Goal: Contribute content: Contribute content

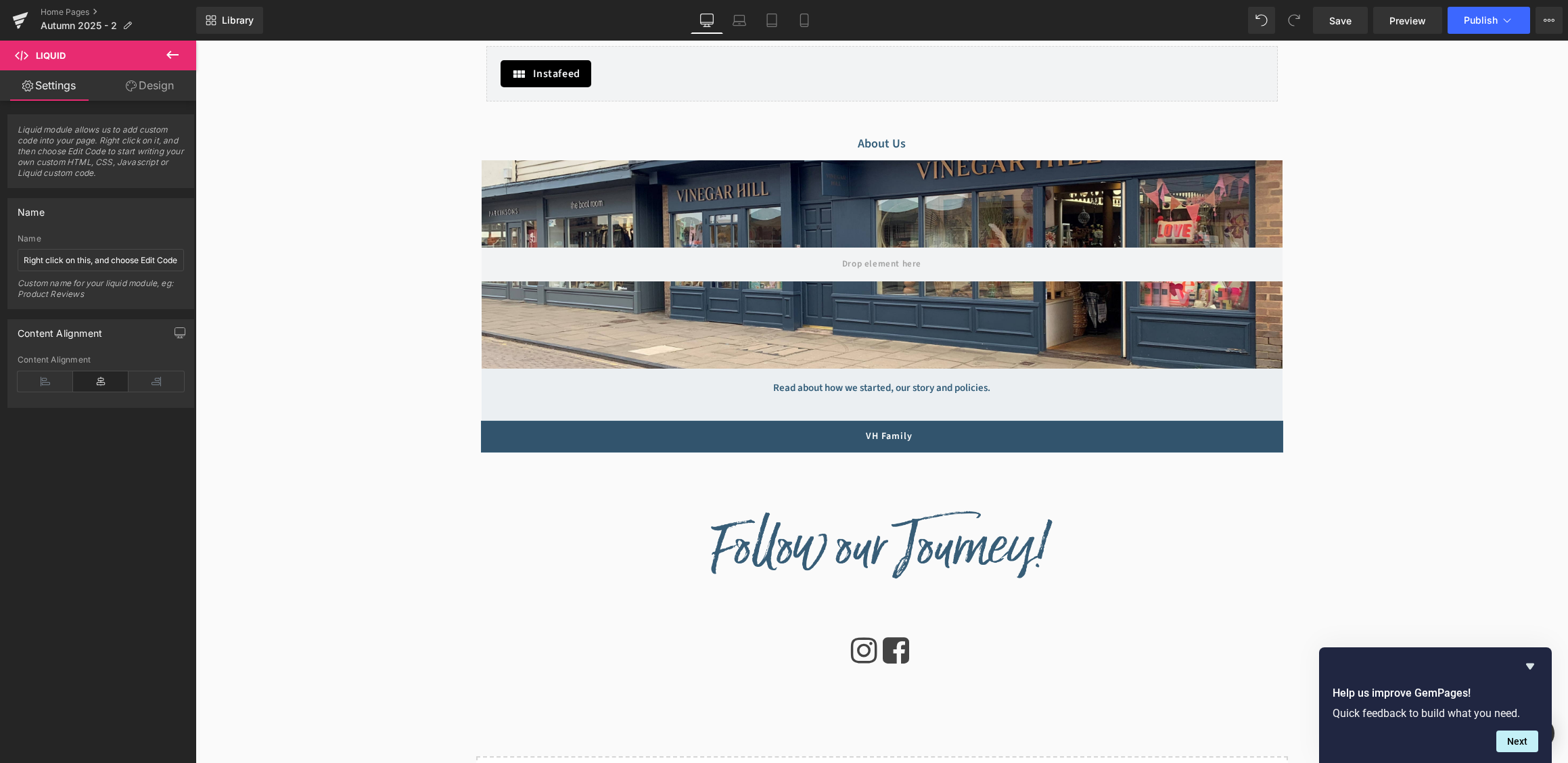
scroll to position [1842, 0]
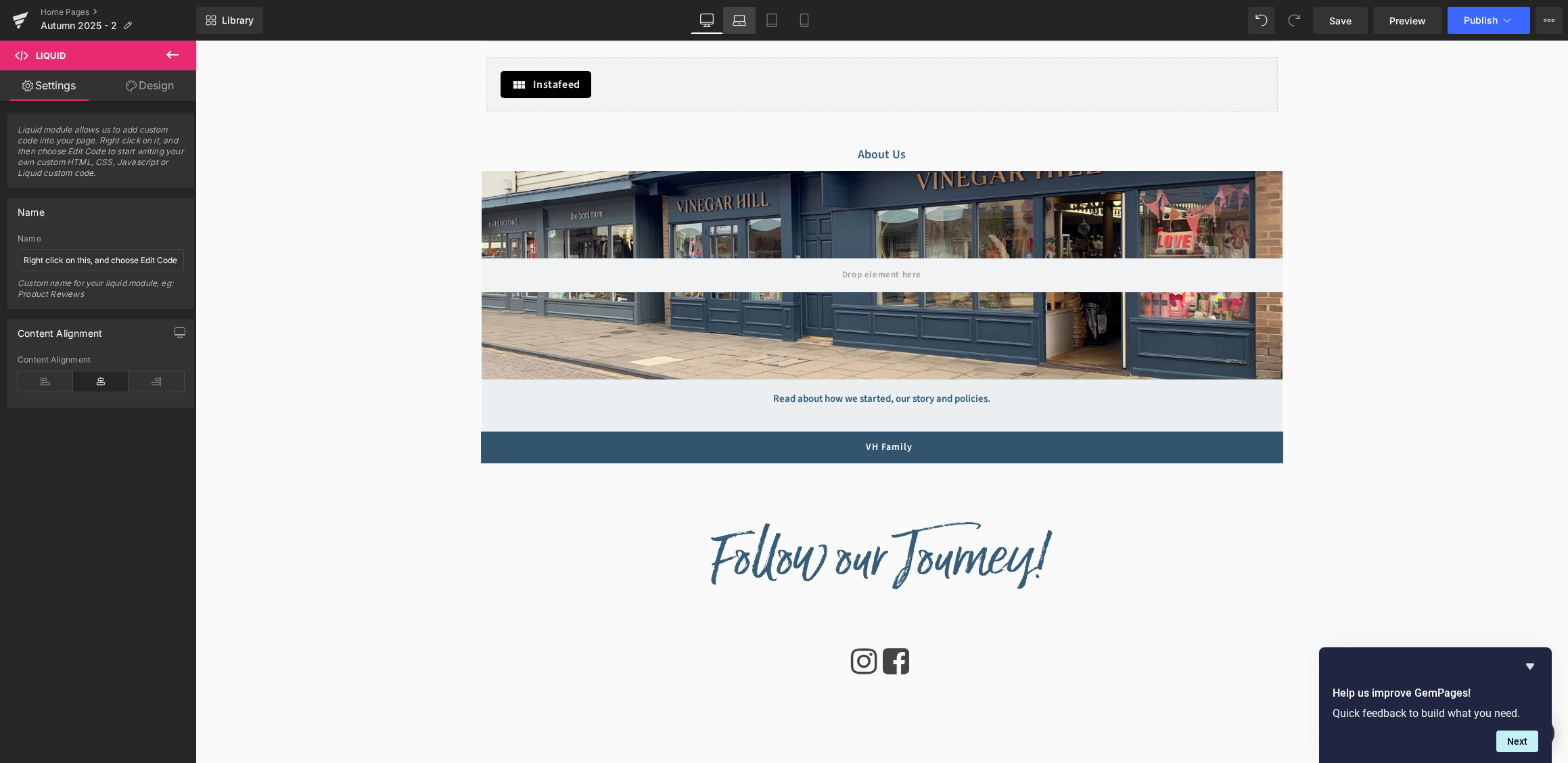
drag, startPoint x: 735, startPoint y: 17, endPoint x: 234, endPoint y: 96, distance: 507.2
click at [735, 17] on icon at bounding box center [739, 18] width 10 height 6
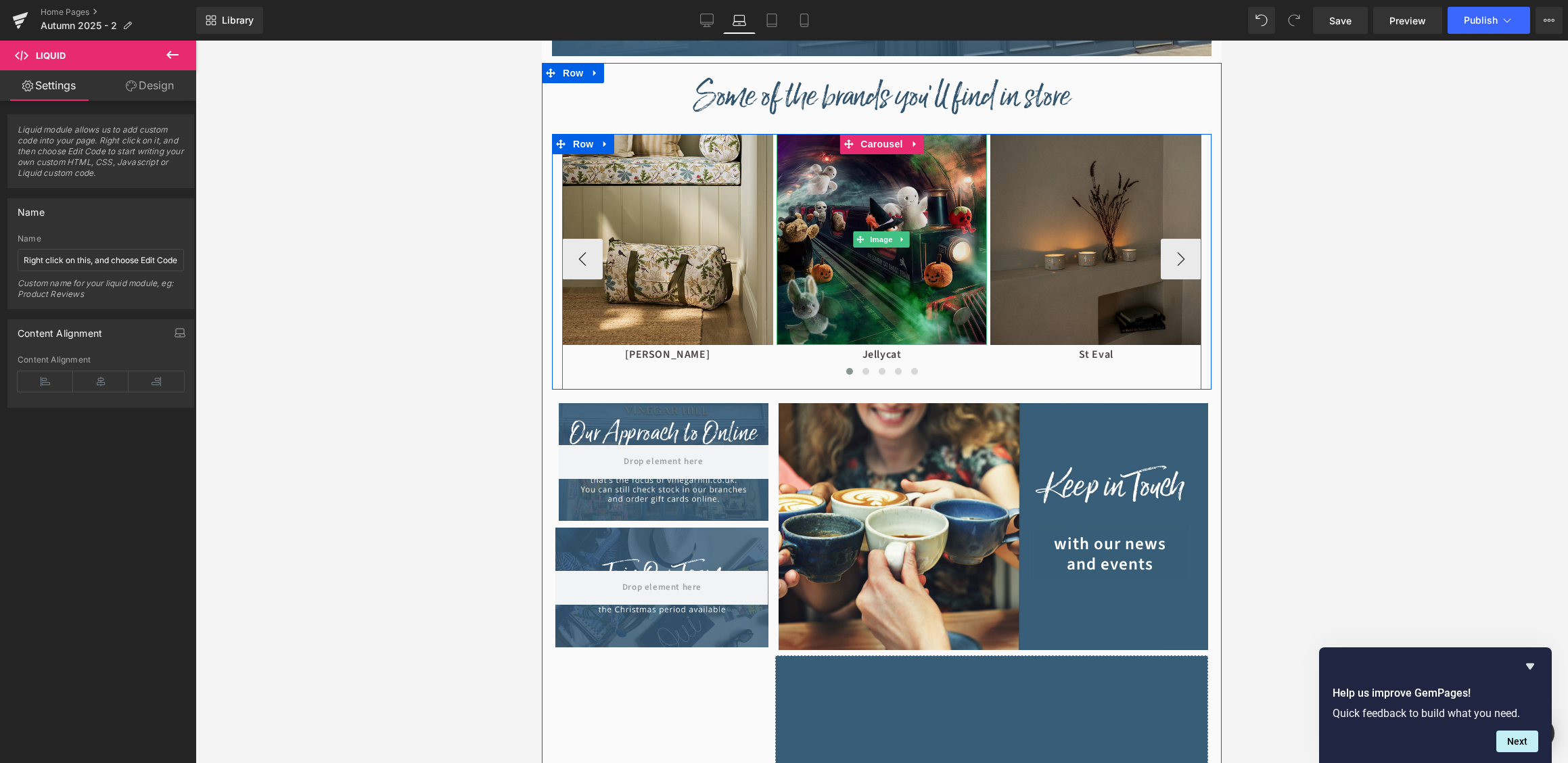
scroll to position [1326, 0]
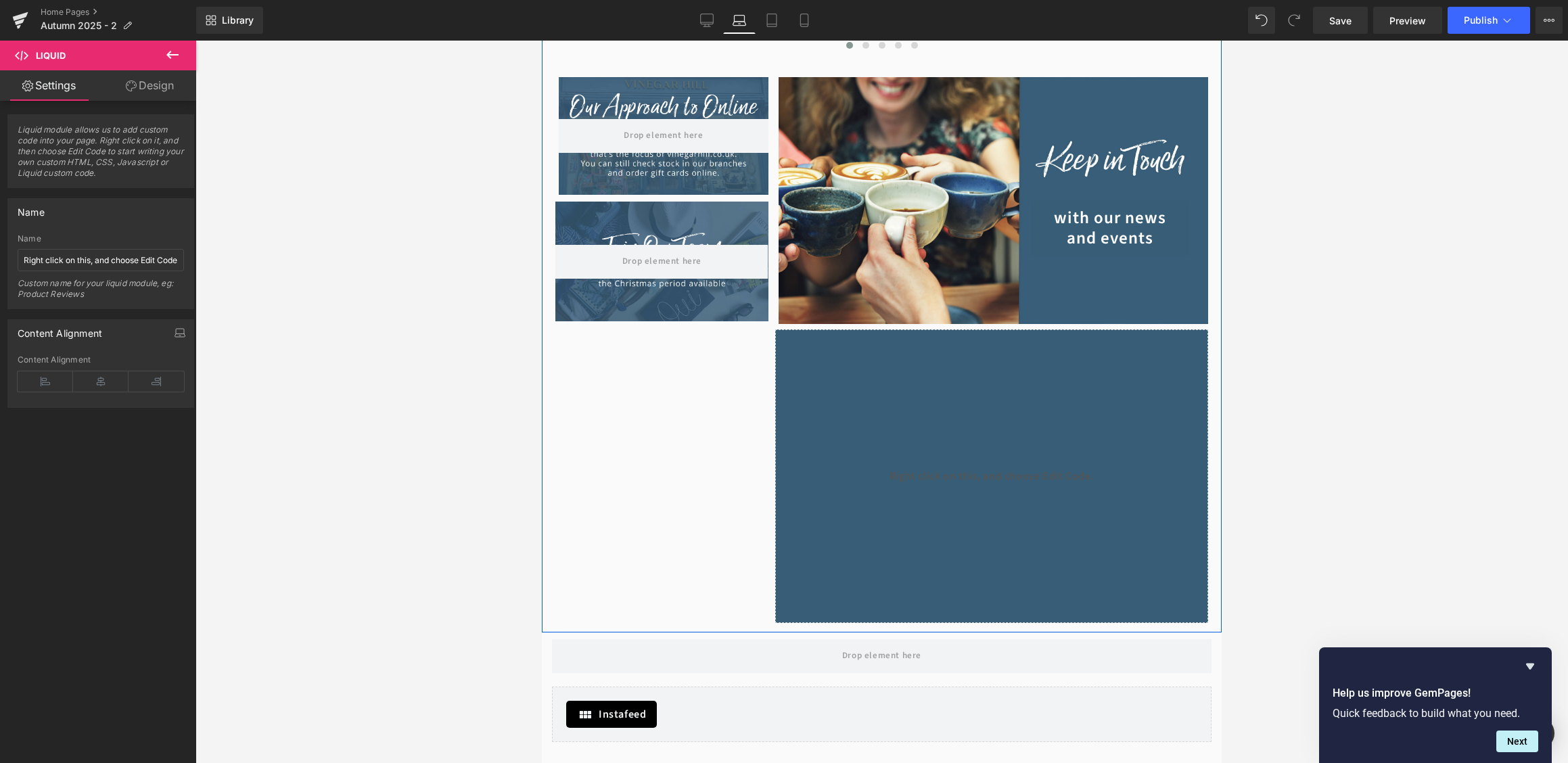
click at [1003, 252] on span "with our news and events Button" at bounding box center [993, 201] width 429 height 108
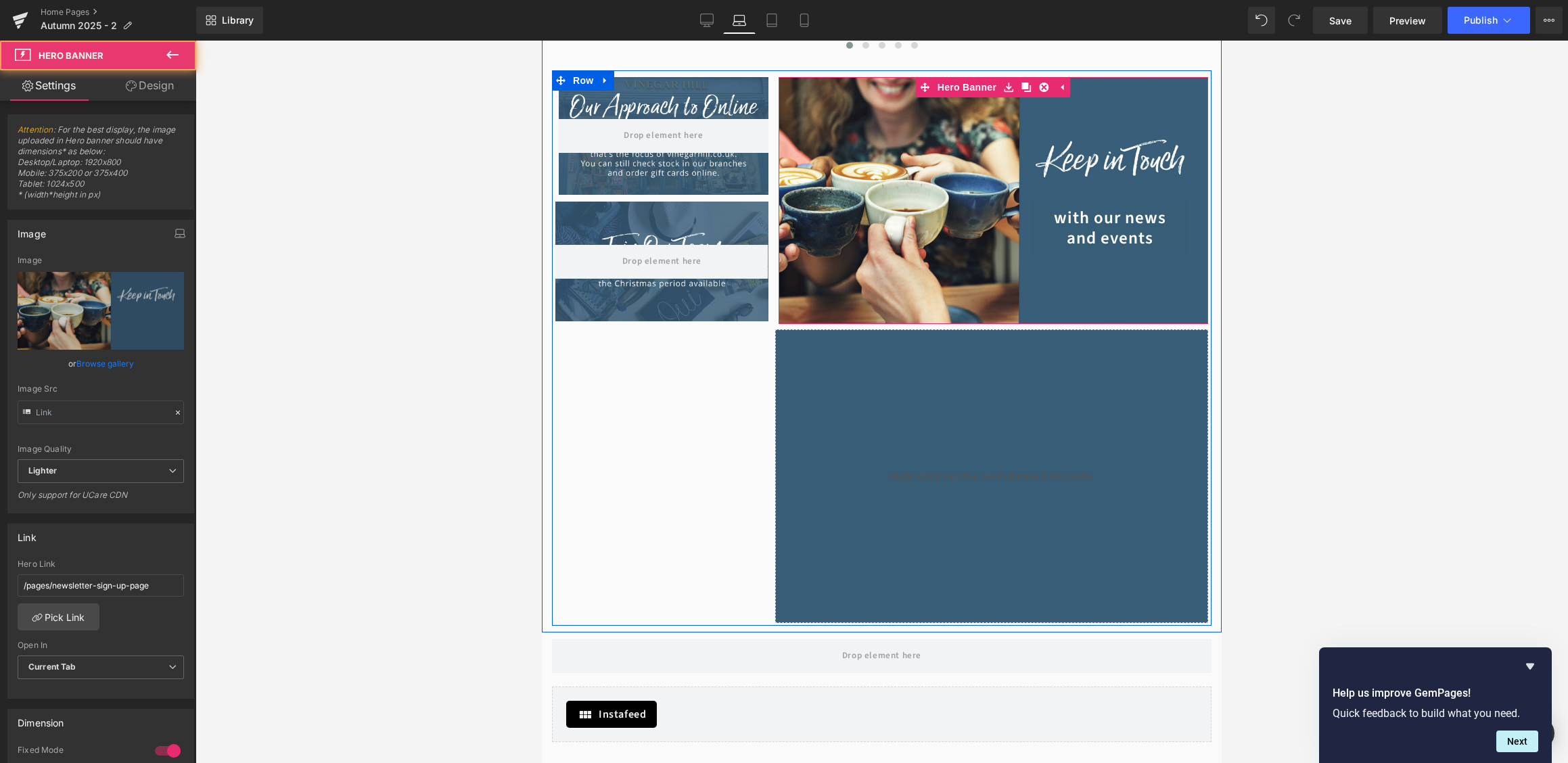
type input "[URL][DOMAIN_NAME]"
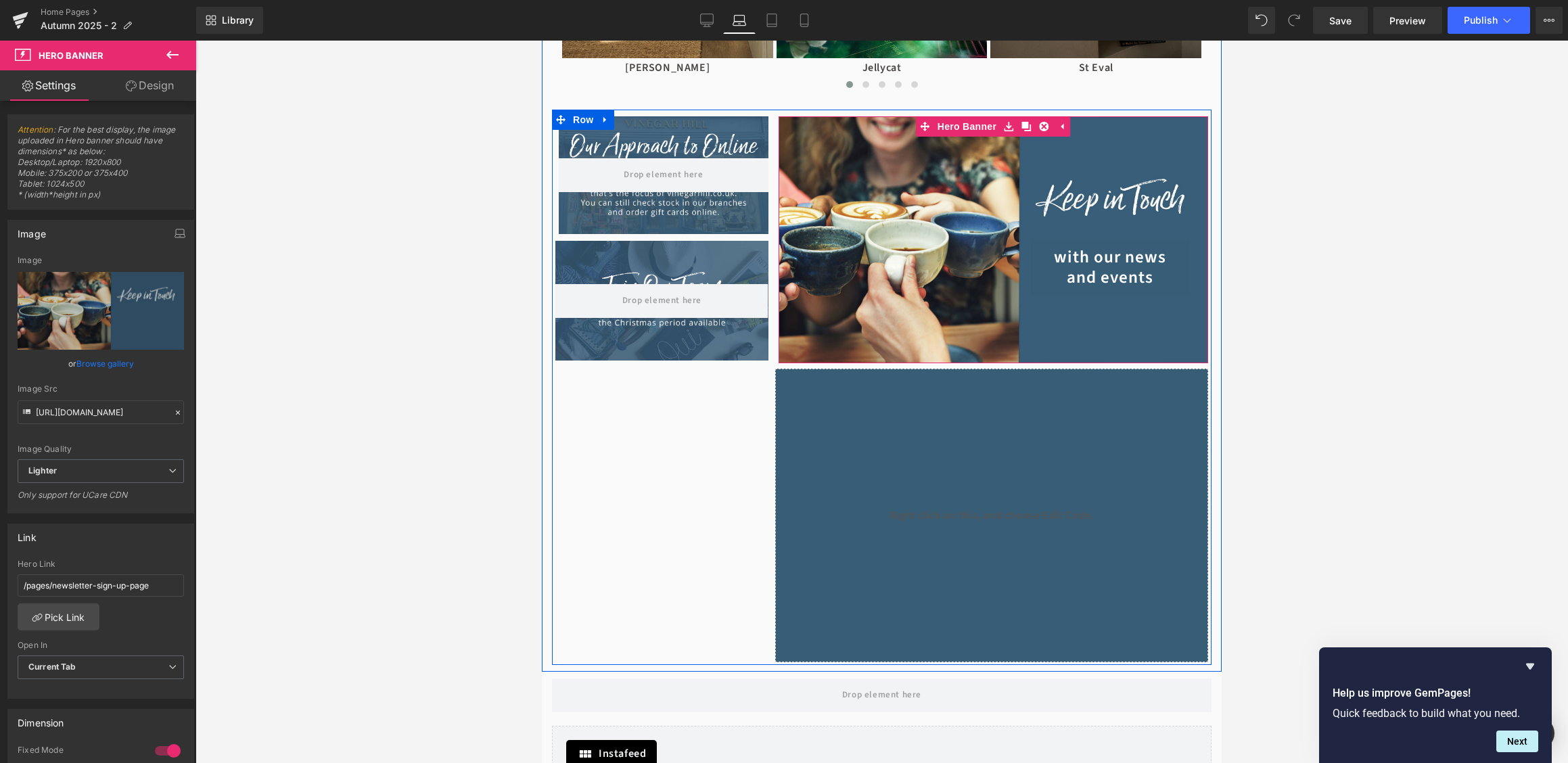
scroll to position [1221, 0]
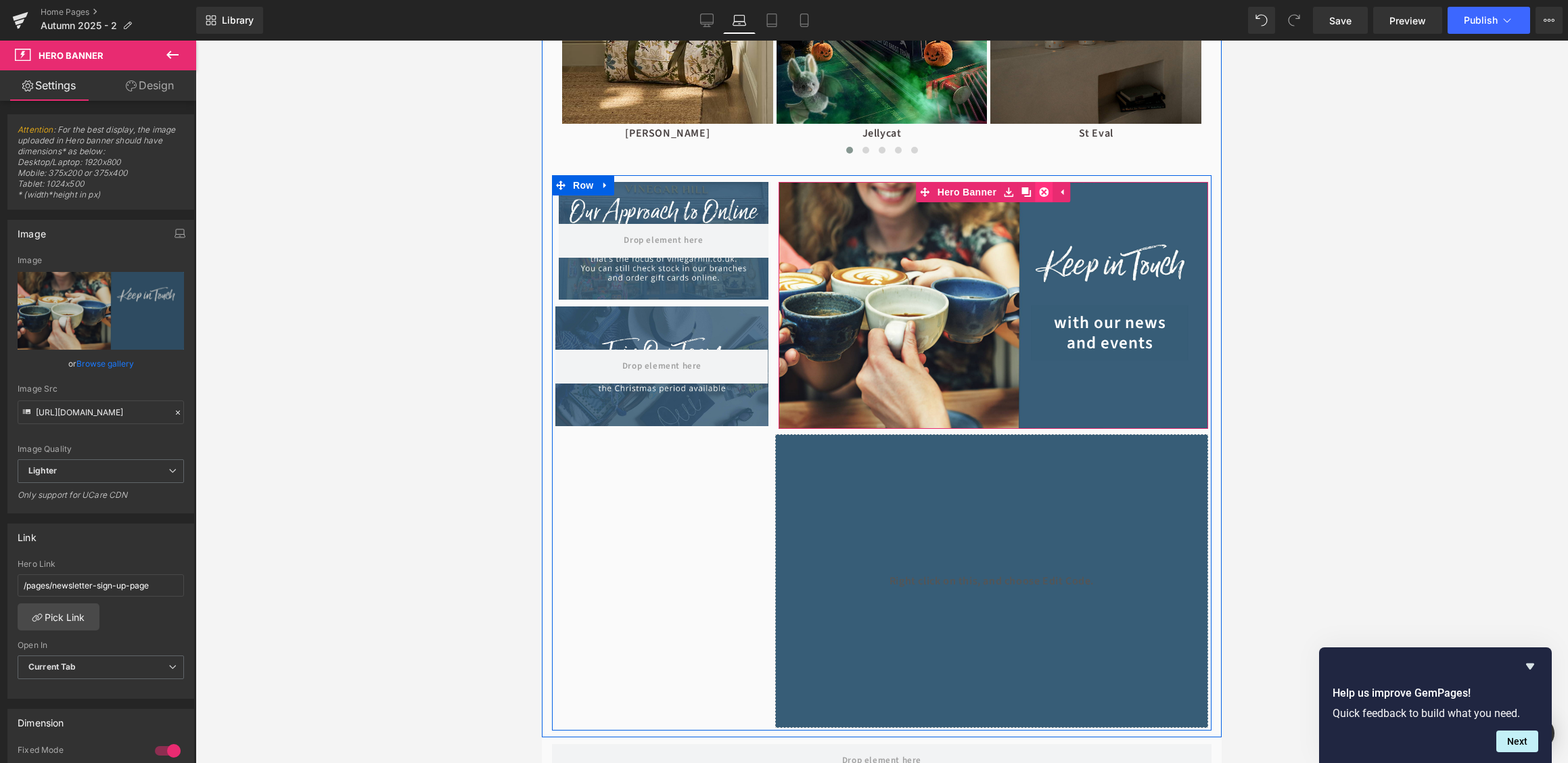
click at [1044, 192] on icon at bounding box center [1044, 192] width 10 height 10
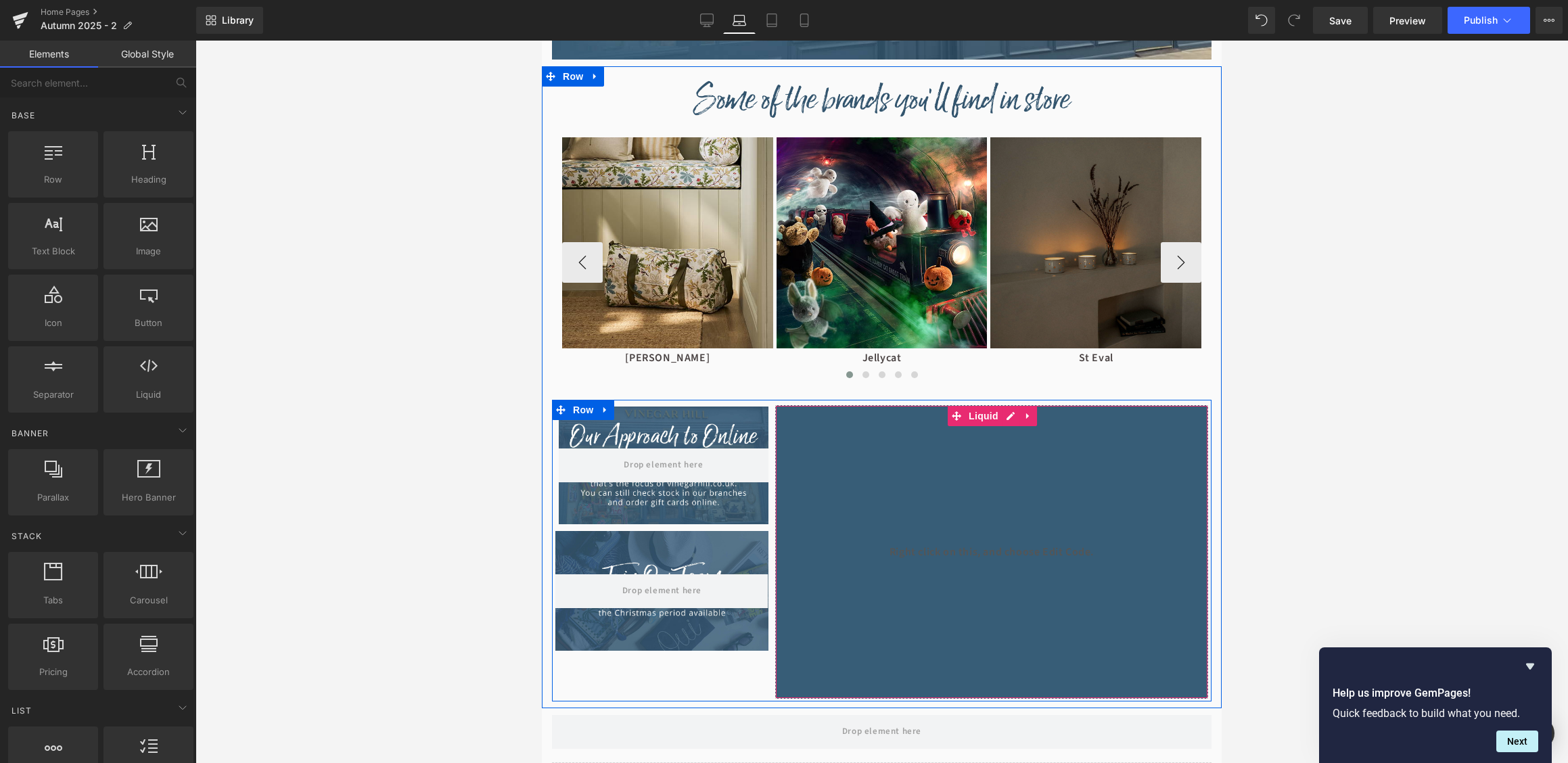
scroll to position [981, 0]
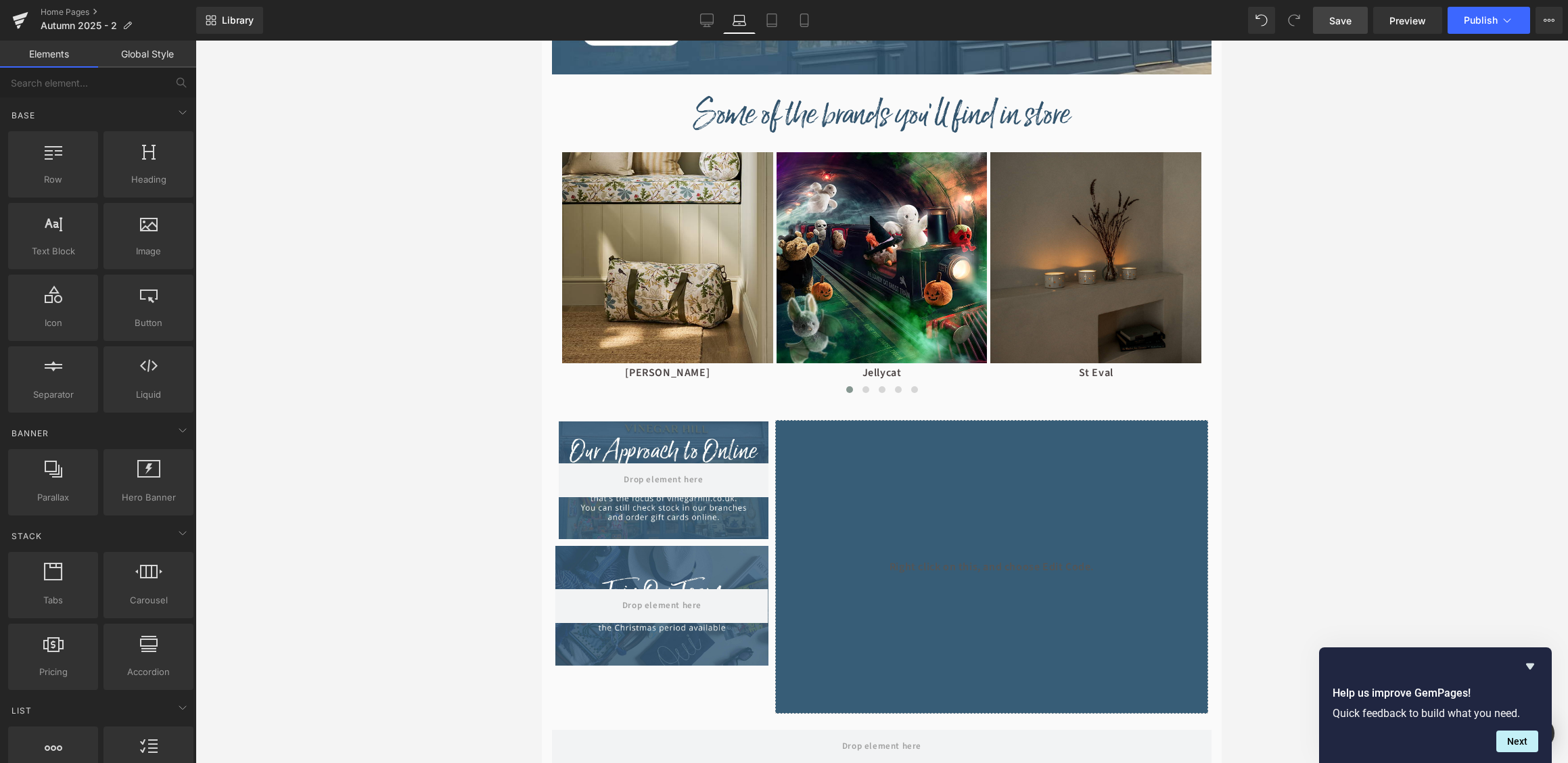
click at [1349, 24] on span "Save" at bounding box center [1340, 20] width 22 height 14
click at [1407, 27] on span "Preview" at bounding box center [1408, 20] width 36 height 14
click at [783, 22] on link "Tablet" at bounding box center [771, 20] width 33 height 27
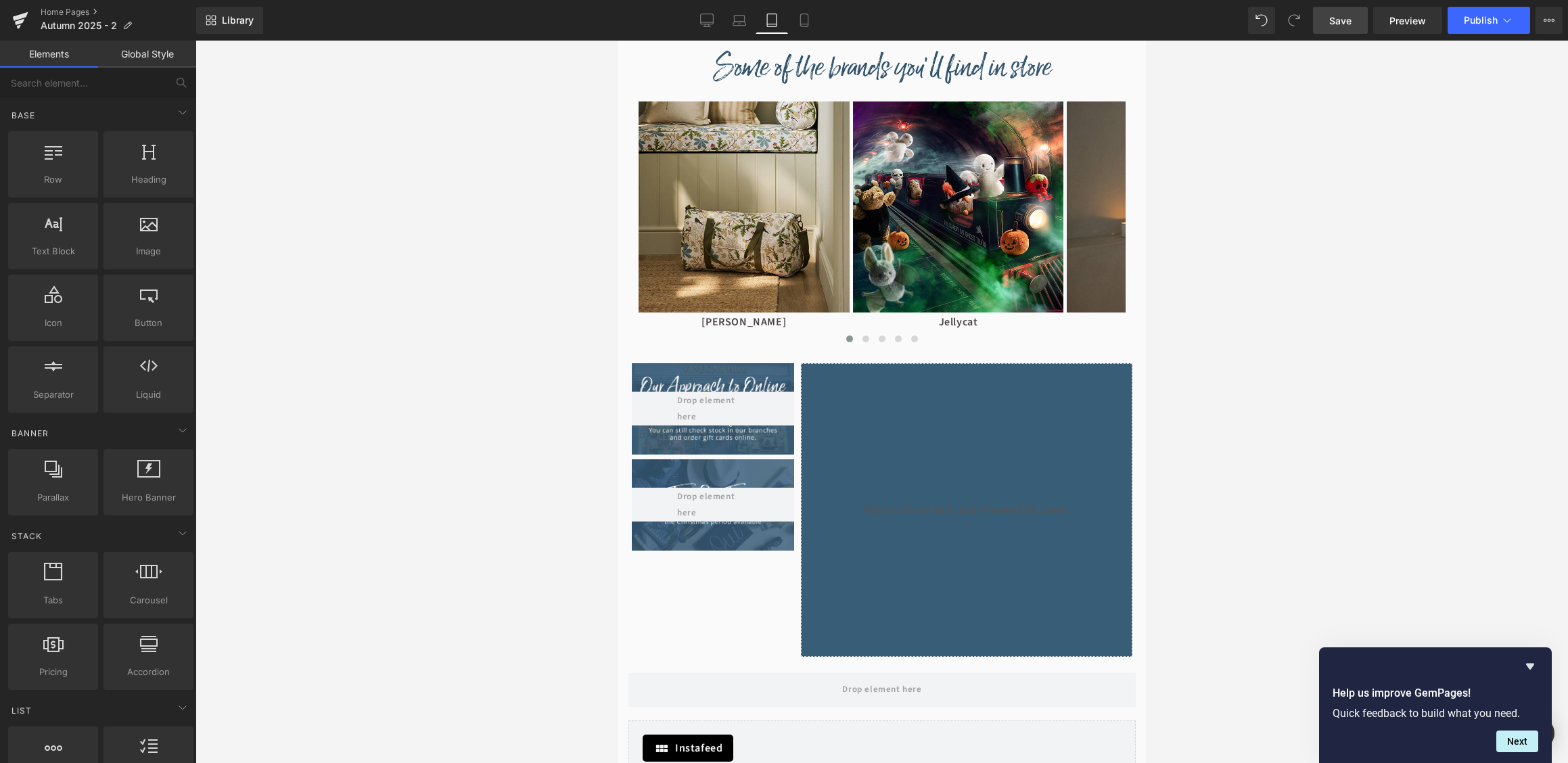
scroll to position [861, 0]
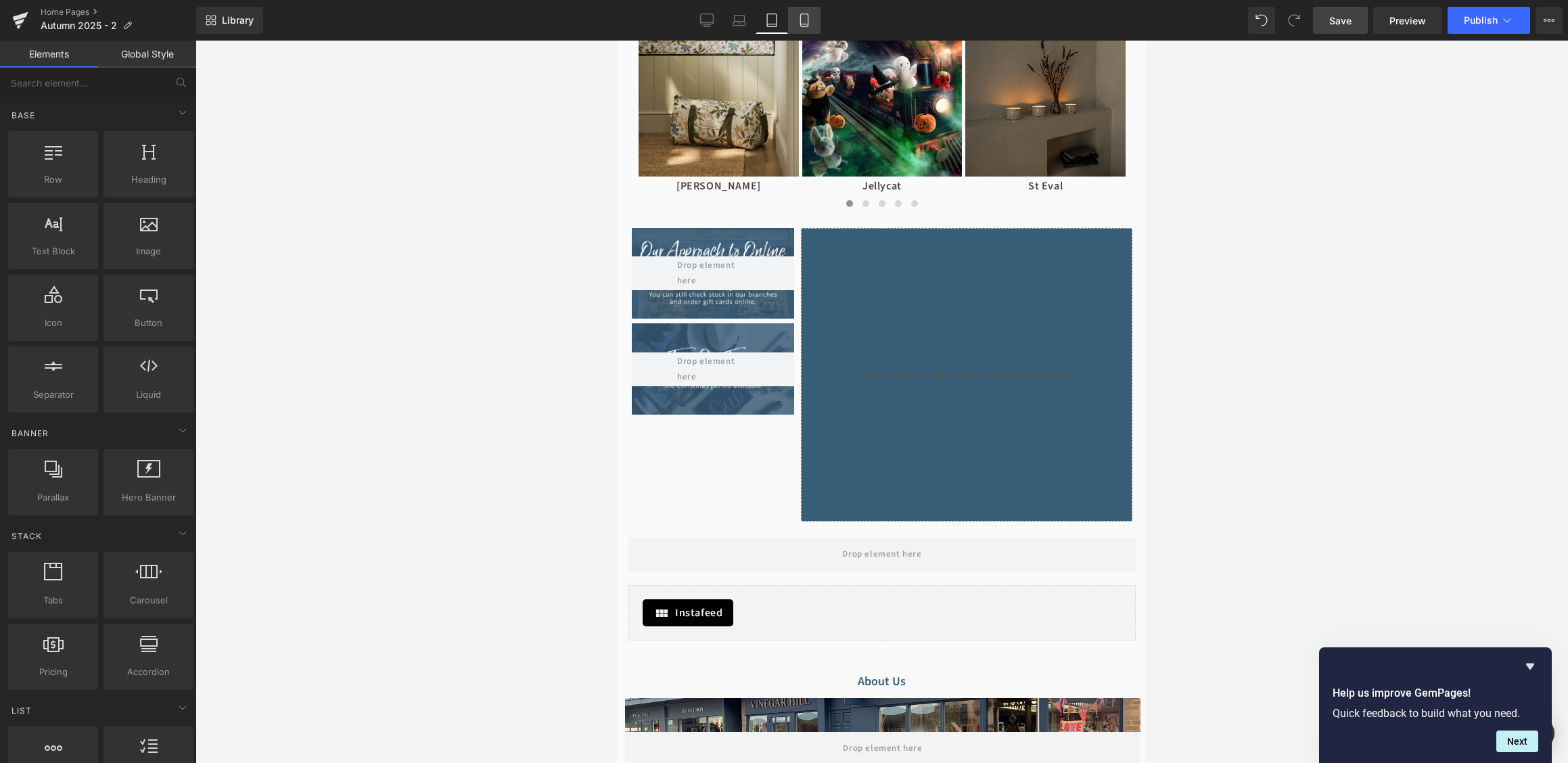
click at [819, 15] on link "Mobile" at bounding box center [804, 20] width 33 height 27
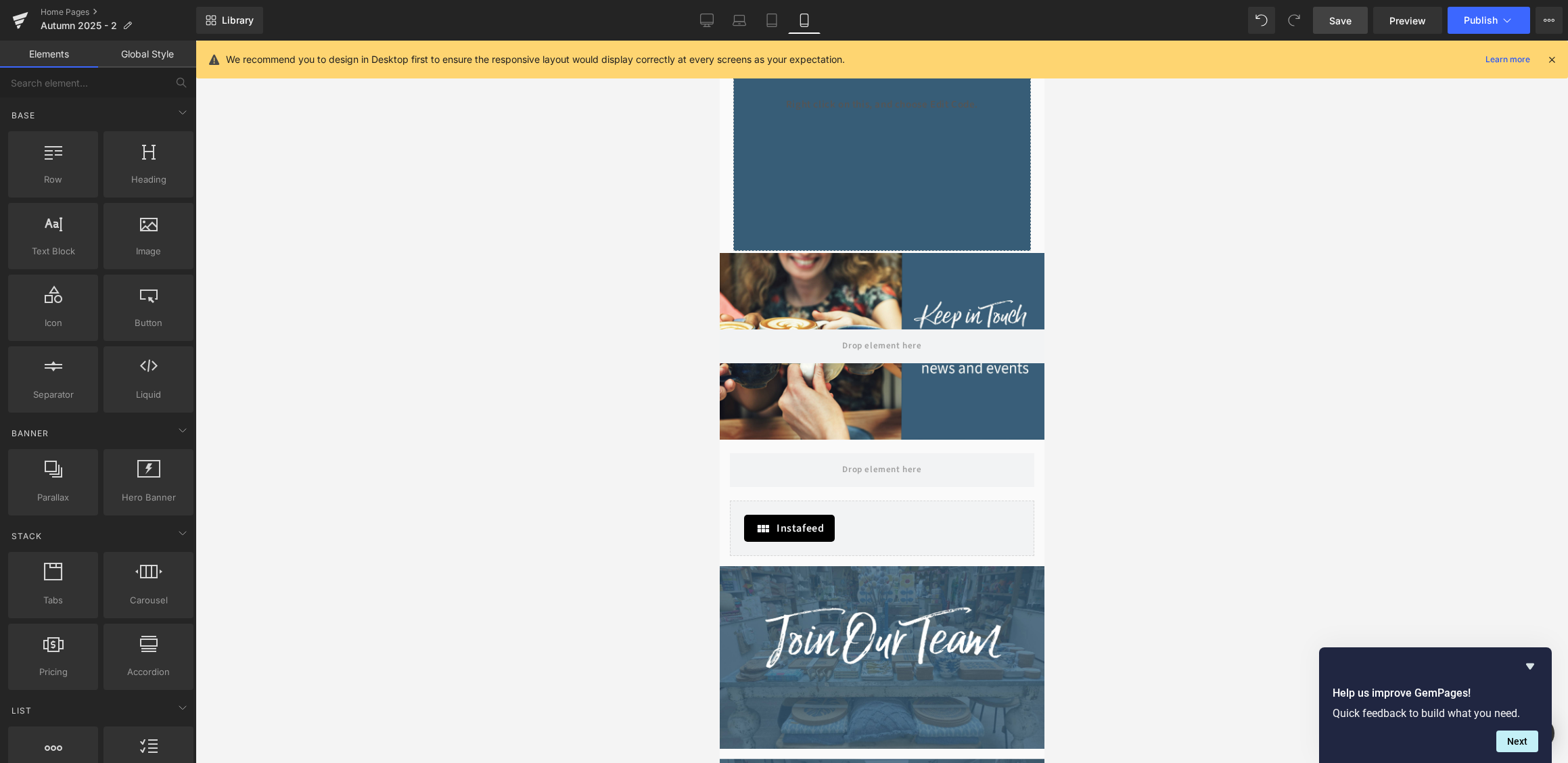
scroll to position [1360, 0]
click at [1333, 31] on link "Save" at bounding box center [1340, 20] width 55 height 27
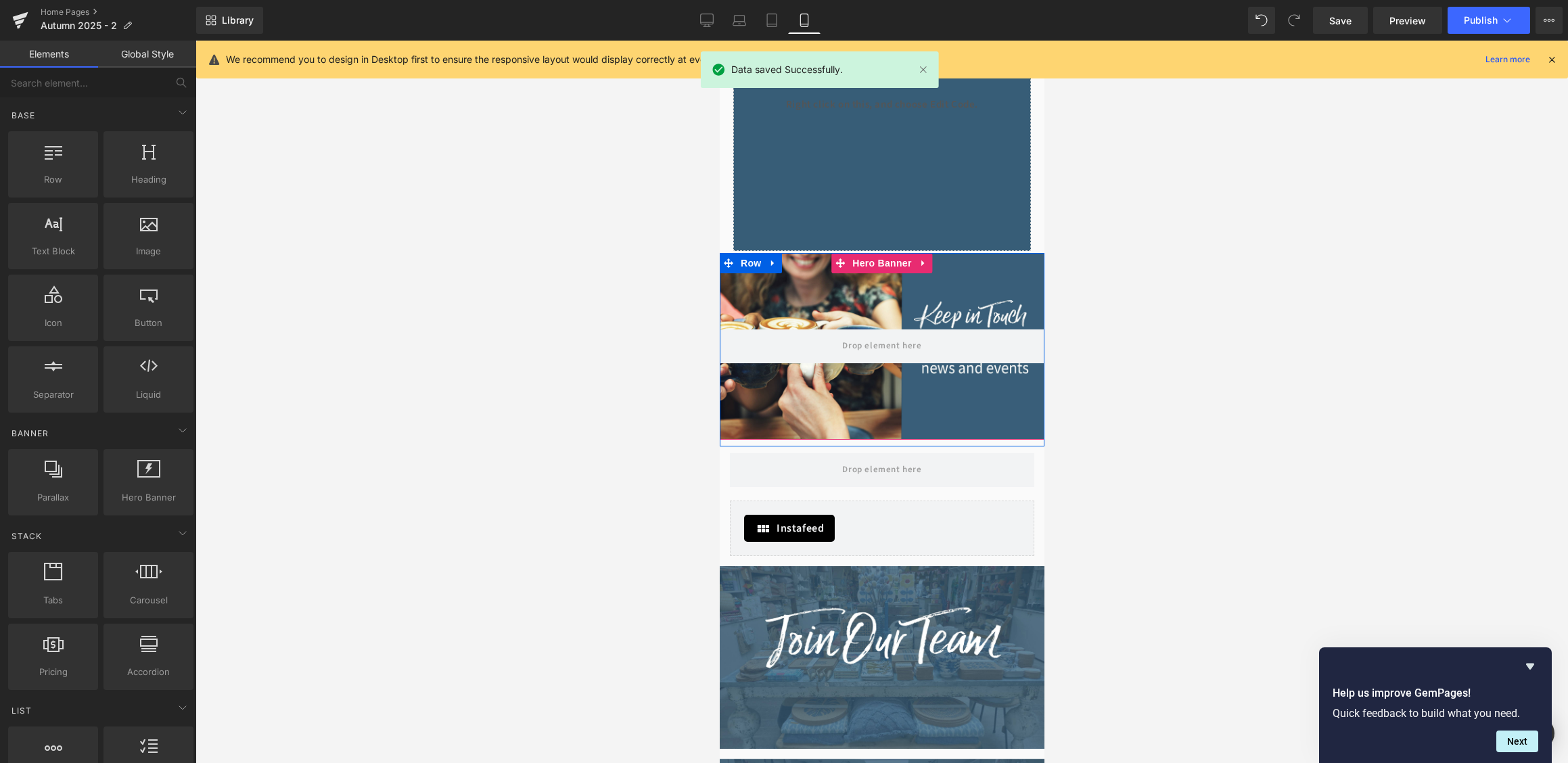
click at [935, 314] on div at bounding box center [882, 346] width 325 height 187
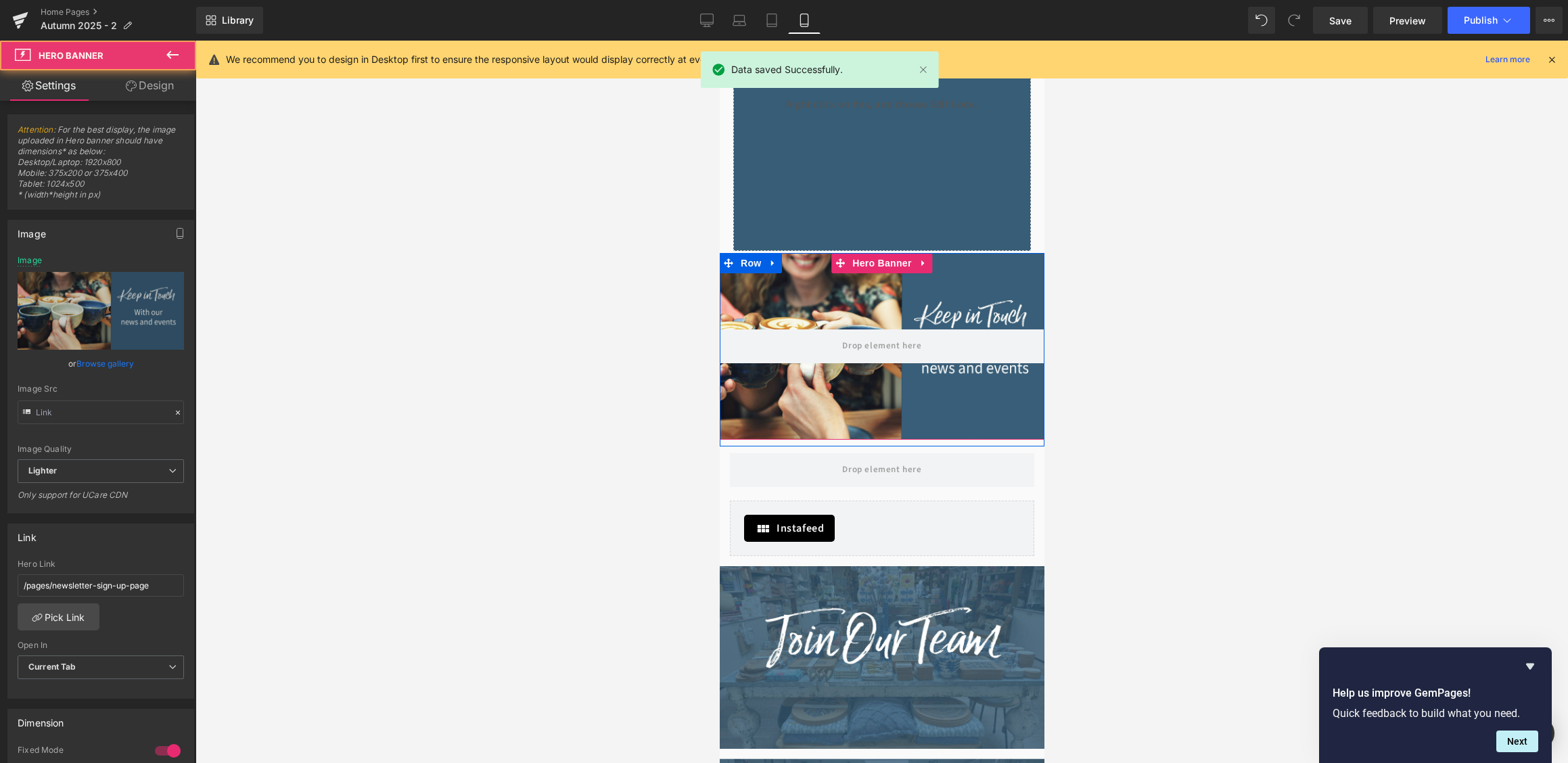
type input "[URL][DOMAIN_NAME]"
click at [918, 267] on link at bounding box center [923, 263] width 17 height 20
click at [934, 265] on icon at bounding box center [932, 263] width 10 height 10
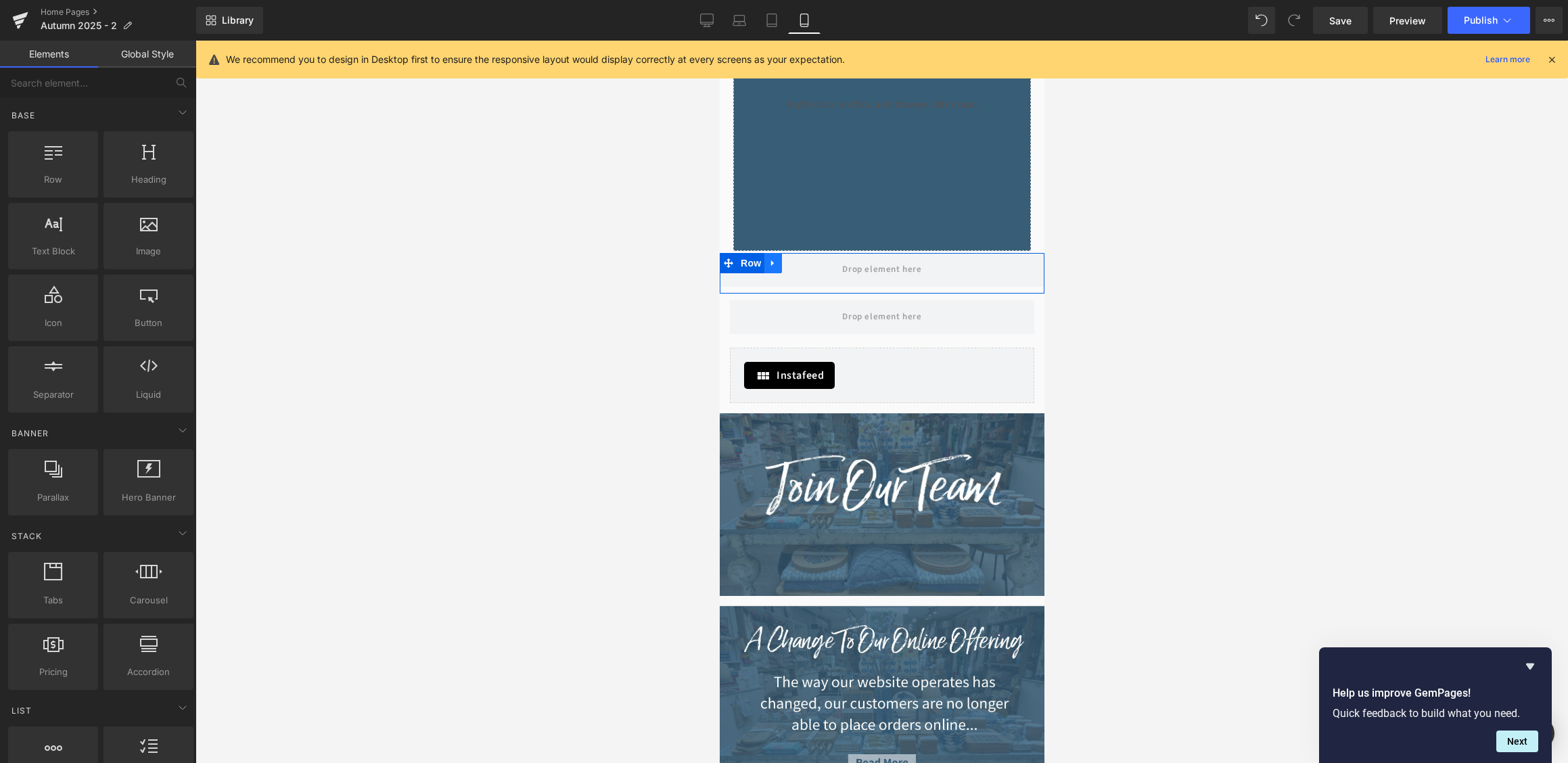
click at [776, 261] on icon at bounding box center [773, 263] width 10 height 10
click at [817, 263] on link at bounding box center [807, 263] width 17 height 20
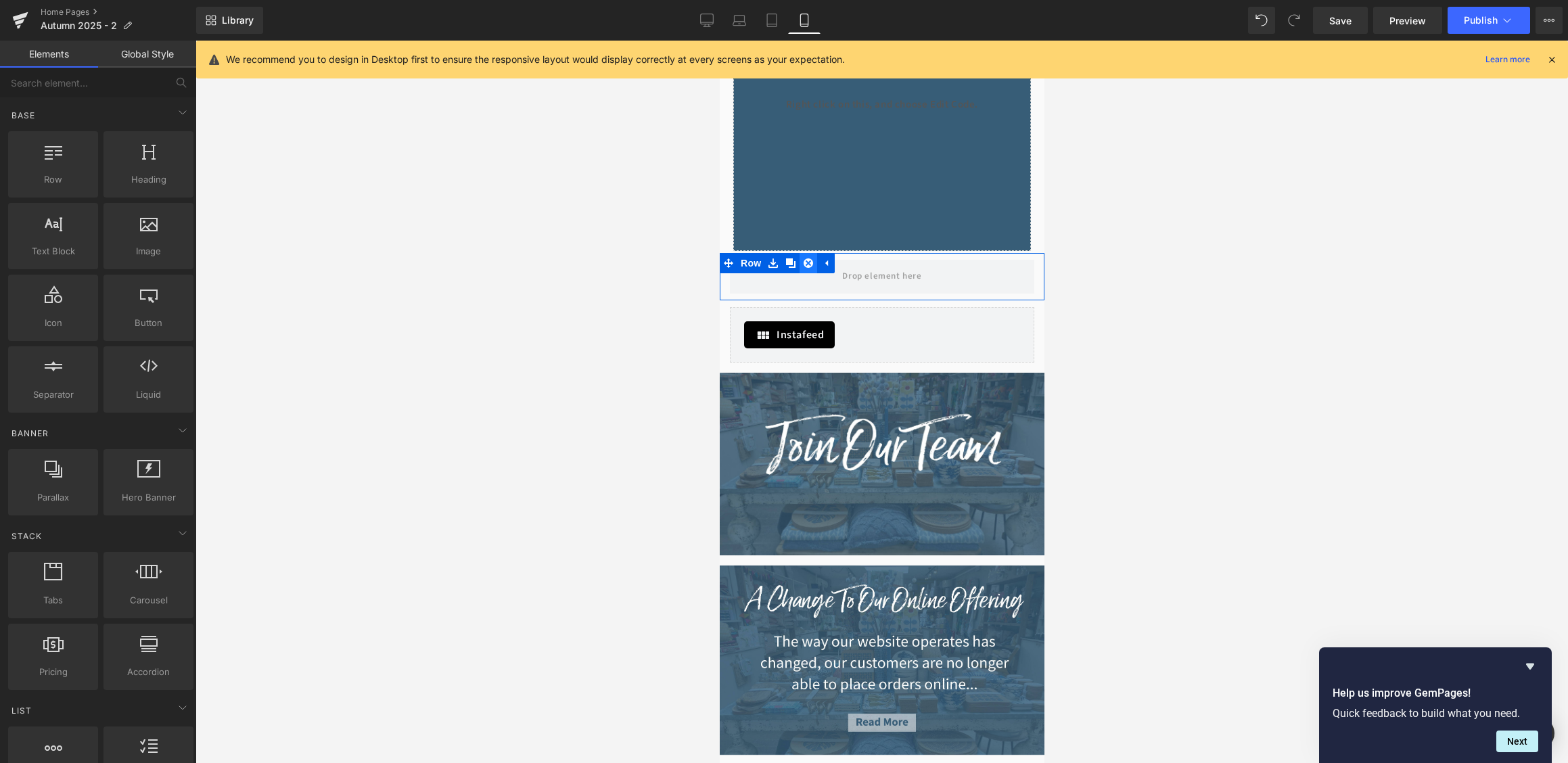
click at [806, 261] on icon at bounding box center [808, 263] width 10 height 10
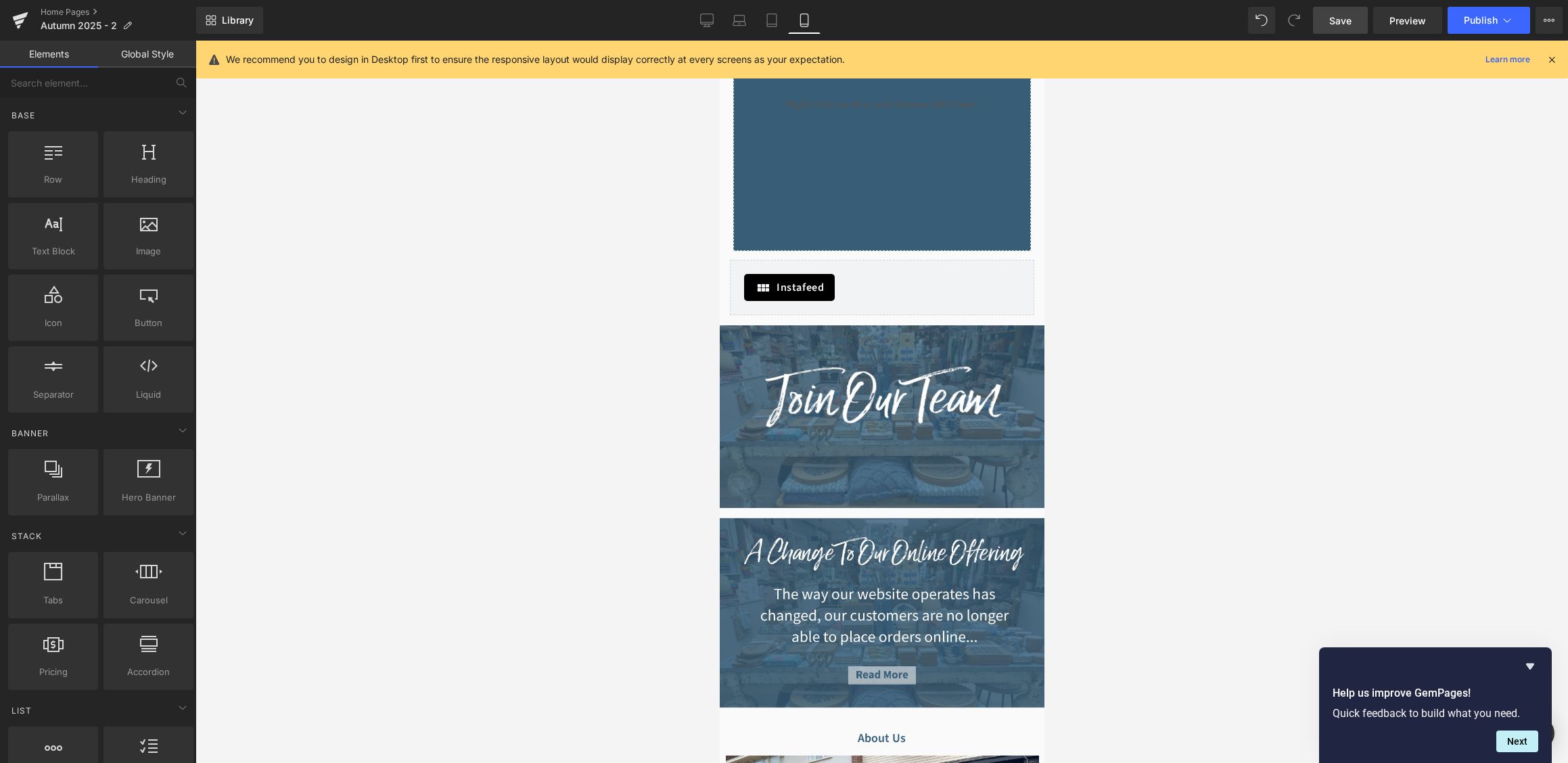
click at [1355, 27] on link "Save" at bounding box center [1340, 20] width 55 height 27
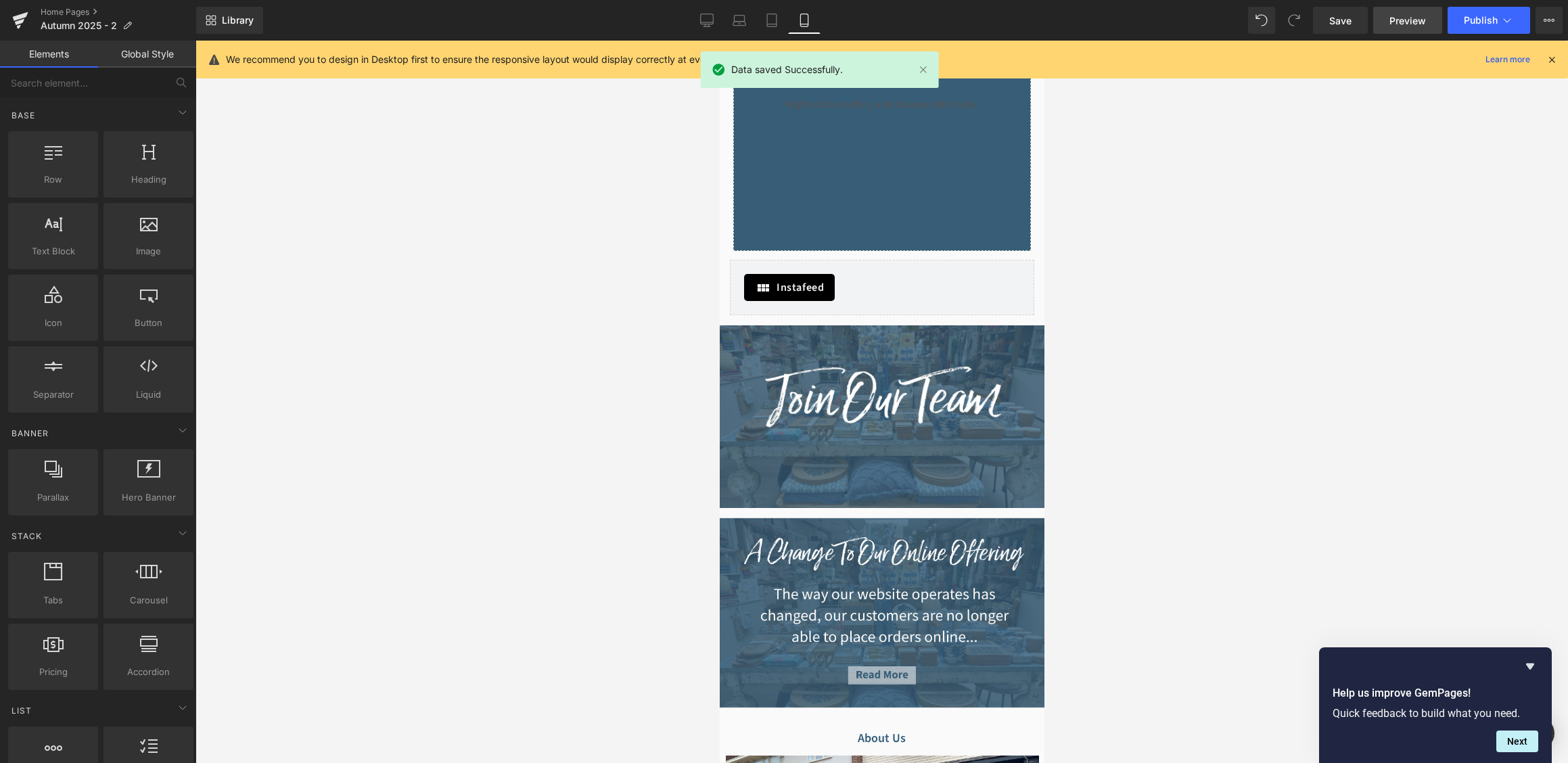
click at [1403, 21] on span "Preview" at bounding box center [1408, 20] width 36 height 14
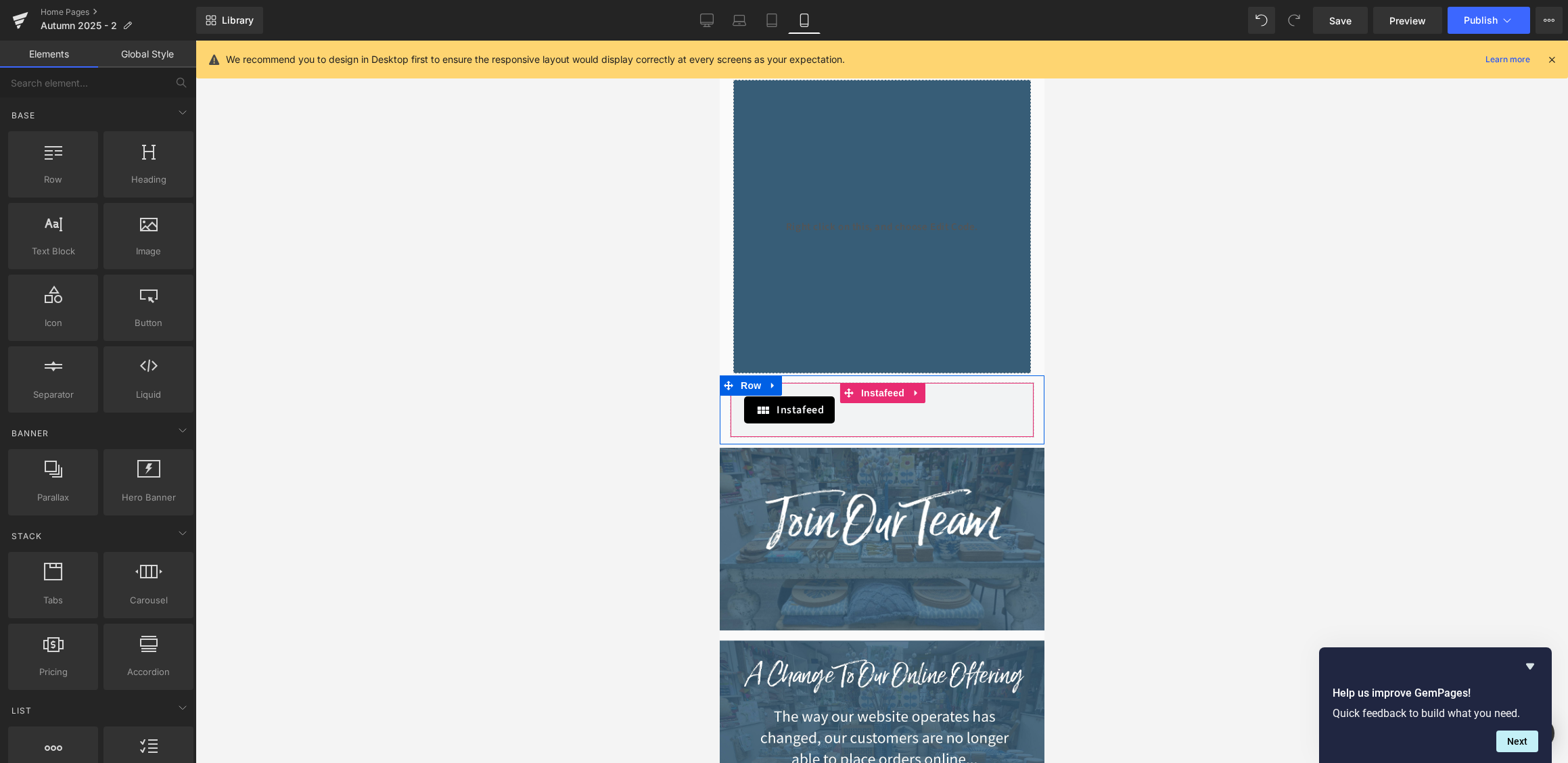
scroll to position [1163, 0]
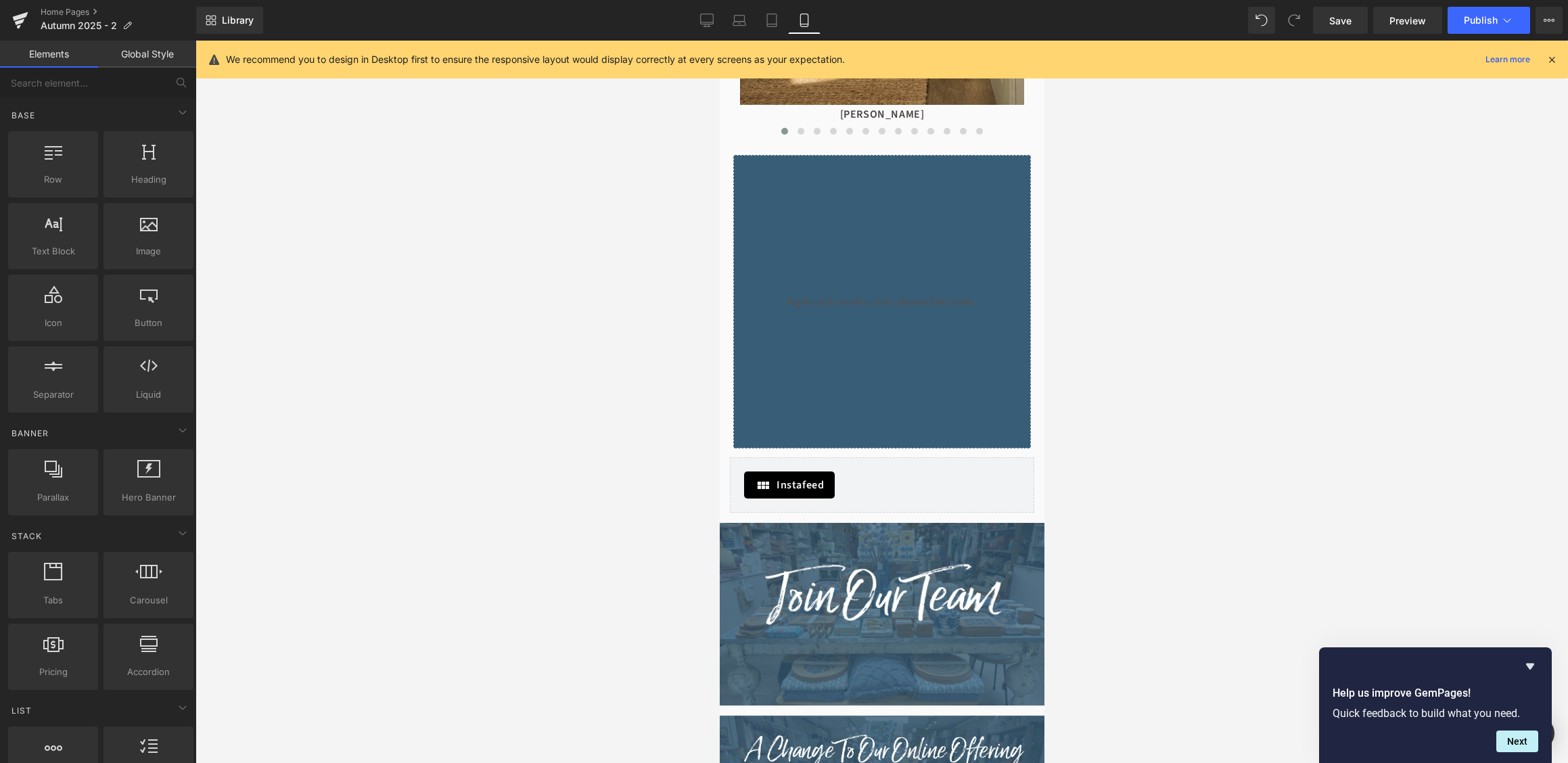
click at [748, 185] on div "Liquid" at bounding box center [881, 301] width 298 height 293
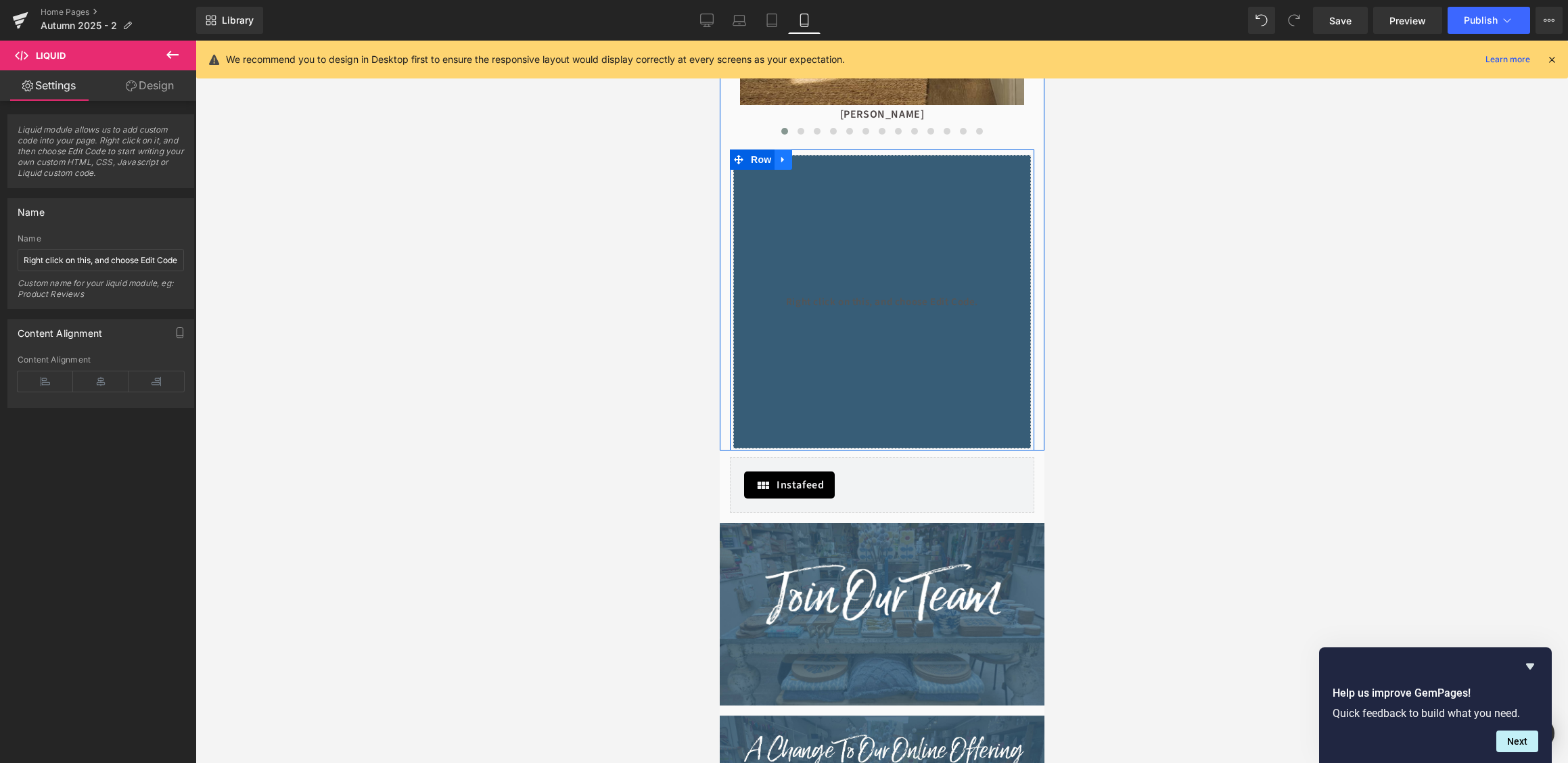
click at [782, 160] on icon at bounding box center [782, 160] width 3 height 6
click at [757, 162] on span "Row" at bounding box center [760, 160] width 27 height 20
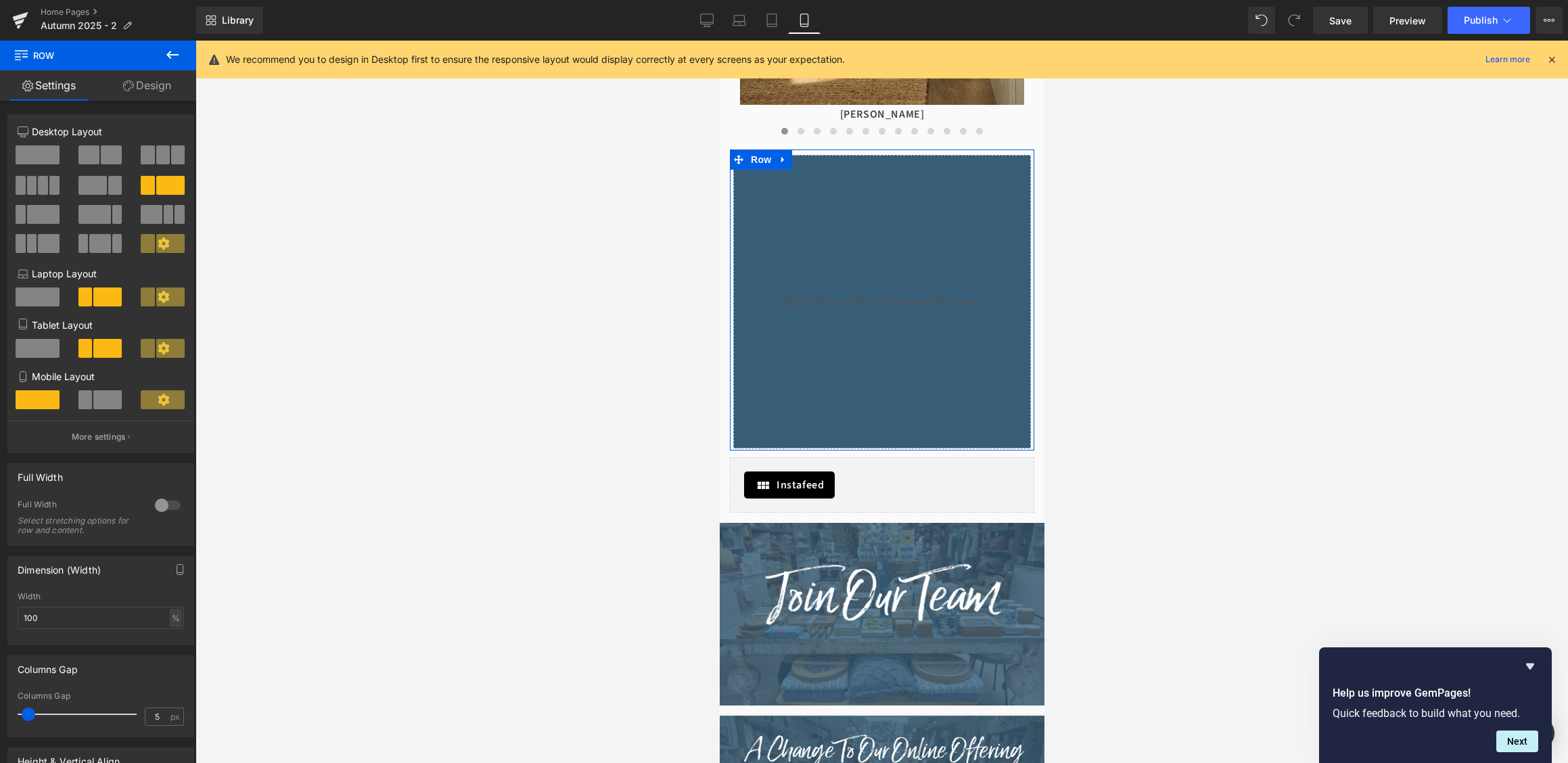
click at [173, 505] on div at bounding box center [167, 505] width 33 height 22
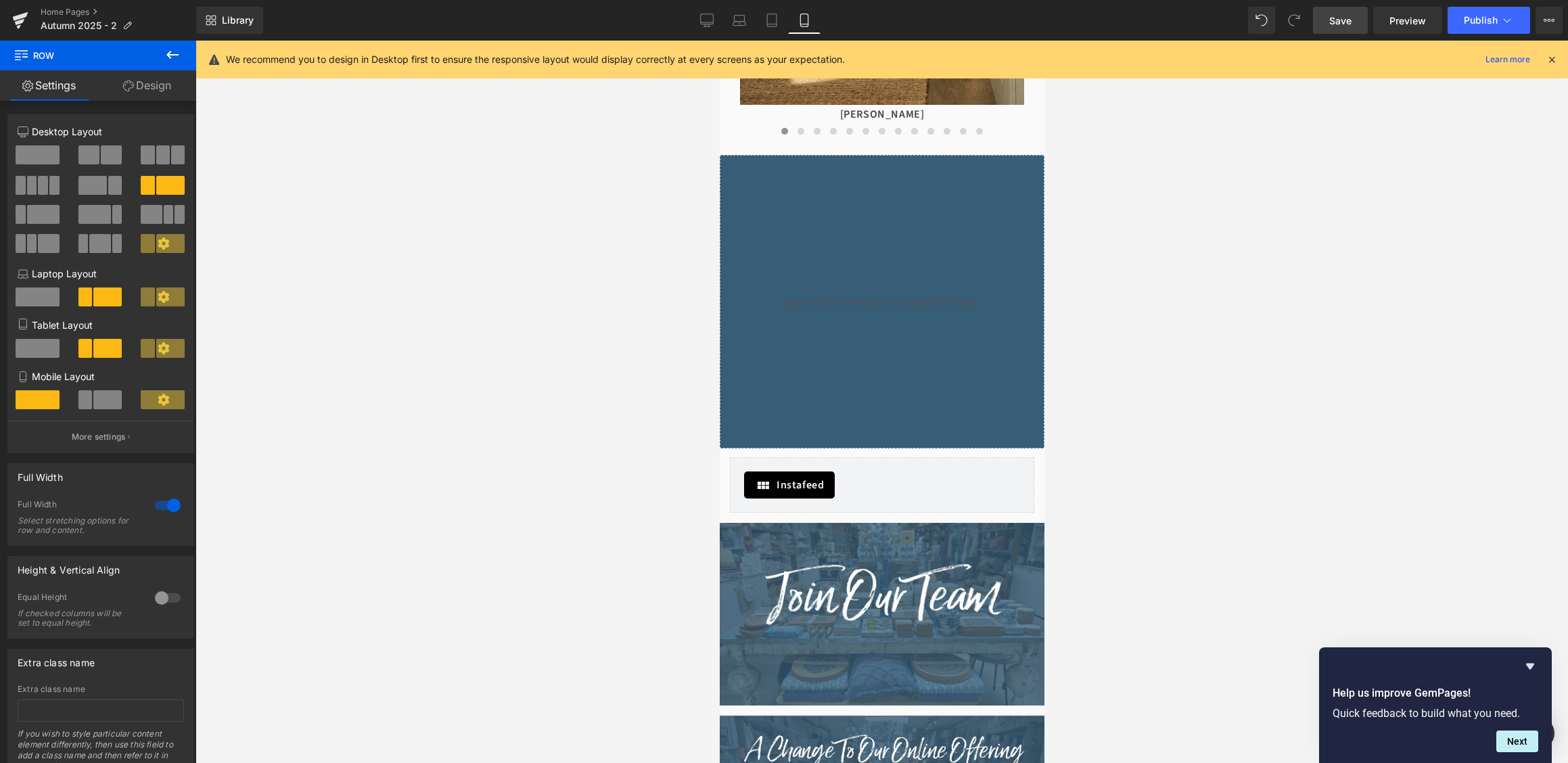
click at [1360, 24] on link "Save" at bounding box center [1340, 20] width 55 height 27
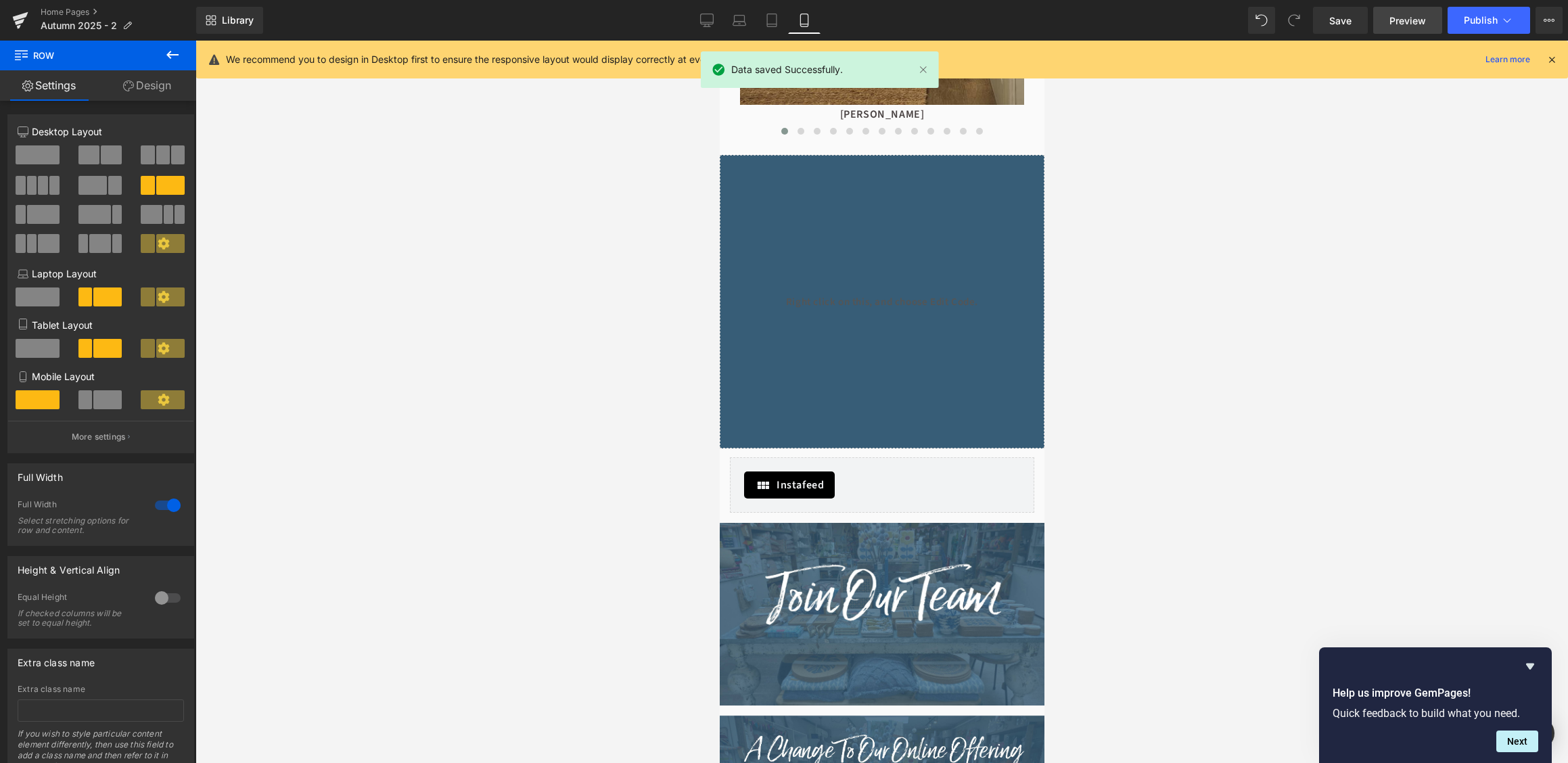
click at [1407, 21] on span "Preview" at bounding box center [1408, 20] width 36 height 14
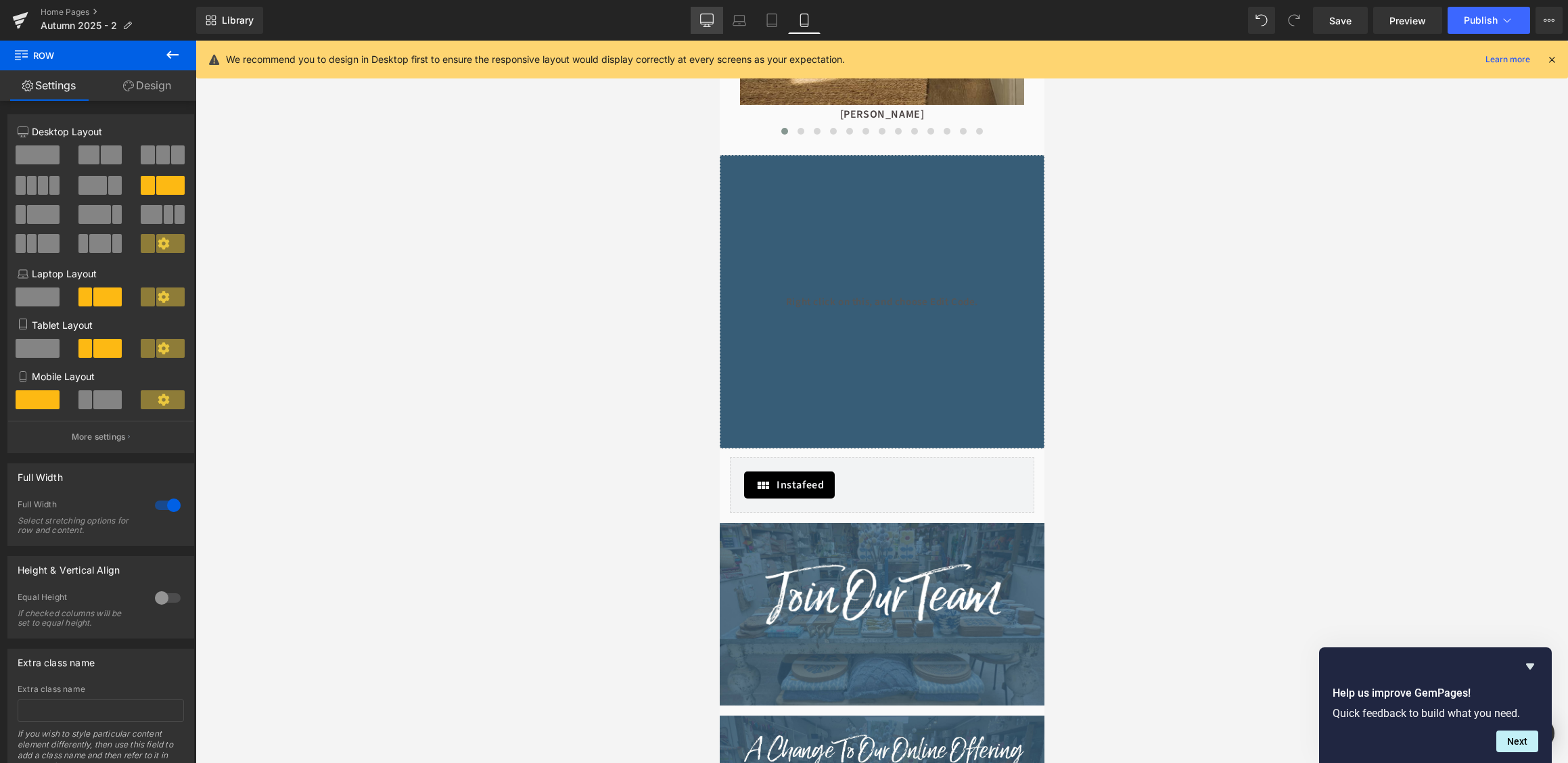
click at [706, 24] on icon at bounding box center [707, 19] width 13 height 10
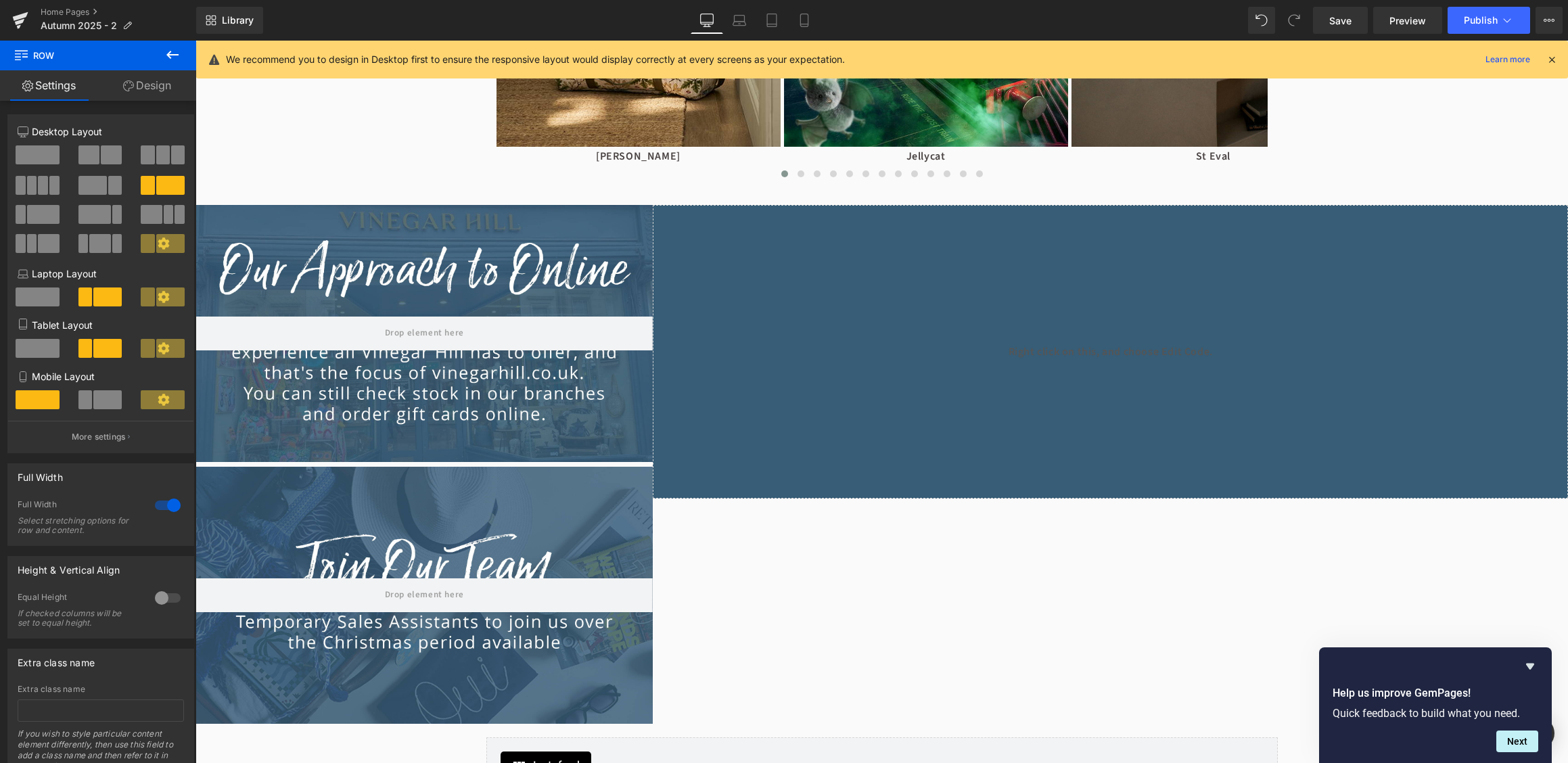
scroll to position [1272, 0]
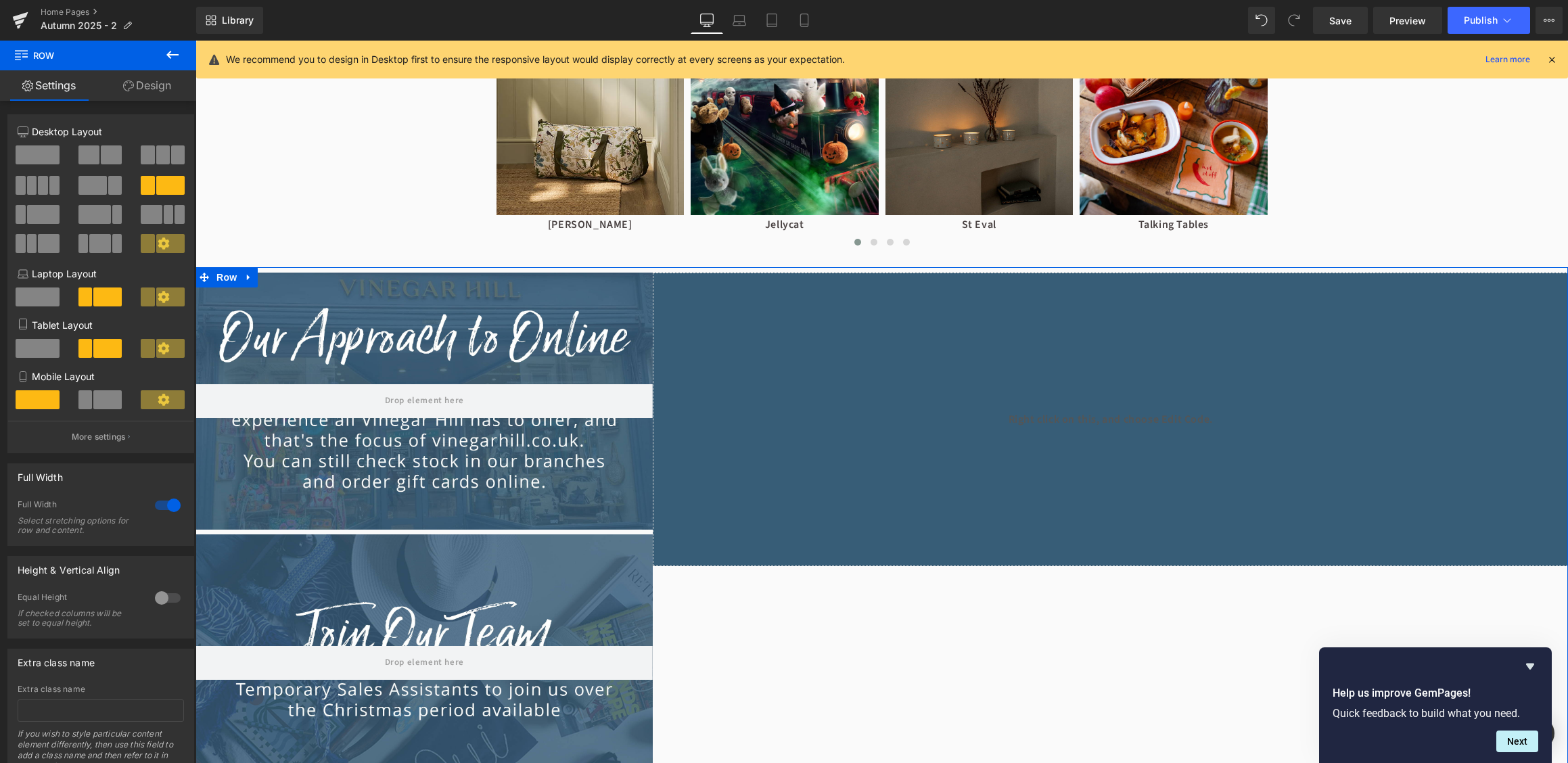
click at [157, 511] on div at bounding box center [167, 505] width 33 height 22
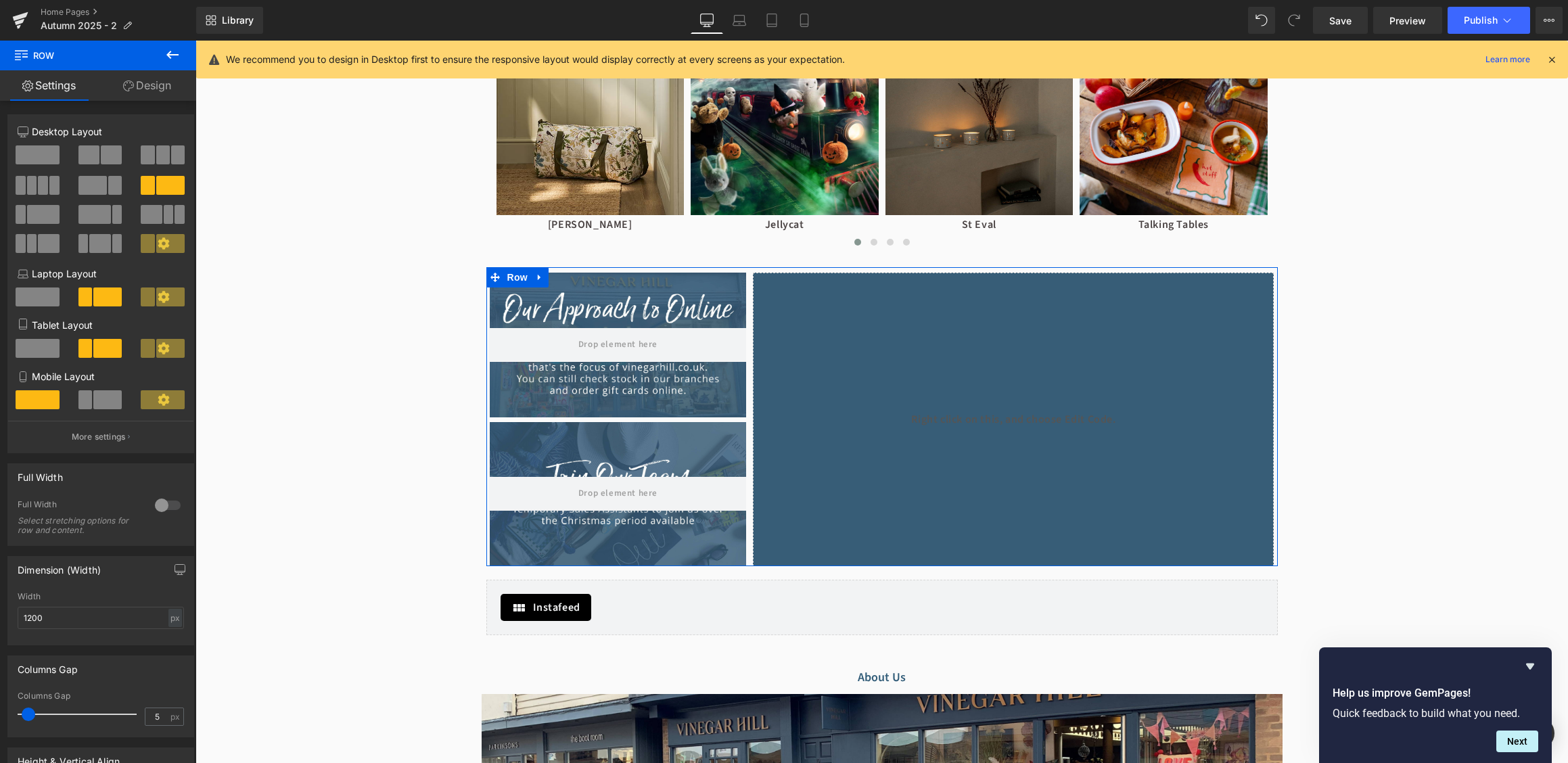
click at [157, 511] on div at bounding box center [167, 505] width 33 height 22
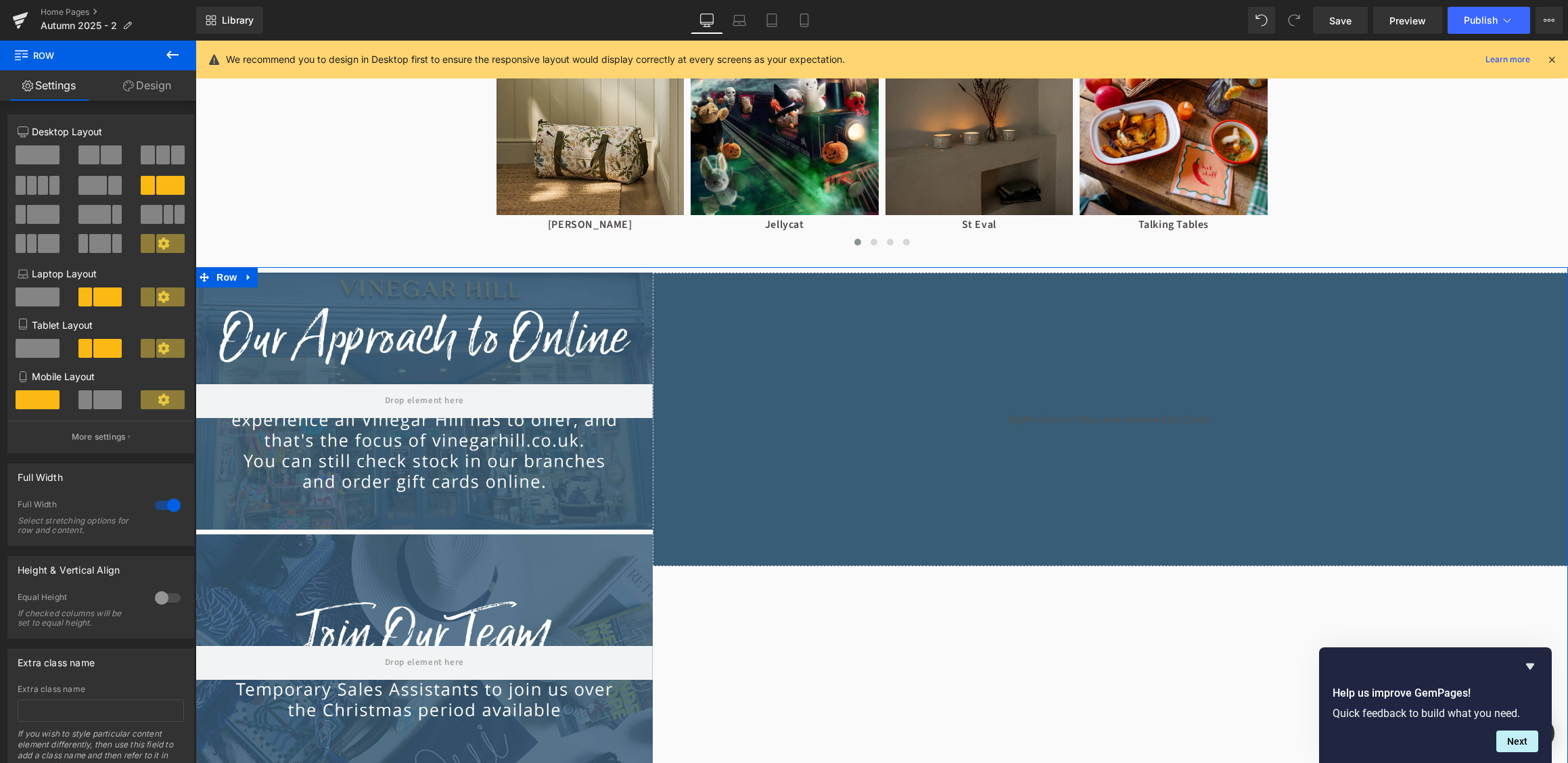
click at [157, 511] on div at bounding box center [167, 505] width 33 height 22
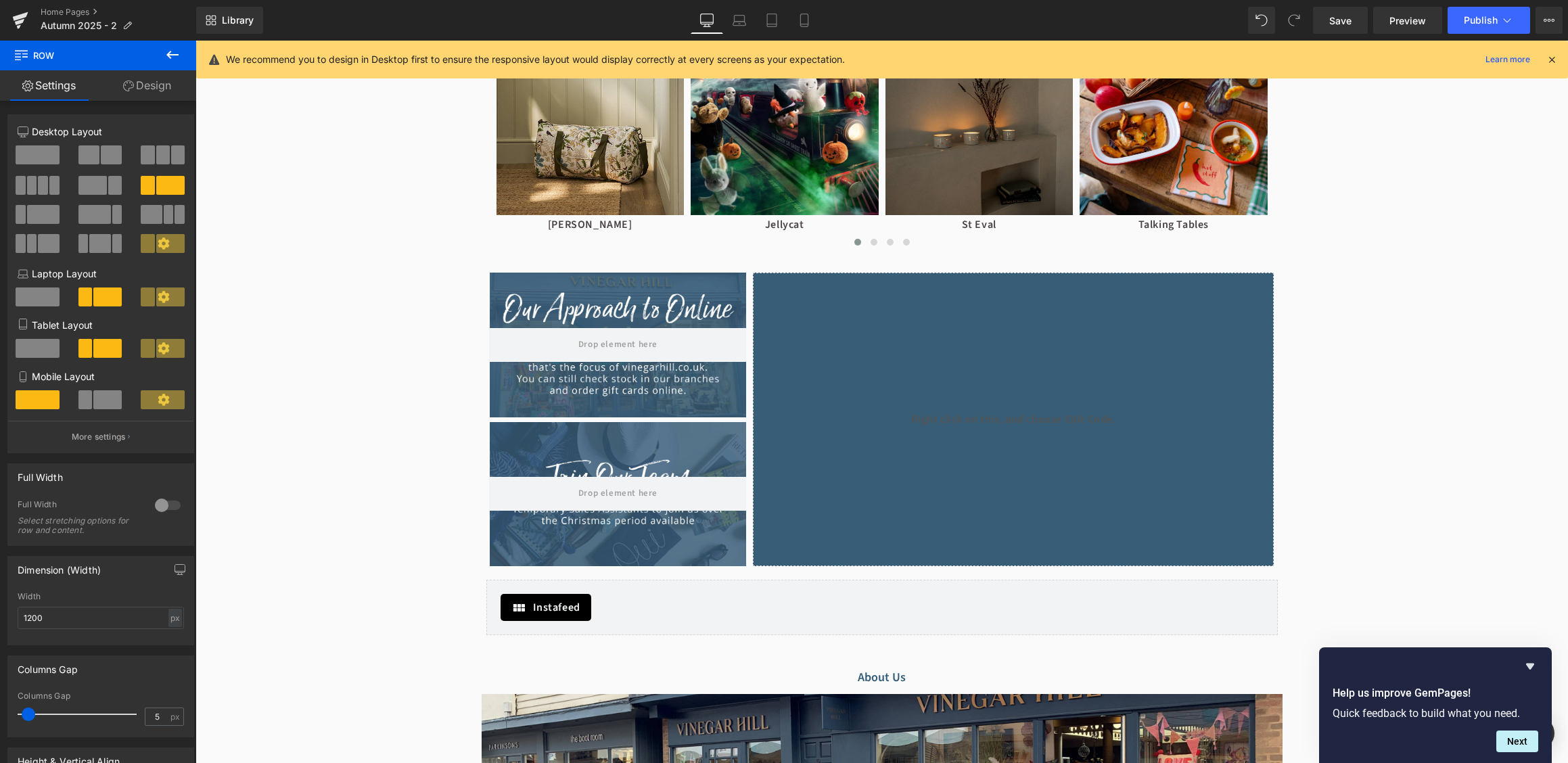
click at [1332, 35] on div "Library Desktop Desktop Laptop Tablet Mobile Save Preview Publish Scheduled Vie…" at bounding box center [882, 20] width 1372 height 40
click at [1339, 26] on span "Save" at bounding box center [1340, 20] width 22 height 14
click at [797, 26] on link "Mobile" at bounding box center [804, 20] width 33 height 27
type input "100"
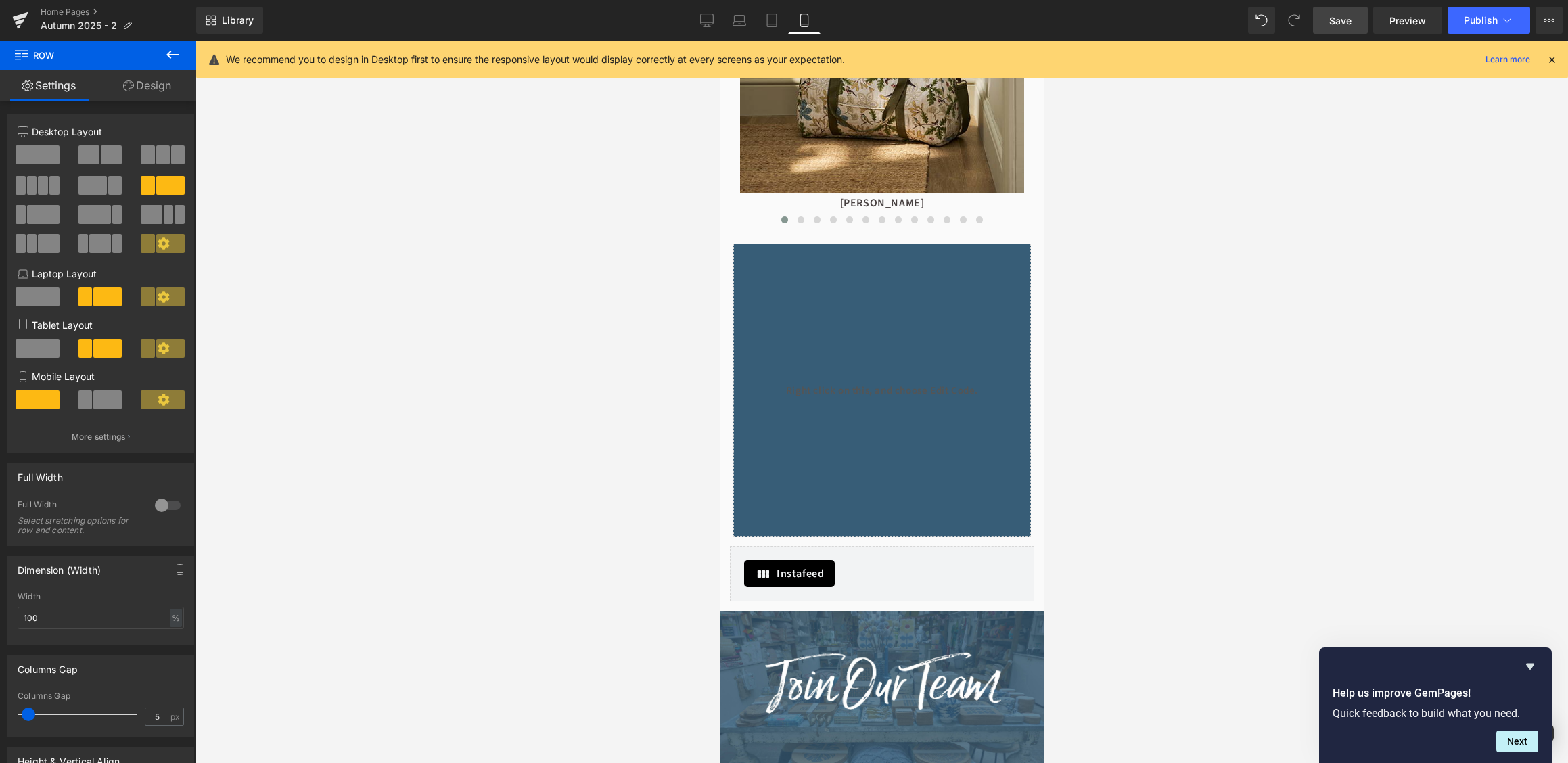
scroll to position [1061, 0]
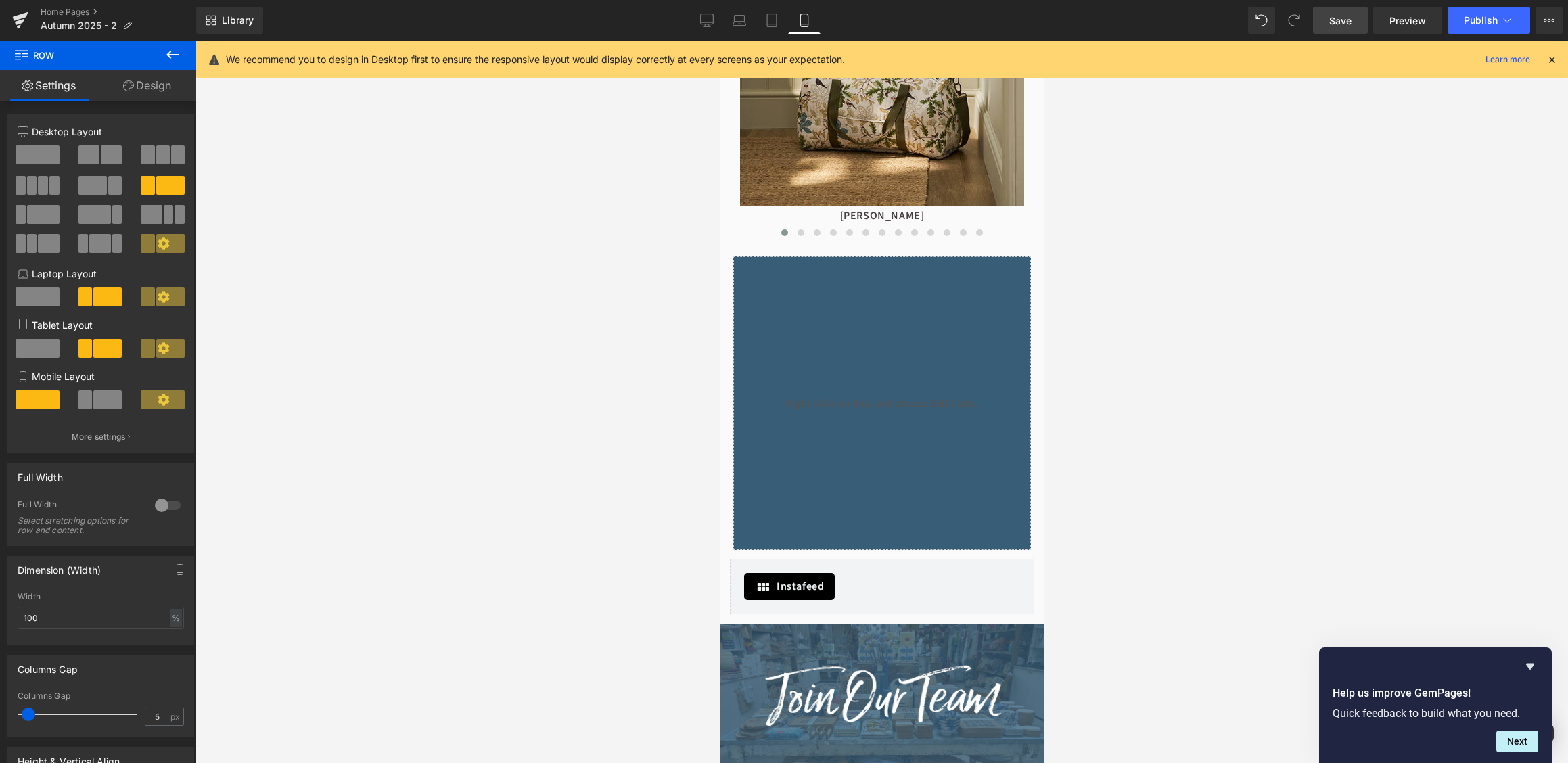
click at [887, 480] on div "Liquid" at bounding box center [881, 403] width 298 height 293
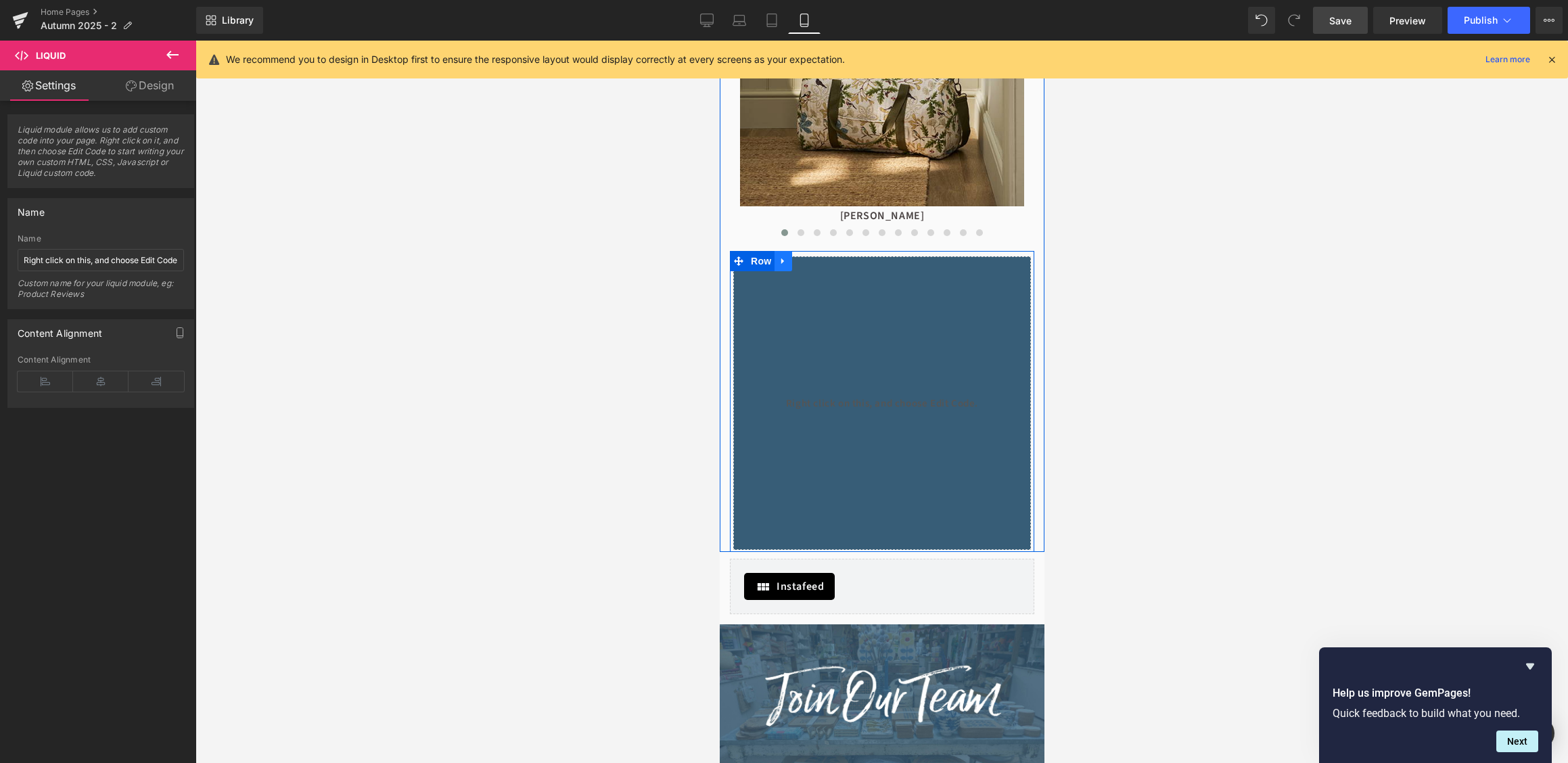
click at [784, 265] on icon at bounding box center [783, 261] width 10 height 10
click at [806, 265] on link at bounding box center [800, 261] width 17 height 20
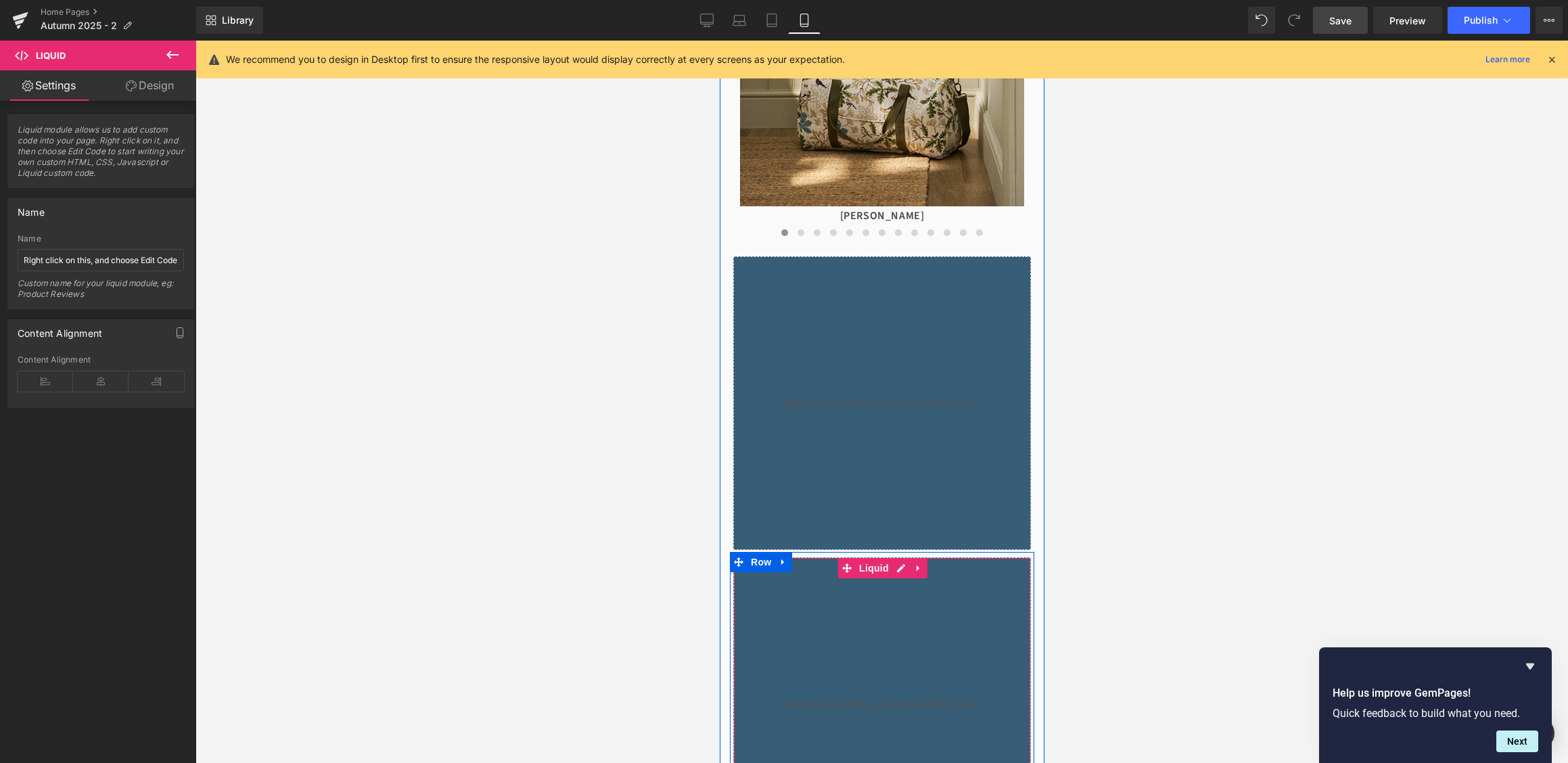
click at [838, 576] on span at bounding box center [846, 568] width 17 height 20
click at [786, 564] on icon at bounding box center [783, 562] width 10 height 10
click at [766, 563] on span "Row" at bounding box center [760, 562] width 27 height 20
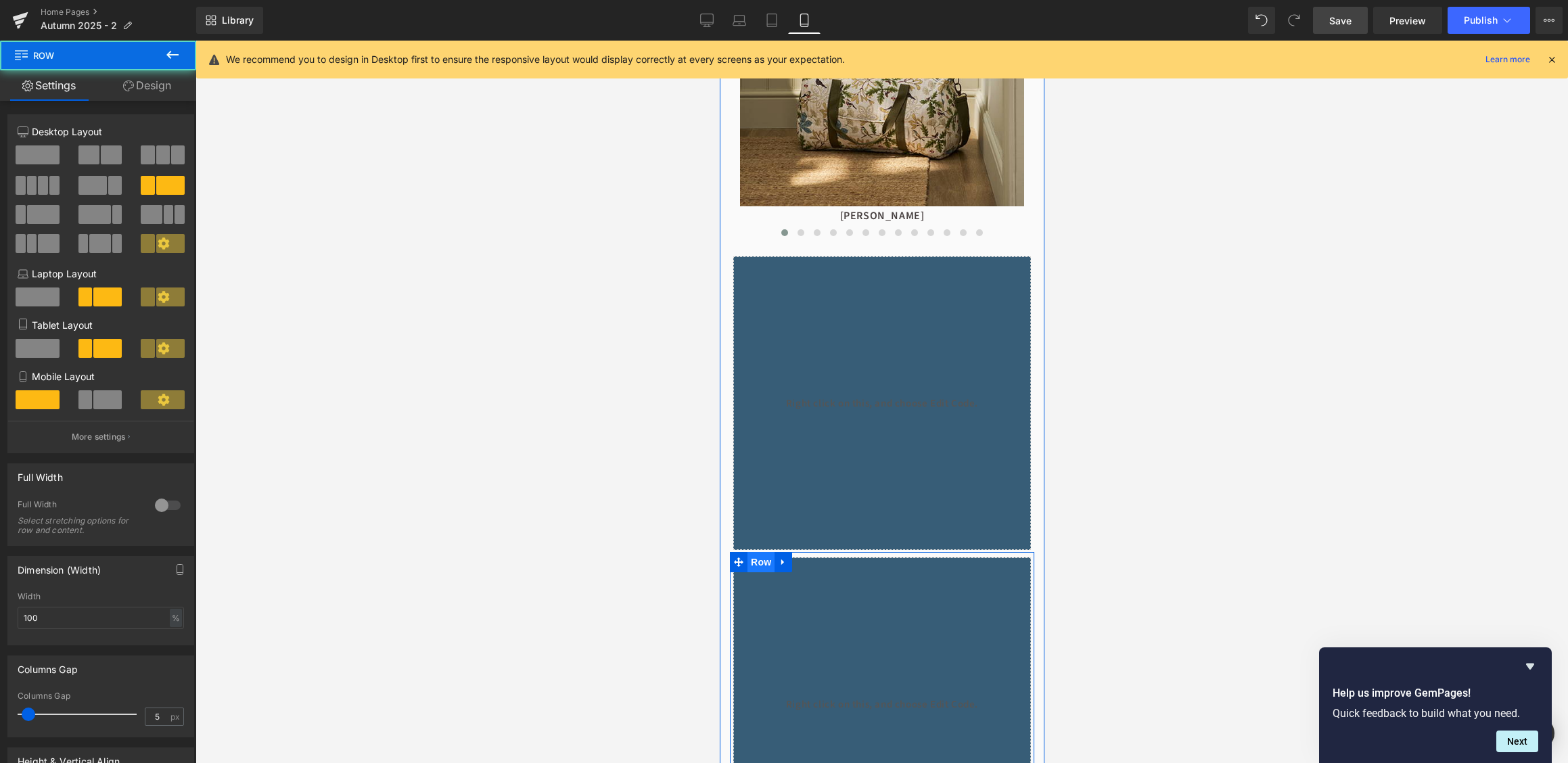
click at [766, 563] on span "Row" at bounding box center [760, 562] width 27 height 20
click at [183, 505] on div at bounding box center [167, 505] width 33 height 22
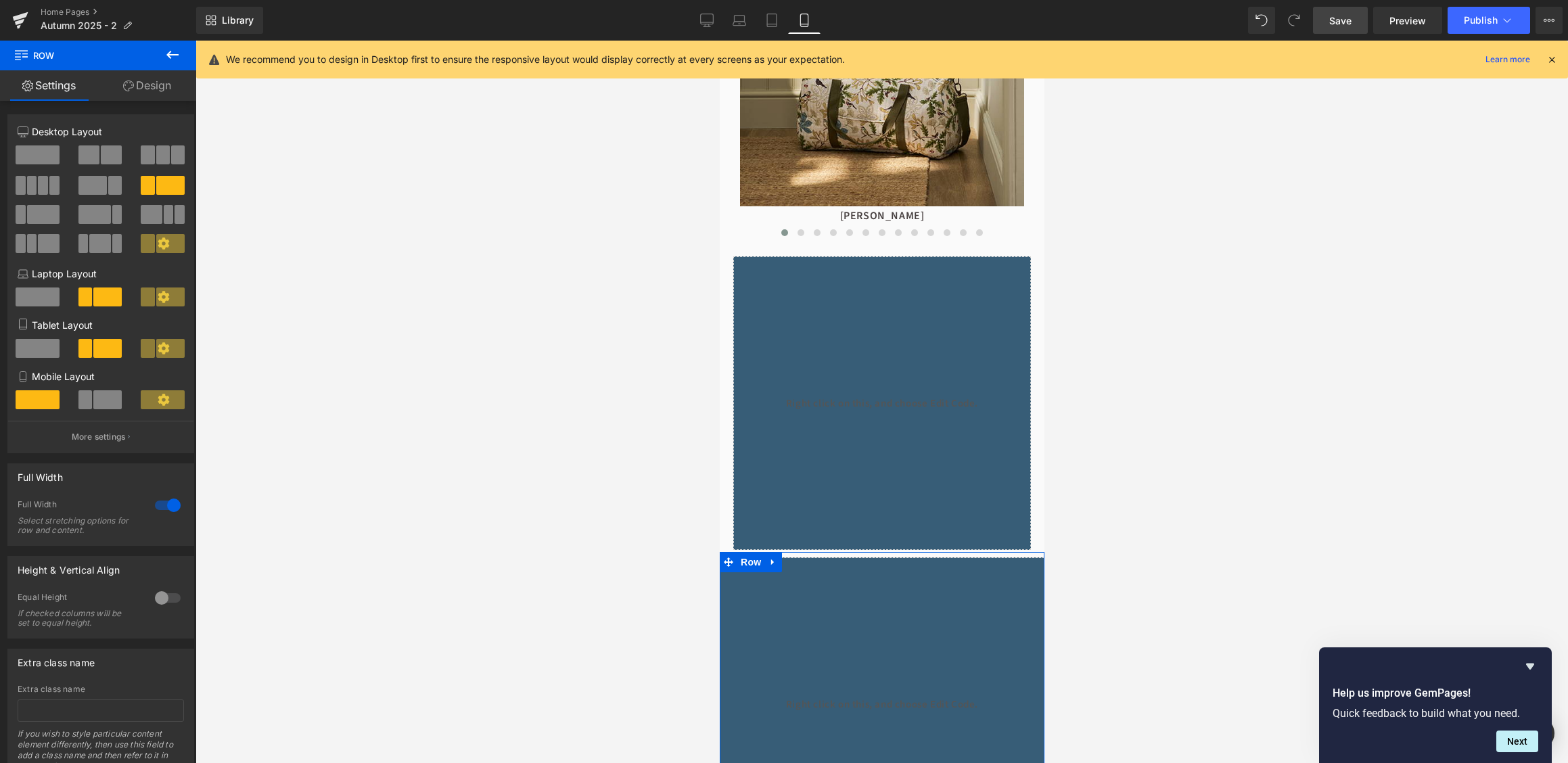
click at [173, 505] on div at bounding box center [167, 505] width 33 height 22
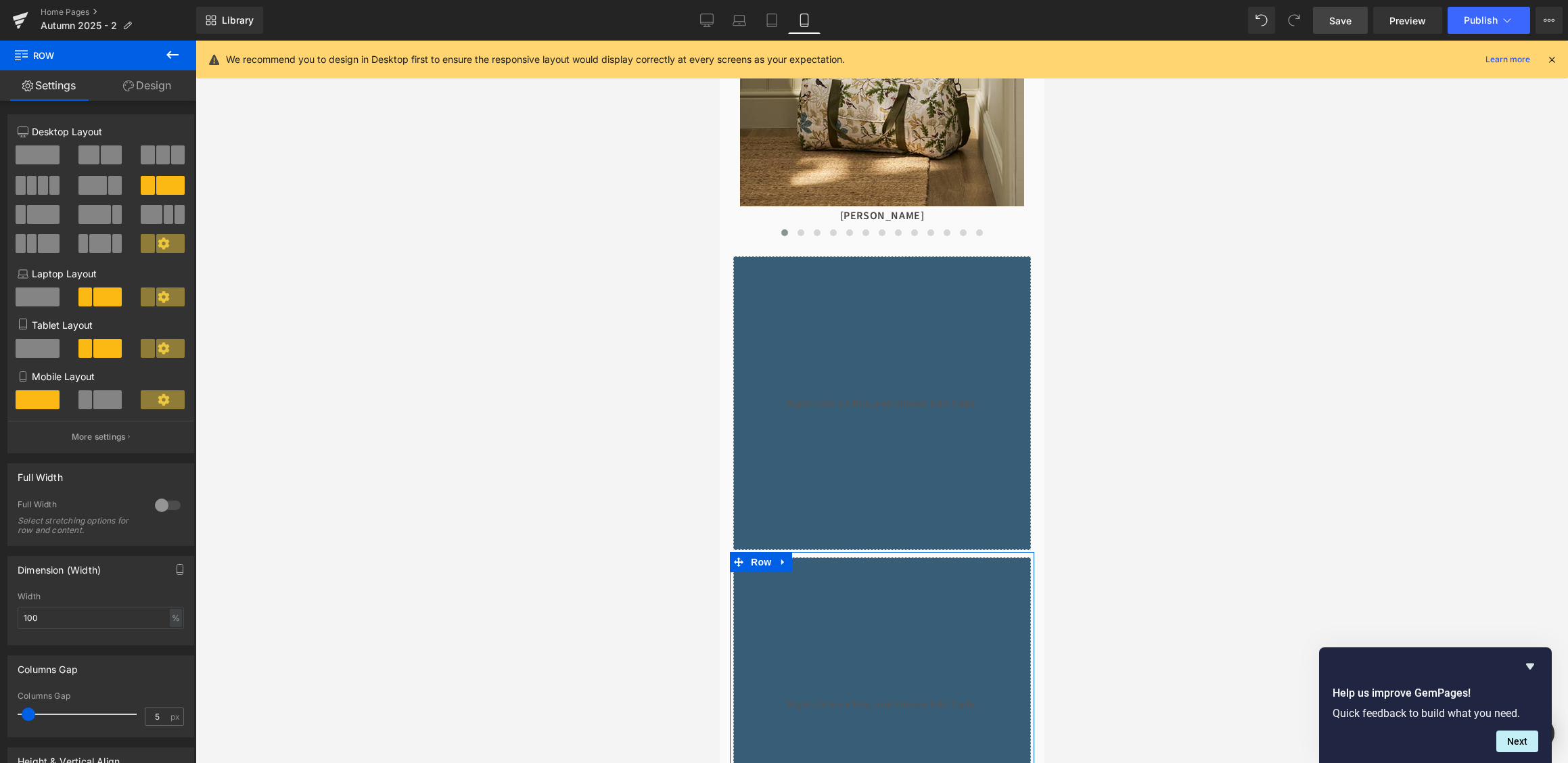
click at [173, 505] on div at bounding box center [167, 505] width 33 height 22
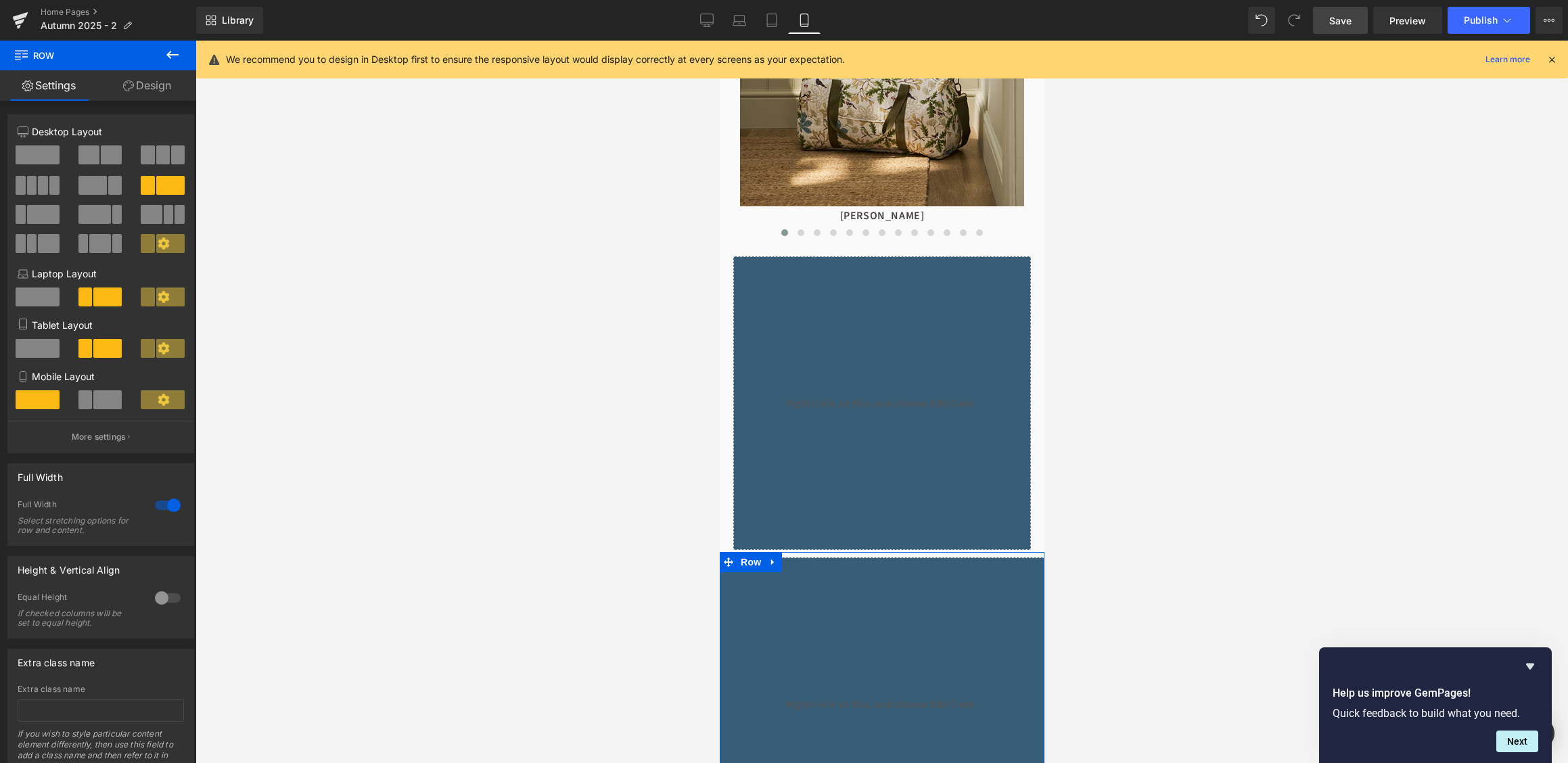
click at [152, 97] on link "Design" at bounding box center [147, 86] width 98 height 31
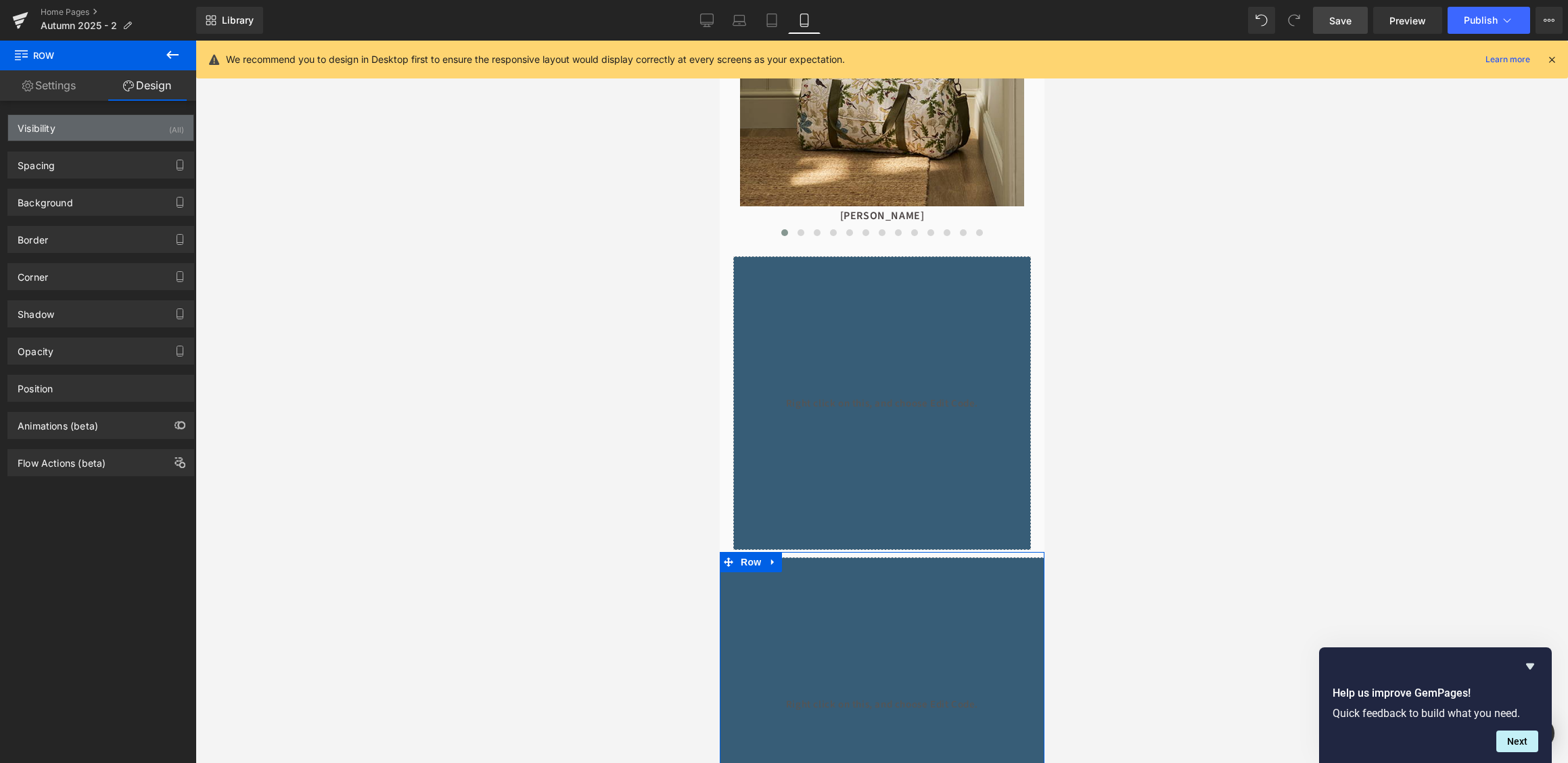
click at [102, 133] on div "Visibility (All)" at bounding box center [101, 128] width 185 height 26
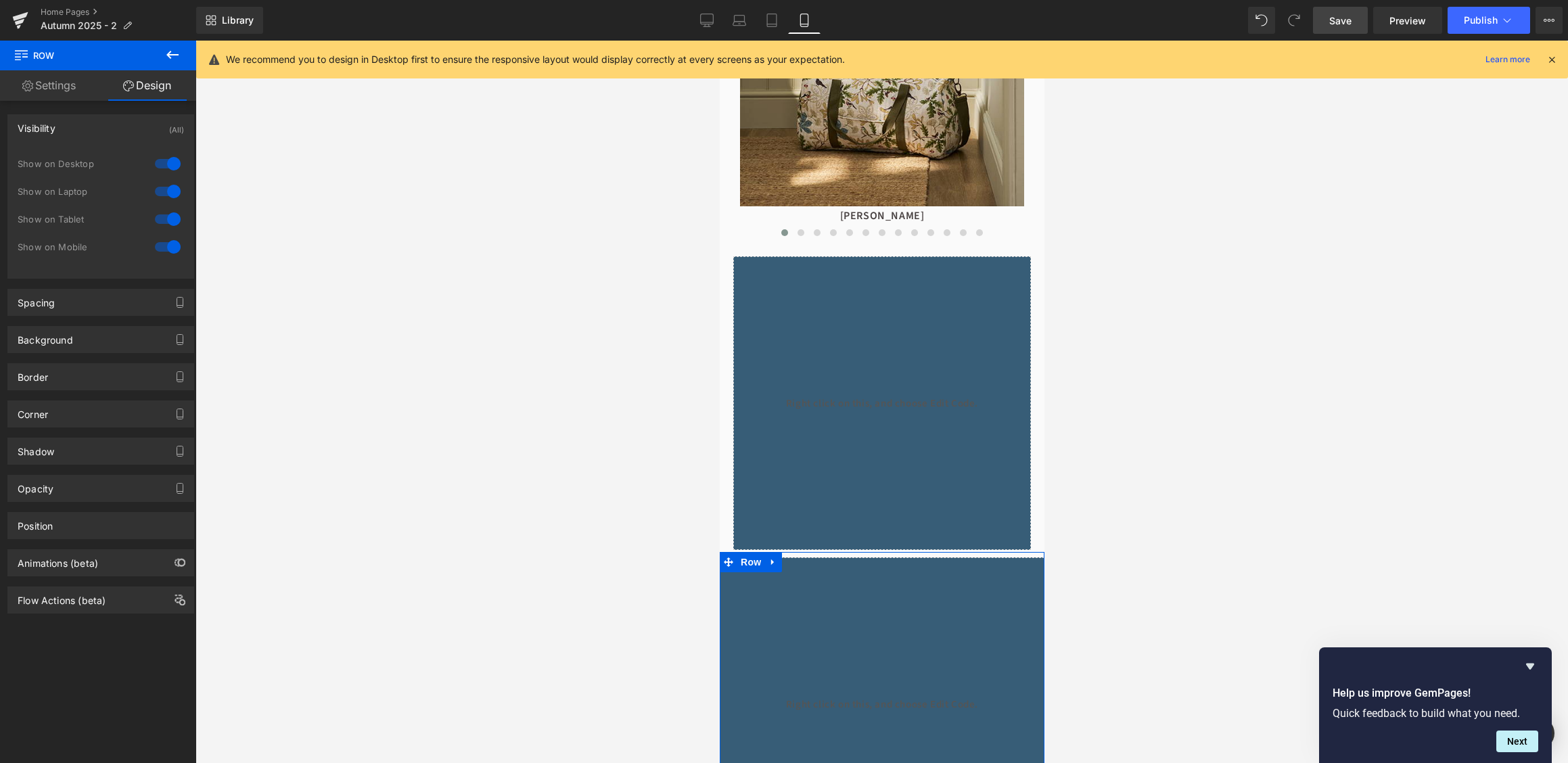
click at [169, 164] on div at bounding box center [167, 163] width 33 height 22
click at [169, 190] on div at bounding box center [167, 191] width 33 height 22
click at [169, 214] on div at bounding box center [167, 219] width 33 height 22
click at [778, 25] on icon at bounding box center [771, 20] width 13 height 13
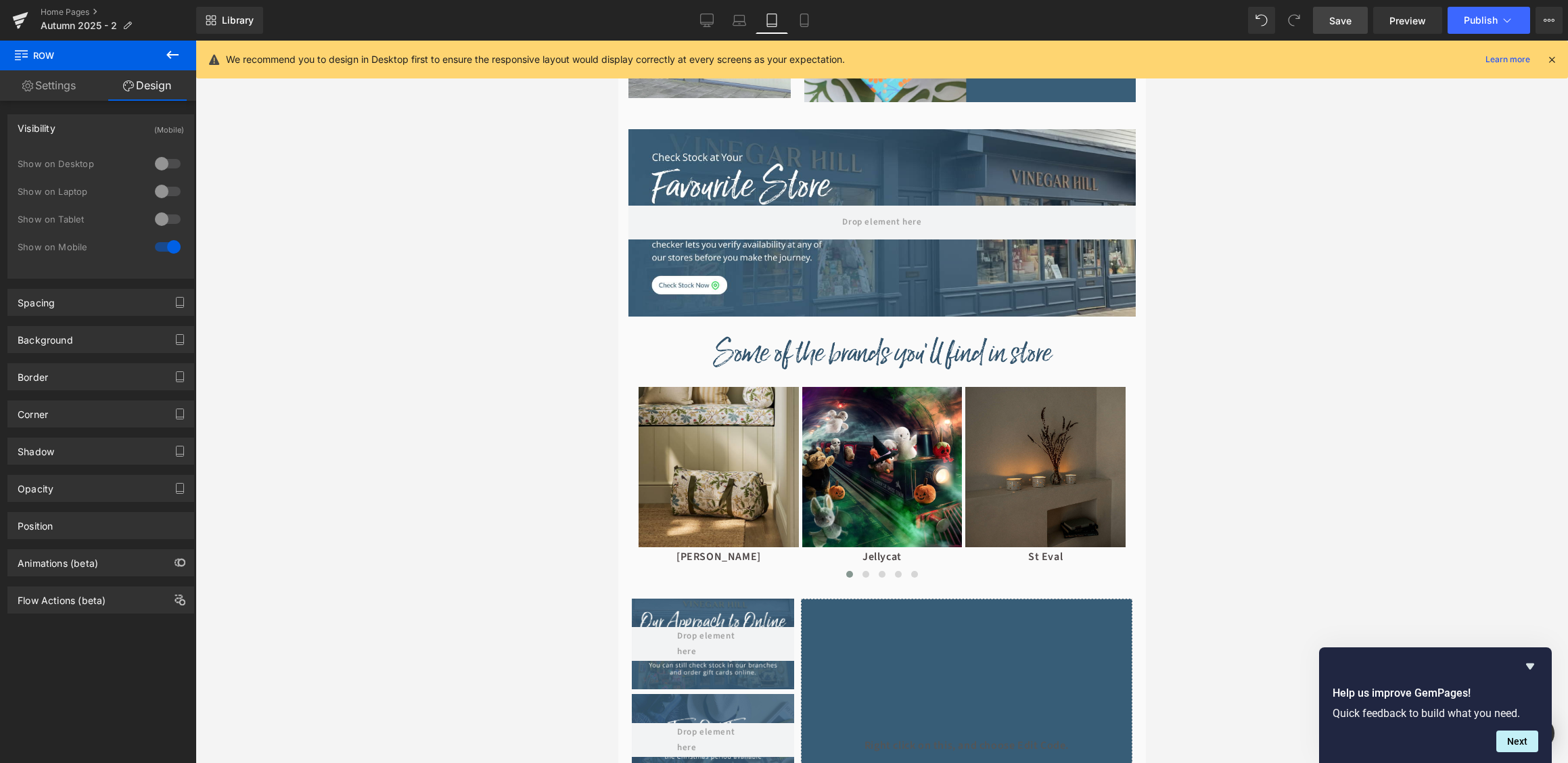
scroll to position [619, 0]
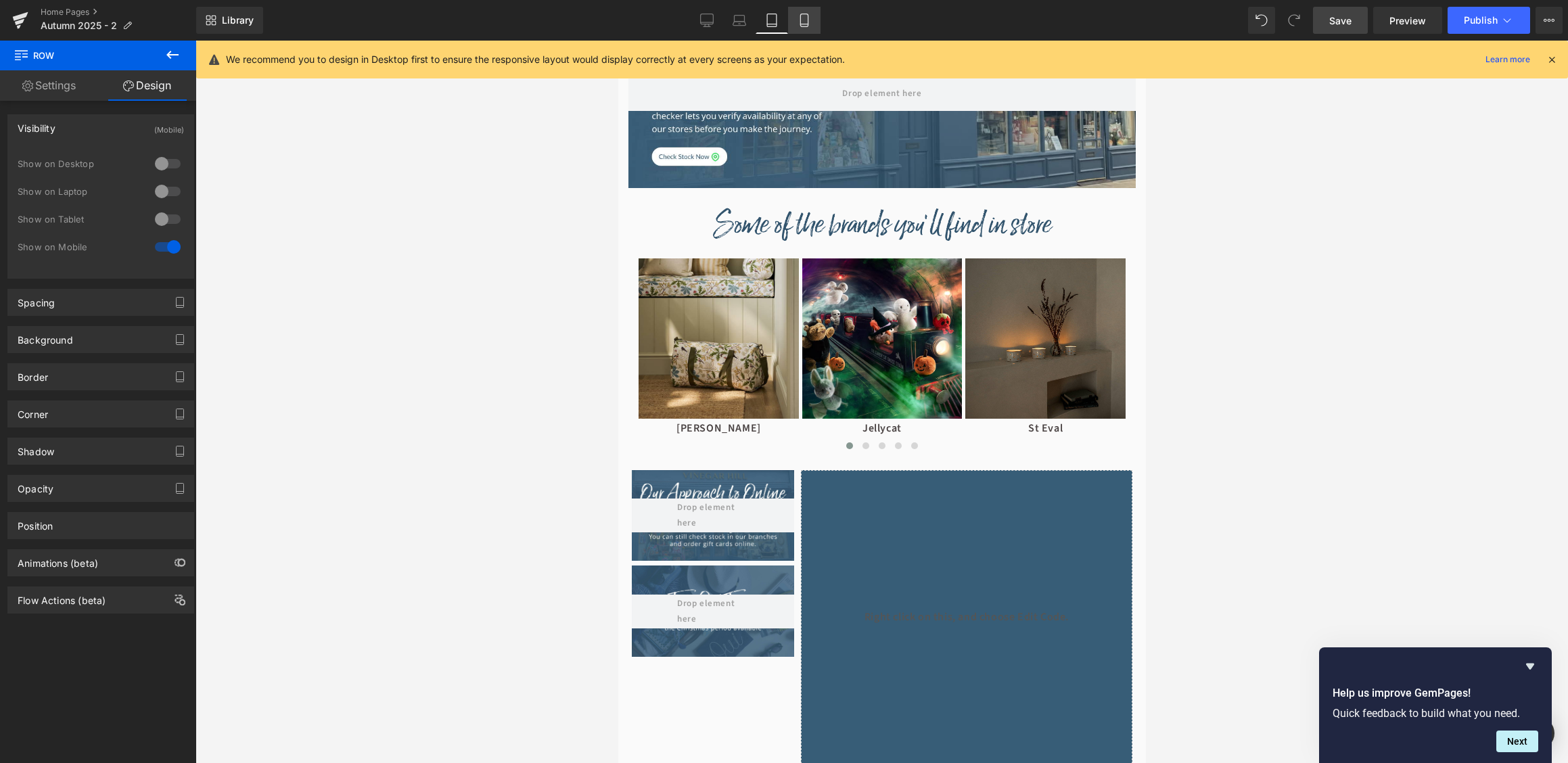
click at [799, 21] on icon at bounding box center [804, 20] width 13 height 13
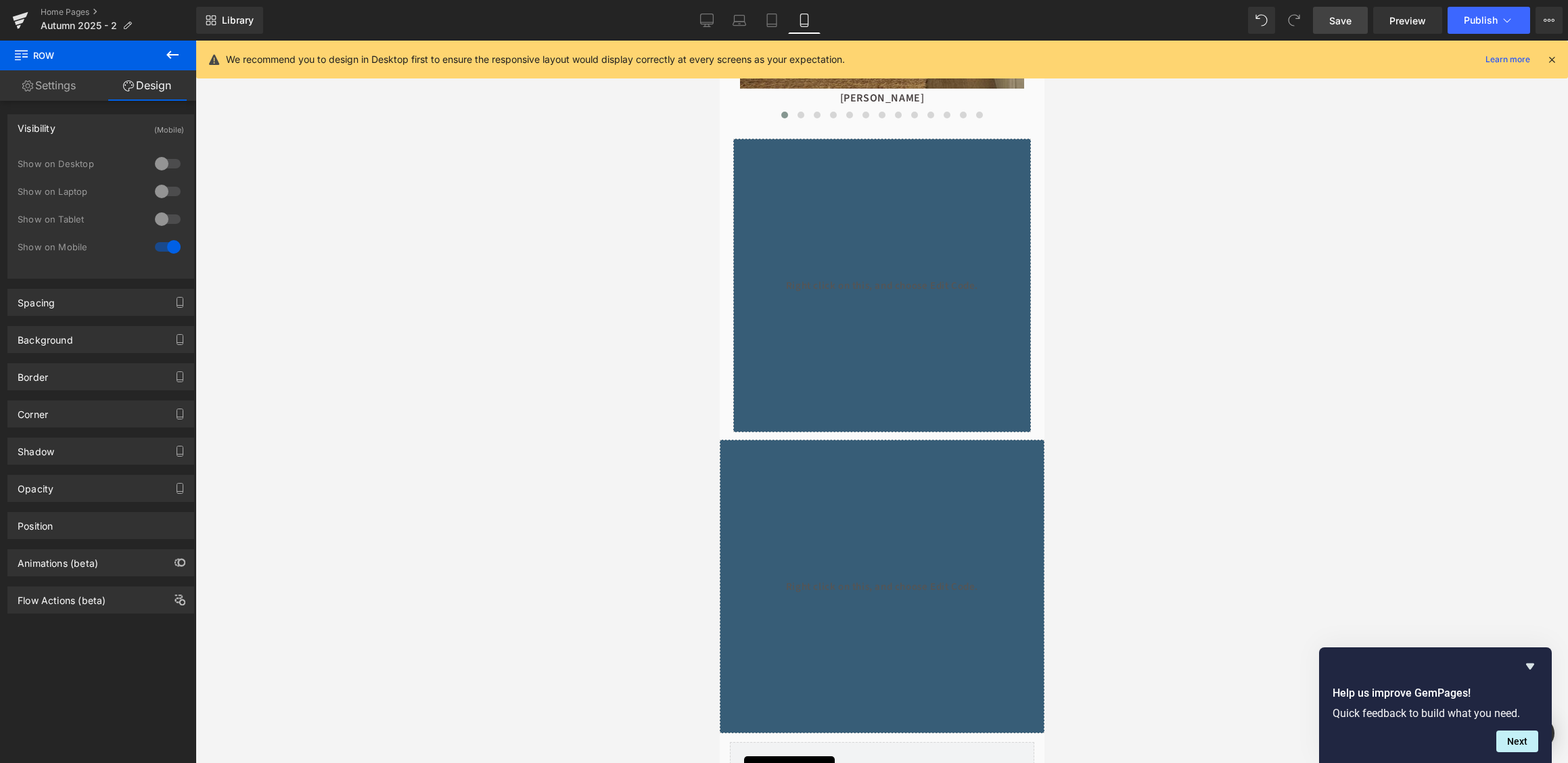
scroll to position [1117, 0]
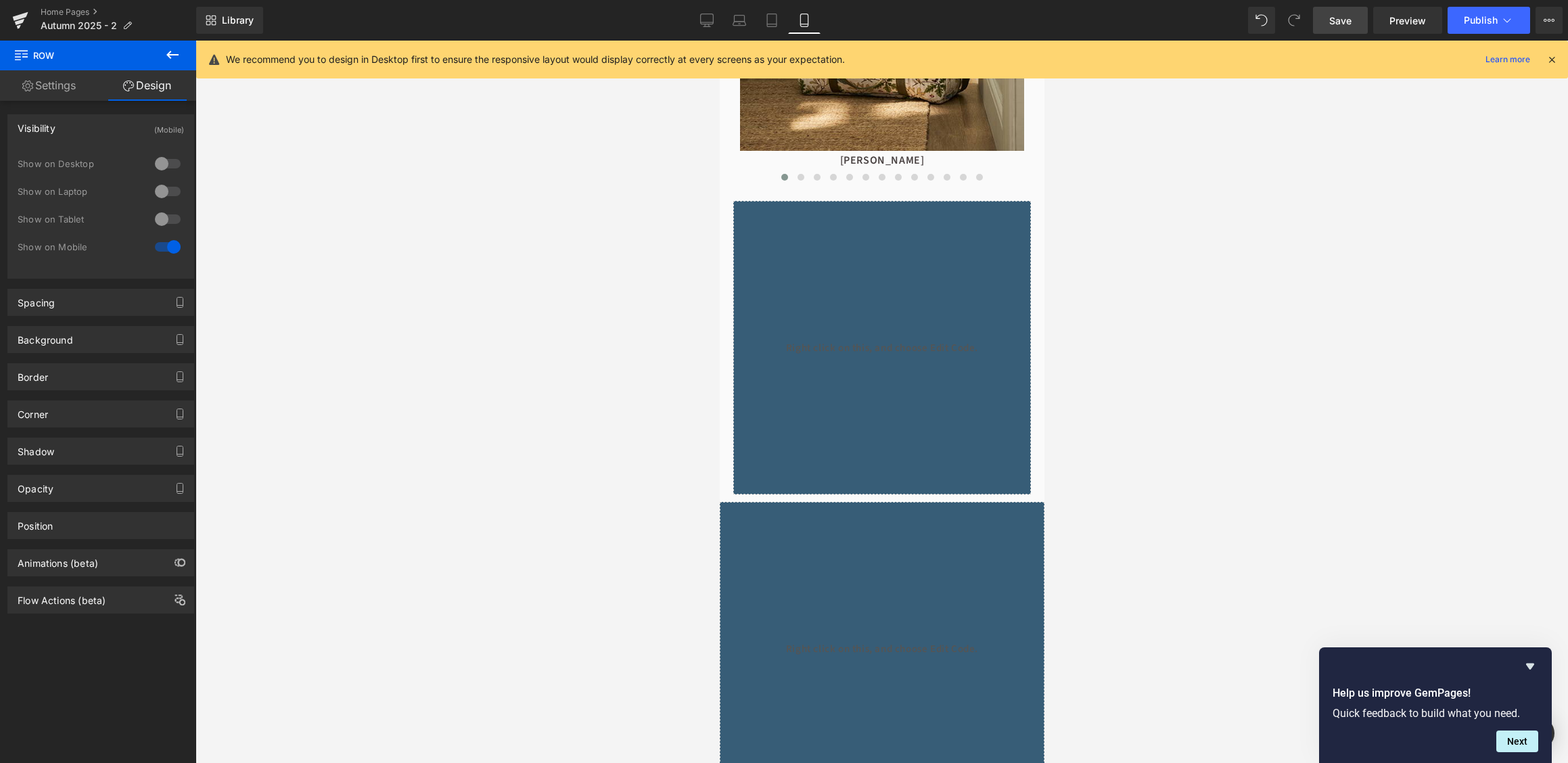
click at [867, 269] on div "Liquid" at bounding box center [881, 347] width 298 height 293
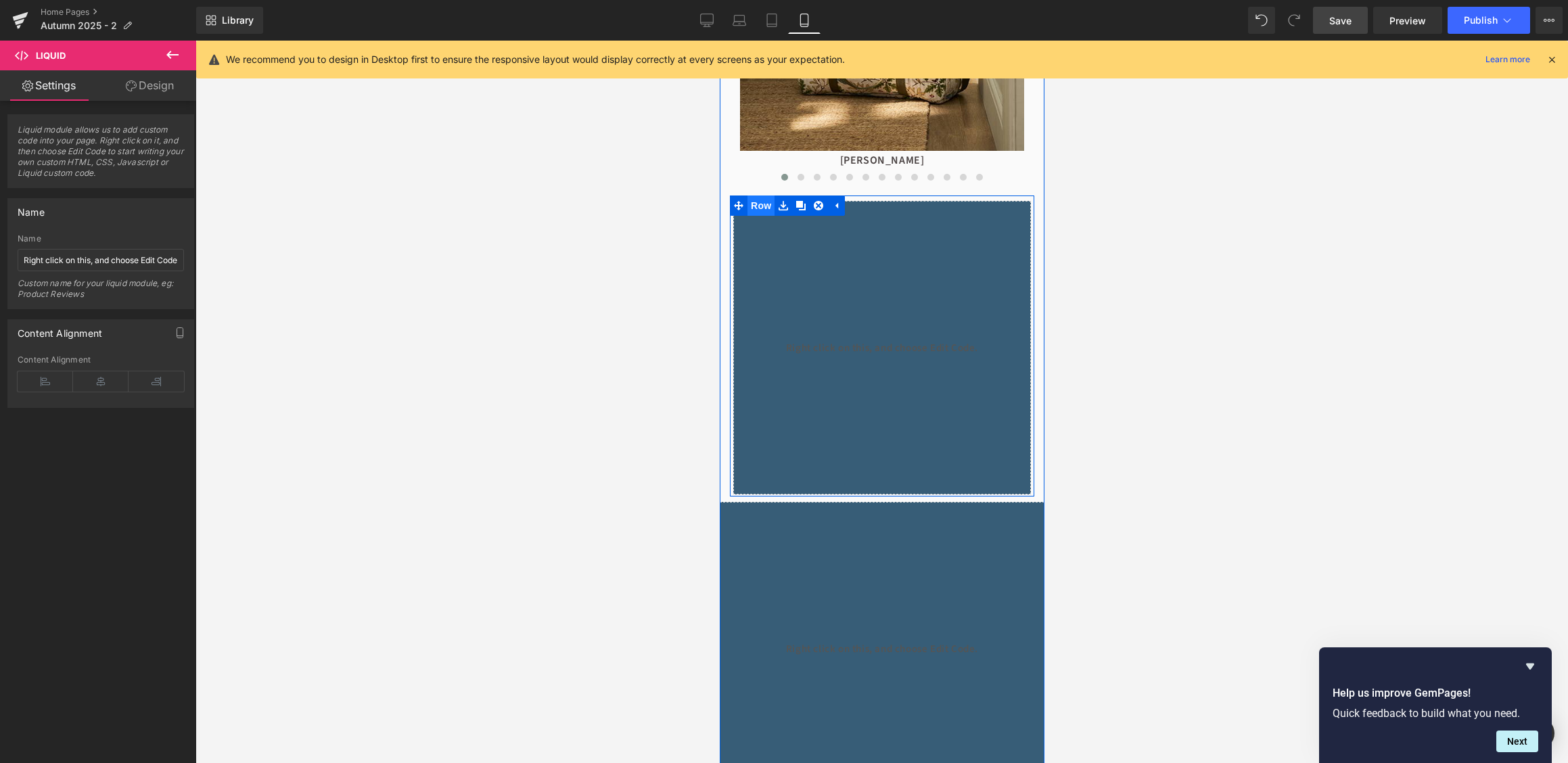
click at [767, 203] on span "Row" at bounding box center [760, 206] width 27 height 20
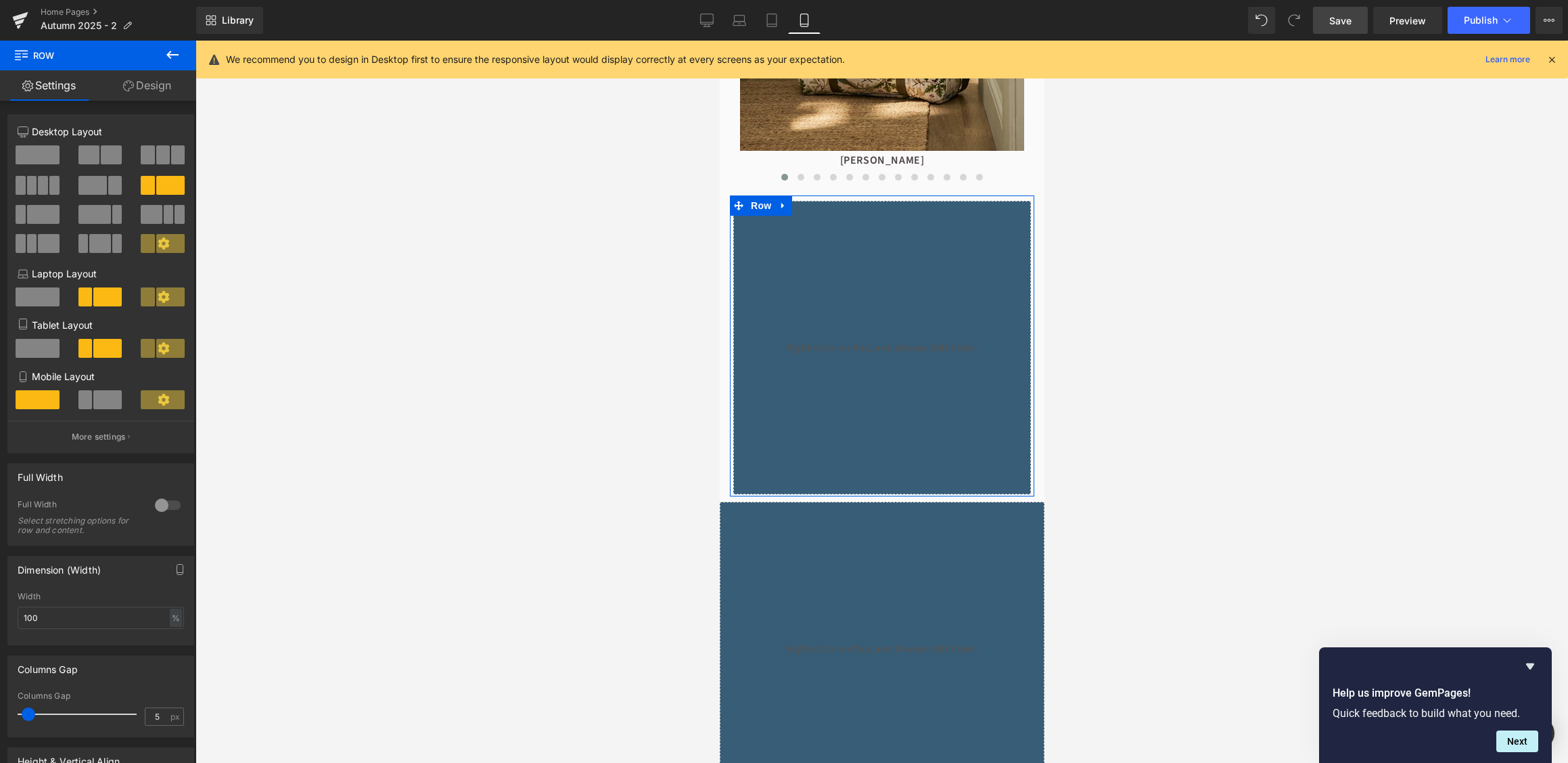
click at [152, 87] on link "Design" at bounding box center [147, 86] width 98 height 31
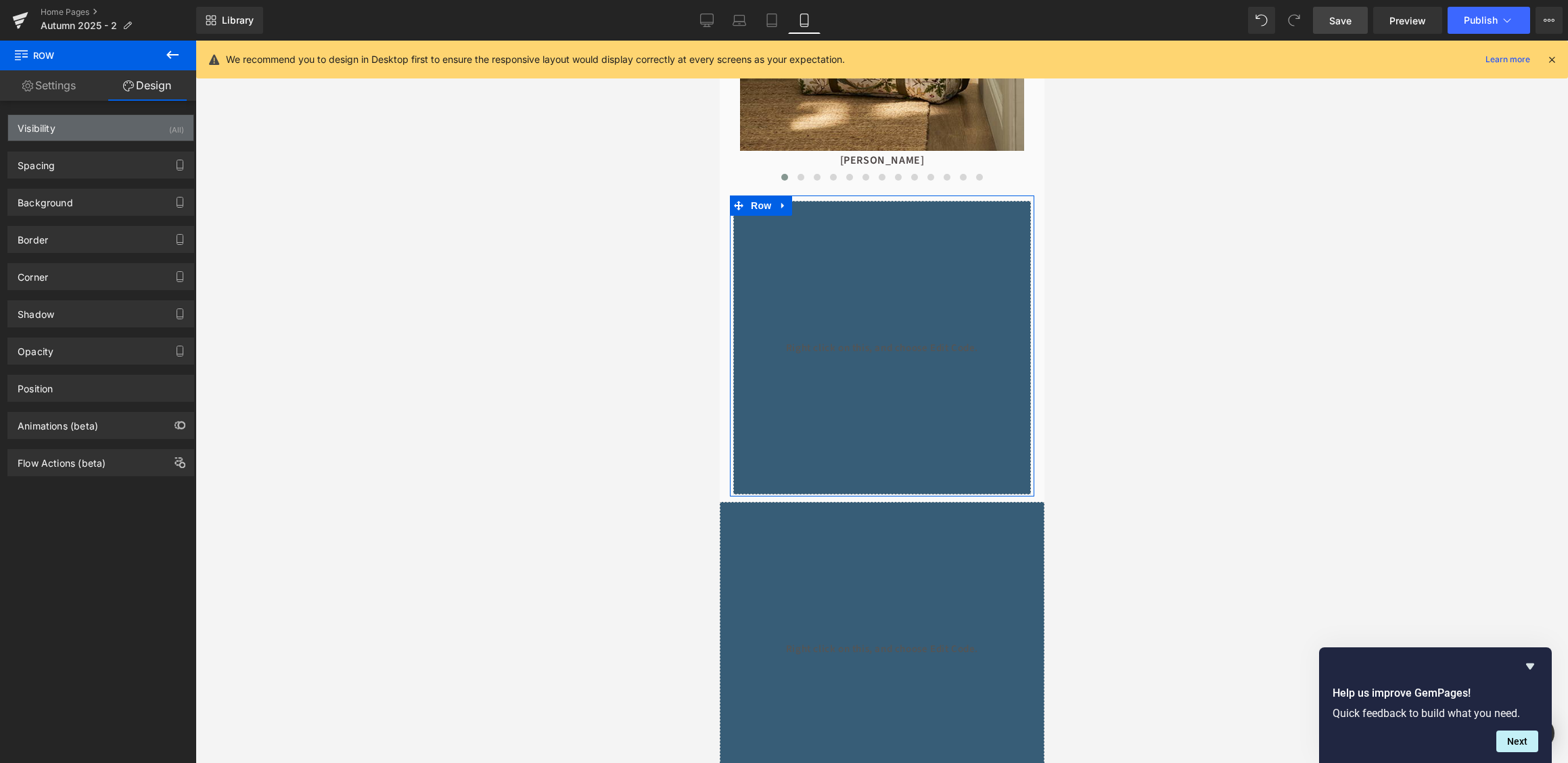
click at [153, 133] on div "Visibility (All)" at bounding box center [101, 128] width 185 height 26
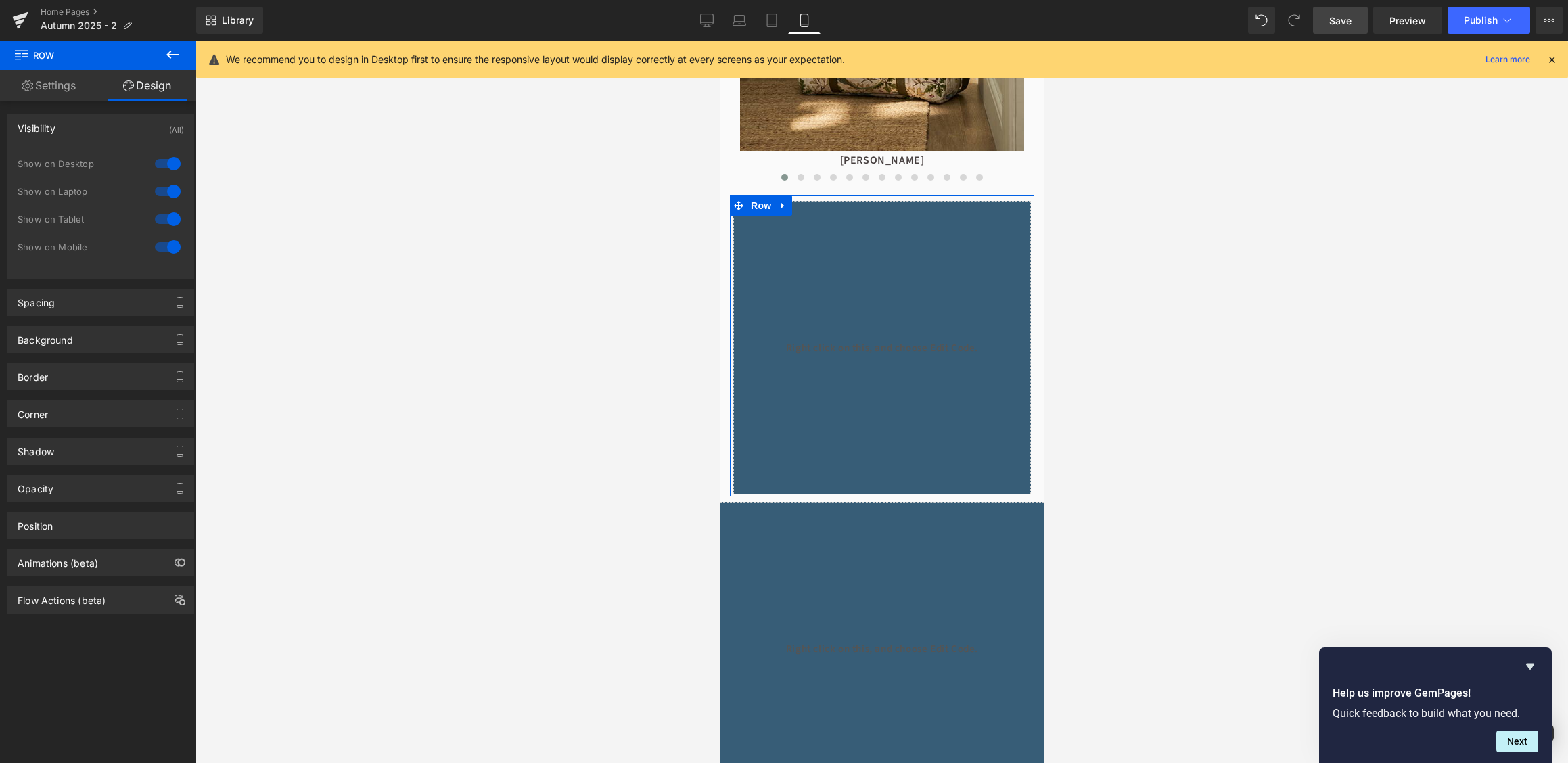
click at [171, 254] on div at bounding box center [167, 247] width 33 height 22
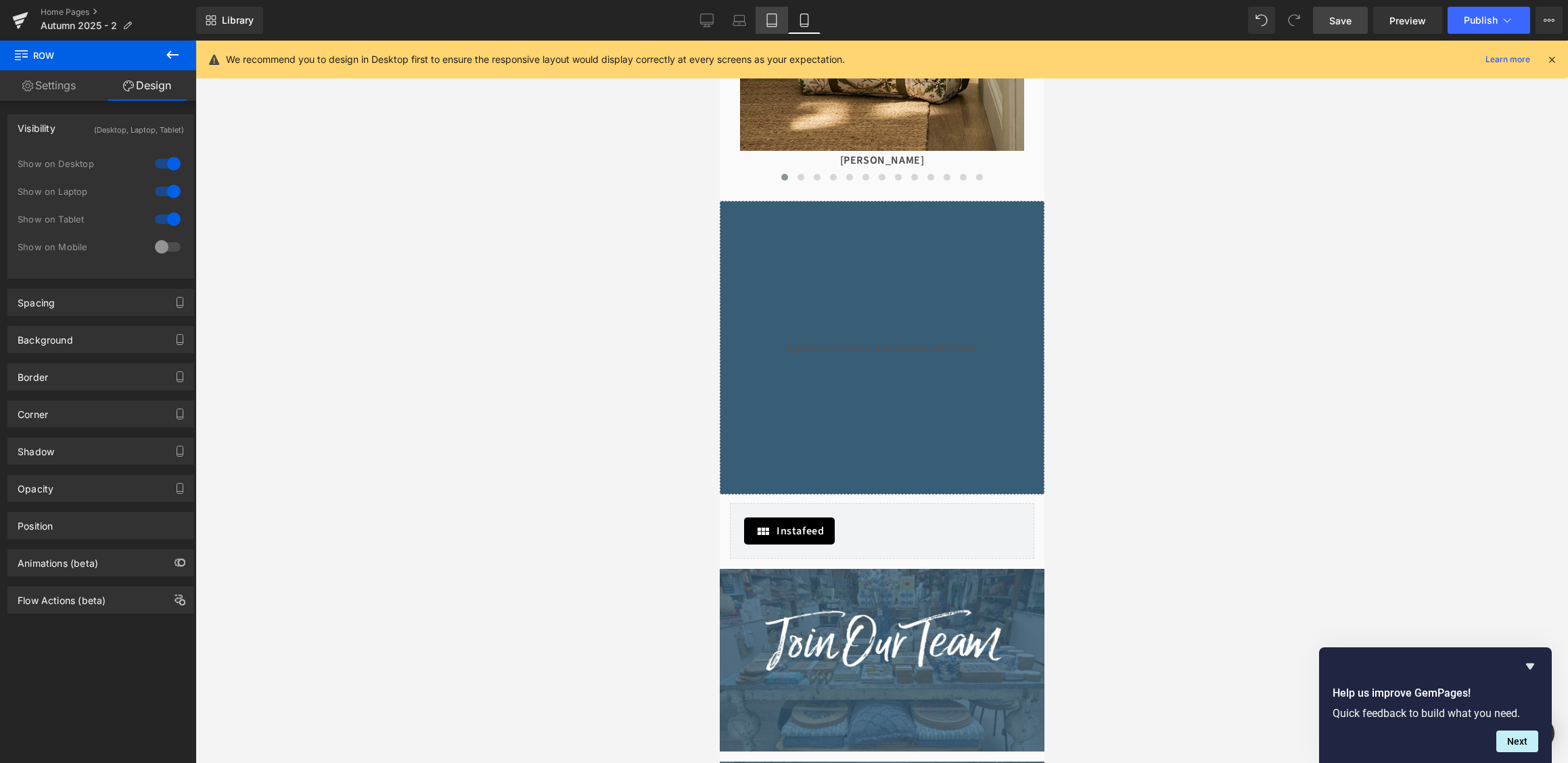
click at [769, 29] on link "Tablet" at bounding box center [771, 20] width 33 height 27
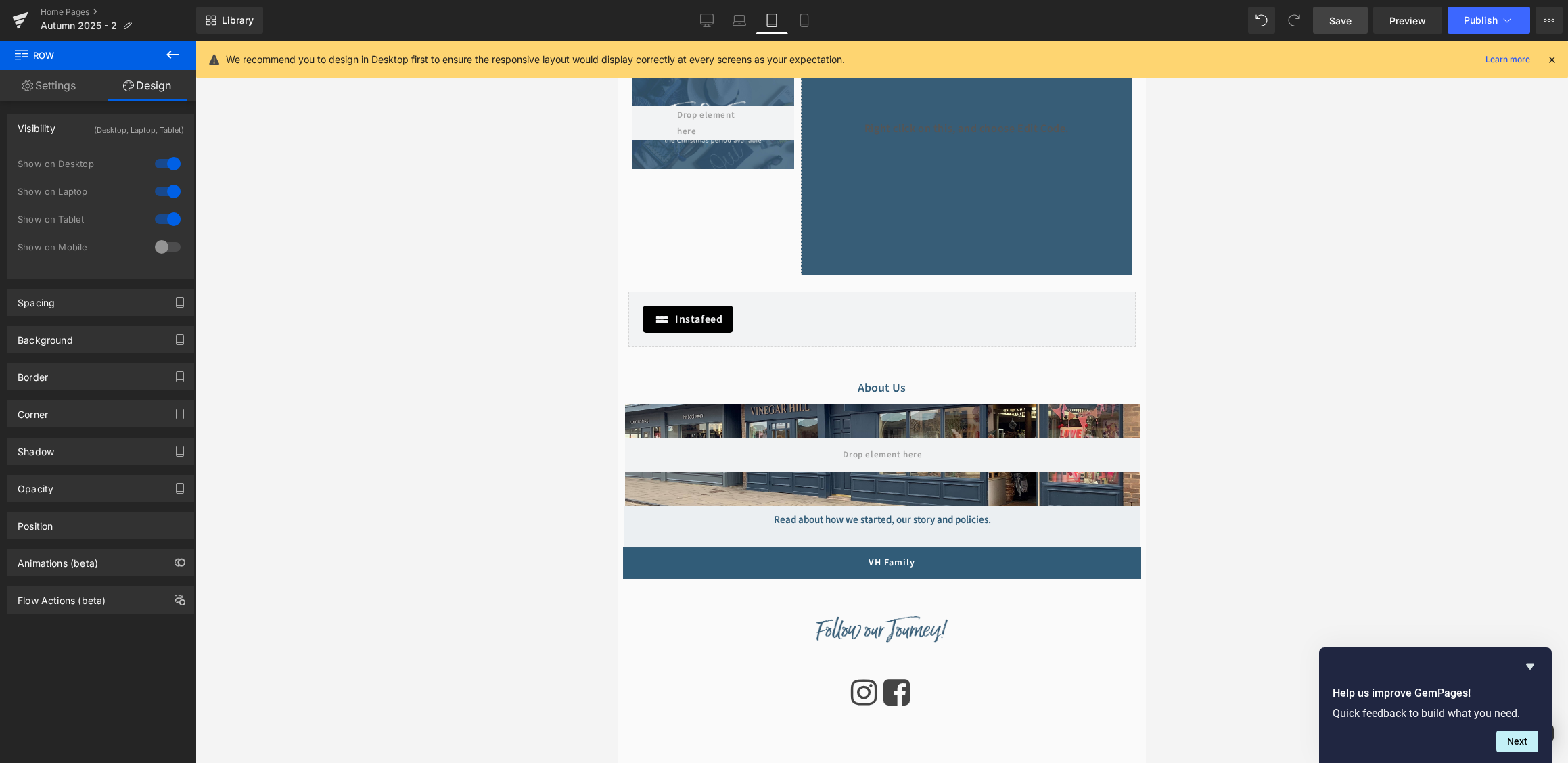
scroll to position [835, 0]
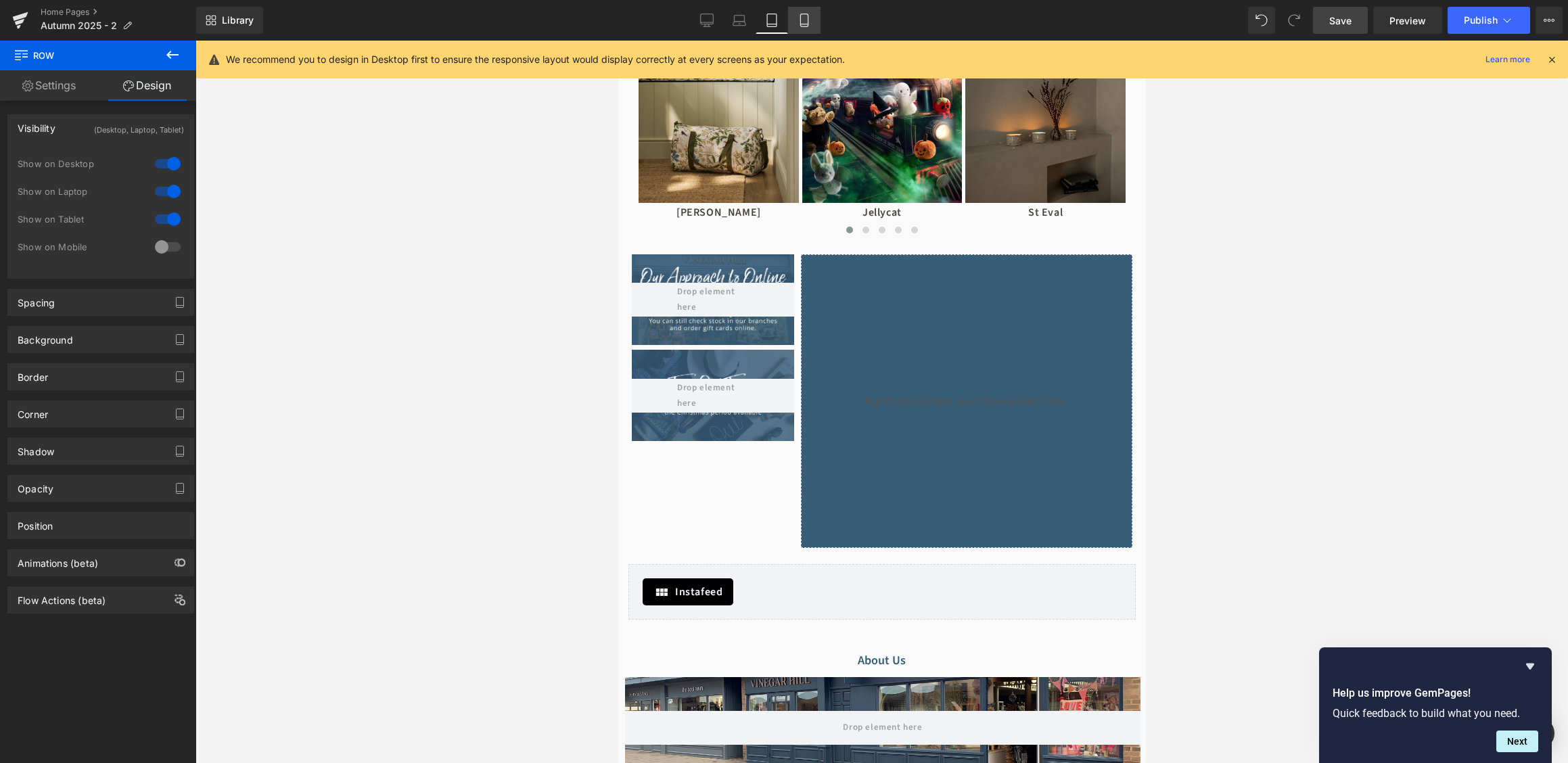
click at [806, 33] on link "Mobile" at bounding box center [804, 20] width 33 height 27
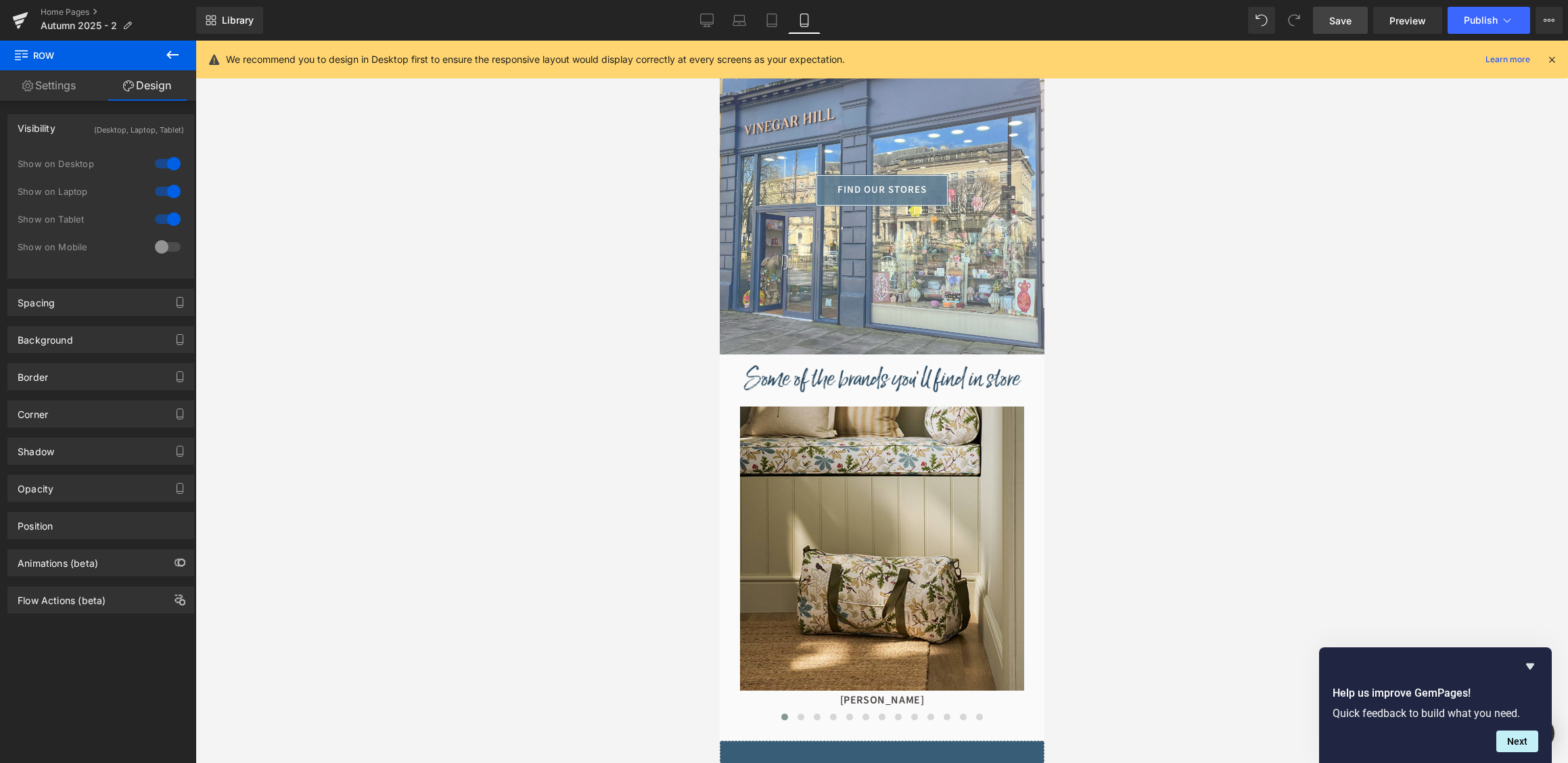
scroll to position [714, 0]
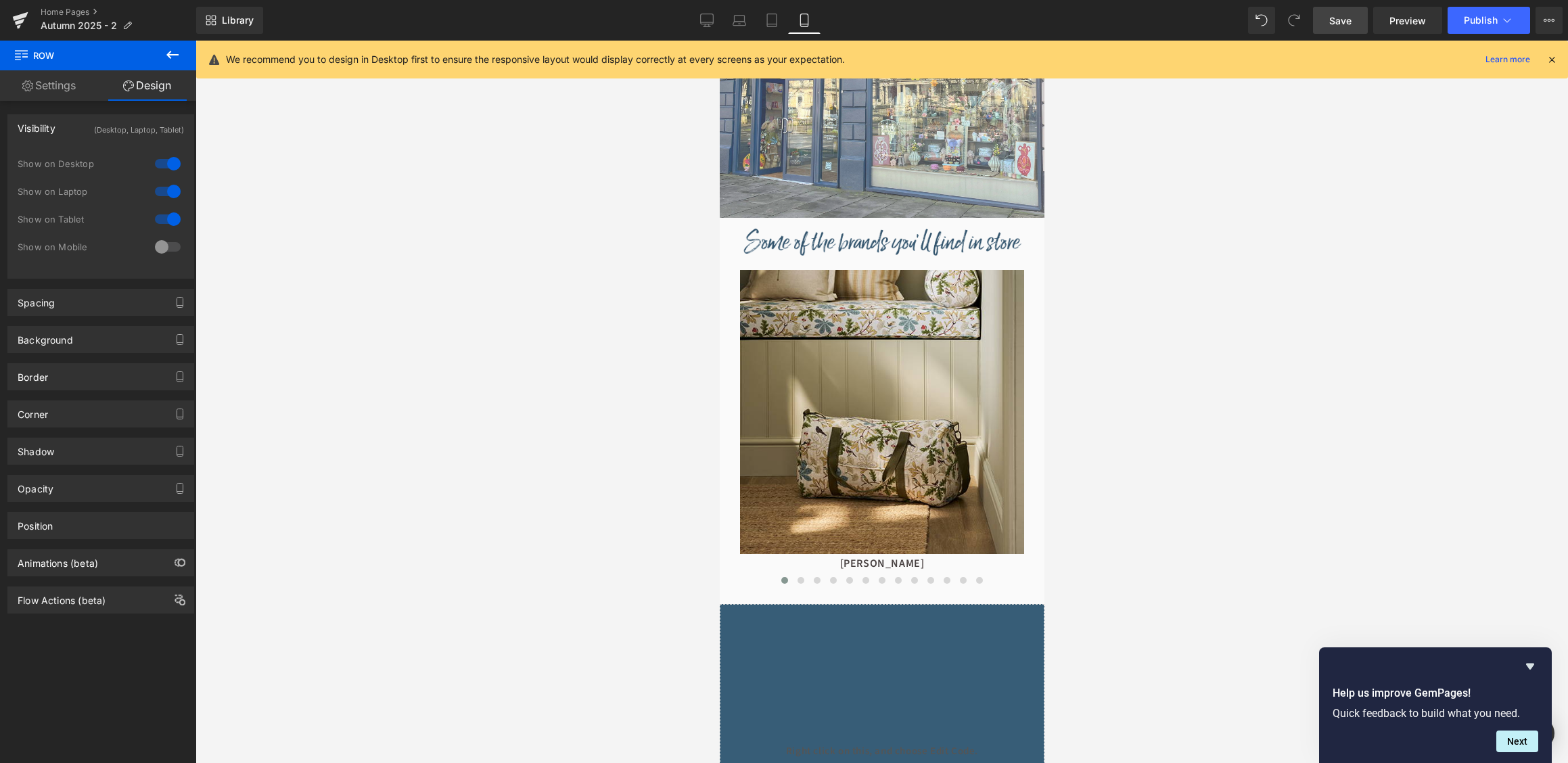
click at [1324, 26] on link "Save" at bounding box center [1340, 20] width 55 height 27
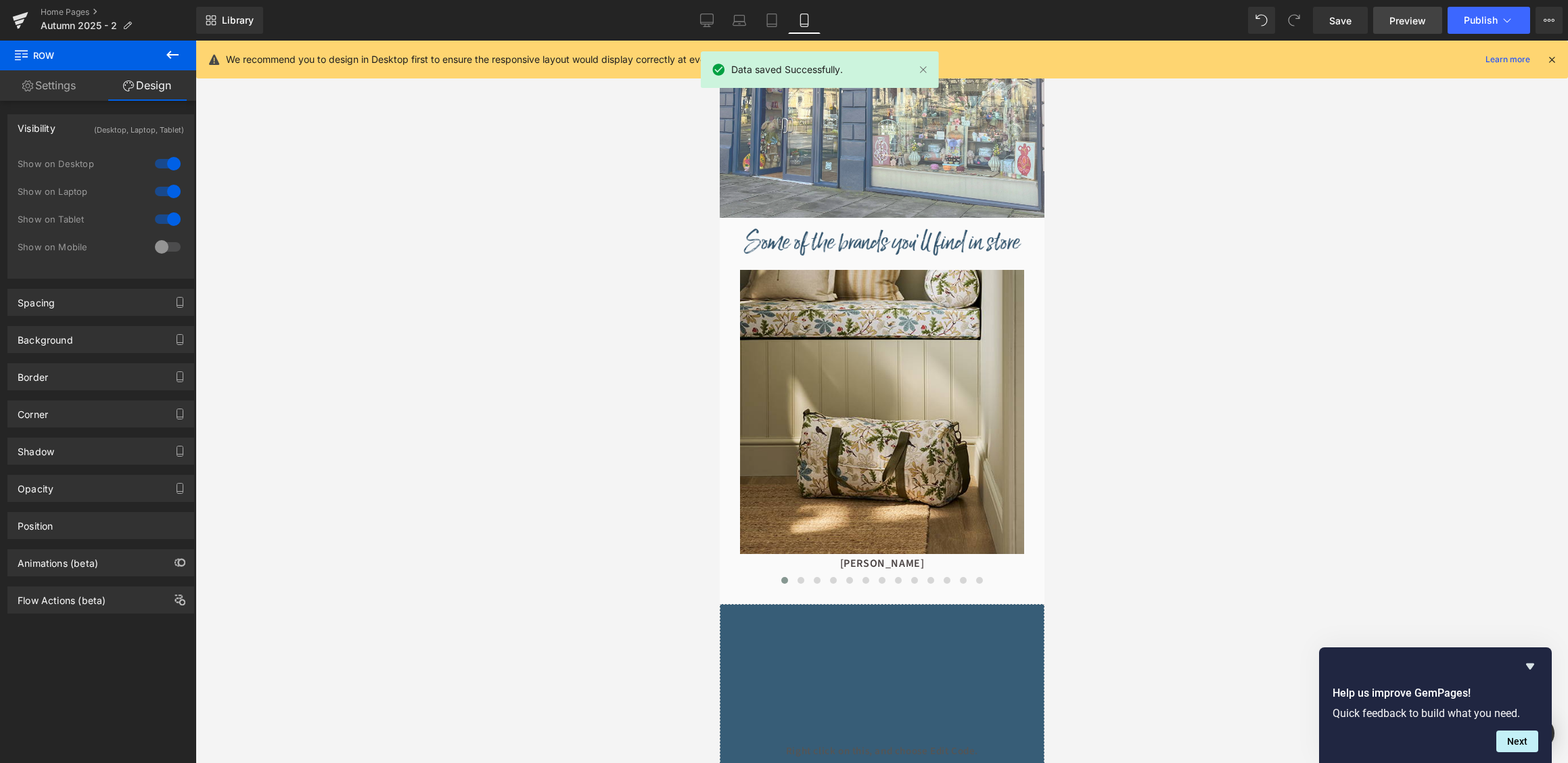
click at [1406, 23] on span "Preview" at bounding box center [1408, 20] width 36 height 14
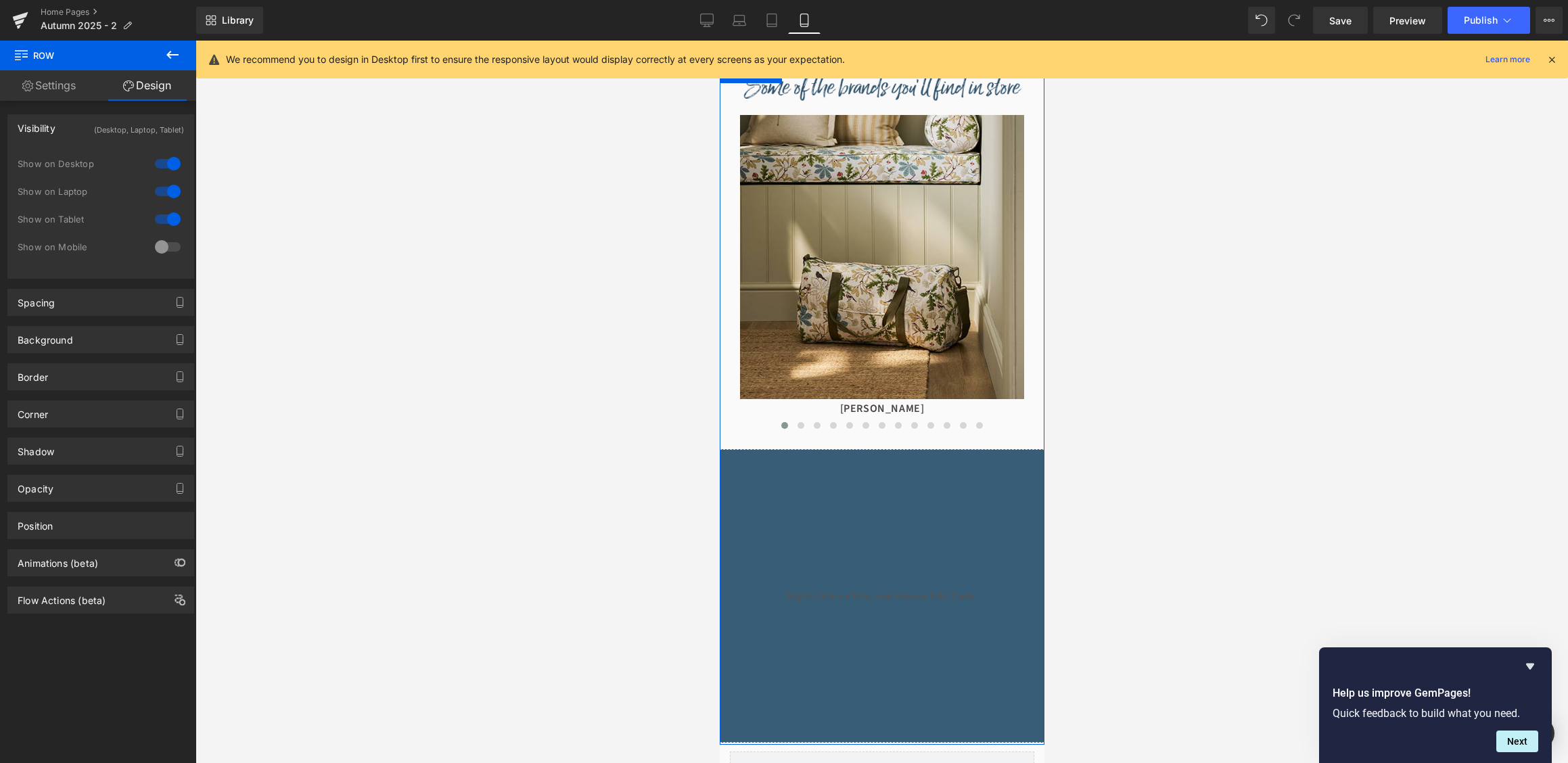
scroll to position [886, 0]
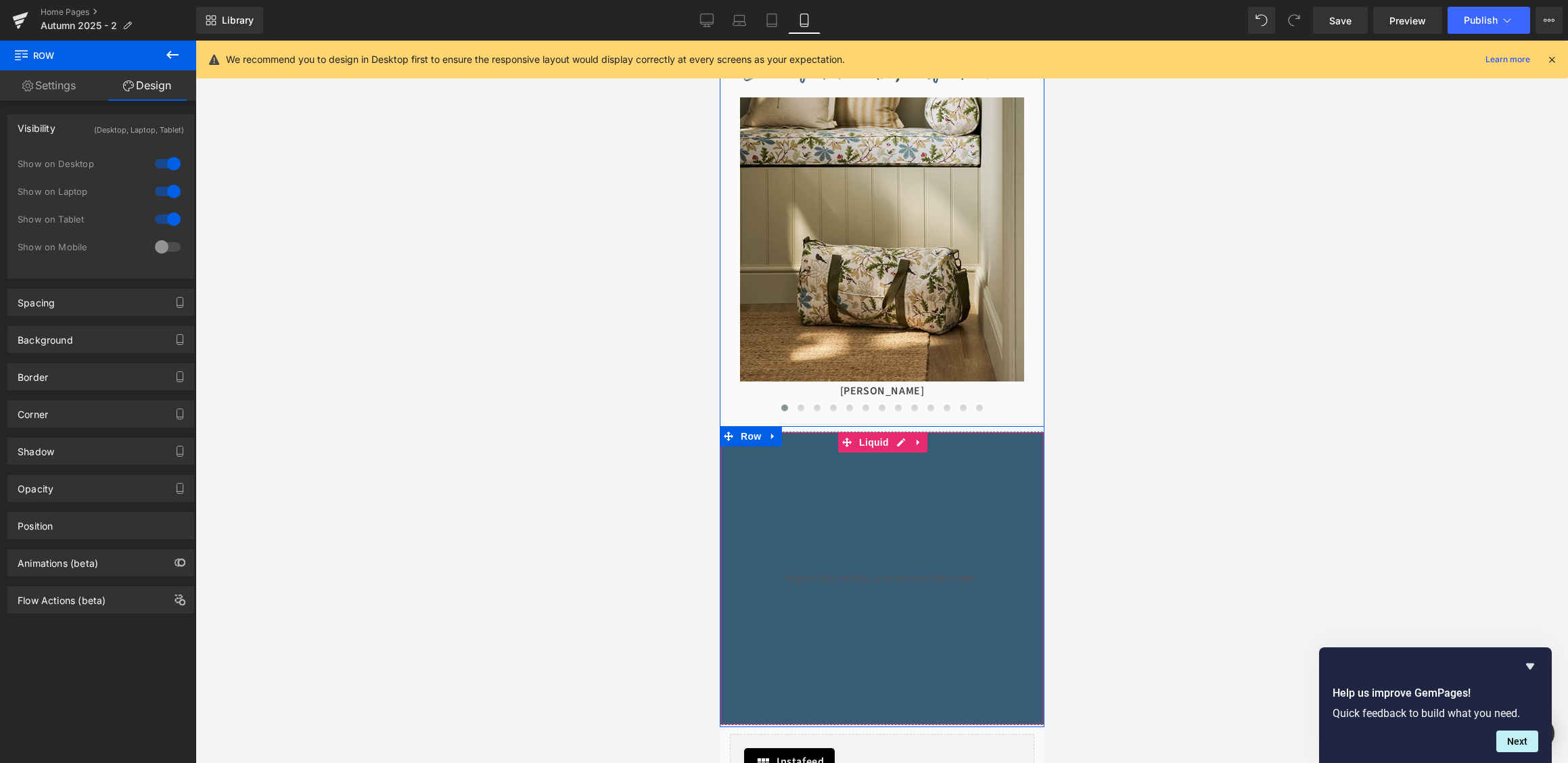
click at [902, 522] on div "Liquid" at bounding box center [882, 578] width 325 height 293
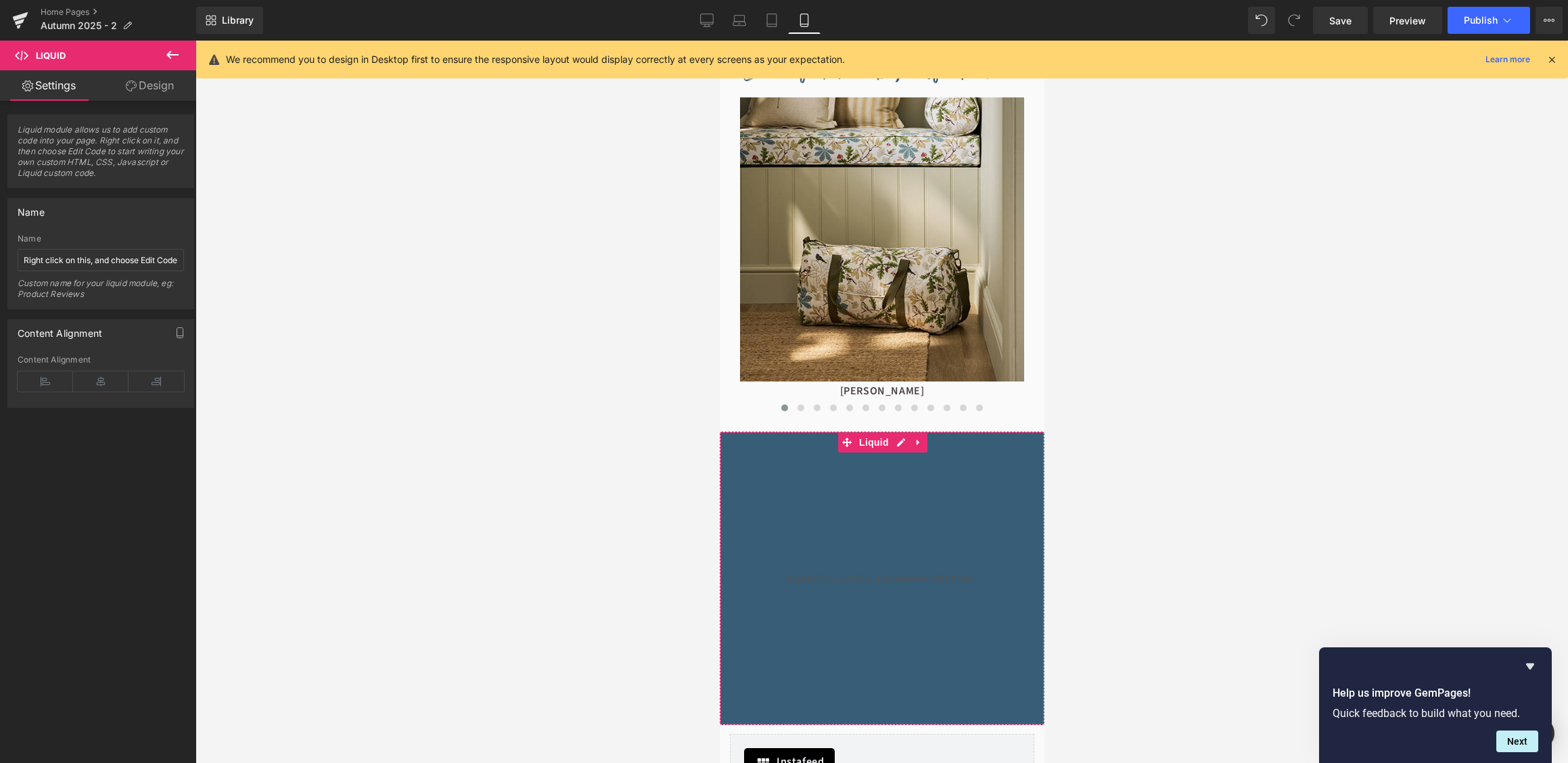
click at [167, 82] on link "Design" at bounding box center [150, 86] width 98 height 31
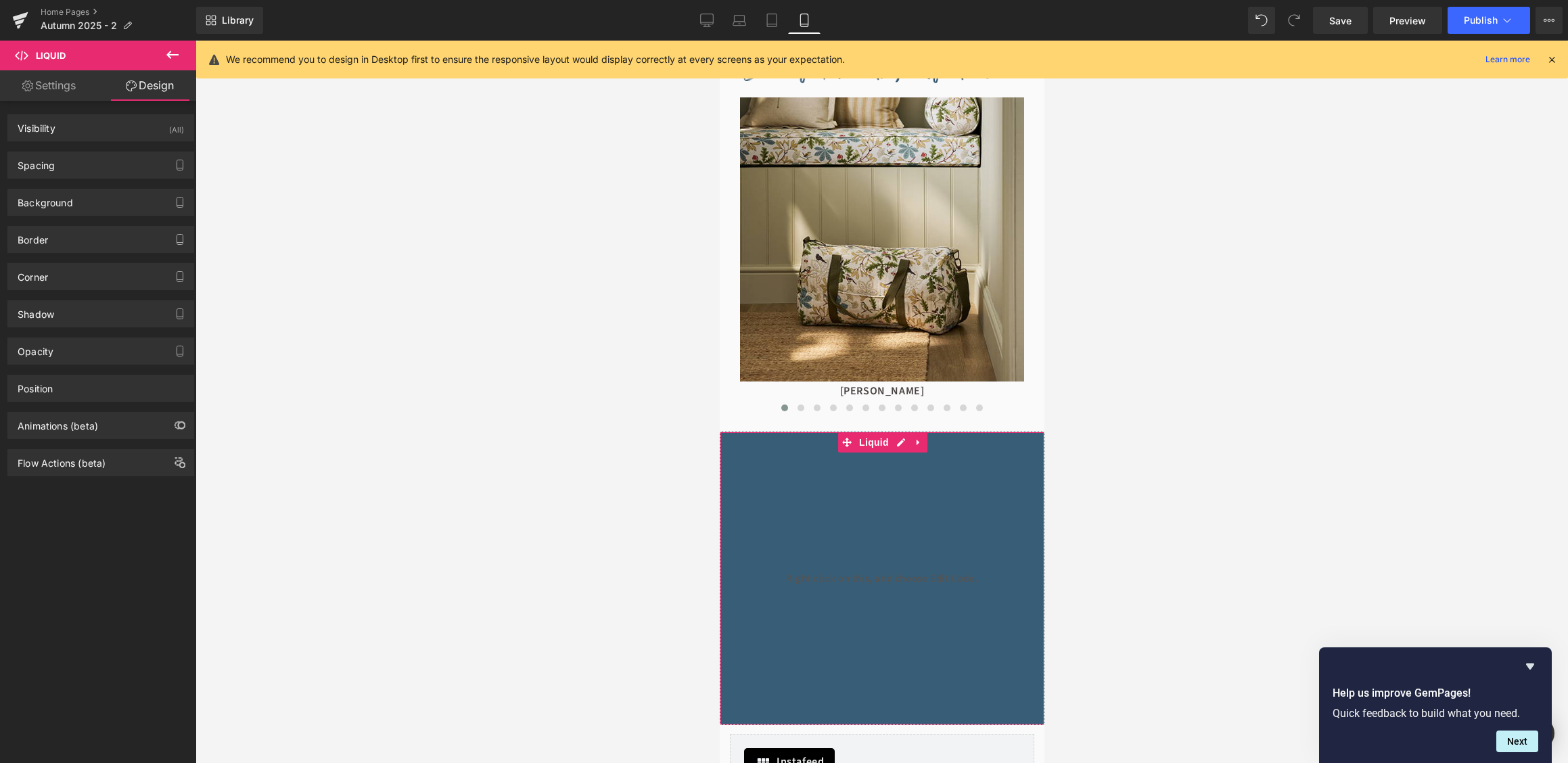
click at [66, 89] on link "Settings" at bounding box center [49, 86] width 98 height 31
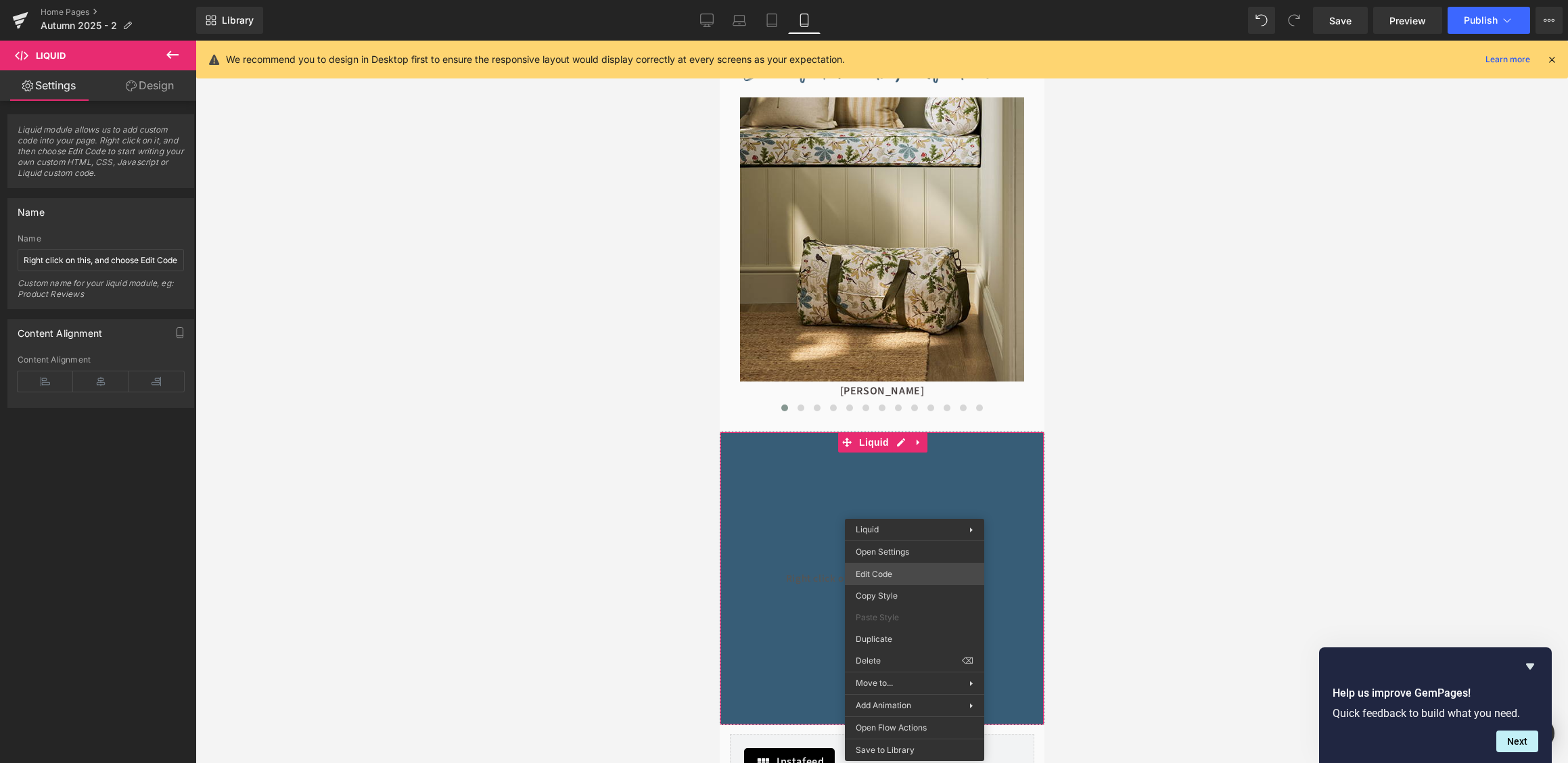
click at [901, 0] on div "Row You are previewing how the will restyle your page. You can not edit Element…" at bounding box center [784, 0] width 1568 height 0
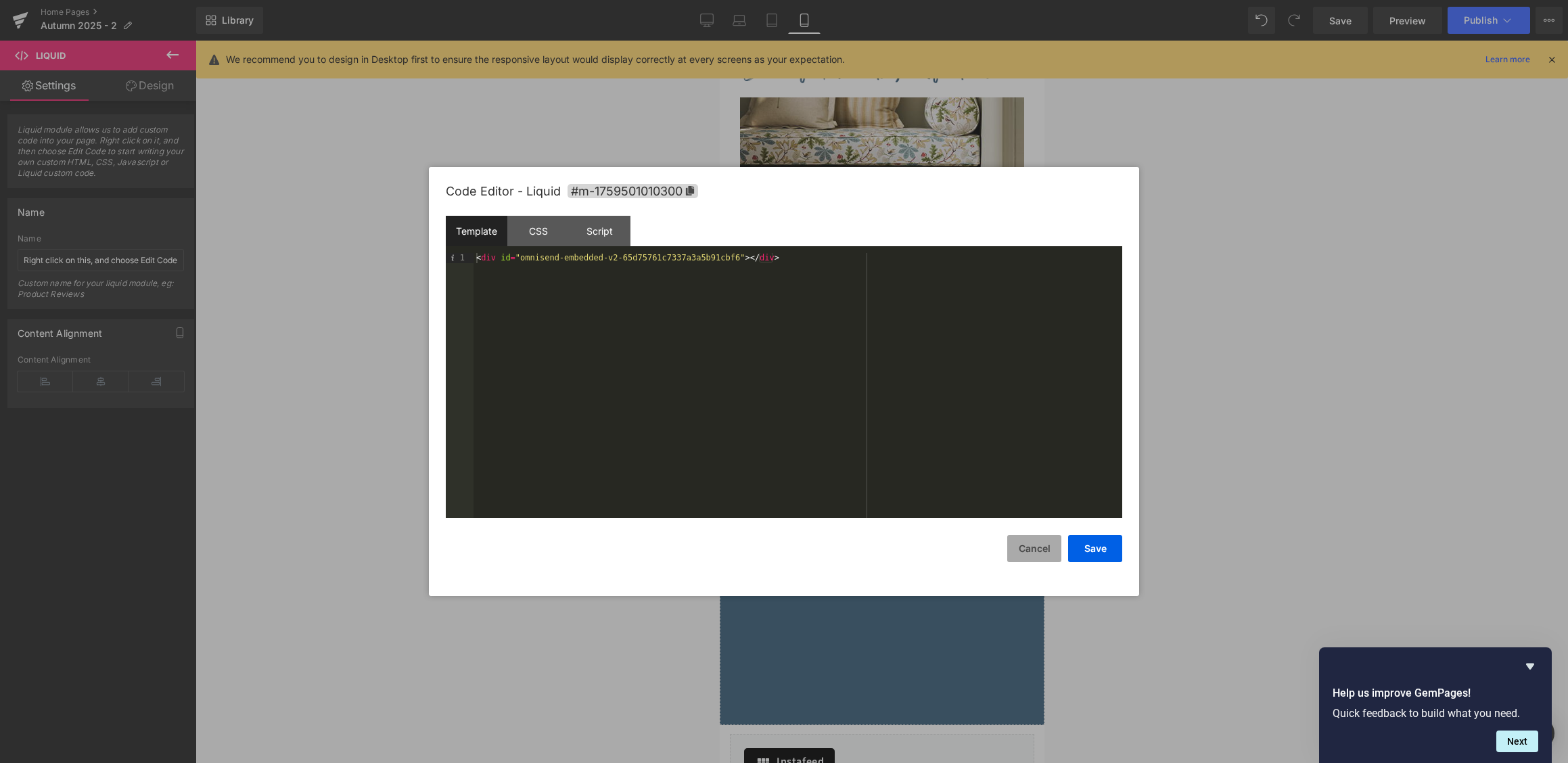
click at [1045, 554] on button "Cancel" at bounding box center [1034, 548] width 54 height 27
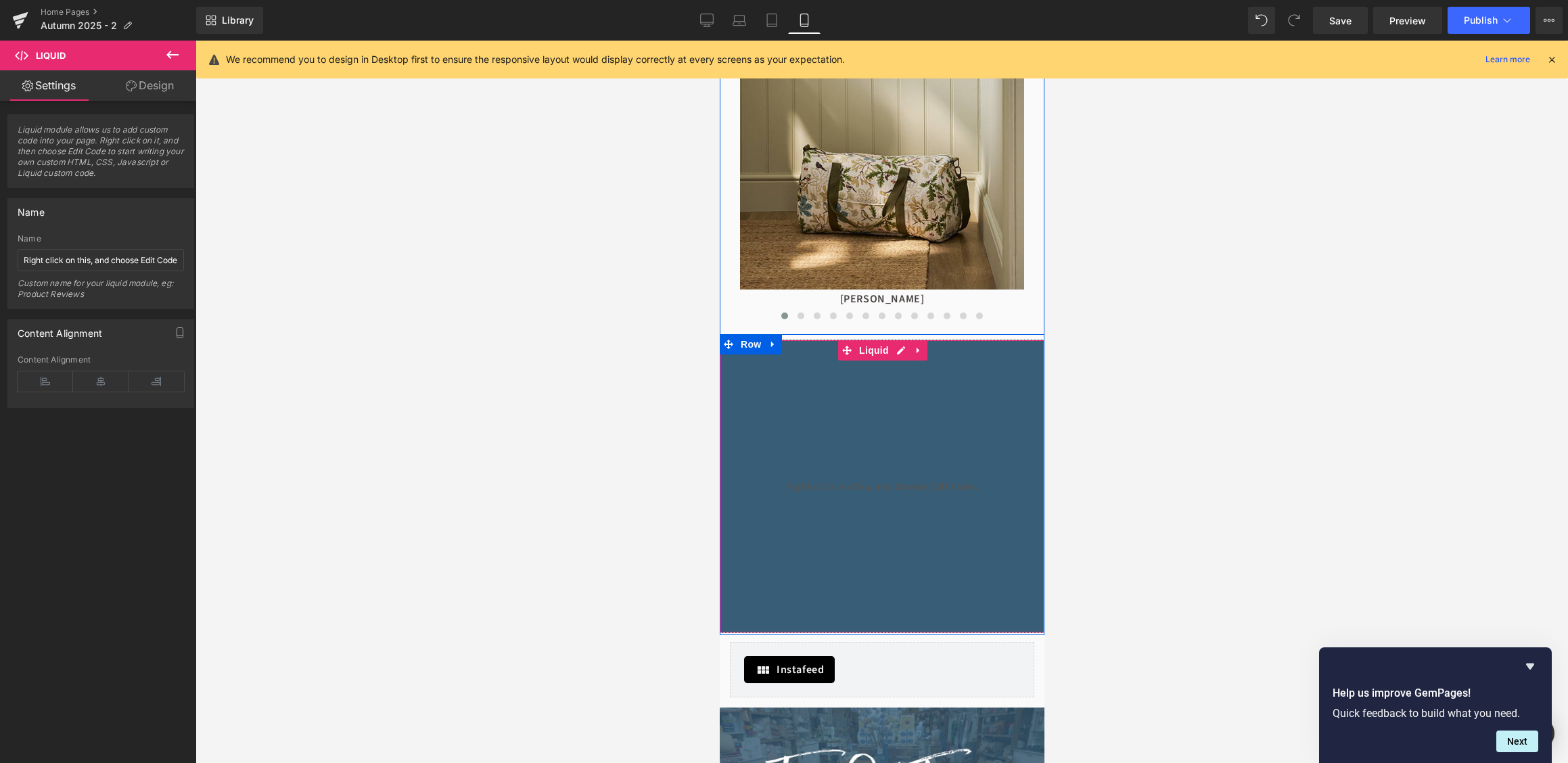
scroll to position [1017, 0]
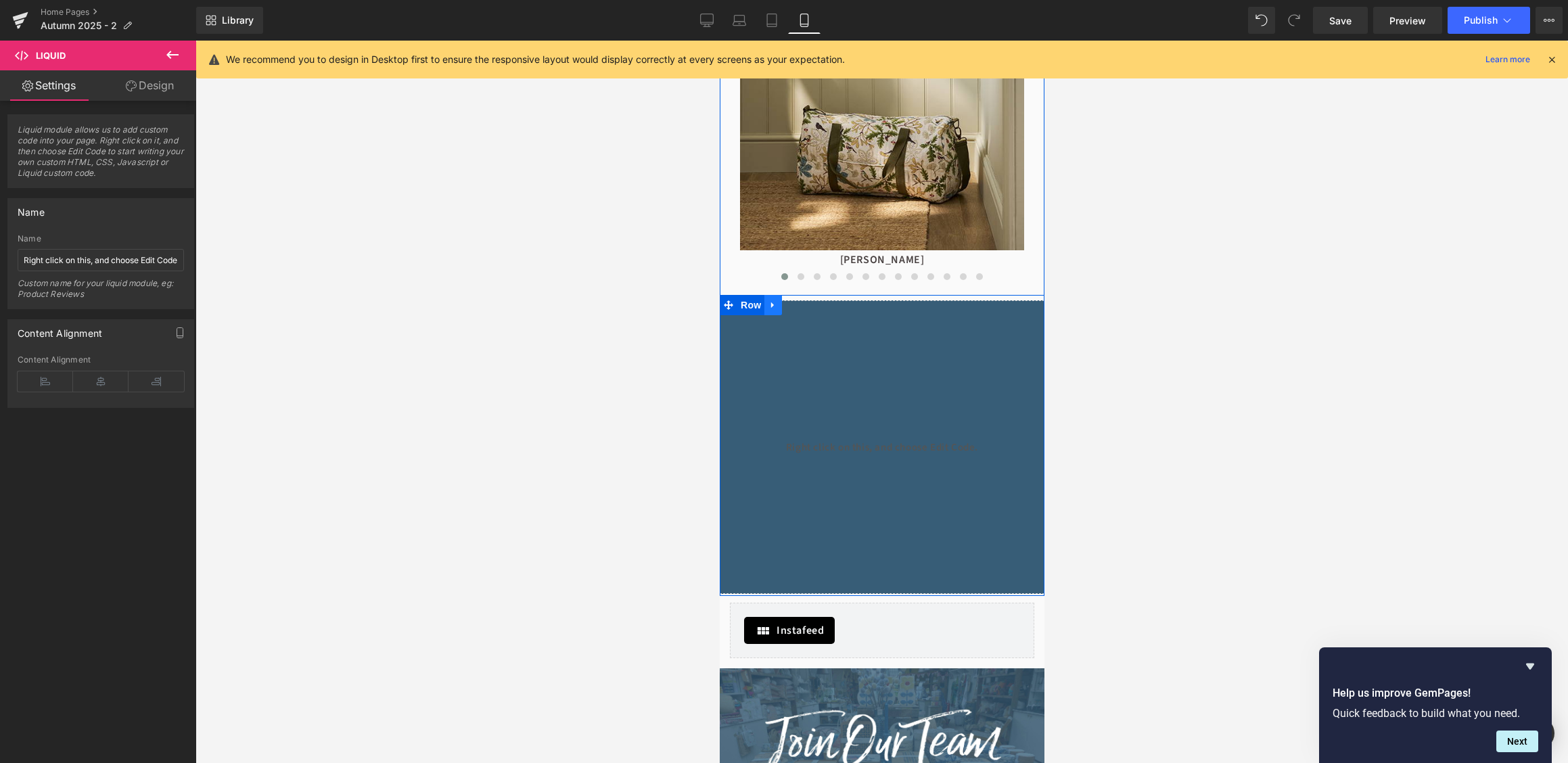
click at [771, 307] on icon at bounding box center [772, 305] width 3 height 6
click at [816, 307] on link at bounding box center [807, 305] width 17 height 20
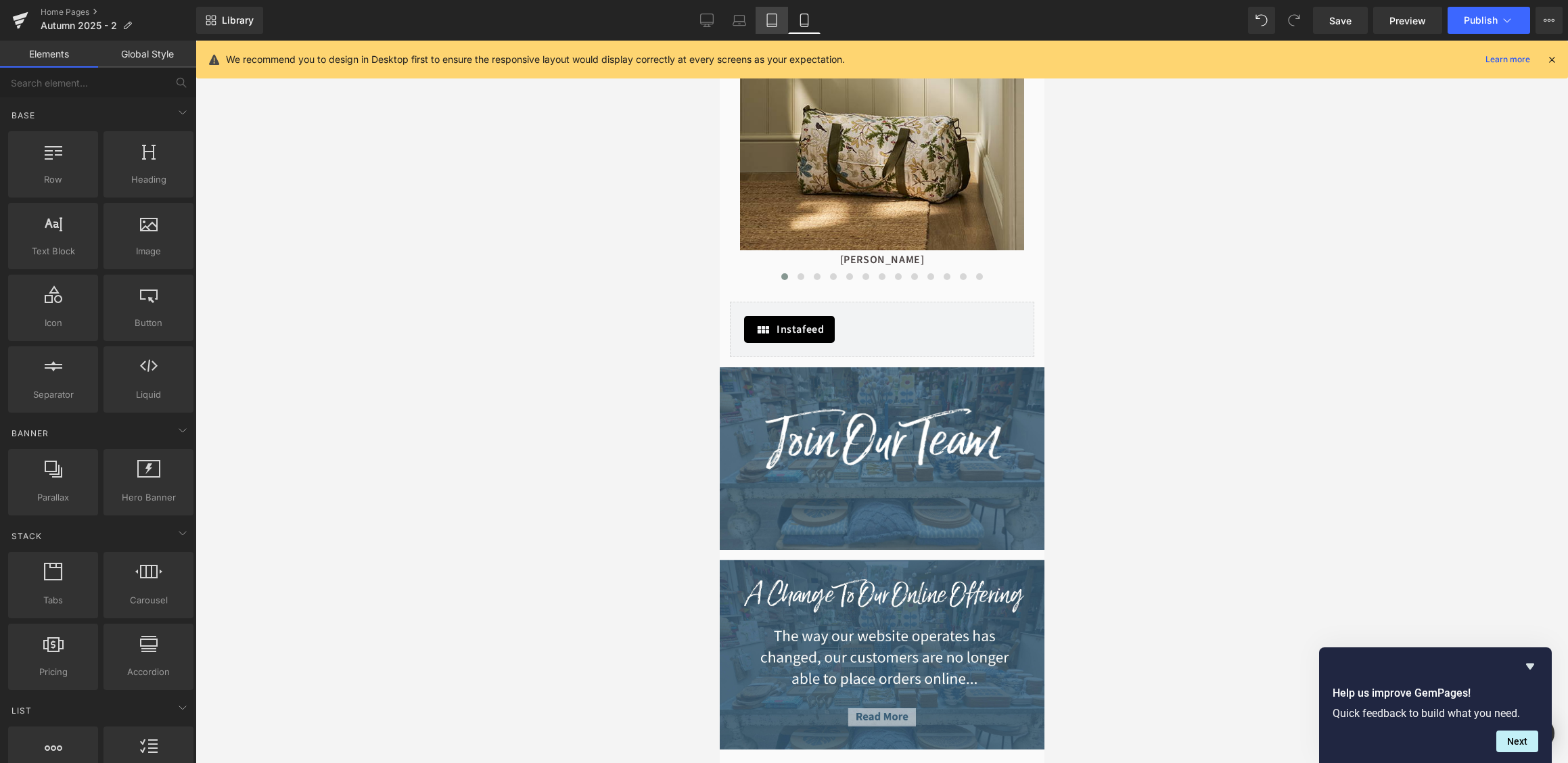
drag, startPoint x: 768, startPoint y: 24, endPoint x: 209, endPoint y: 109, distance: 565.4
click at [768, 24] on icon at bounding box center [772, 20] width 10 height 13
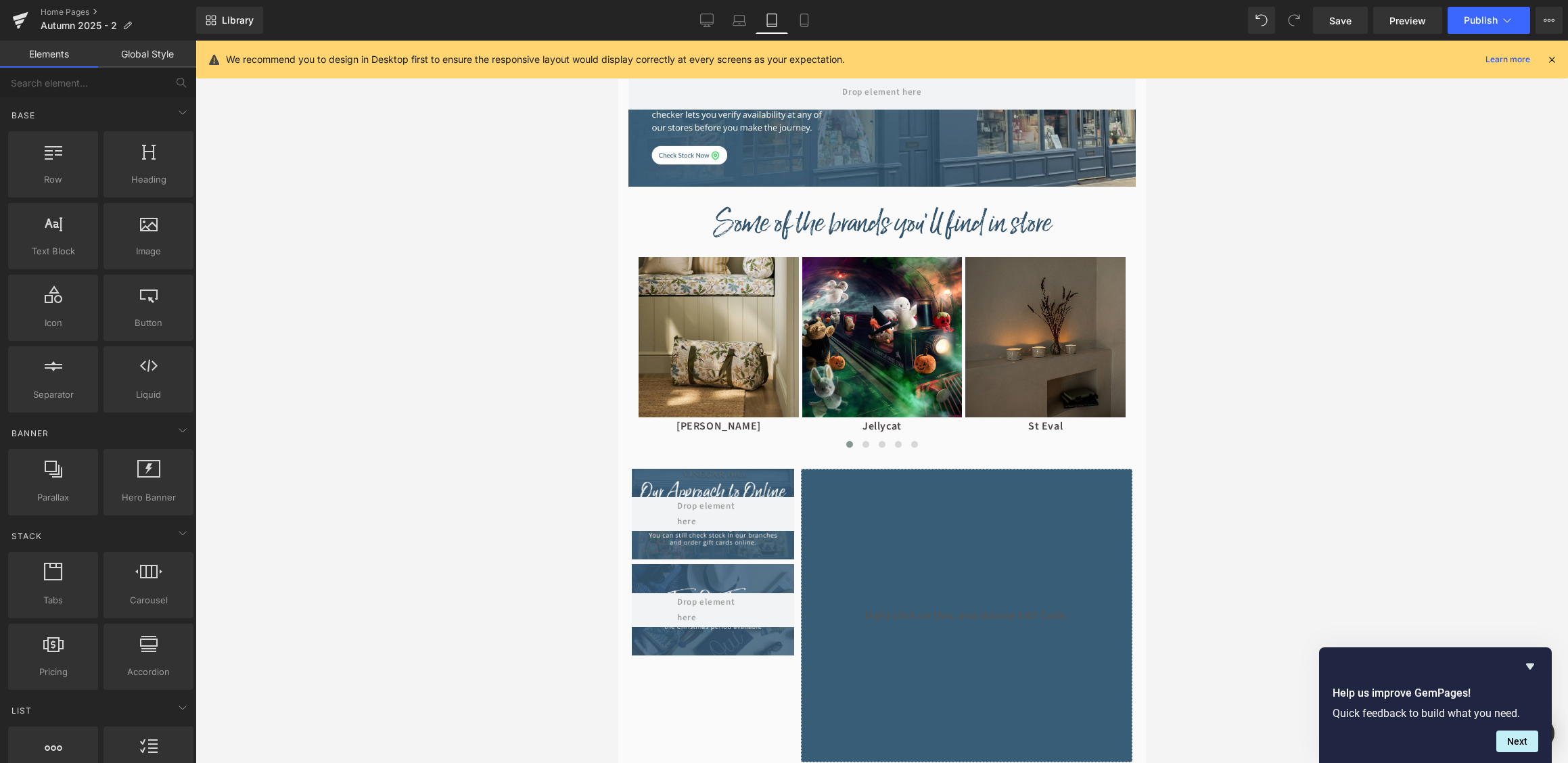
scroll to position [727, 0]
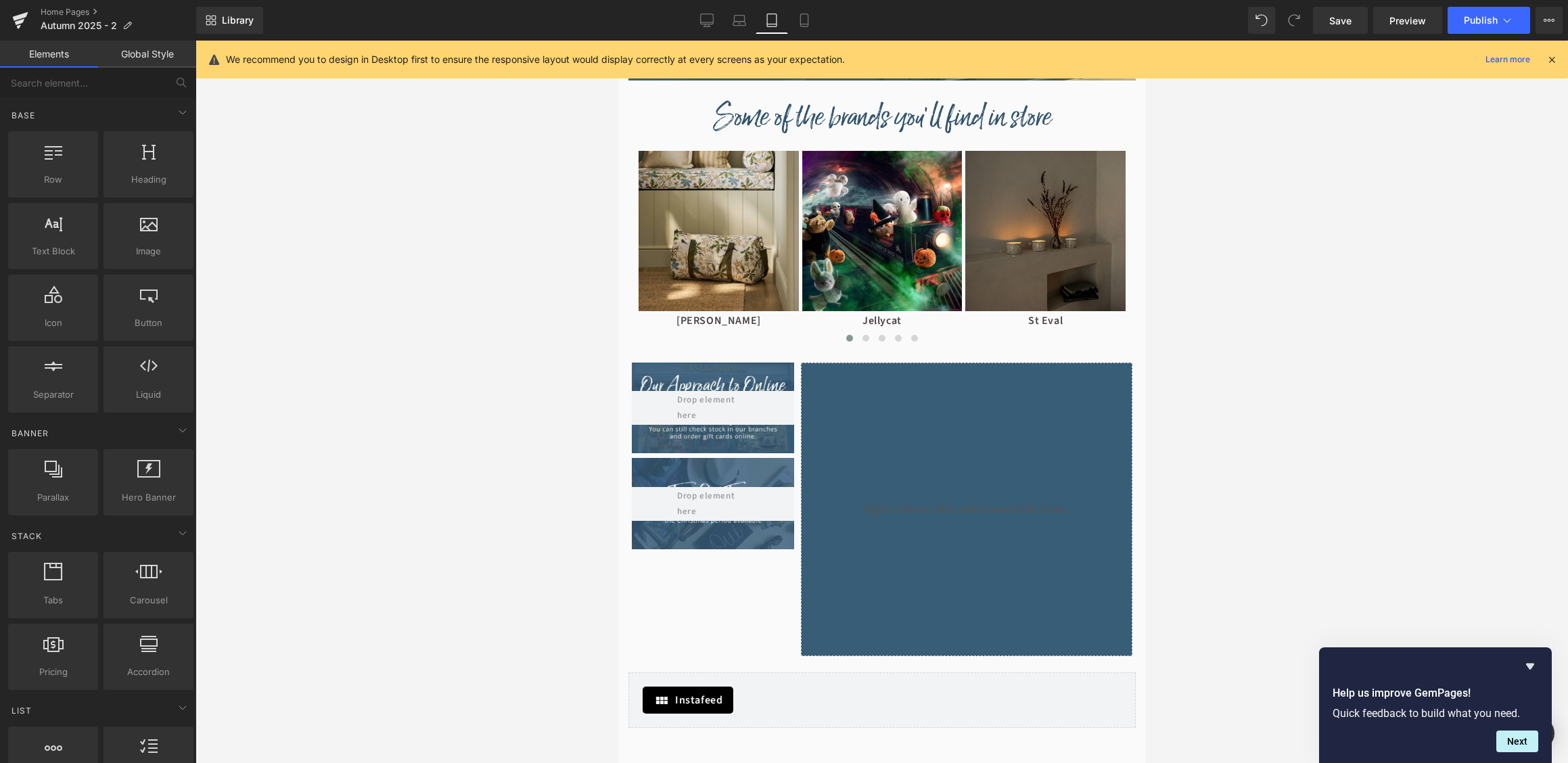
click at [911, 400] on div "Liquid" at bounding box center [966, 509] width 332 height 293
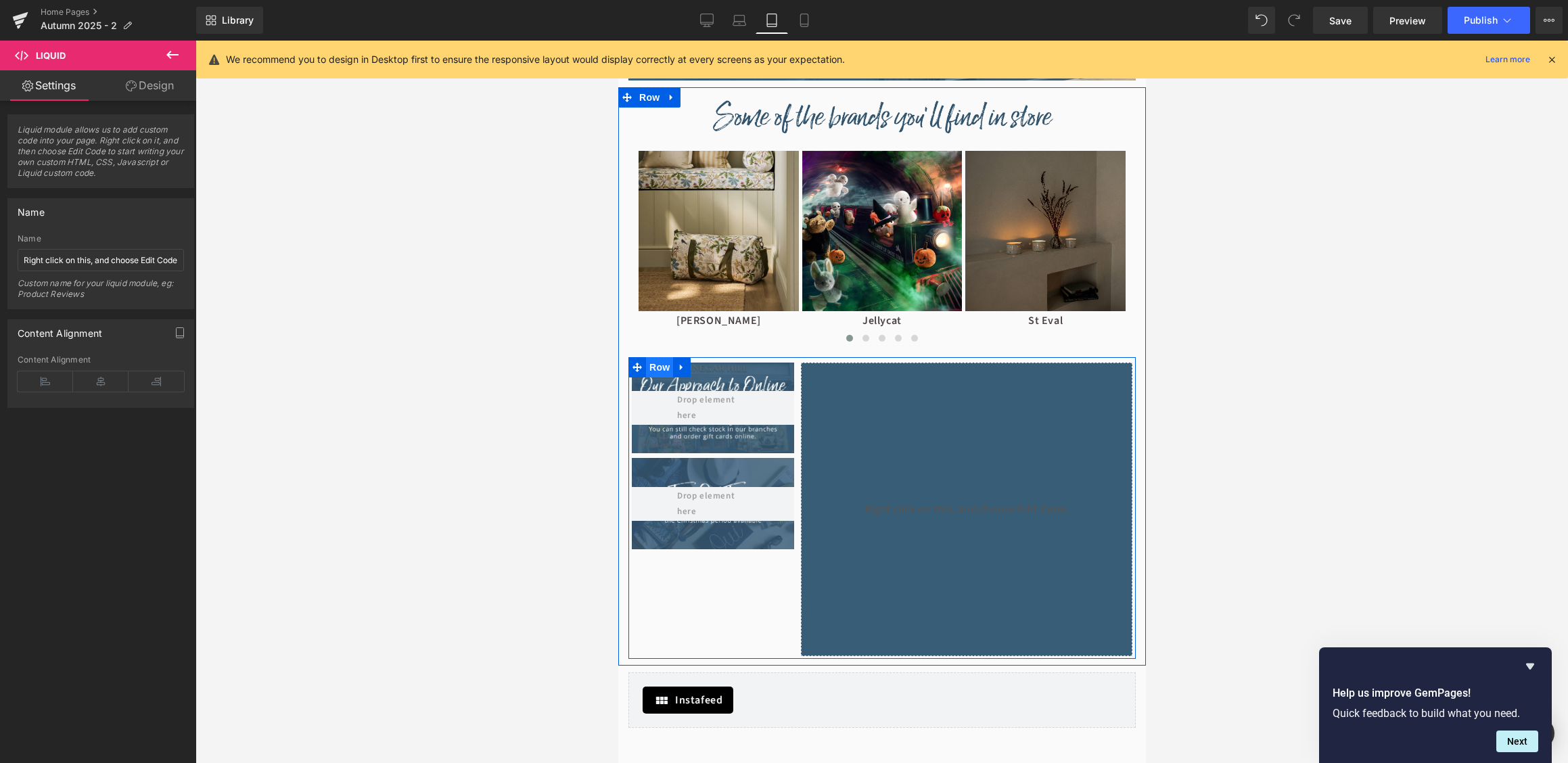
click at [662, 369] on span "Row" at bounding box center [659, 367] width 27 height 20
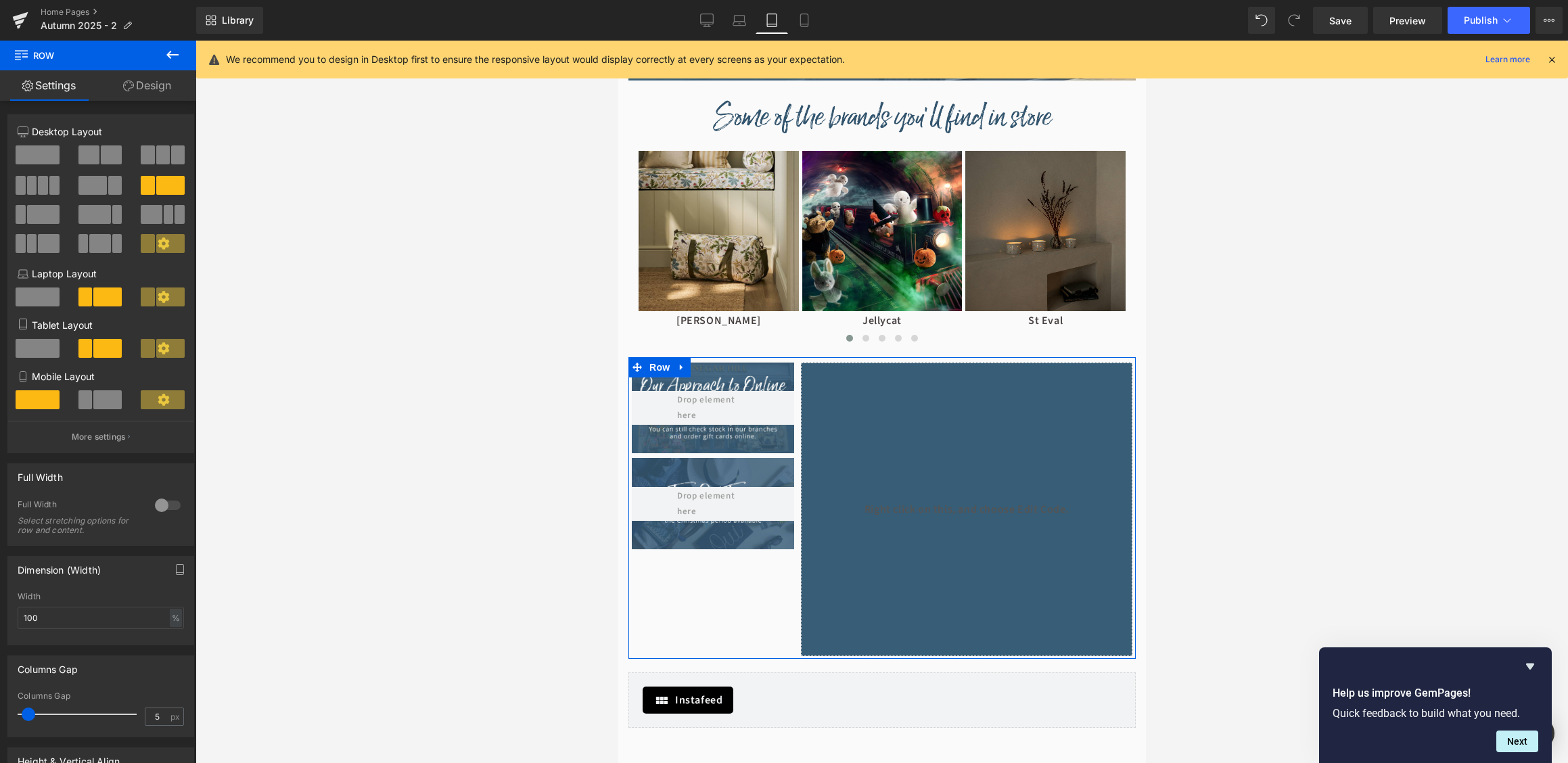
click at [133, 82] on link "Design" at bounding box center [147, 86] width 98 height 31
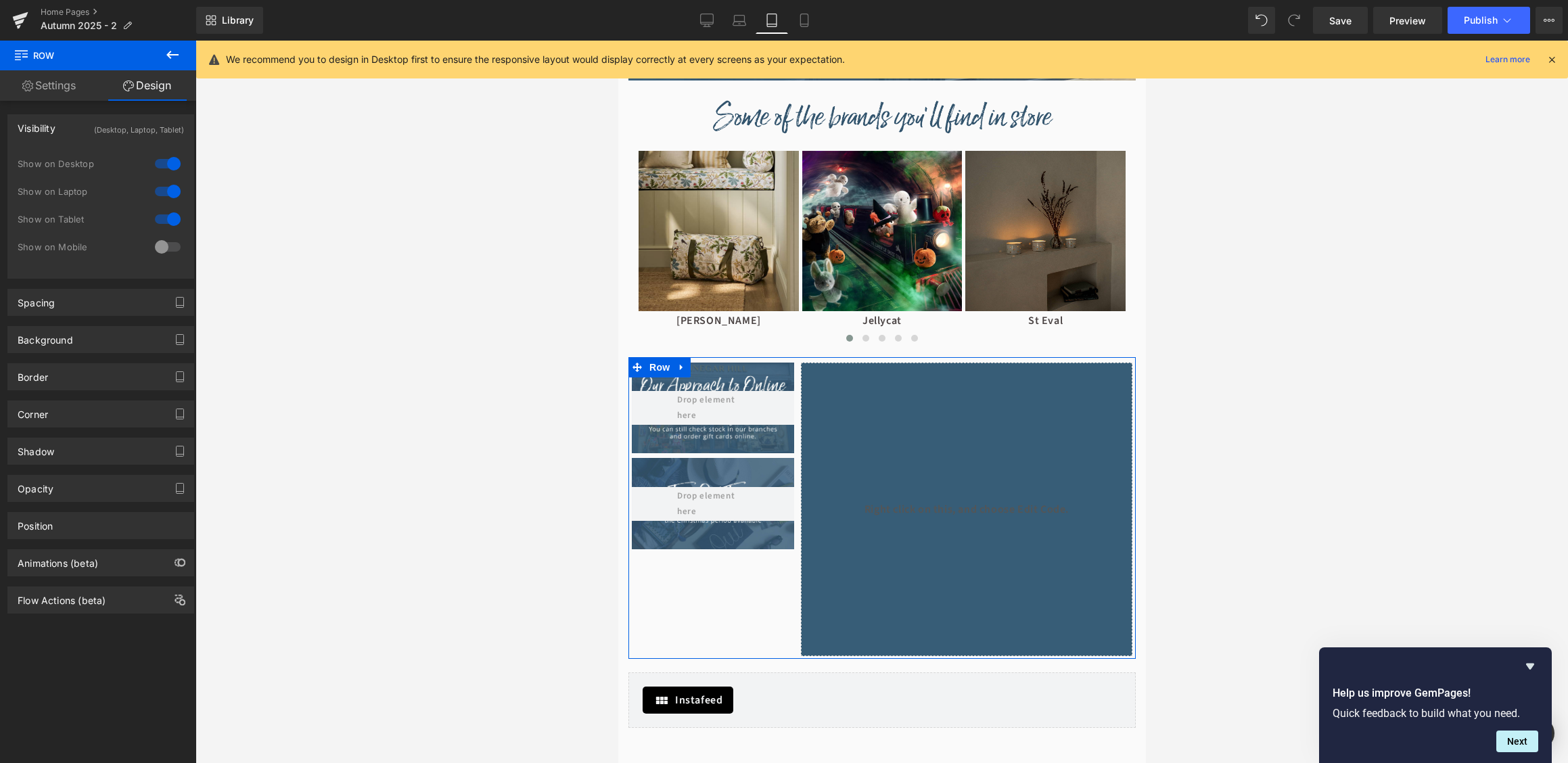
click at [163, 260] on div "Show on Mobile" at bounding box center [100, 254] width 167 height 28
click at [164, 256] on div at bounding box center [167, 247] width 33 height 22
click at [164, 250] on div at bounding box center [167, 247] width 33 height 22
click at [1347, 27] on span "Save" at bounding box center [1340, 20] width 22 height 14
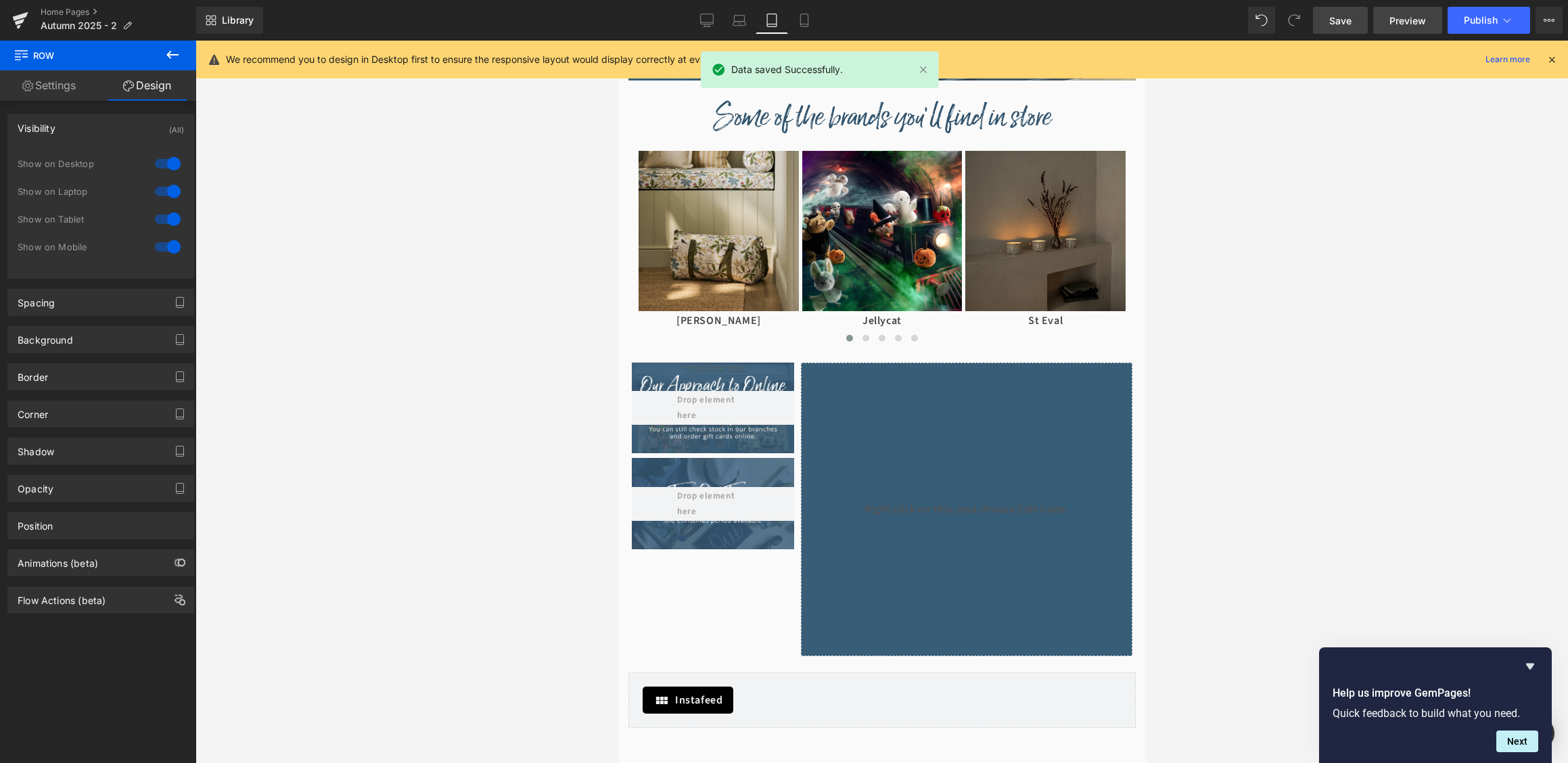
click at [1417, 26] on span "Preview" at bounding box center [1408, 20] width 36 height 14
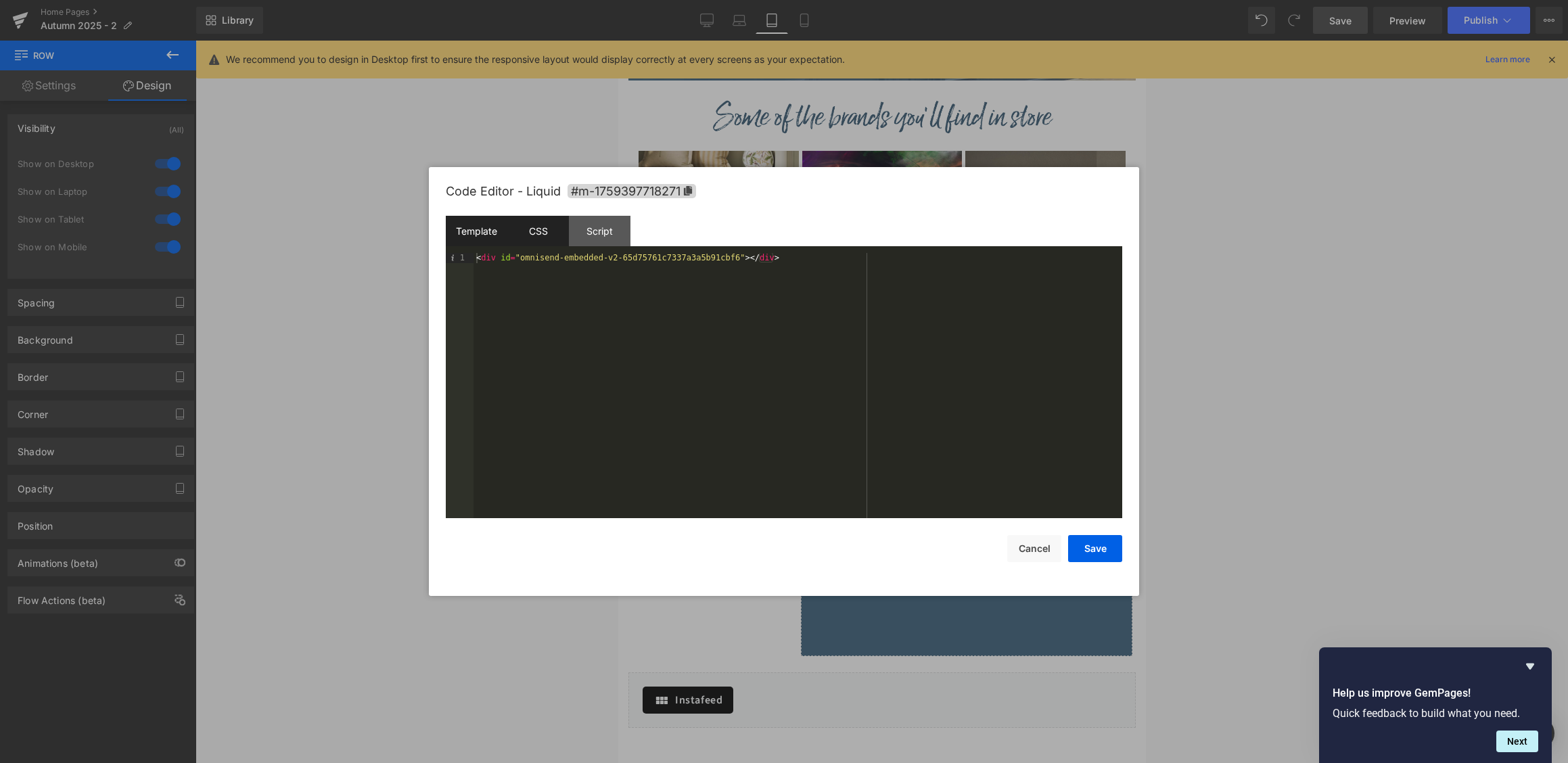
click at [536, 242] on div "CSS" at bounding box center [538, 231] width 61 height 31
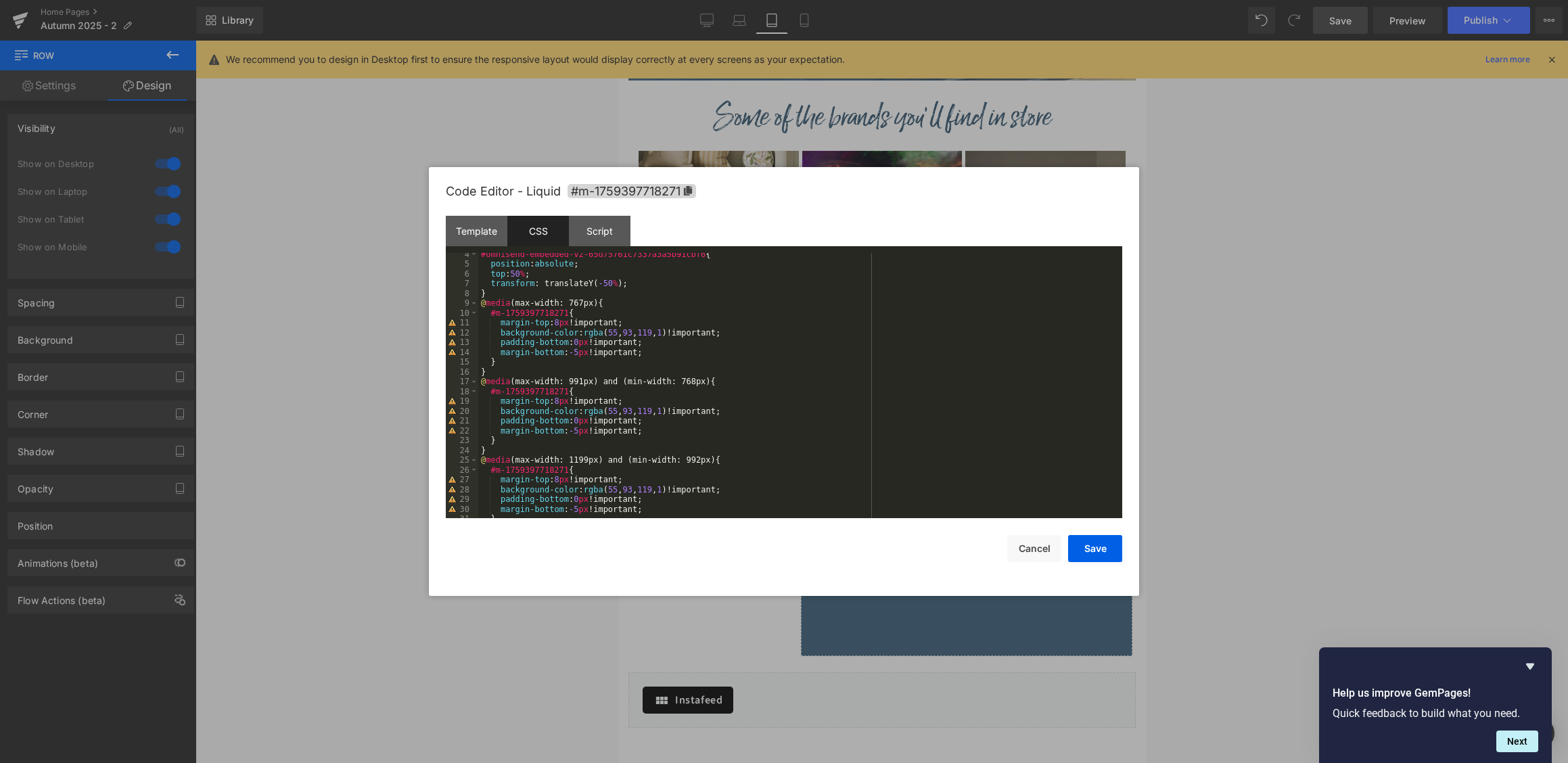
scroll to position [0, 0]
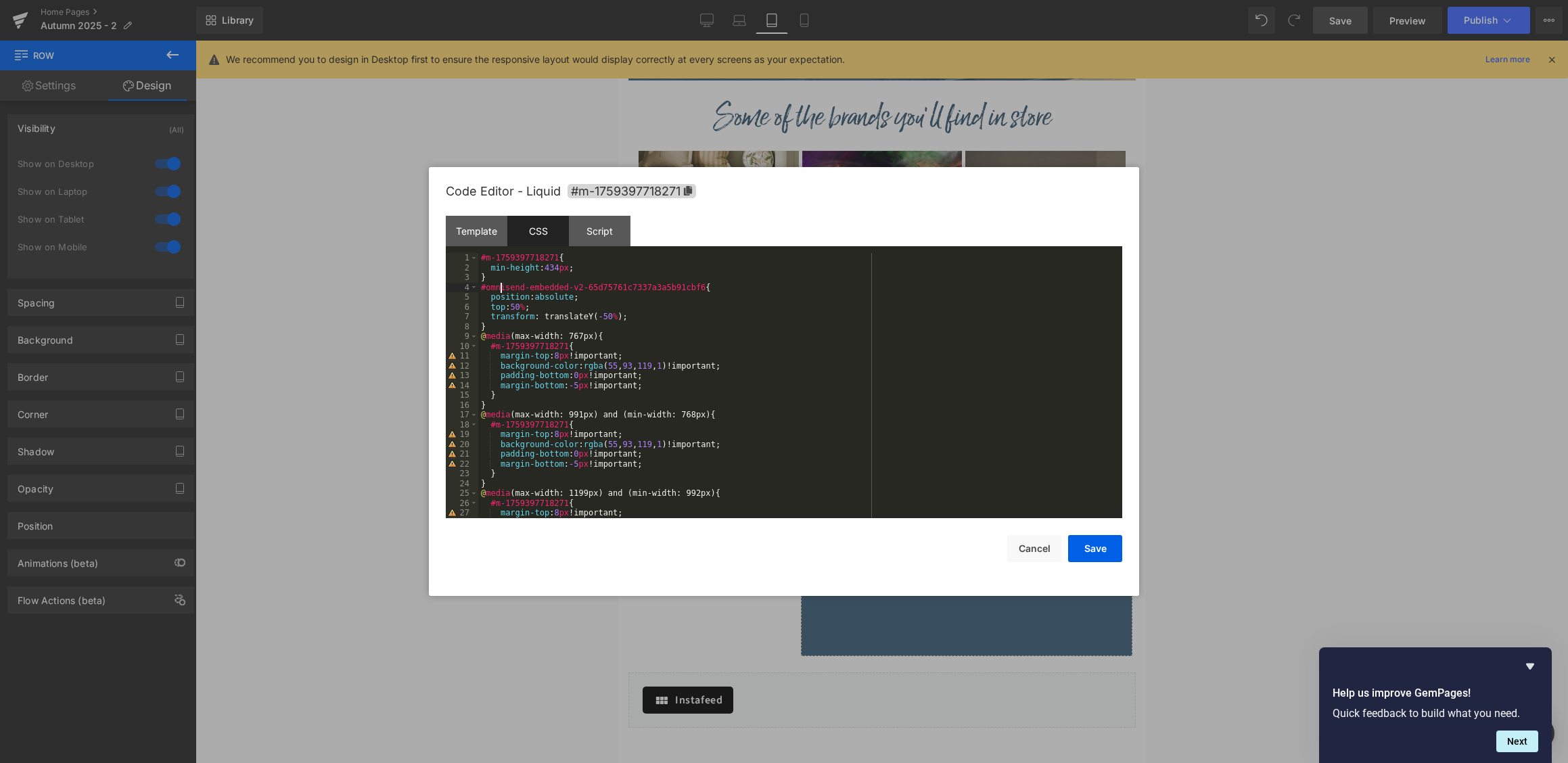
click at [500, 283] on div "#m-1759397718271 { min-height : 434 px ; } #omnisend-embedded-v2-65d75761c7337a…" at bounding box center [800, 395] width 644 height 285
click at [498, 325] on div "#m-1759397718271 { min-height : 434 px ; } #omnisend-embedded-v2-65d75761c7337a…" at bounding box center [800, 395] width 644 height 285
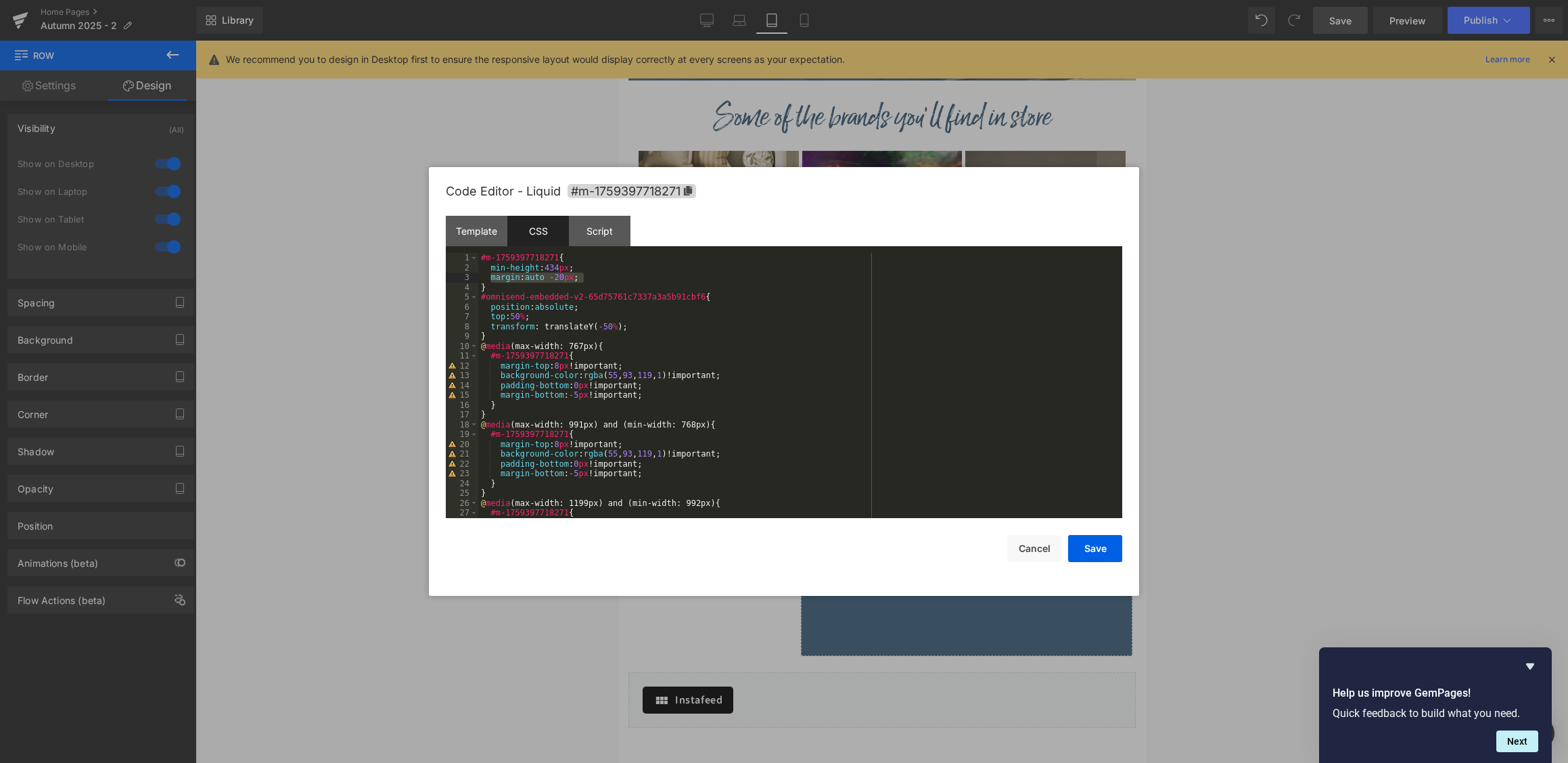
click at [670, 392] on div "#m-1759397718271 { min-height : 434 px ; margin : auto -20 px ; } #omnisend-emb…" at bounding box center [800, 395] width 644 height 285
click at [1095, 542] on button "Save" at bounding box center [1096, 548] width 54 height 27
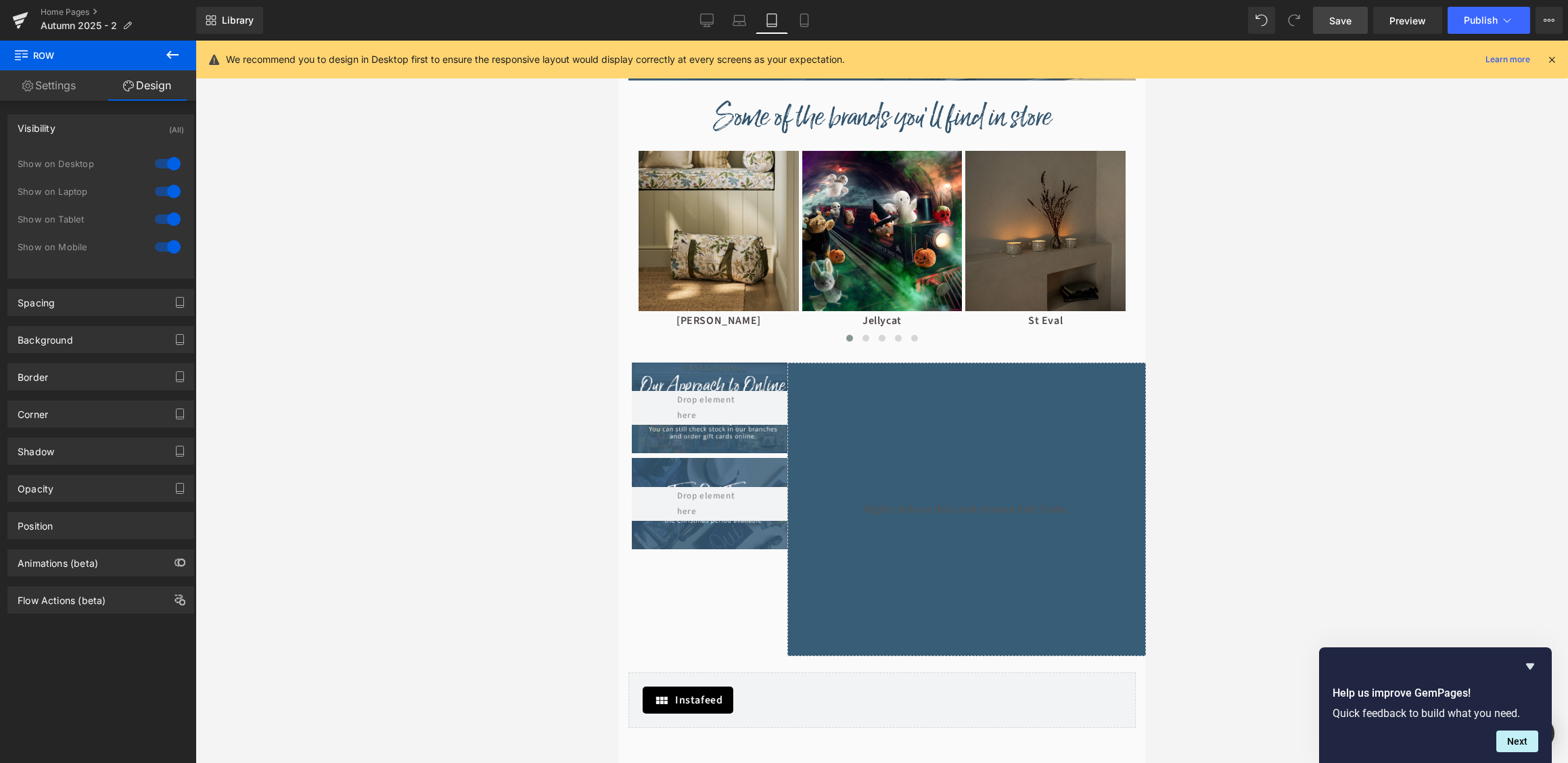
click at [1339, 20] on span "Save" at bounding box center [1340, 20] width 22 height 14
click at [1394, 18] on span "Preview" at bounding box center [1408, 20] width 36 height 14
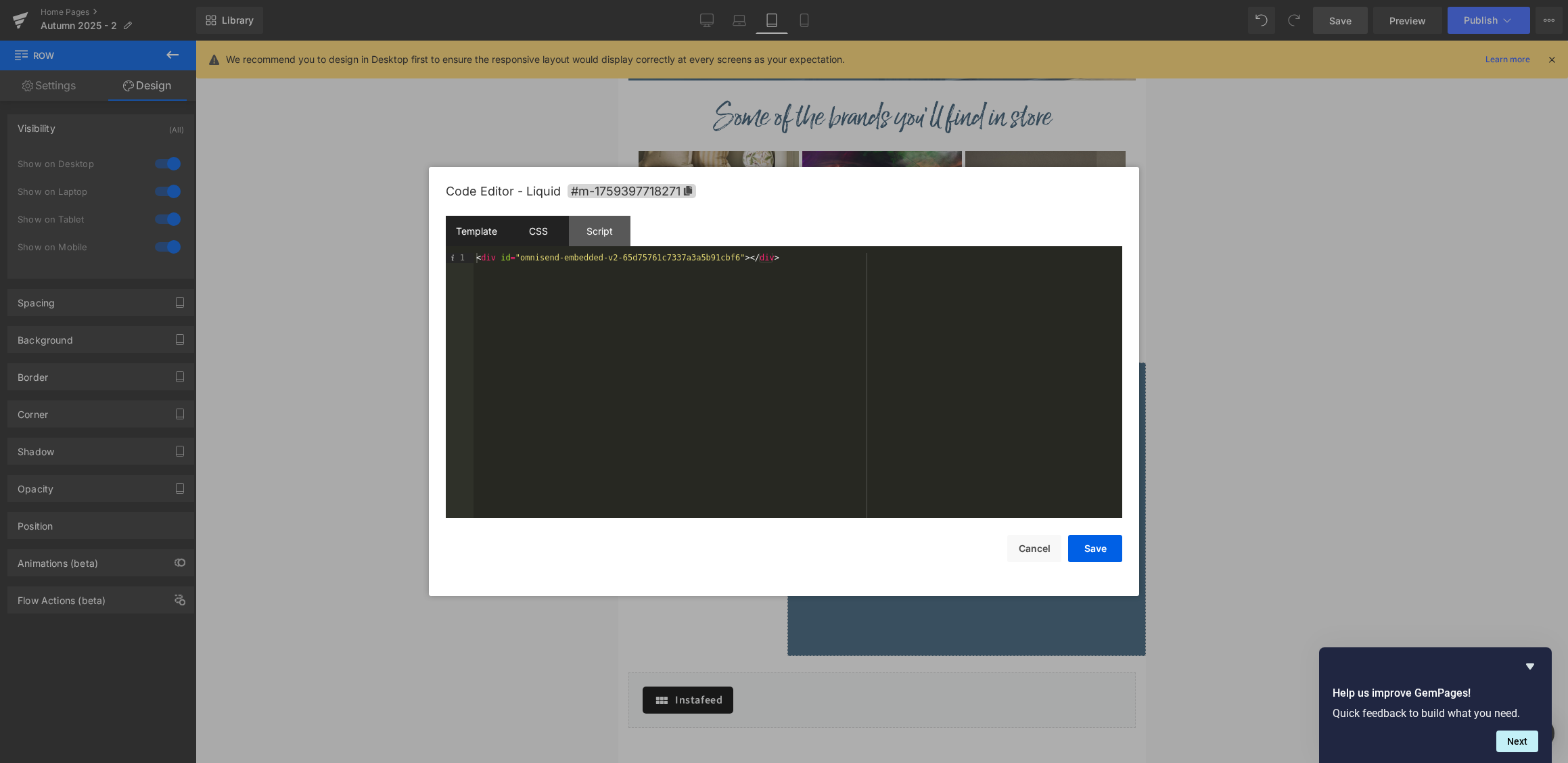
click at [549, 236] on div "CSS" at bounding box center [538, 231] width 61 height 31
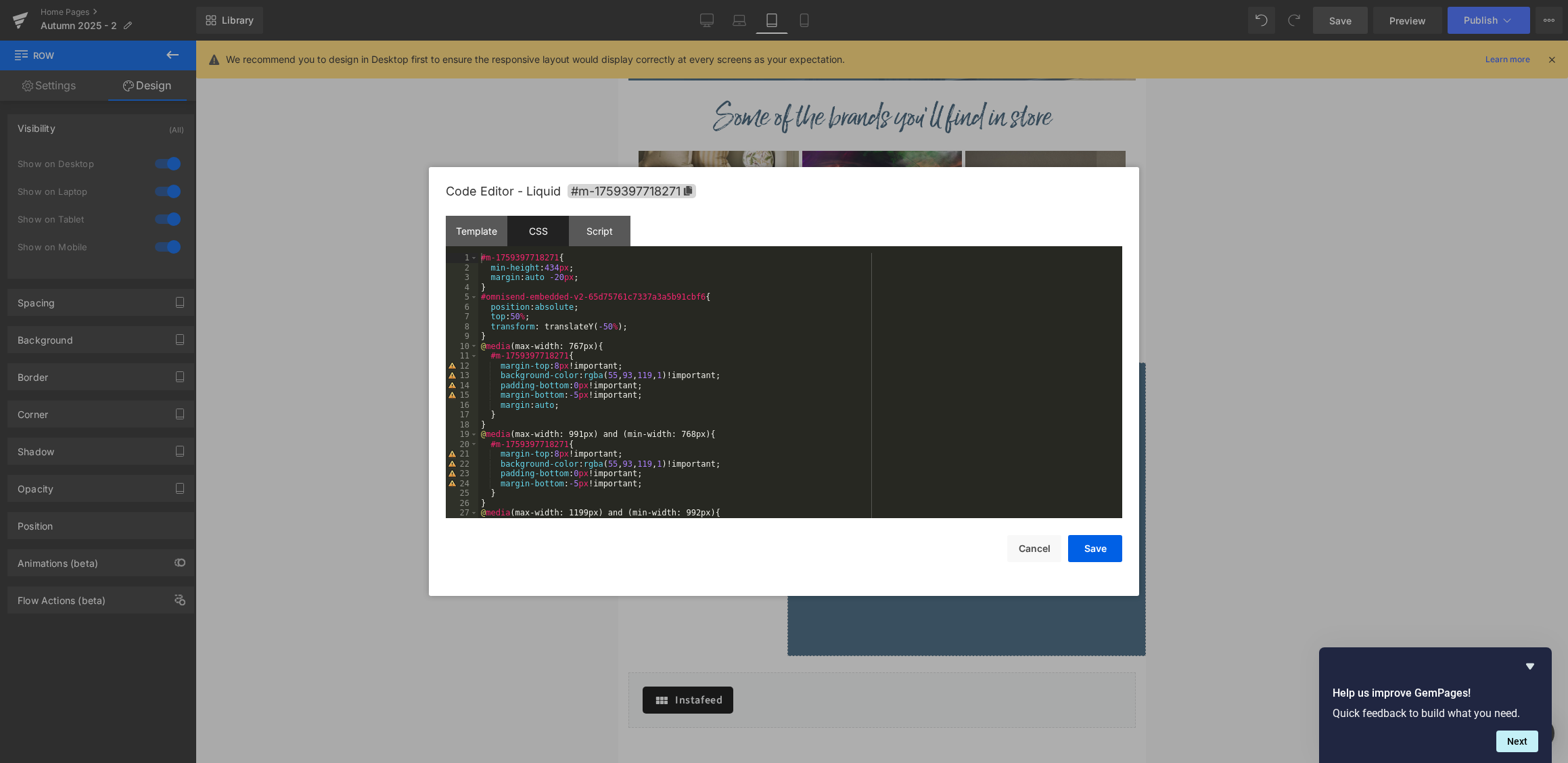
click at [553, 405] on div "#m-1759397718271 { min-height : 434 px ; margin : auto -20 px ; } #omnisend-emb…" at bounding box center [800, 395] width 644 height 285
click at [1035, 540] on button "Cancel" at bounding box center [1034, 548] width 54 height 27
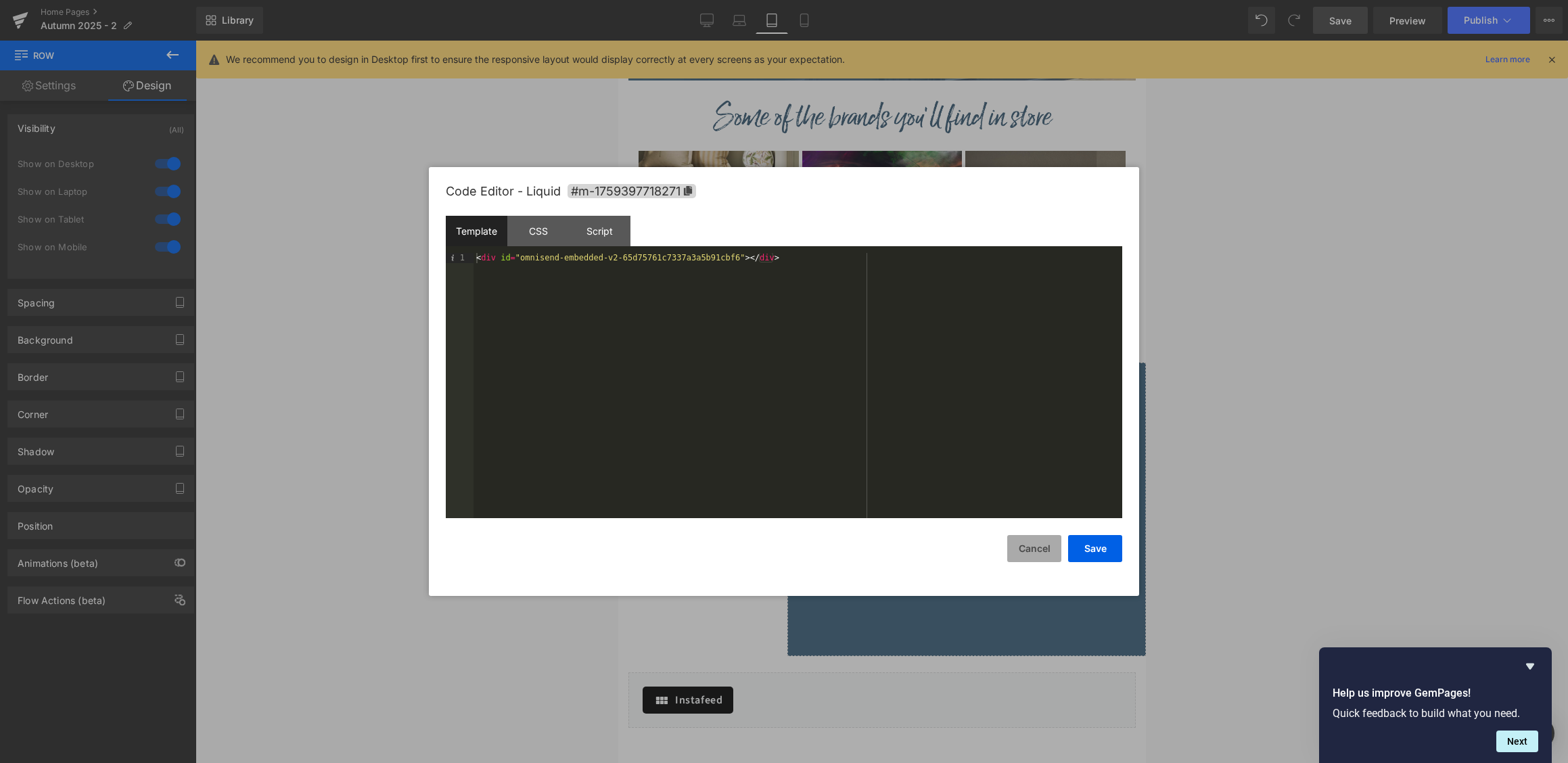
click at [1033, 549] on button "Cancel" at bounding box center [1034, 548] width 54 height 27
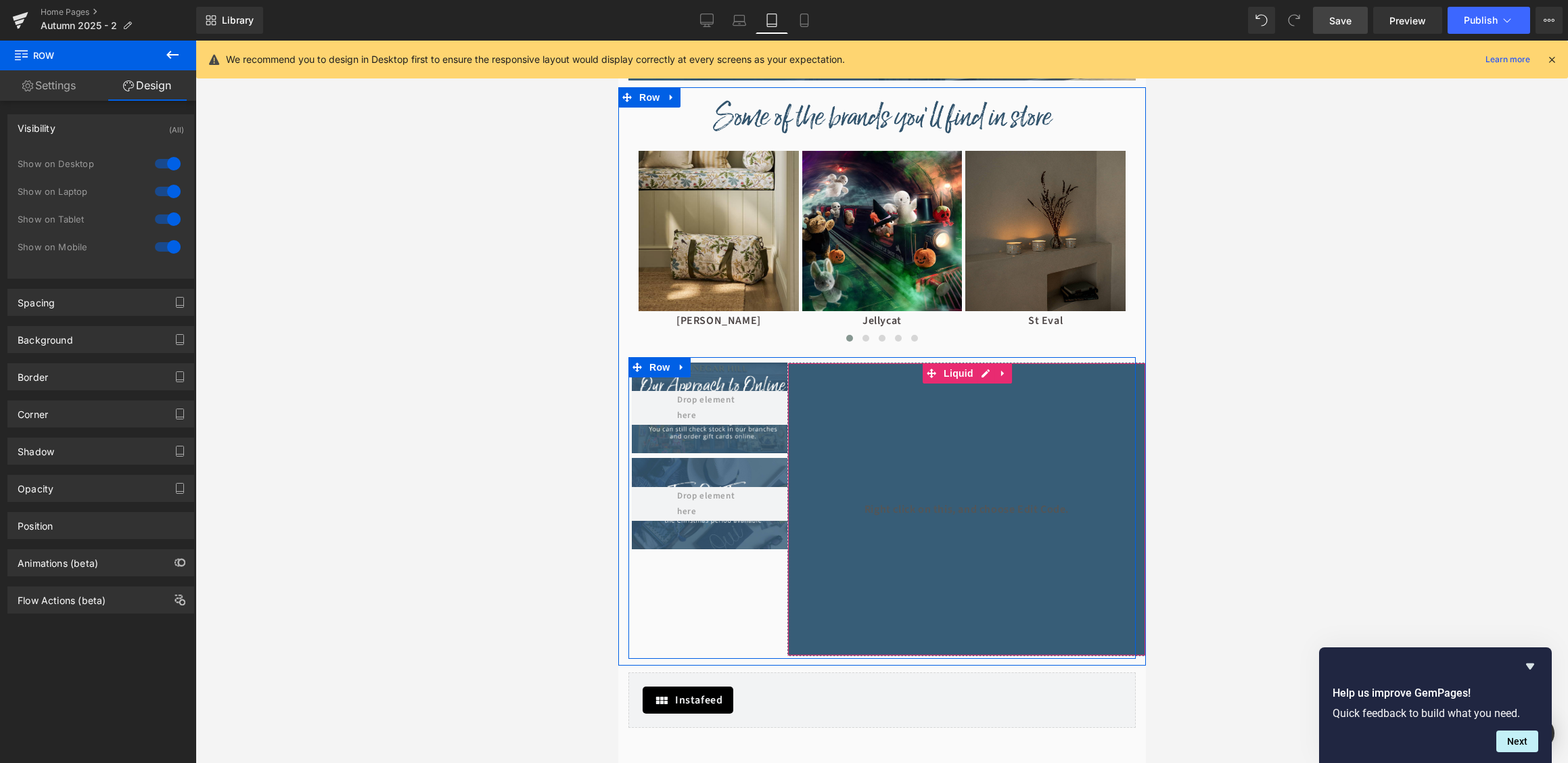
click at [909, 518] on div "Liquid" at bounding box center [966, 509] width 358 height 293
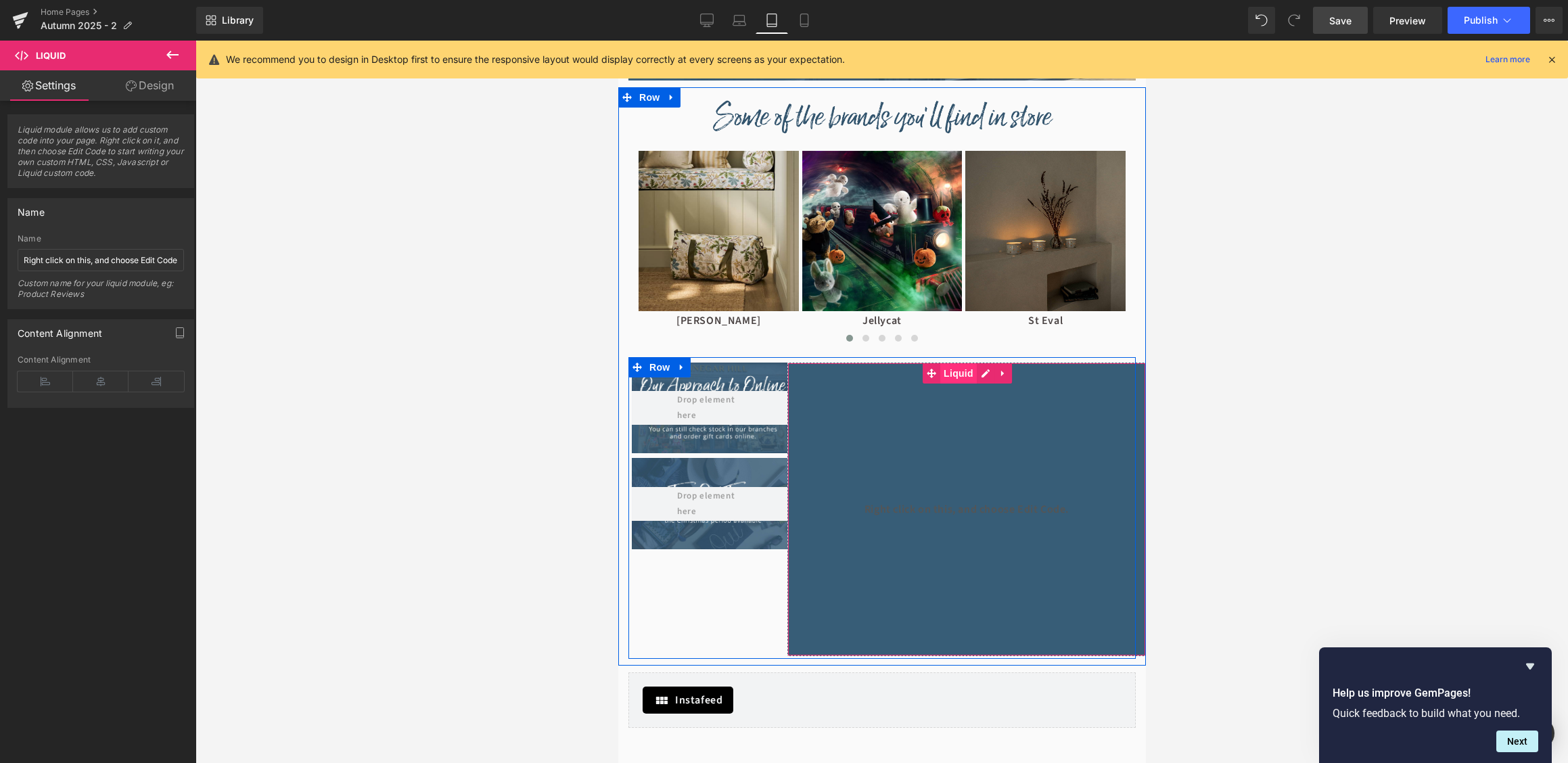
click at [956, 375] on span "Liquid" at bounding box center [958, 373] width 36 height 20
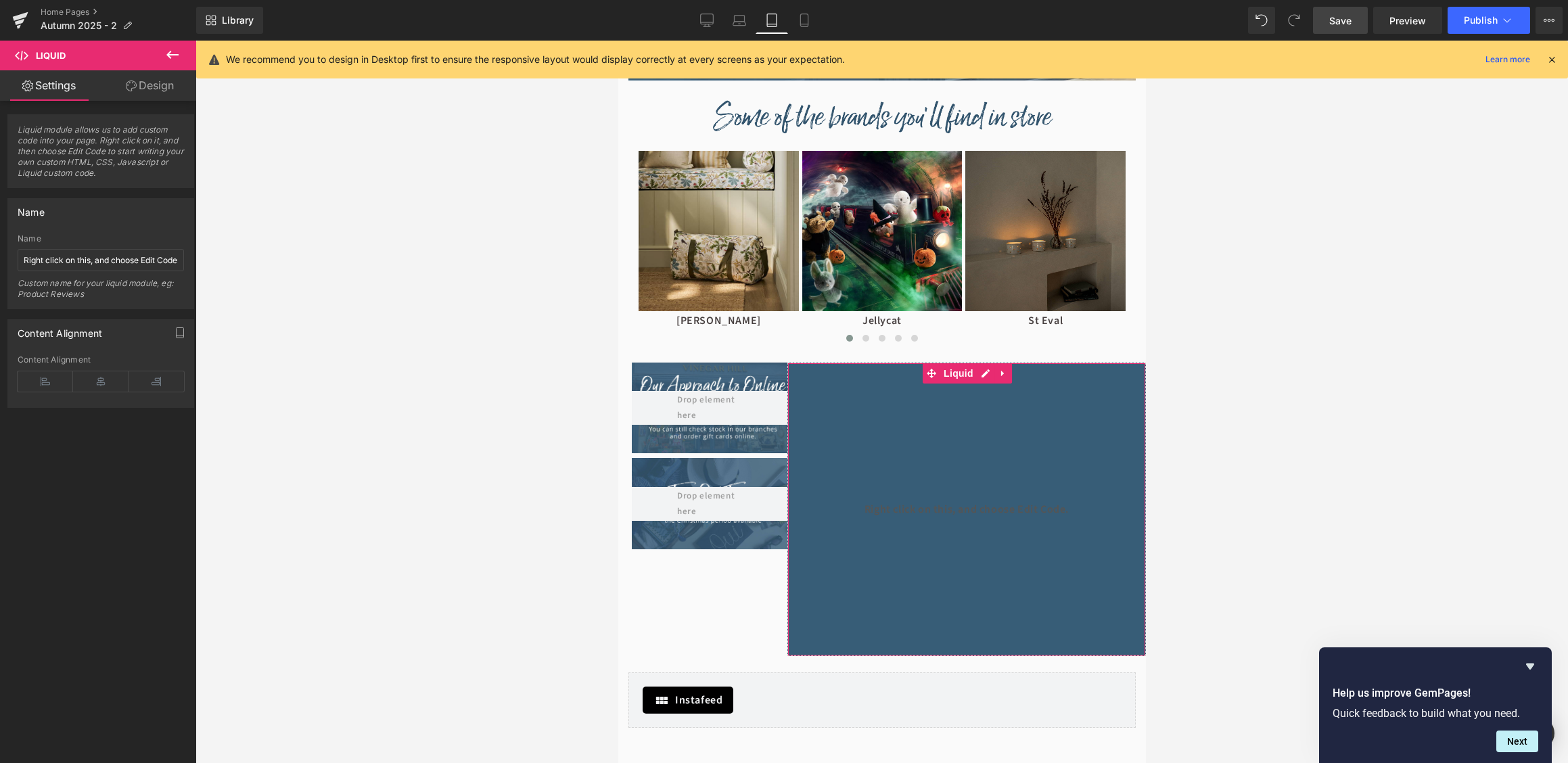
click at [145, 94] on link "Design" at bounding box center [150, 86] width 98 height 31
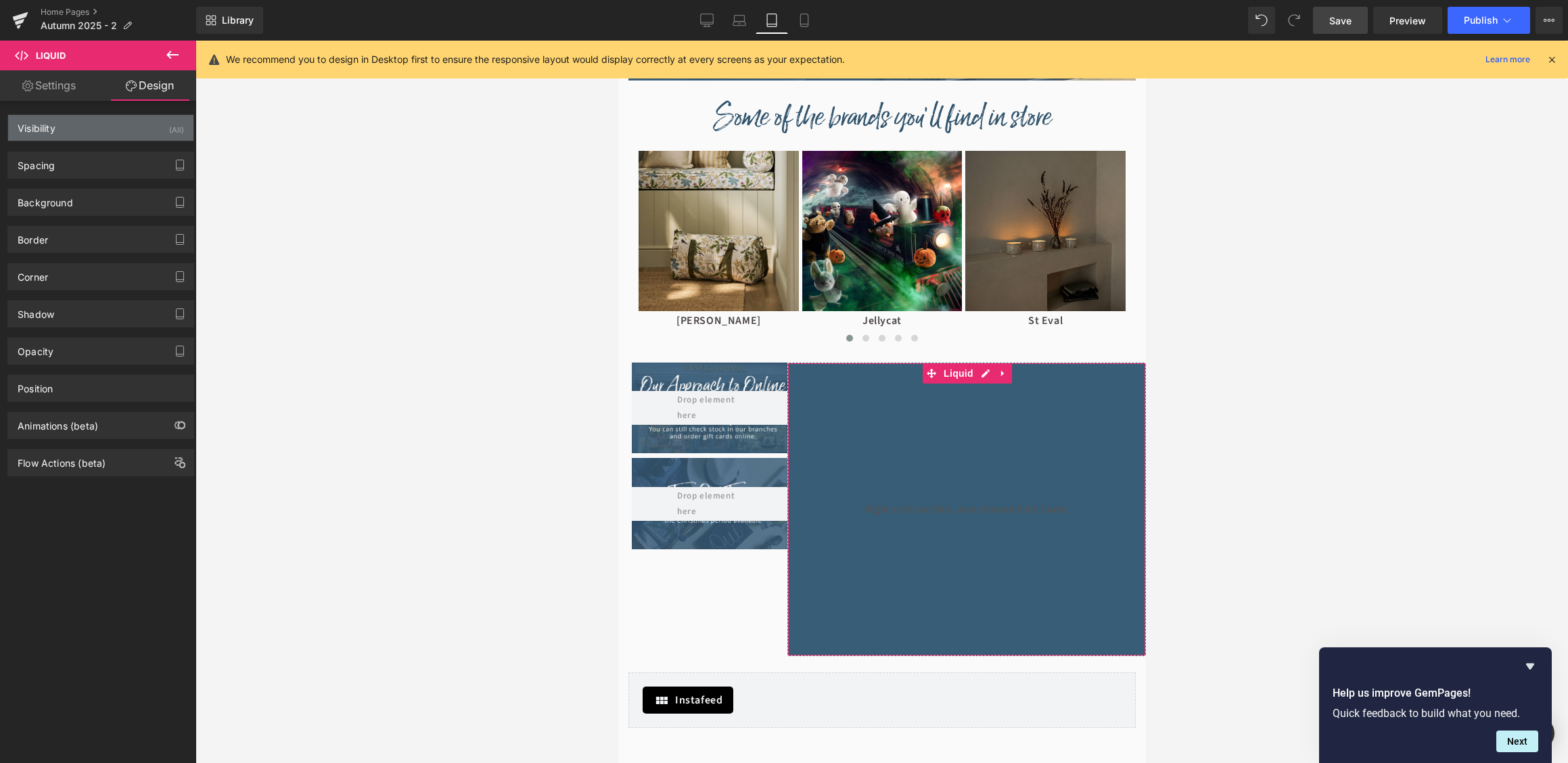
type input "8"
type input "-20"
type input "-5"
type input "-20"
type input "0"
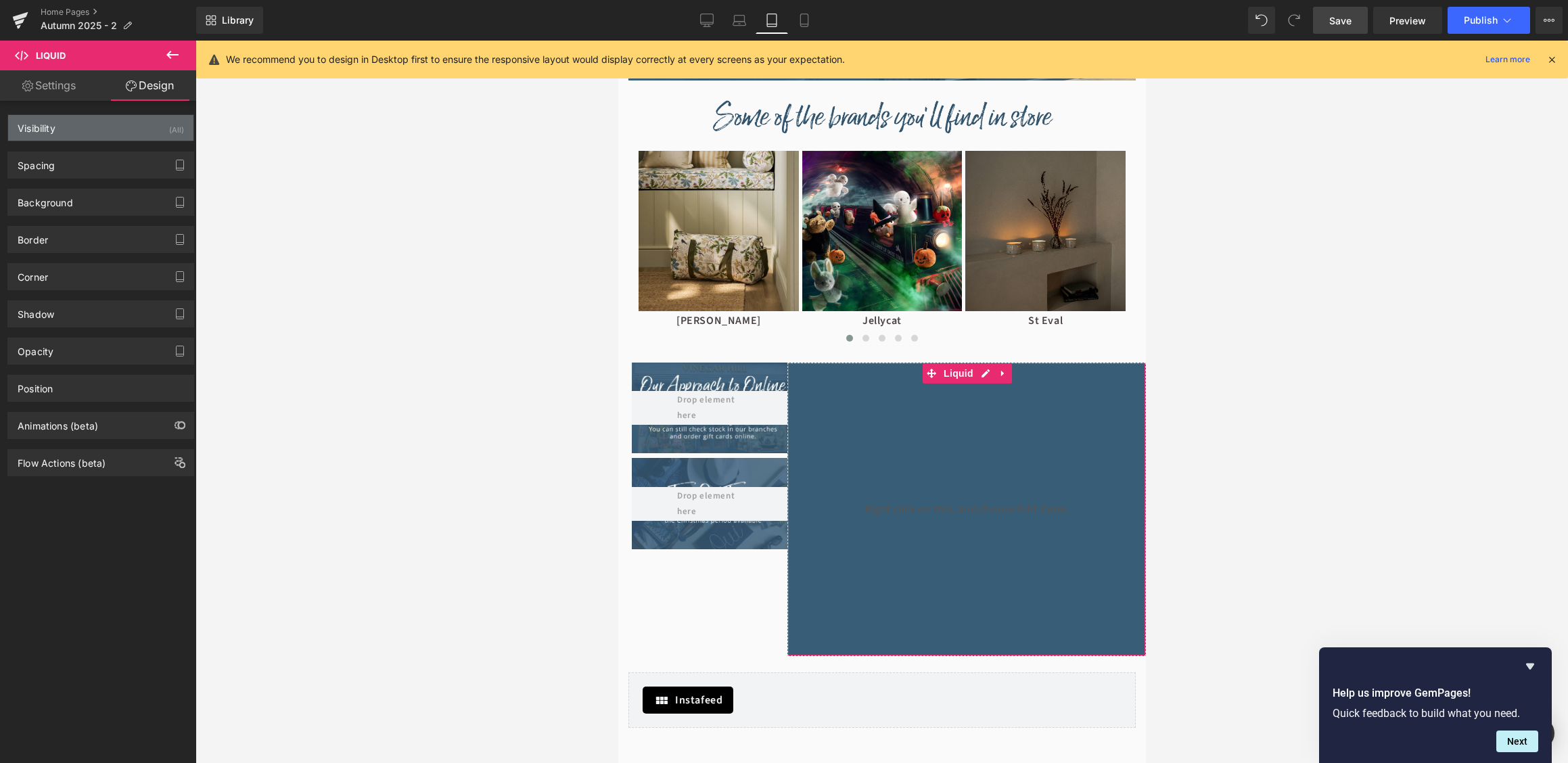
type input "0"
click at [93, 158] on div "Spacing" at bounding box center [101, 164] width 185 height 26
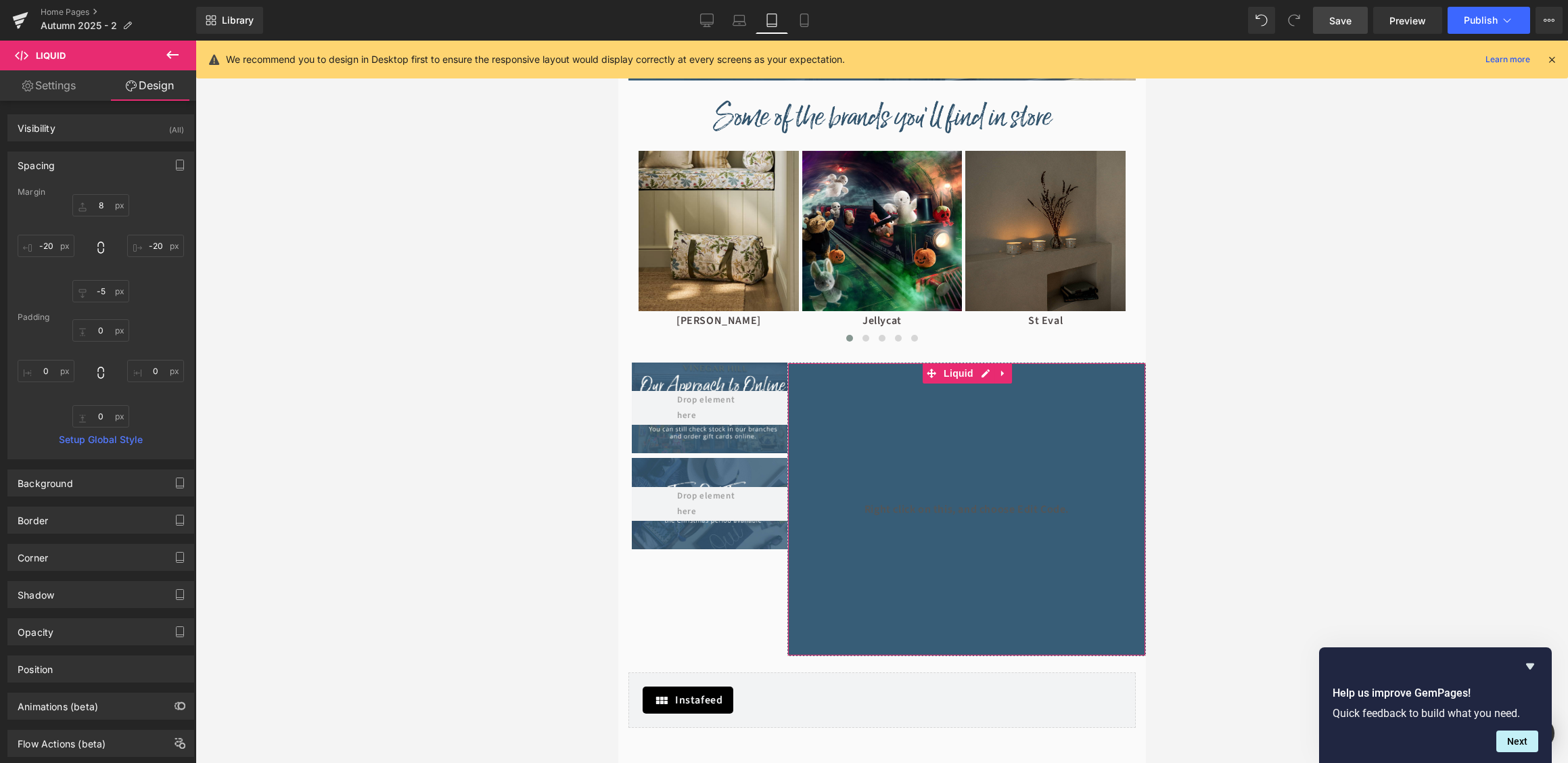
click at [93, 158] on div "Spacing" at bounding box center [101, 164] width 185 height 26
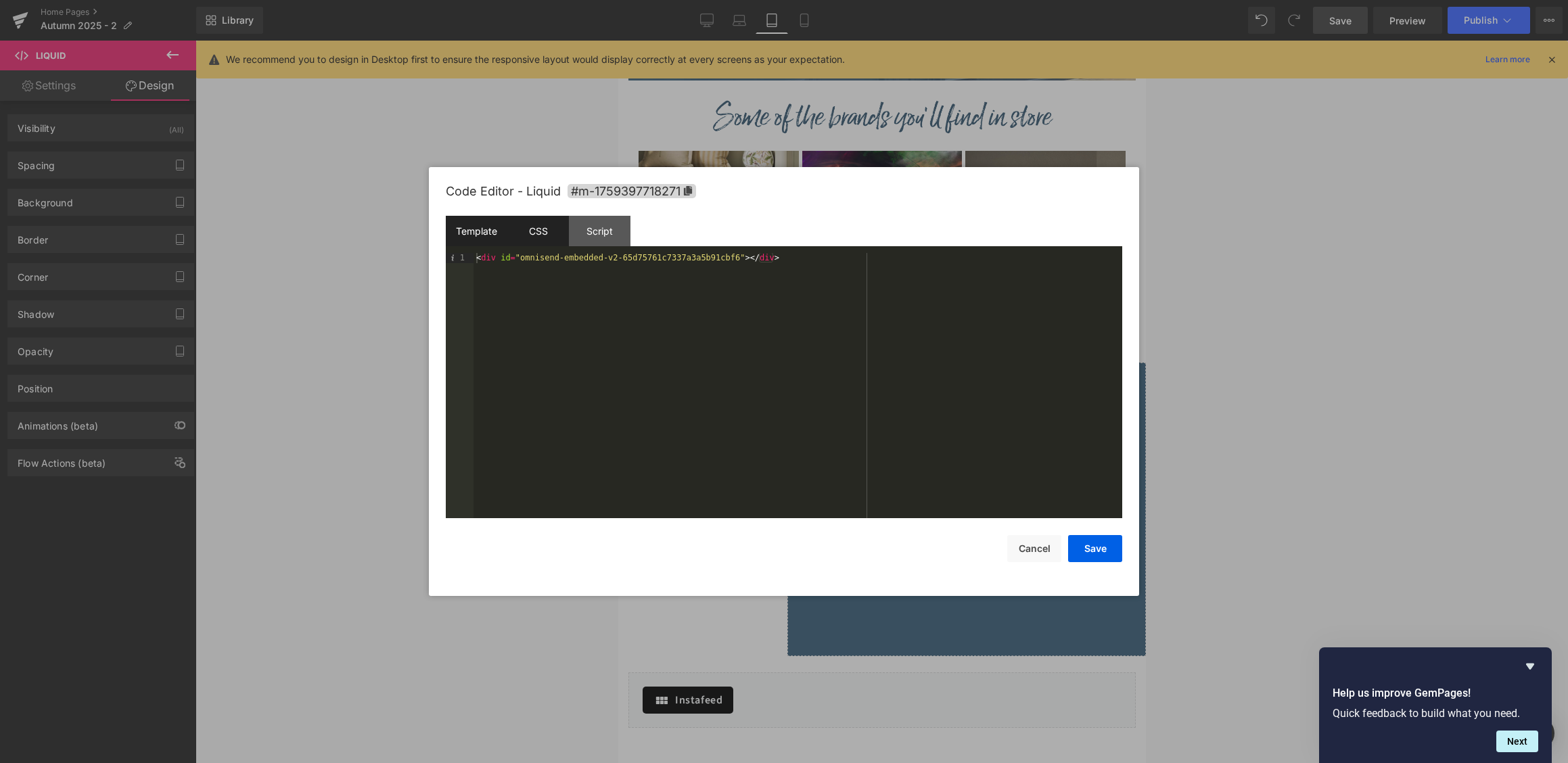
click at [539, 225] on div "CSS" at bounding box center [538, 231] width 61 height 31
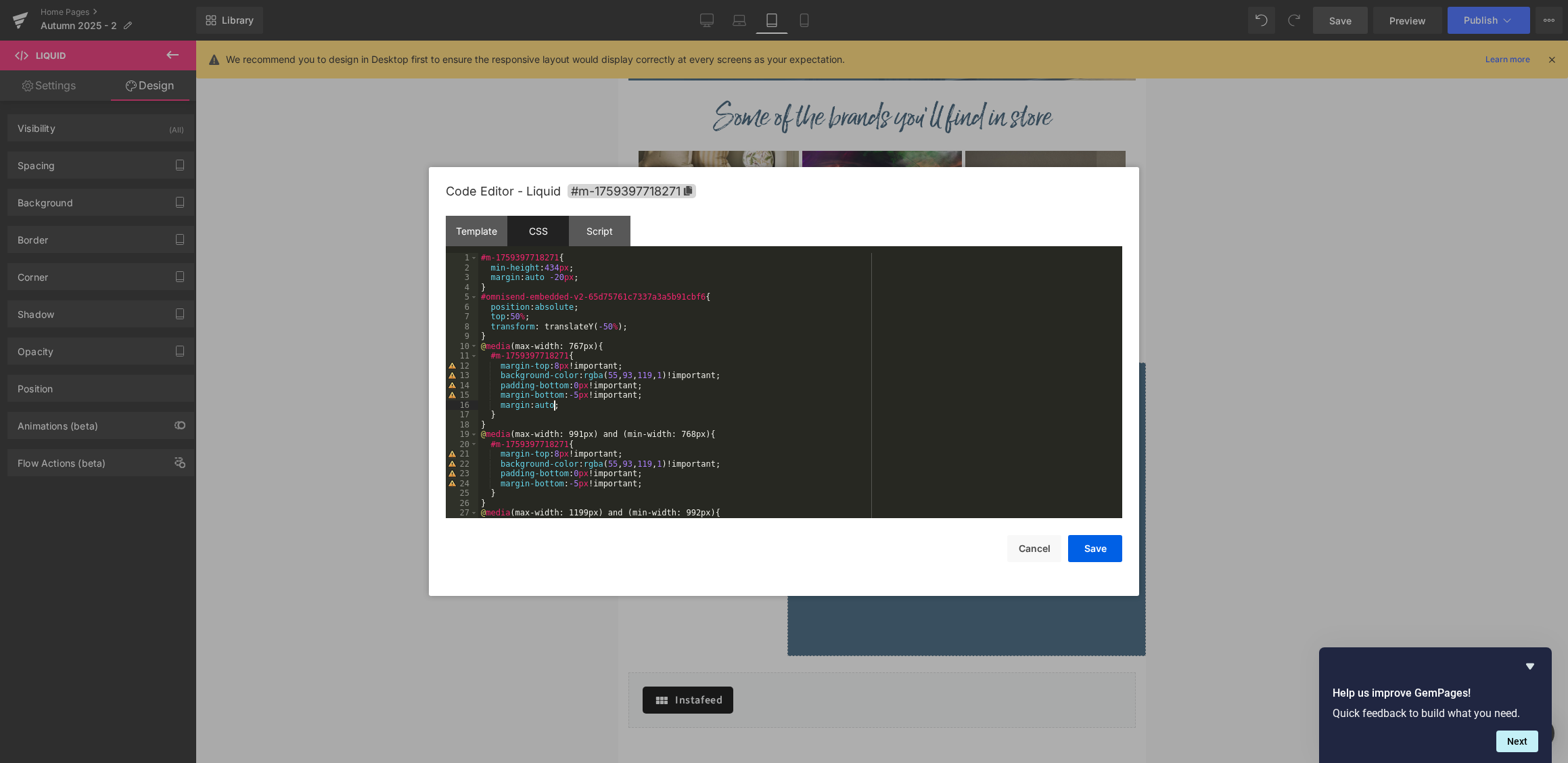
click at [553, 408] on div "#m-1759397718271 { min-height : 434 px ; margin : auto -20 px ; } #omnisend-emb…" at bounding box center [800, 395] width 644 height 285
click at [566, 408] on div "#m-1759397718271 { min-height : 434 px ; margin : auto -20 px ; } #omnisend-emb…" at bounding box center [800, 395] width 644 height 285
click at [551, 409] on div "#m-1759397718271 { min-height : 434 px ; margin : auto -20 px ; } #omnisend-emb…" at bounding box center [800, 395] width 644 height 285
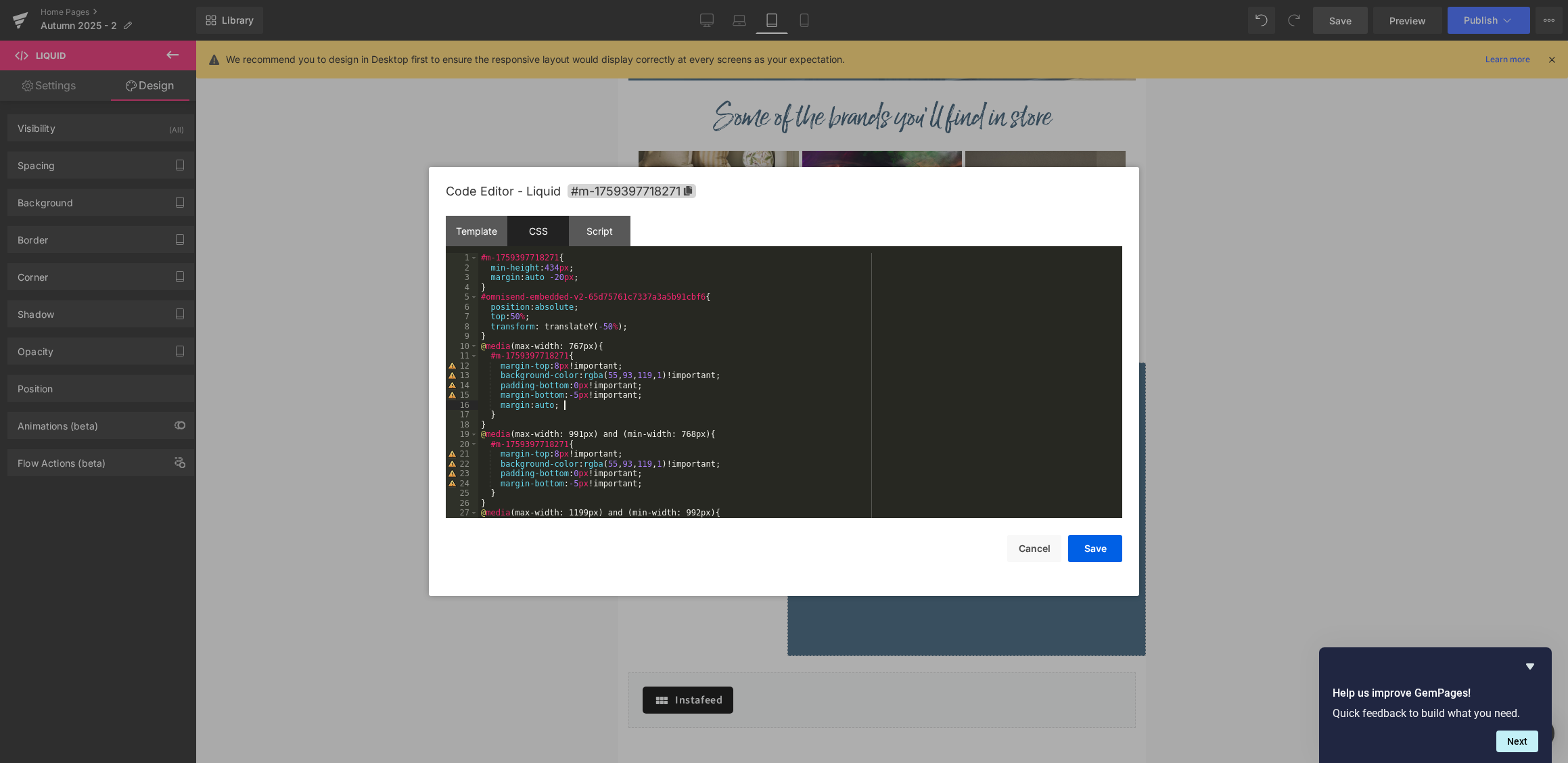
click at [574, 408] on div "#m-1759397718271 { min-height : 434 px ; margin : auto -20 px ; } #omnisend-emb…" at bounding box center [800, 395] width 644 height 285
click at [531, 408] on div "#m-1759397718271 { min-height : 434 px ; margin : auto -20 px ; } #omnisend-emb…" at bounding box center [800, 395] width 644 height 285
paste textarea
click at [1097, 562] on div "Code Editor - Liquid #m-1759397718271 Template CSS Script Data 1 < div id = "om…" at bounding box center [784, 381] width 677 height 429
click at [1097, 556] on button "Save" at bounding box center [1096, 548] width 54 height 27
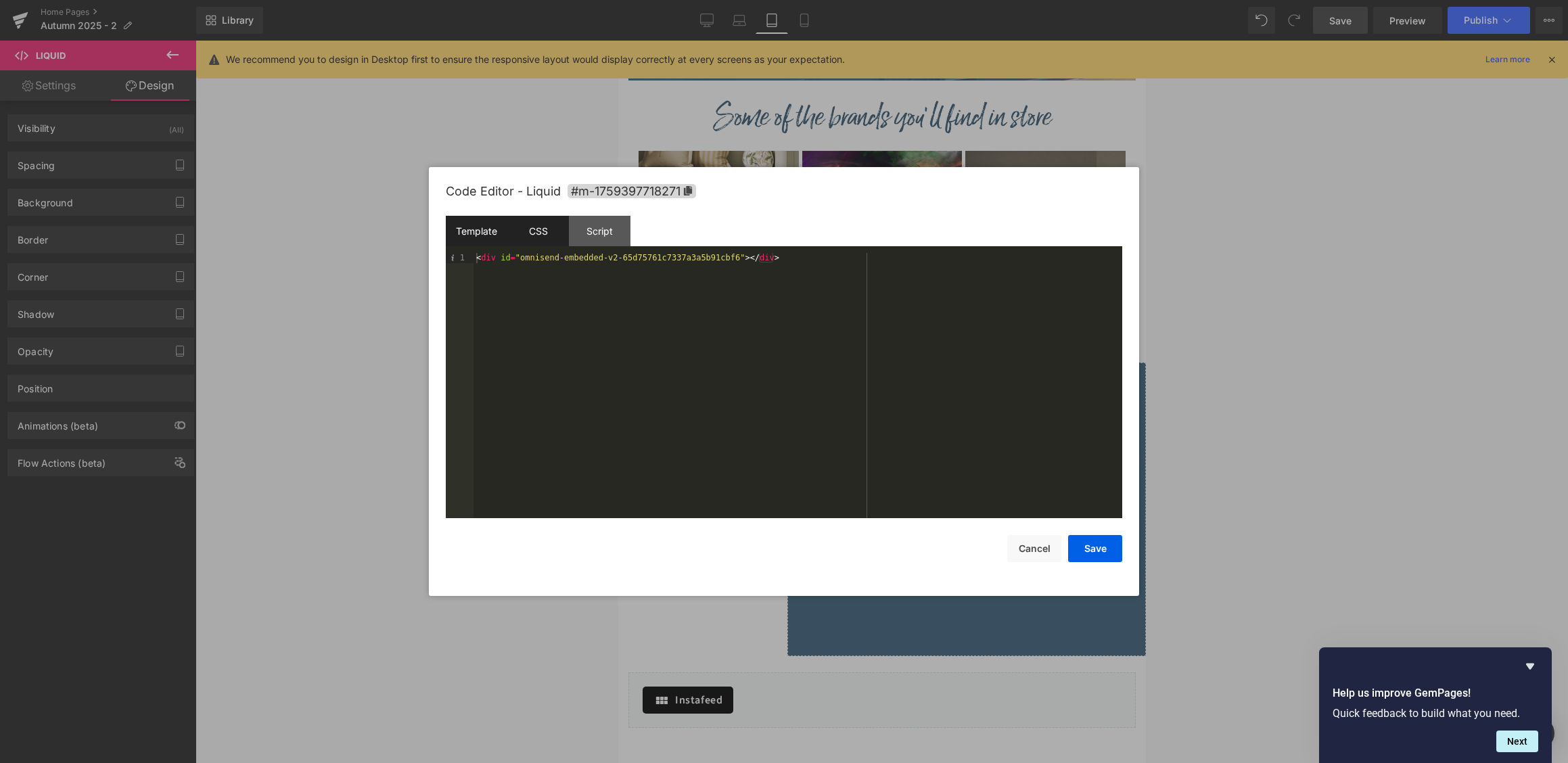
click at [558, 242] on div "CSS" at bounding box center [538, 231] width 61 height 31
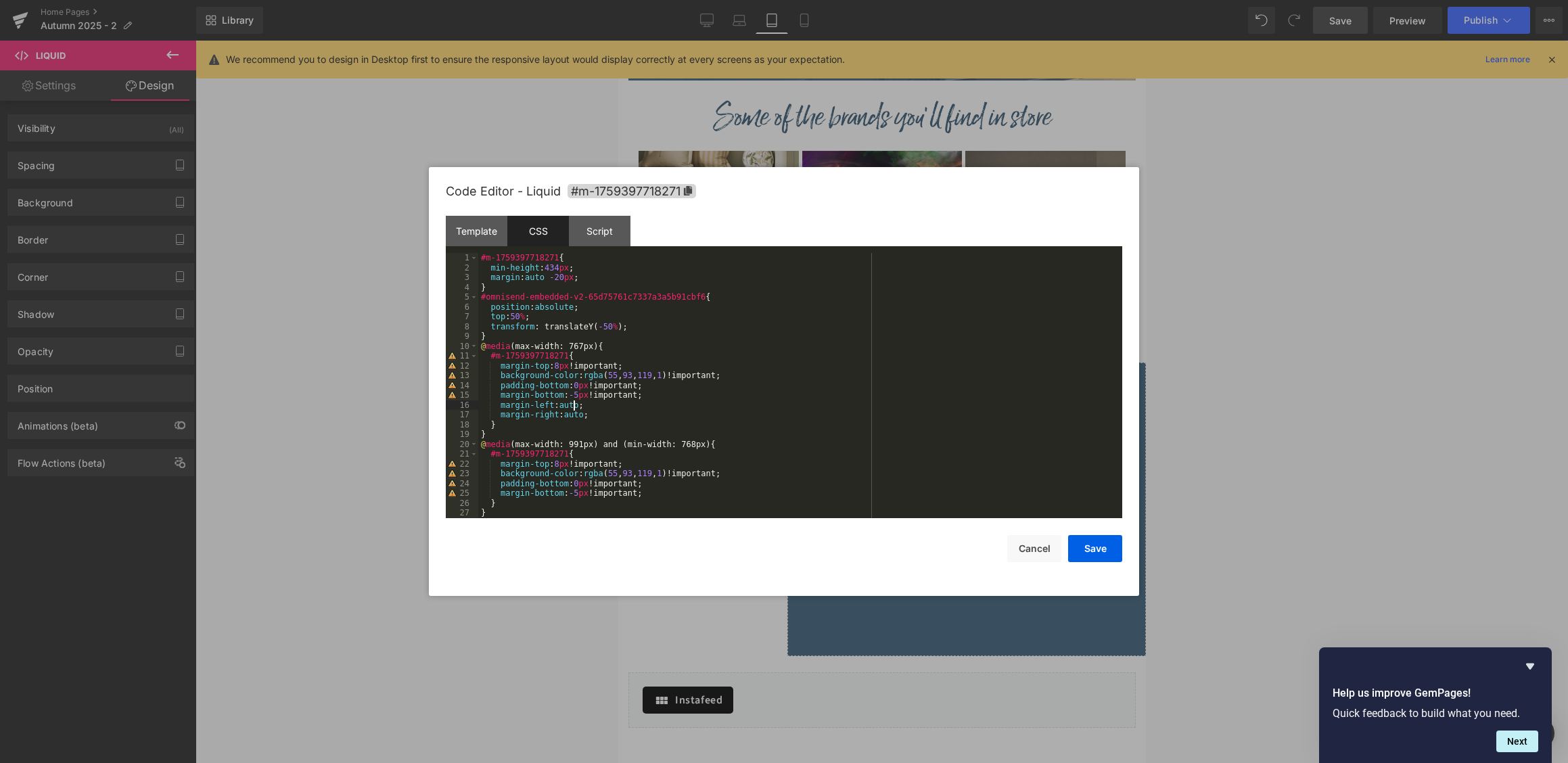
click at [571, 403] on div "#m-1759397718271 { min-height : 434 px ; margin : auto -20 px ; } #omnisend-emb…" at bounding box center [800, 395] width 644 height 285
click at [1070, 541] on button "Save" at bounding box center [1096, 548] width 54 height 27
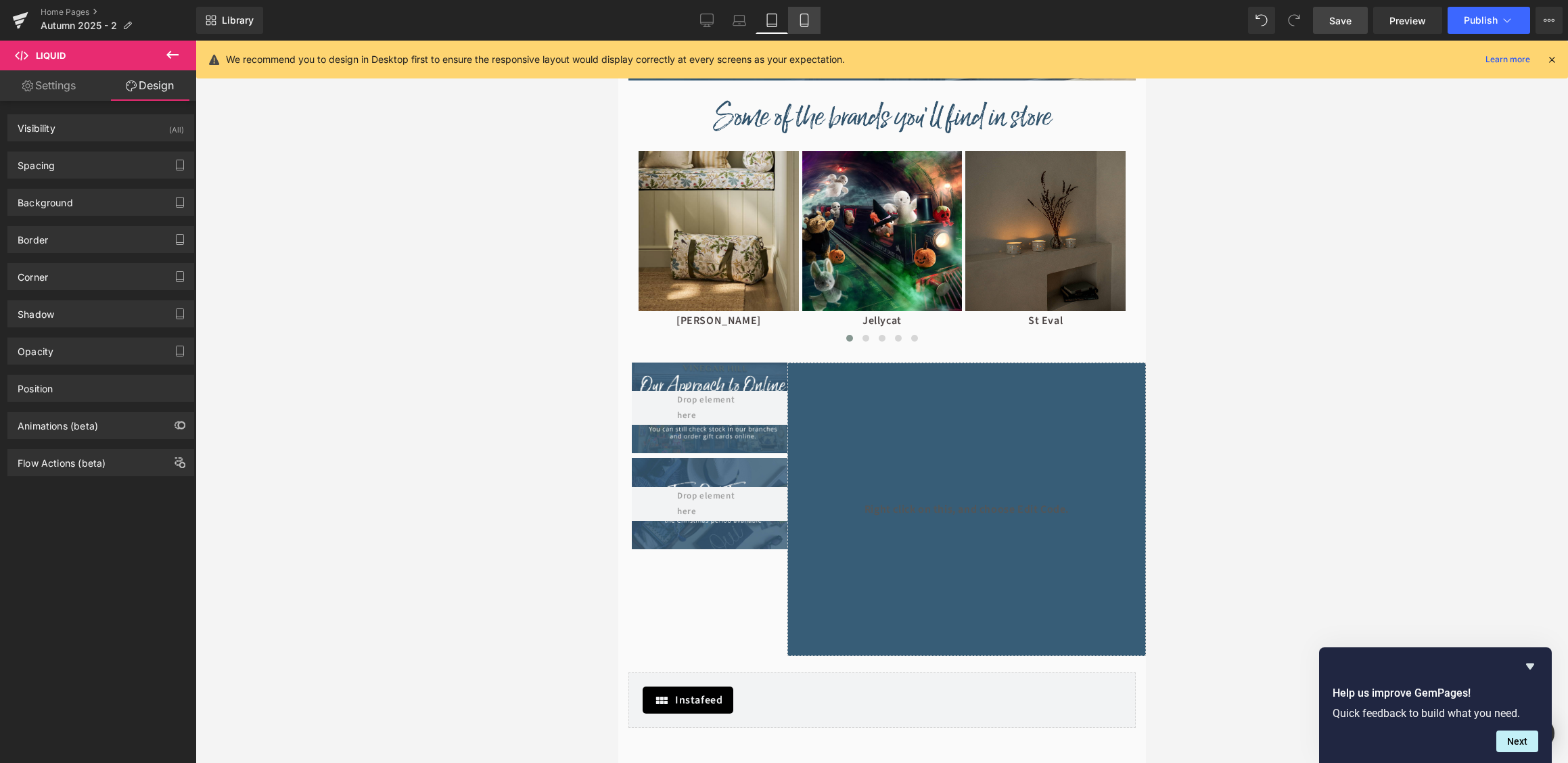
click at [808, 25] on icon at bounding box center [804, 20] width 13 height 13
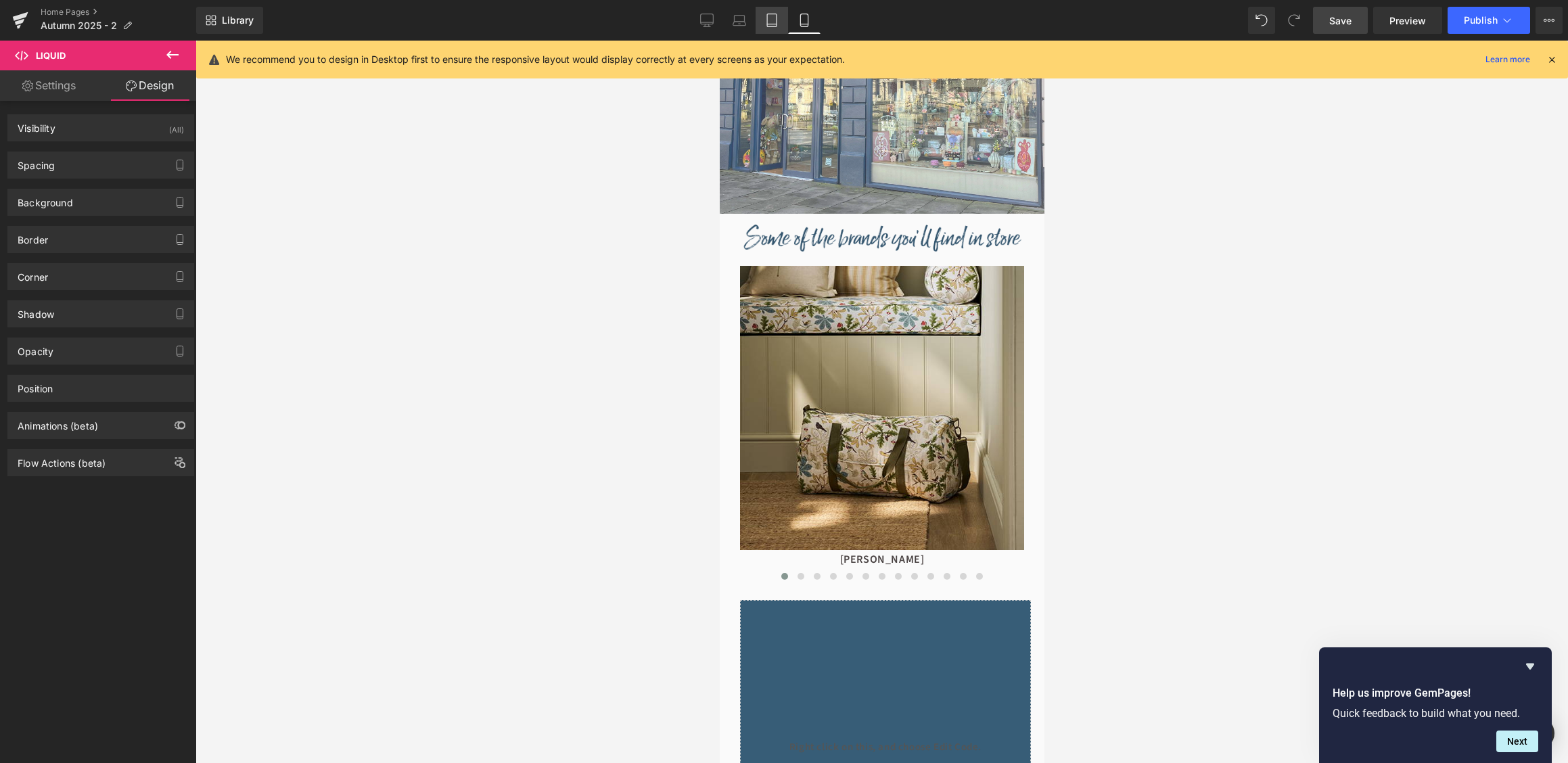
click at [767, 24] on icon at bounding box center [771, 20] width 13 height 13
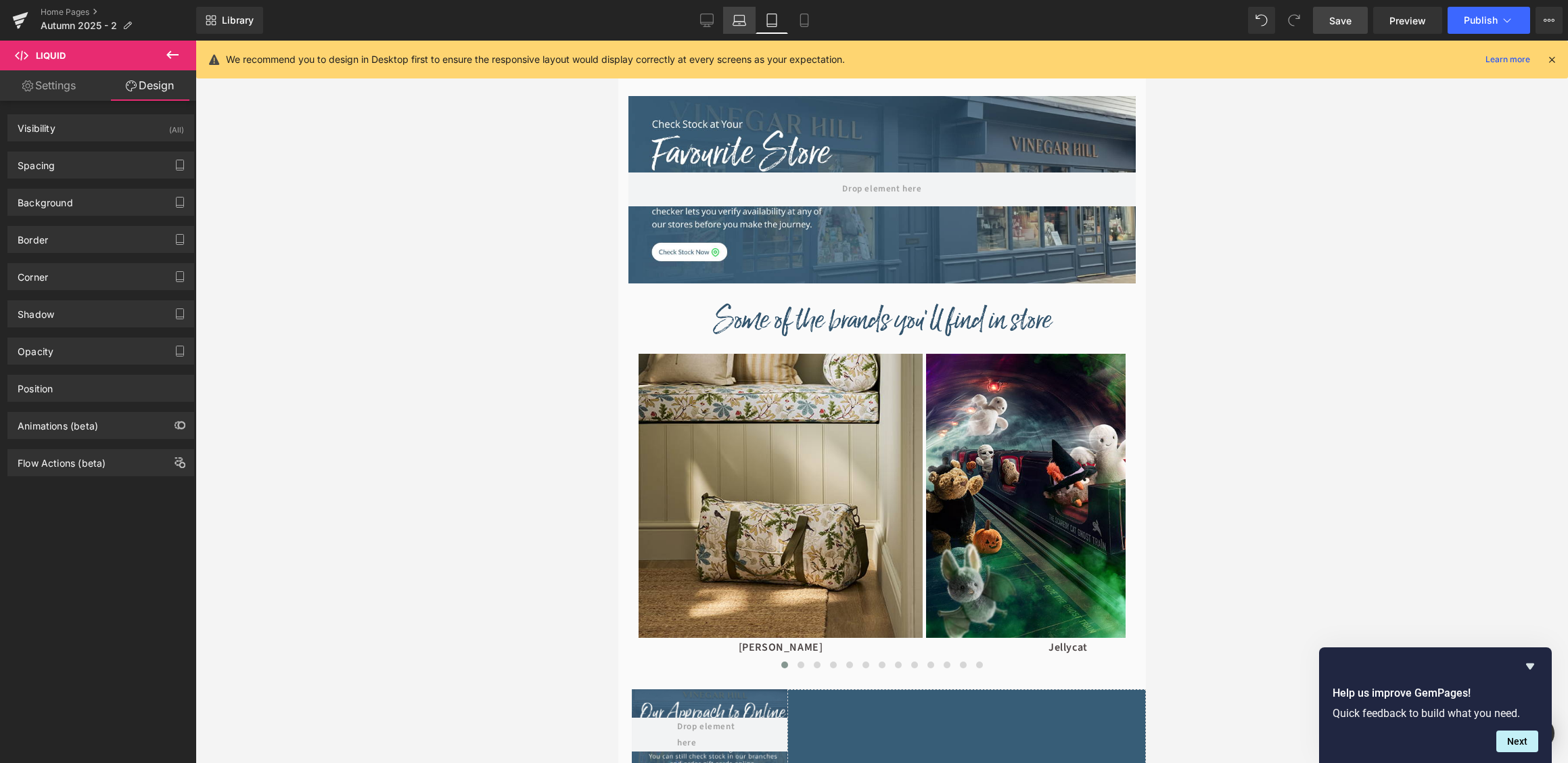
click at [747, 27] on link "Laptop" at bounding box center [739, 20] width 33 height 27
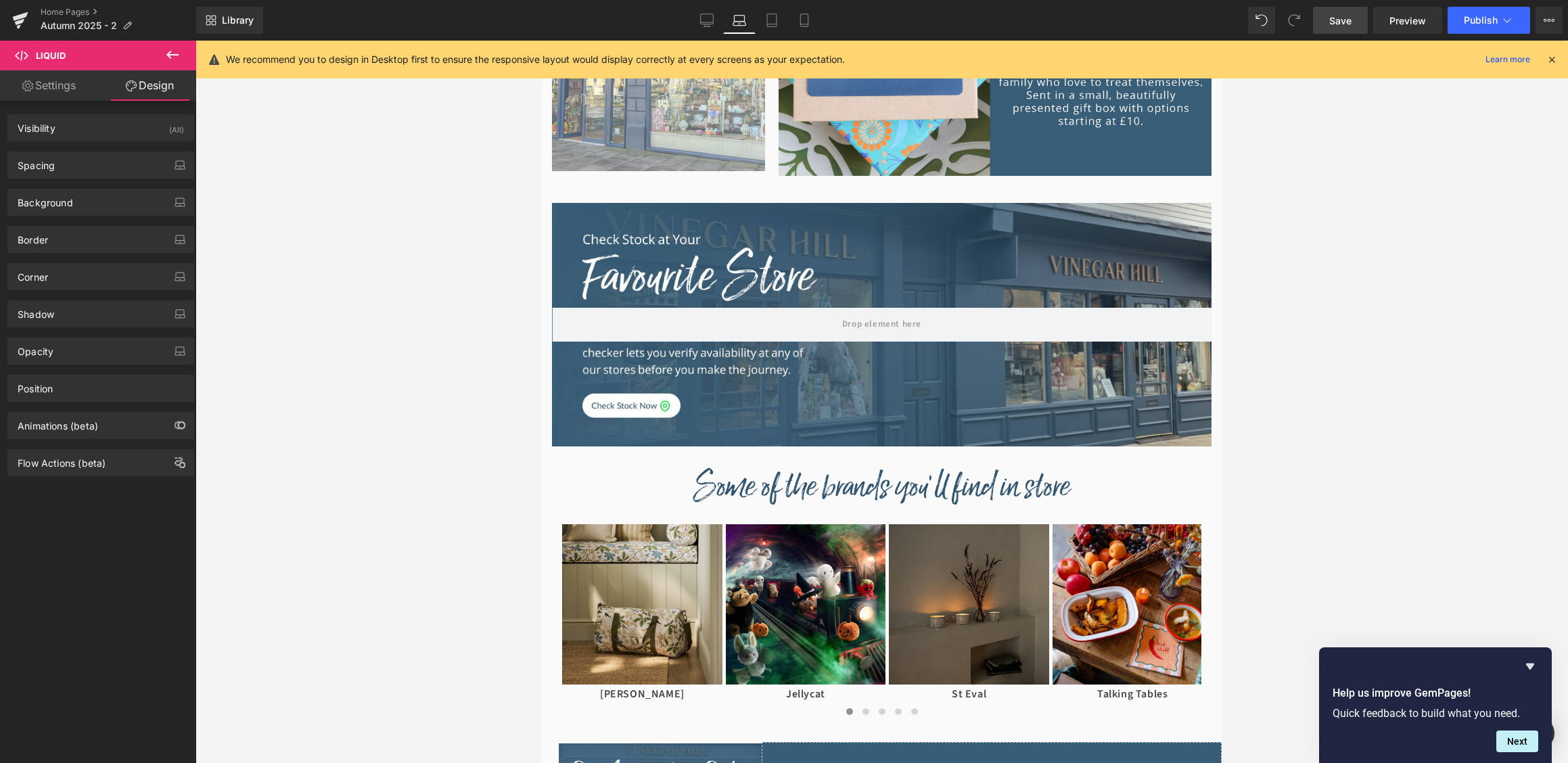
scroll to position [709, 0]
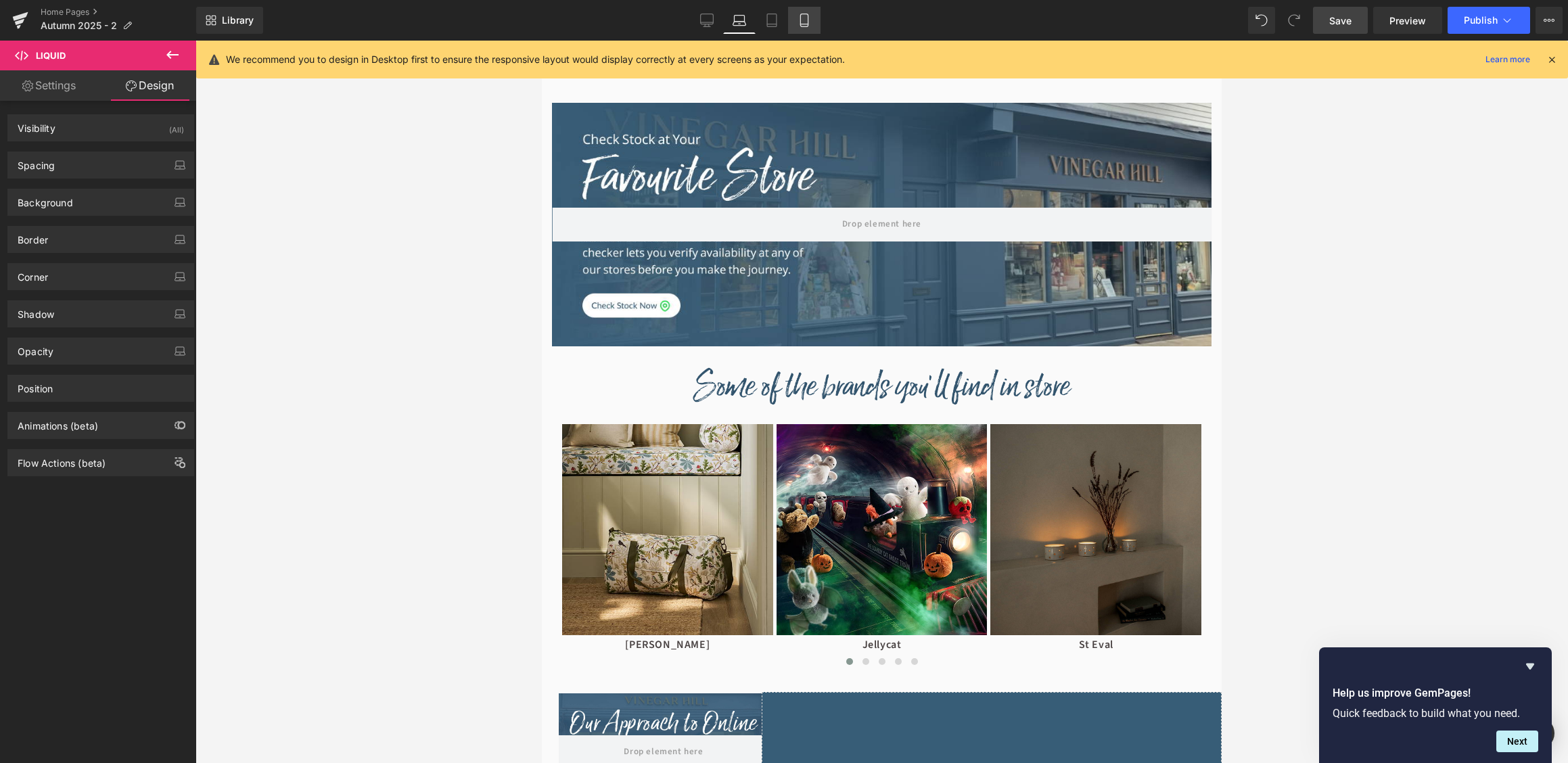
click at [801, 32] on link "Mobile" at bounding box center [804, 20] width 33 height 27
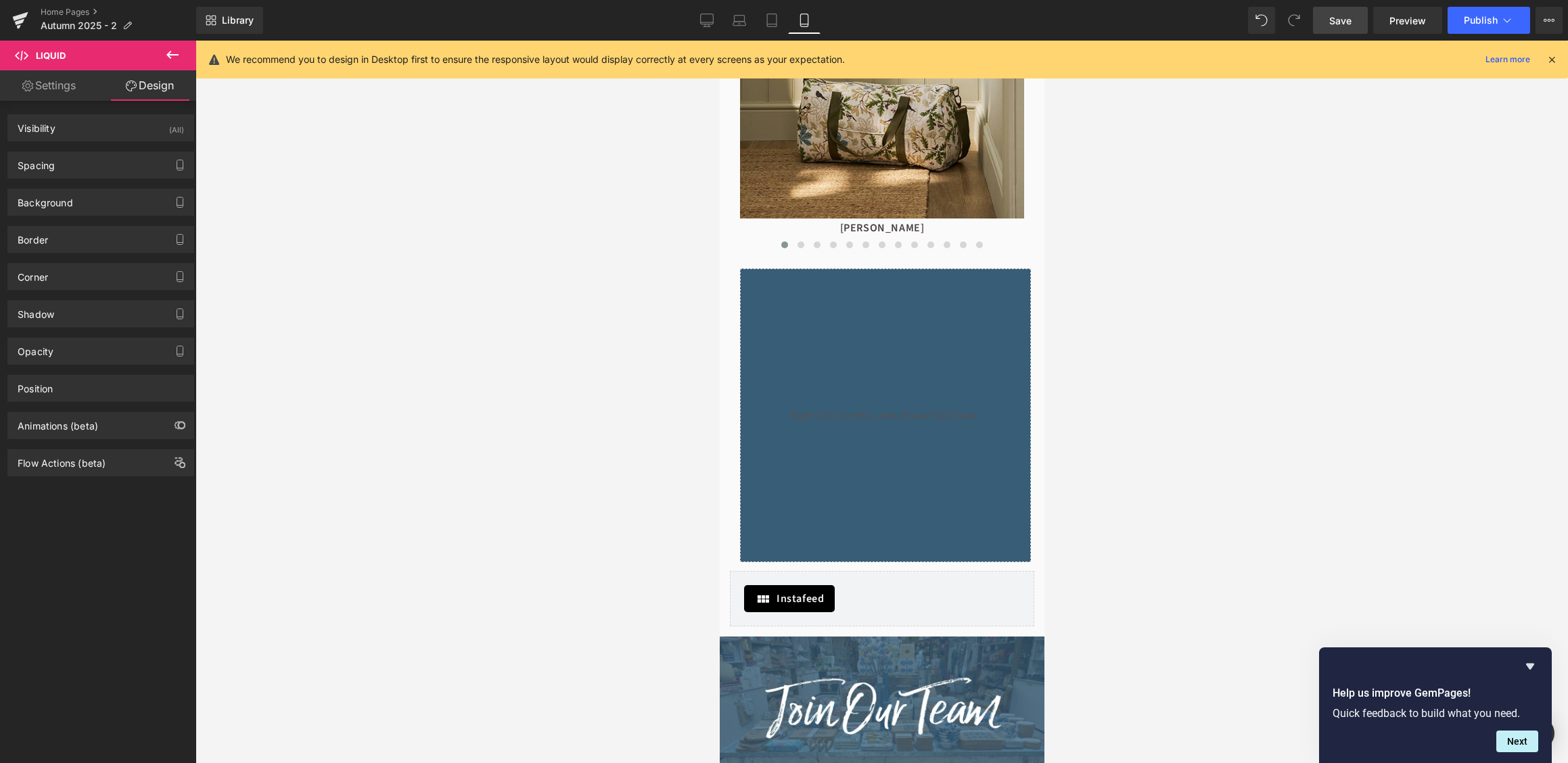
scroll to position [1021, 0]
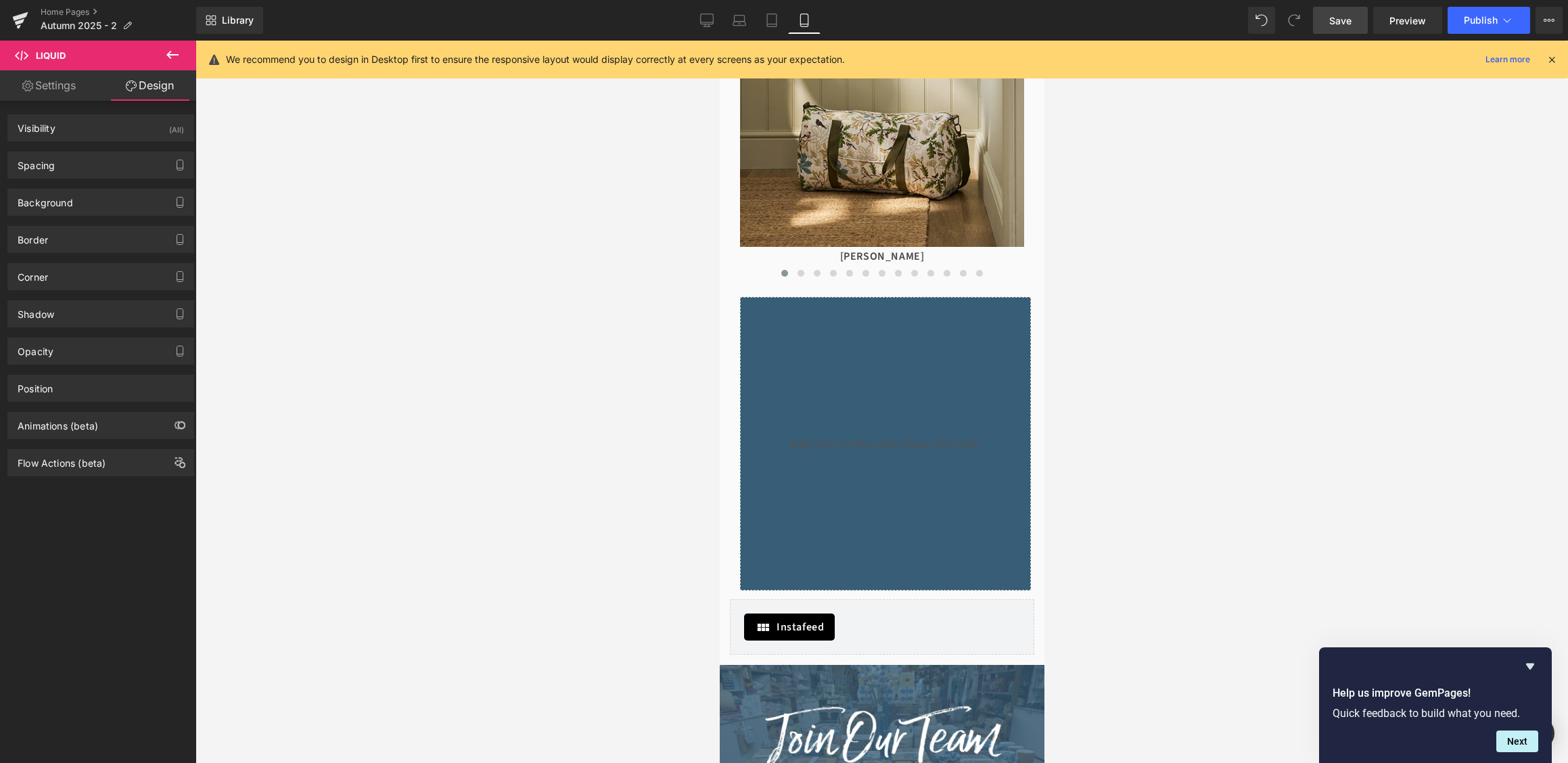
click at [833, 325] on div "Liquid" at bounding box center [884, 443] width 291 height 293
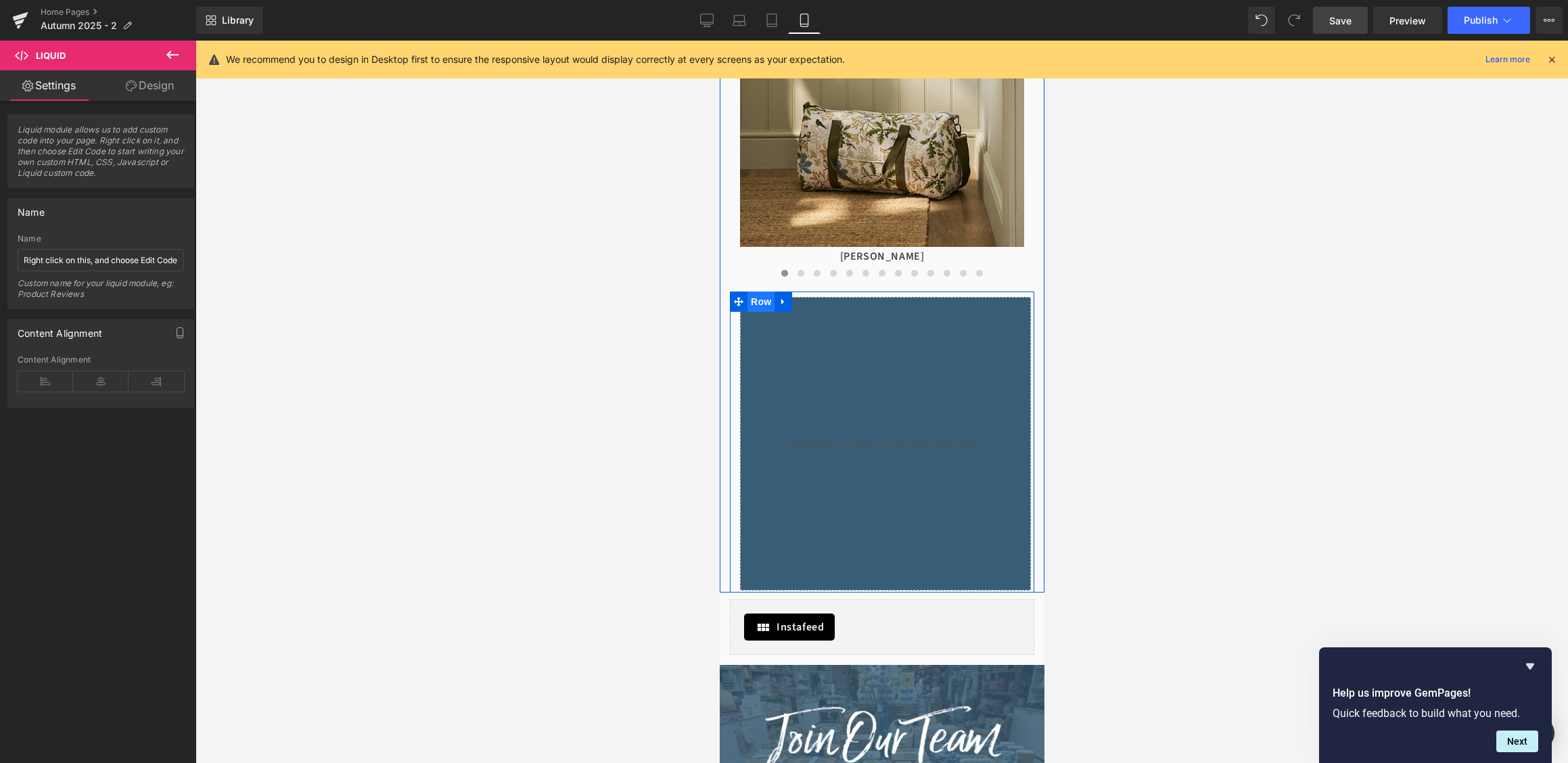
click at [769, 305] on span "Row" at bounding box center [760, 301] width 27 height 20
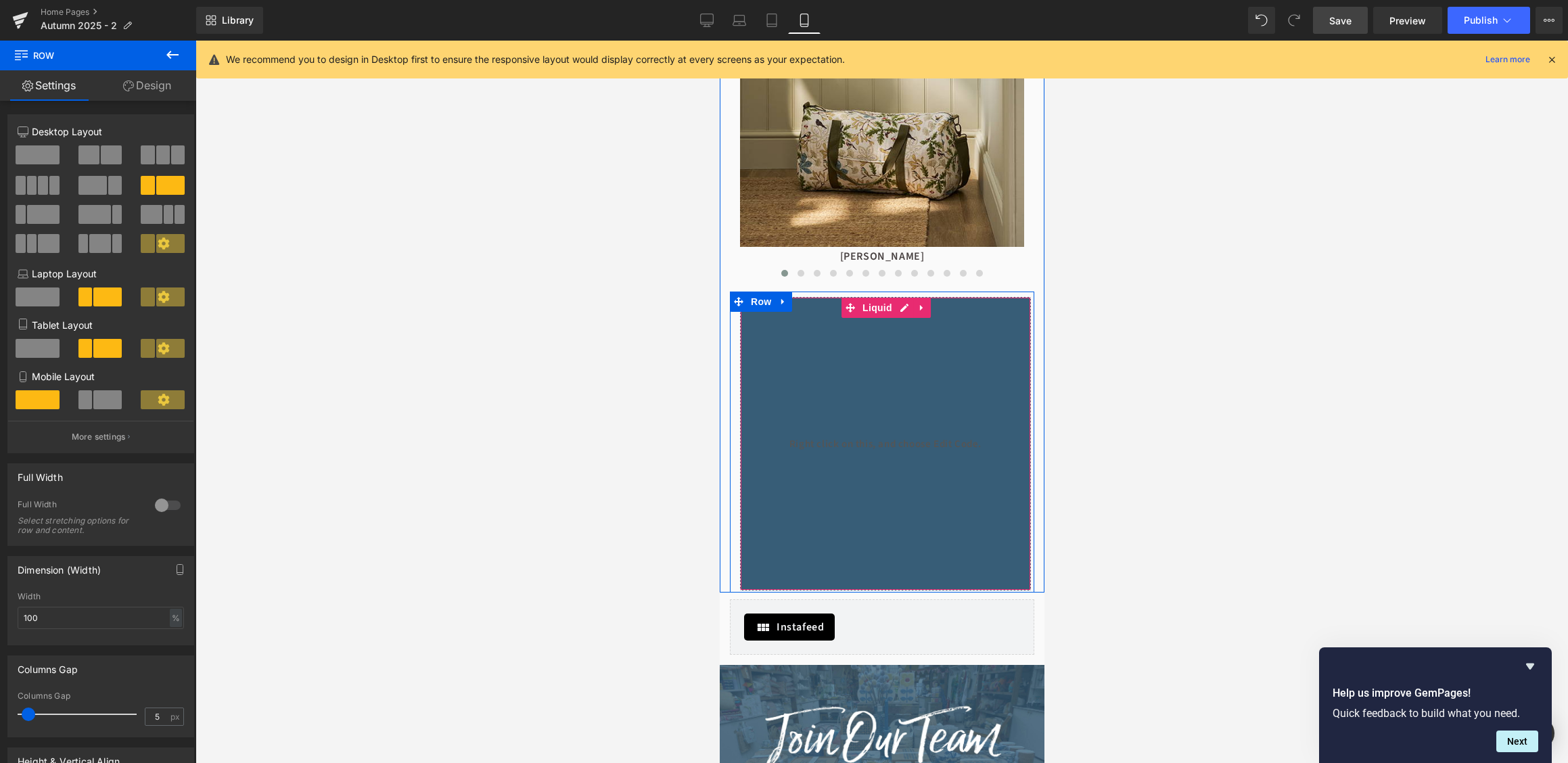
click at [824, 353] on div "Liquid" at bounding box center [884, 443] width 291 height 293
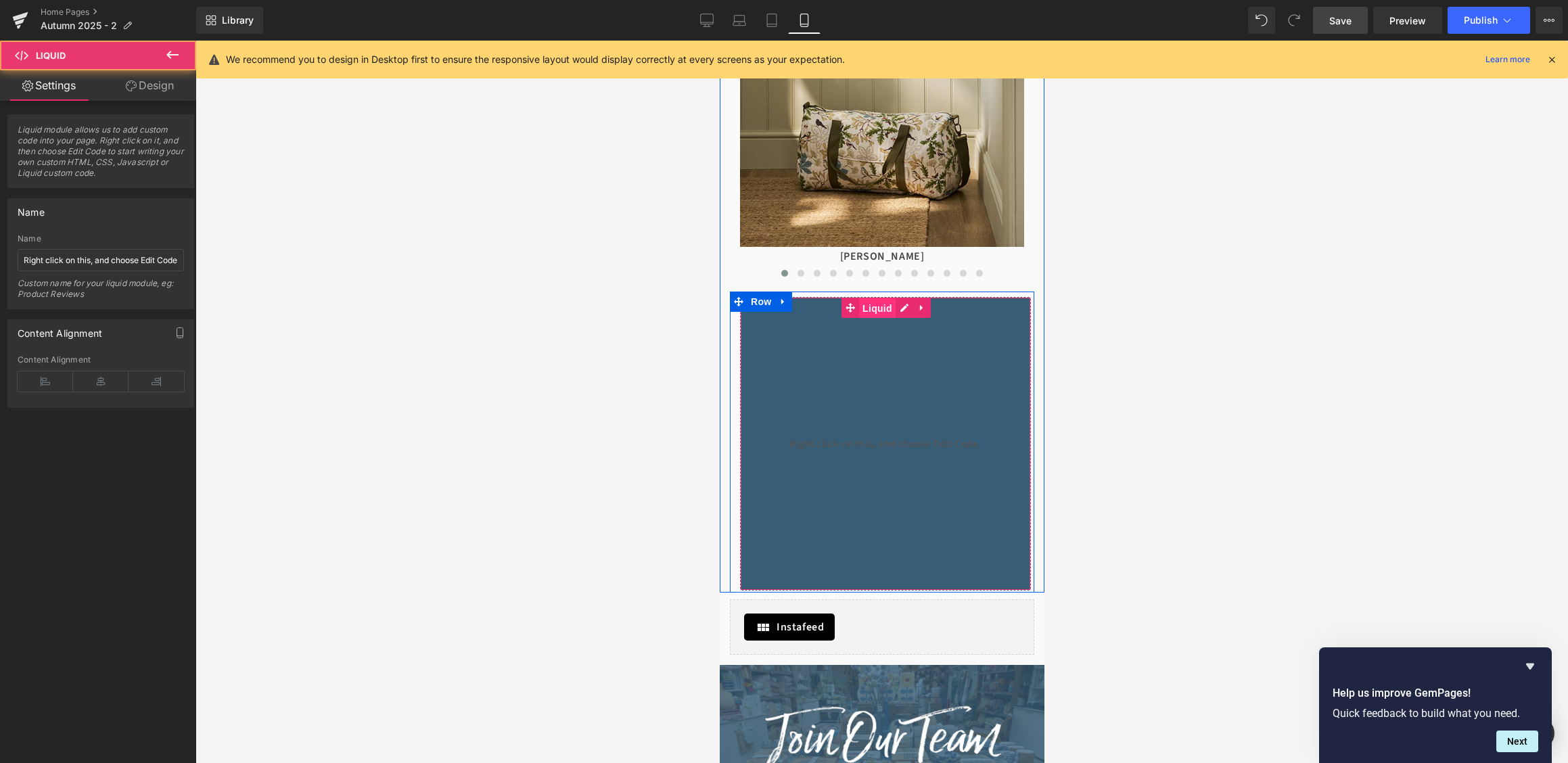
click at [885, 309] on span "Liquid" at bounding box center [877, 308] width 36 height 20
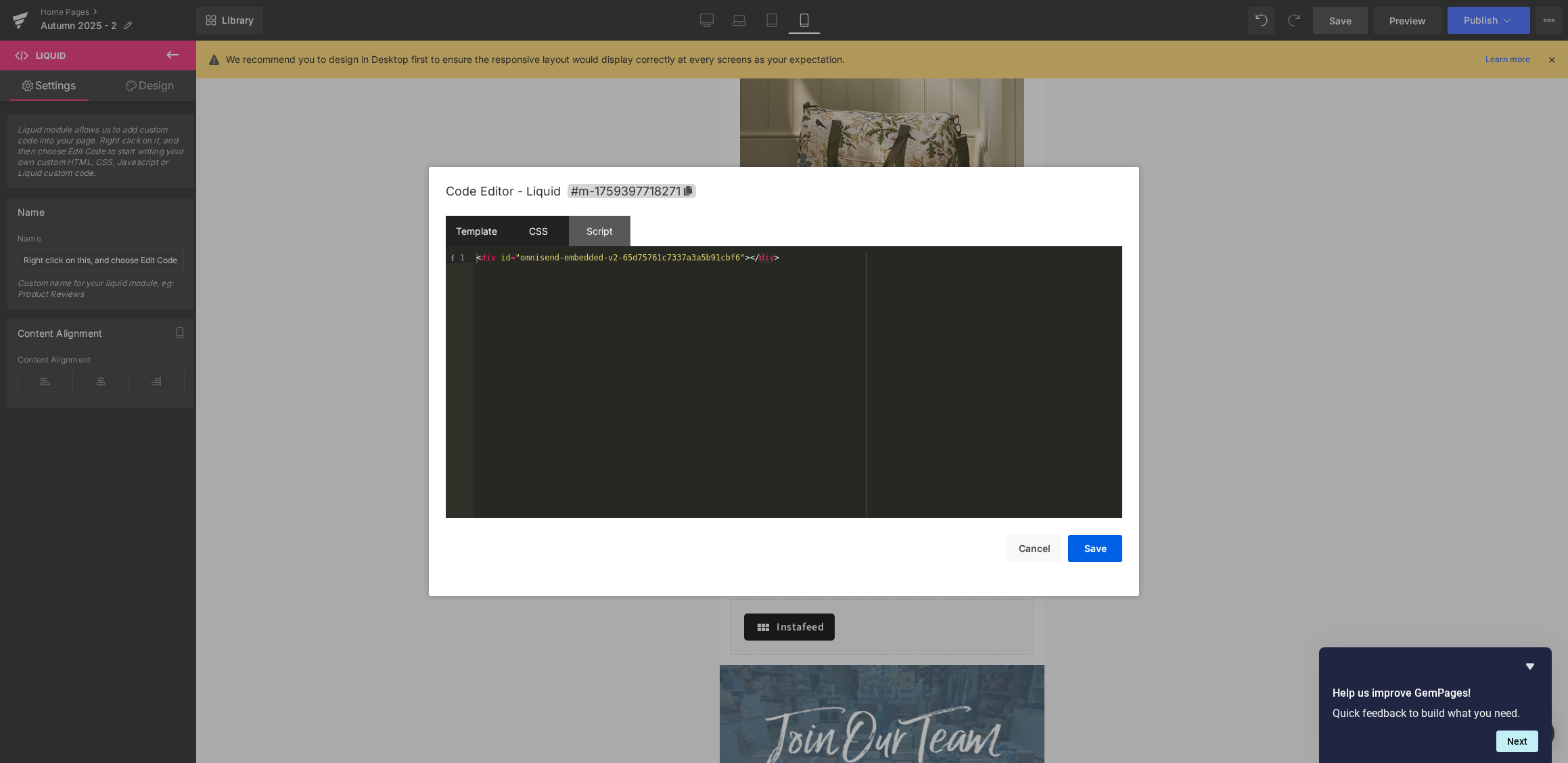
click at [547, 233] on div "CSS" at bounding box center [538, 231] width 61 height 31
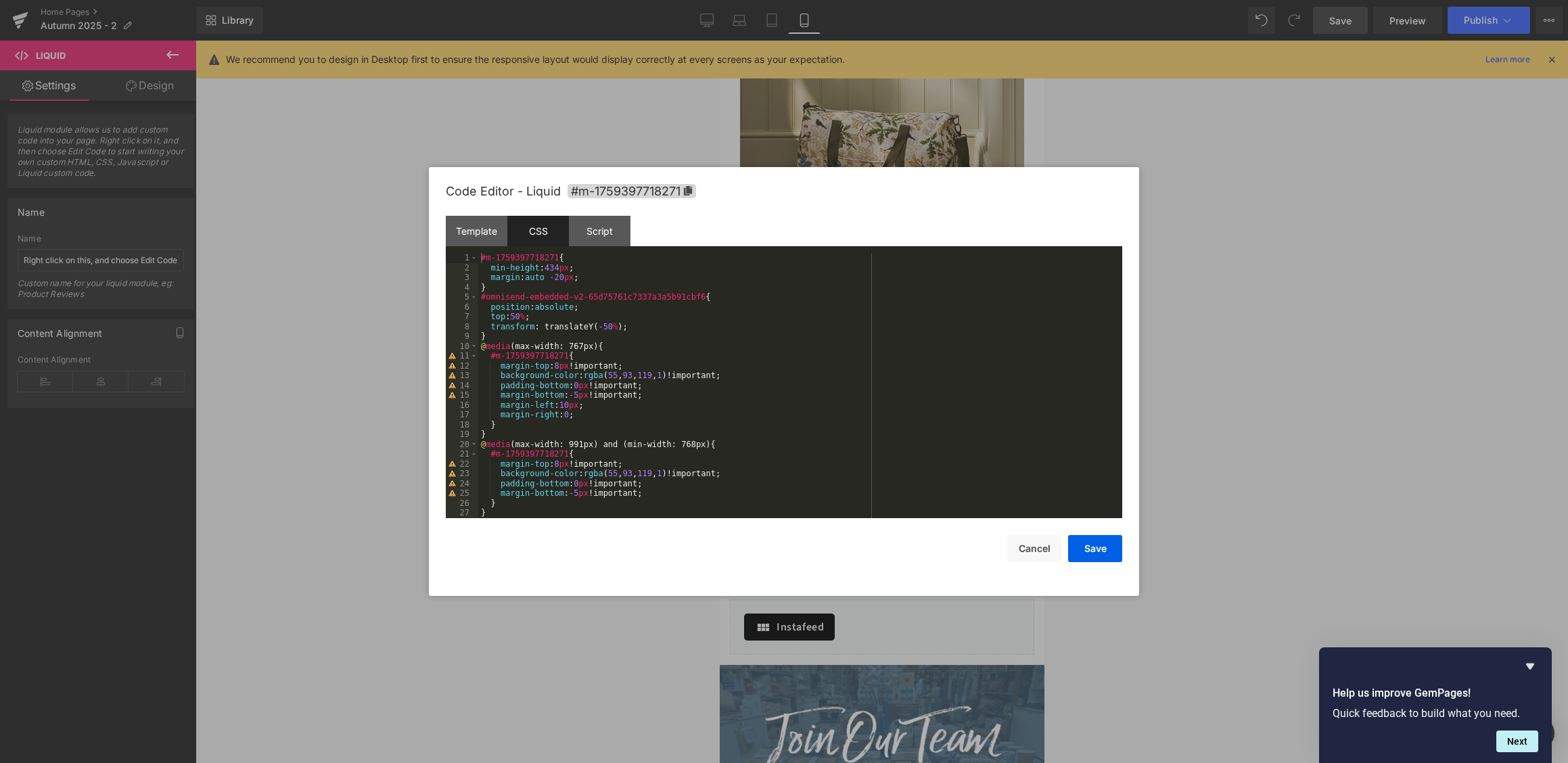
click at [590, 364] on div "#m-1759397718271 { min-height : 434 px ; margin : auto -20 px ; } #omnisend-emb…" at bounding box center [800, 395] width 644 height 285
click at [588, 417] on div "#m-1759397718271 { min-height : 434 px ; margin : auto -20 px ; } #omnisend-emb…" at bounding box center [800, 395] width 644 height 285
click at [590, 416] on div "#m-1759397718271 { min-height : 434 px ; margin : auto -20 px ; } #omnisend-emb…" at bounding box center [800, 395] width 644 height 285
drag, startPoint x: 591, startPoint y: 281, endPoint x: 493, endPoint y: 282, distance: 98.0
click at [493, 282] on div "#m-1759397718271 { min-height : 434 px ; margin : auto -20 px ; } #omnisend-emb…" at bounding box center [800, 395] width 644 height 285
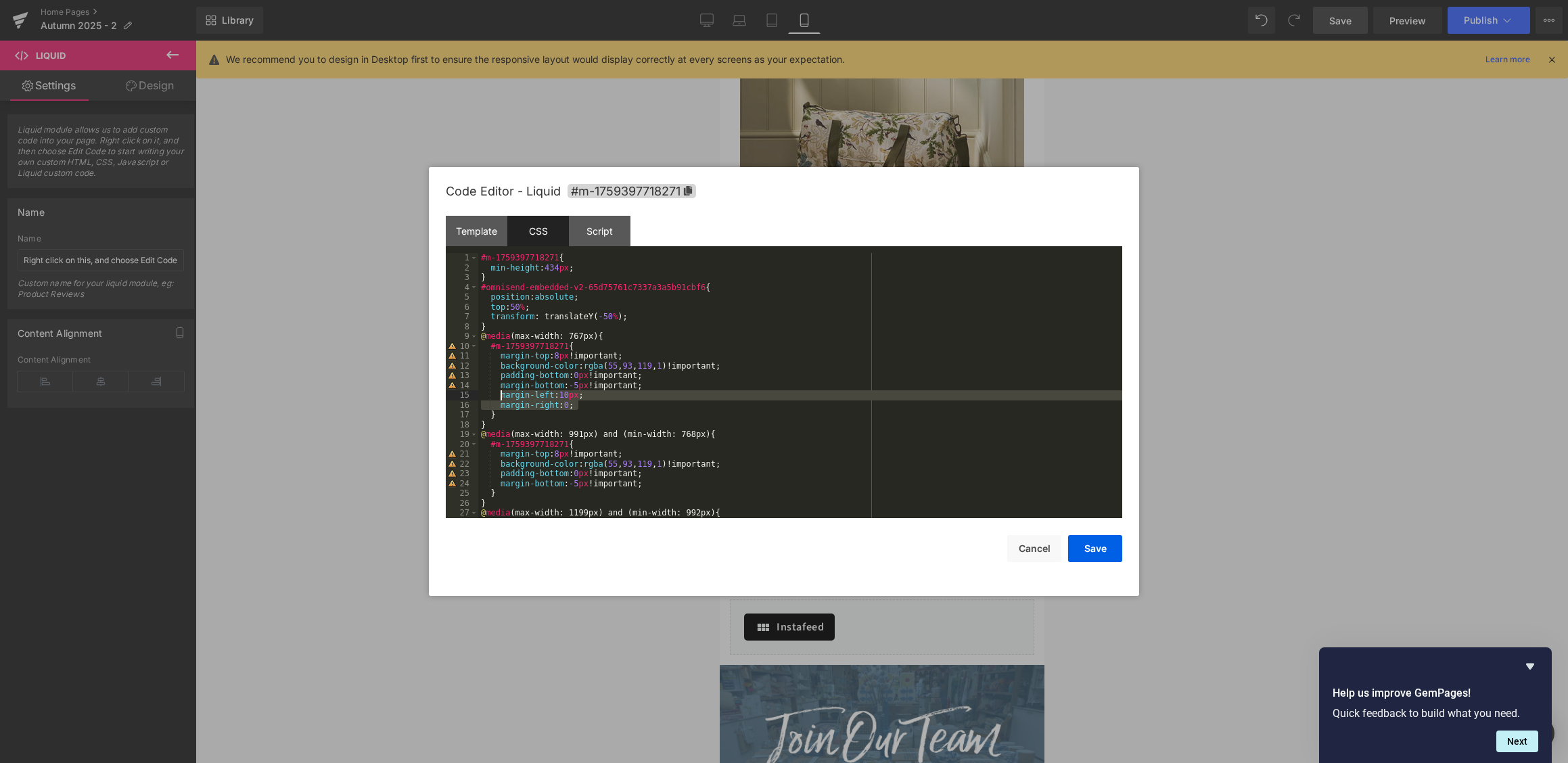
drag, startPoint x: 587, startPoint y: 403, endPoint x: 502, endPoint y: 397, distance: 85.2
click at [502, 397] on div "#m-1759397718271 { min-height : 434 px ; } #omnisend-embedded-v2-65d75761c7337a…" at bounding box center [800, 395] width 644 height 285
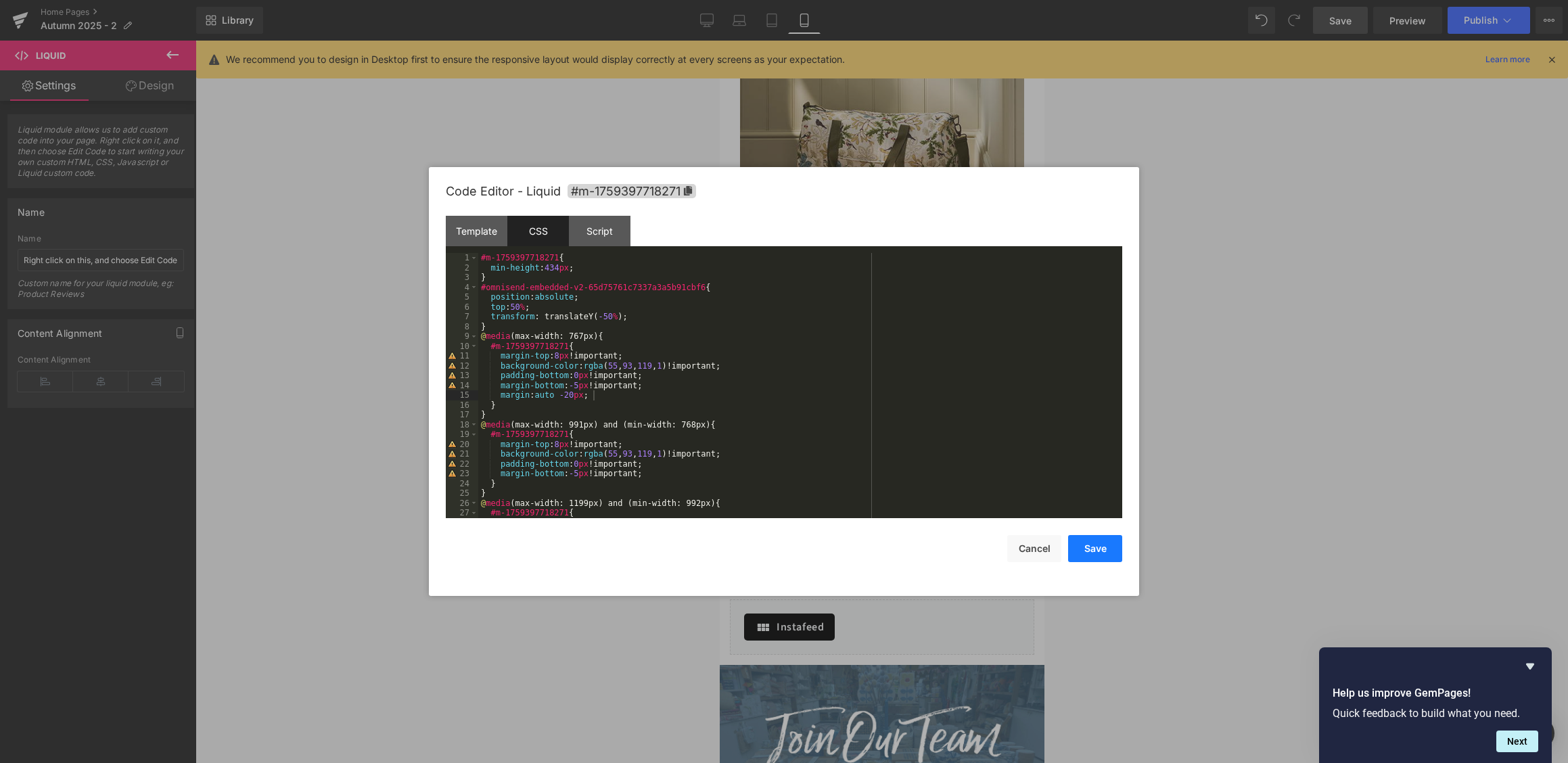
click at [1096, 547] on button "Save" at bounding box center [1096, 548] width 54 height 27
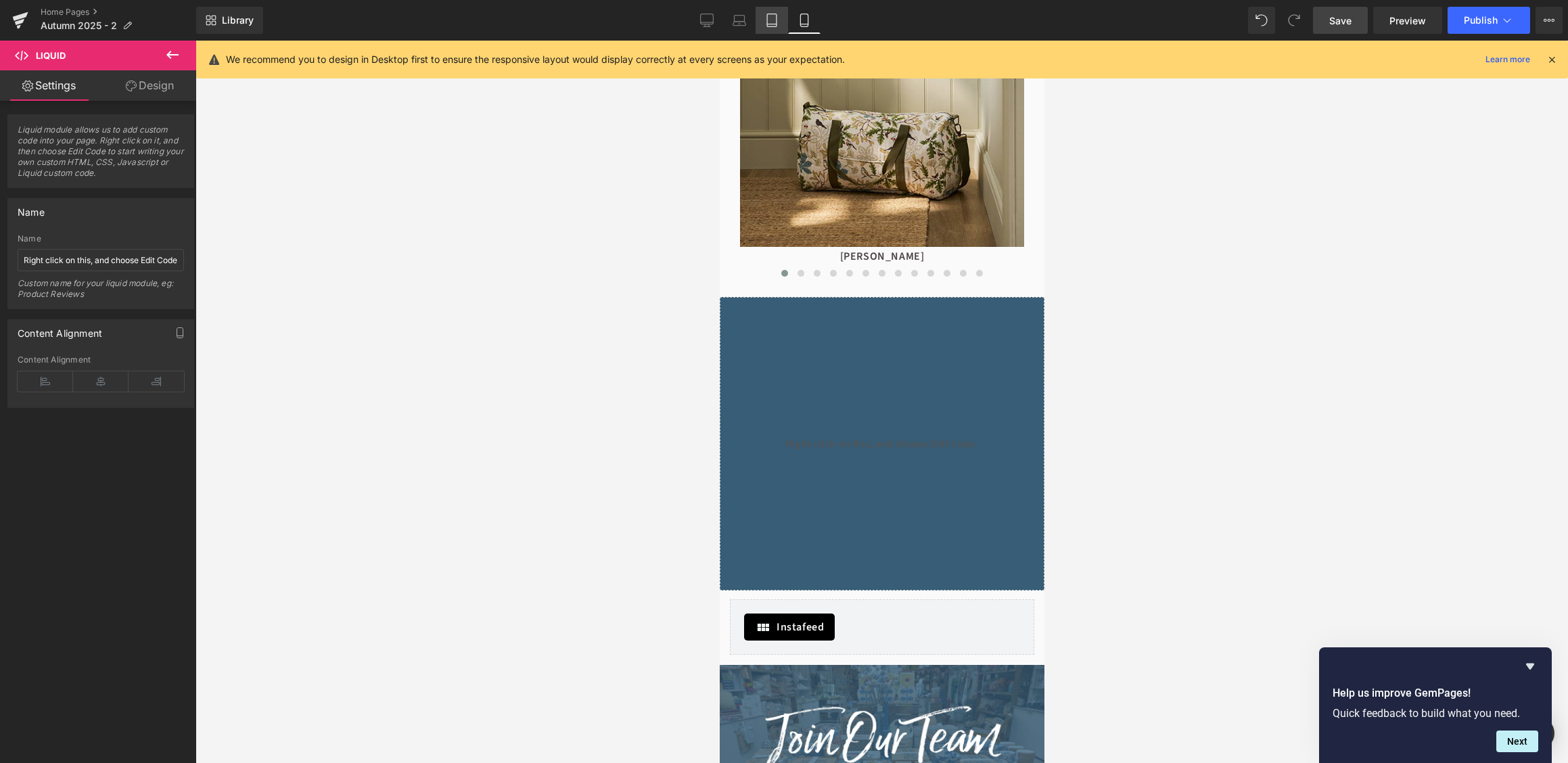
click at [769, 28] on link "Tablet" at bounding box center [771, 20] width 33 height 27
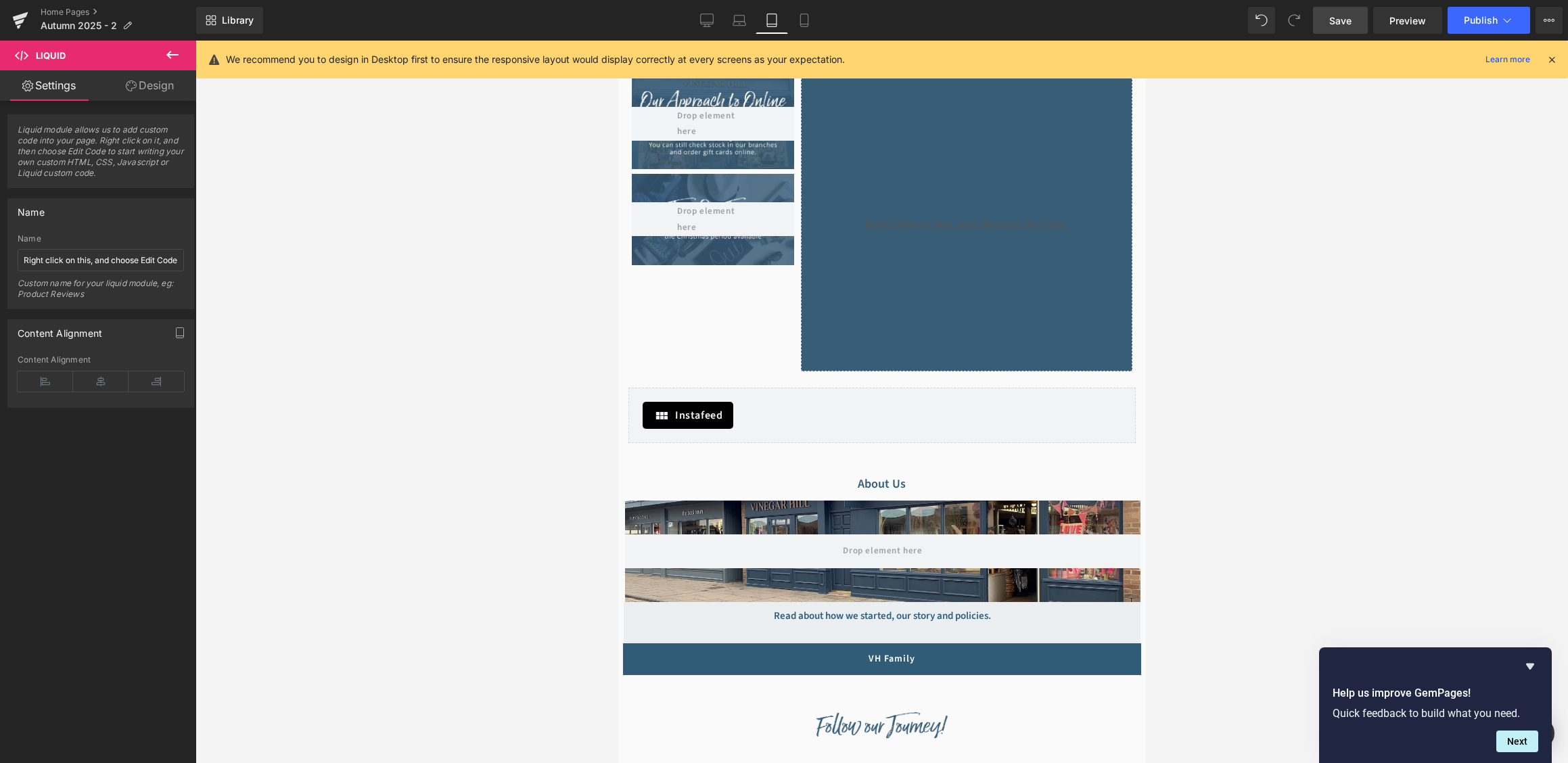
scroll to position [826, 0]
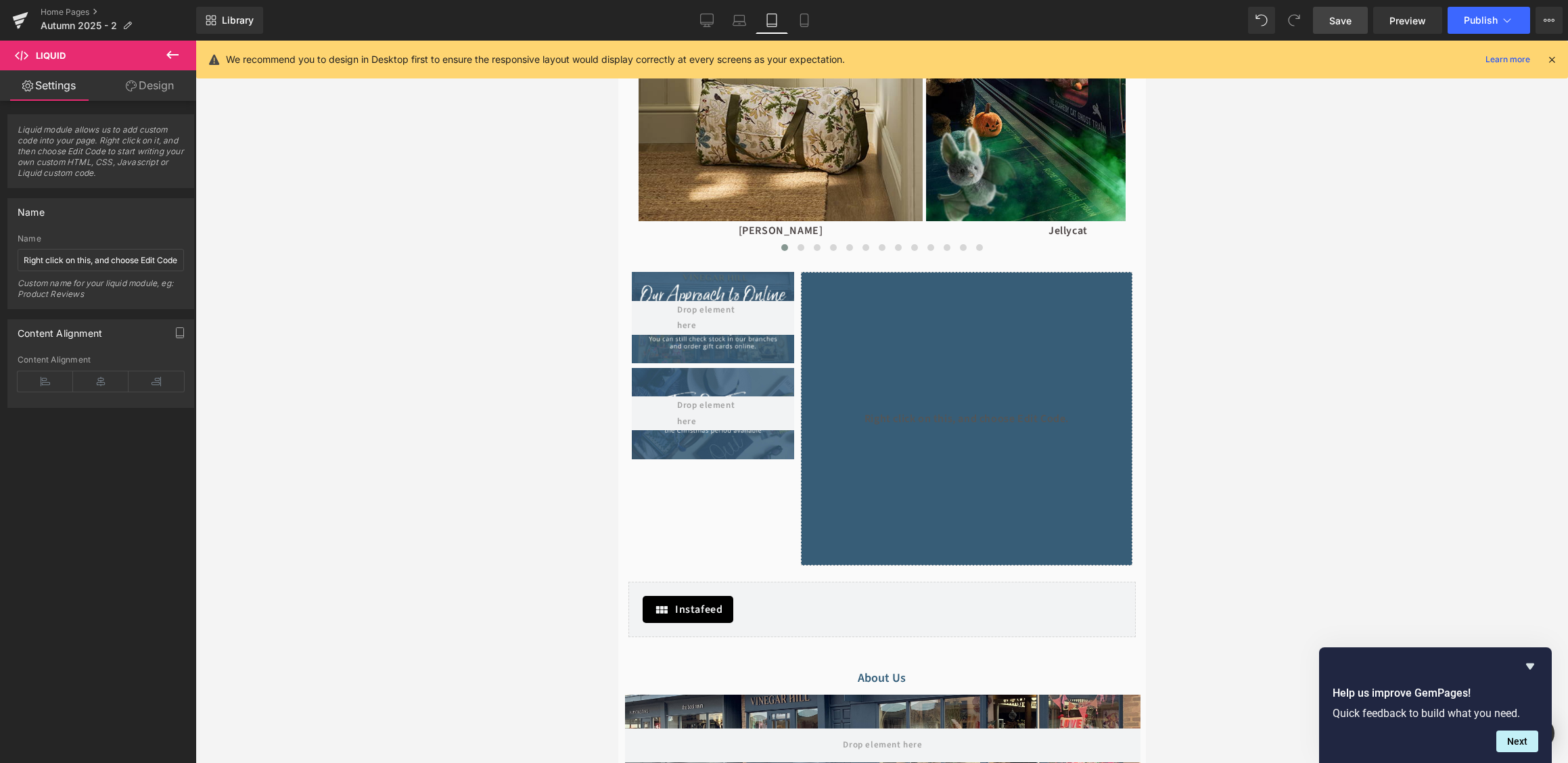
click at [769, 27] on icon at bounding box center [772, 20] width 10 height 13
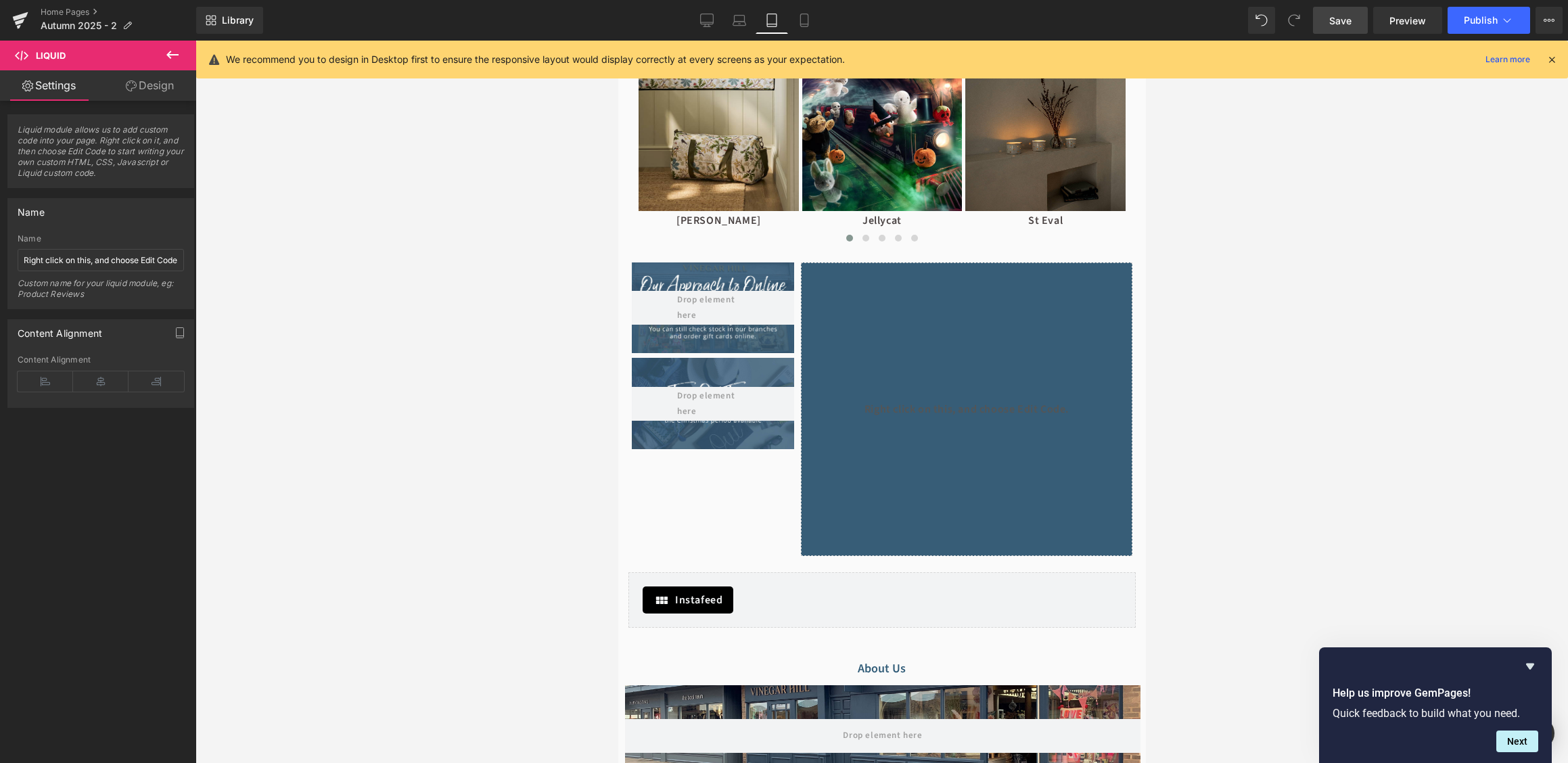
click at [1337, 20] on span "Save" at bounding box center [1340, 20] width 22 height 14
click at [1410, 20] on span "Preview" at bounding box center [1408, 20] width 36 height 14
click at [694, 33] on link "Desktop" at bounding box center [707, 20] width 33 height 27
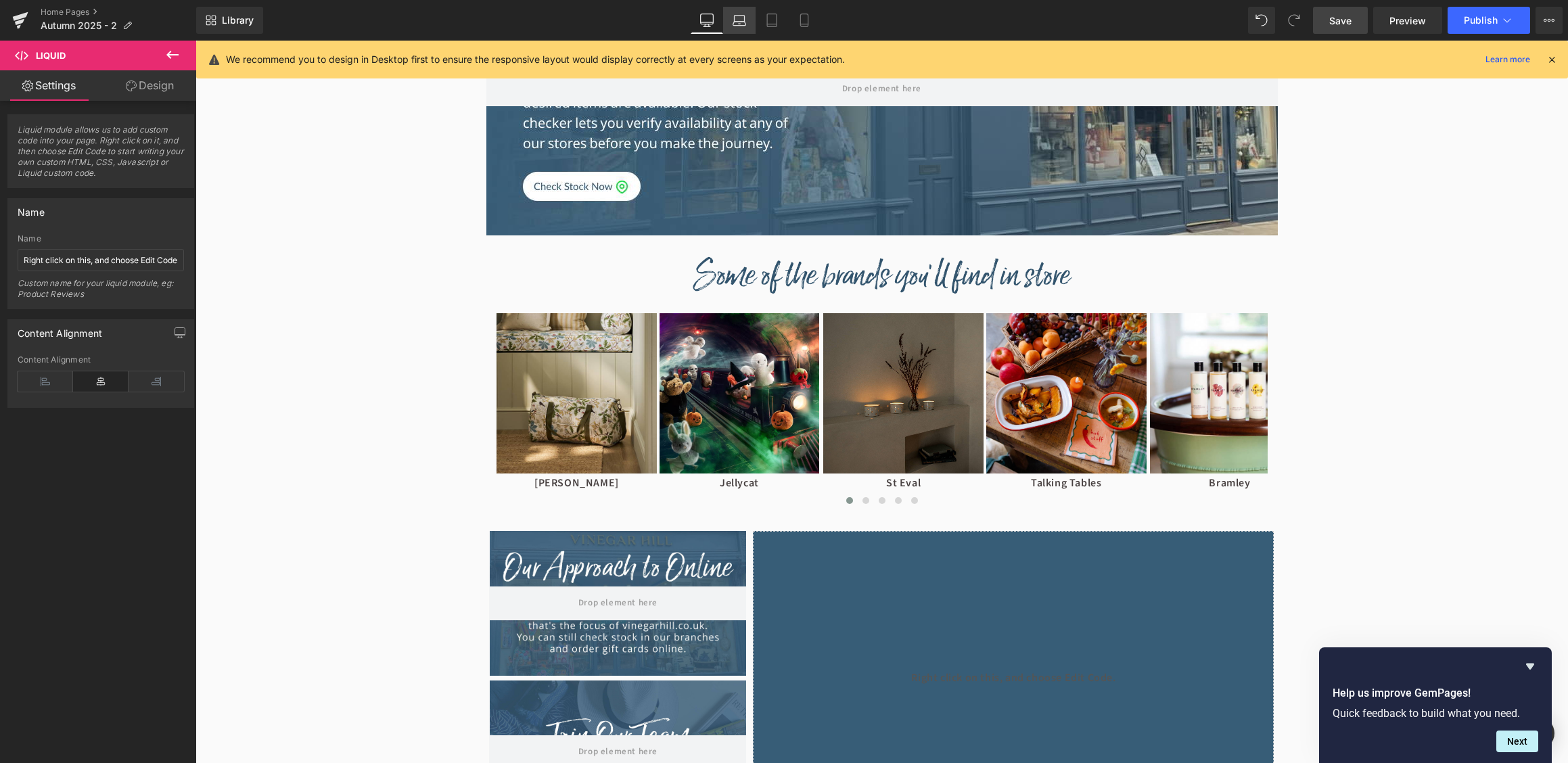
scroll to position [1118, 0]
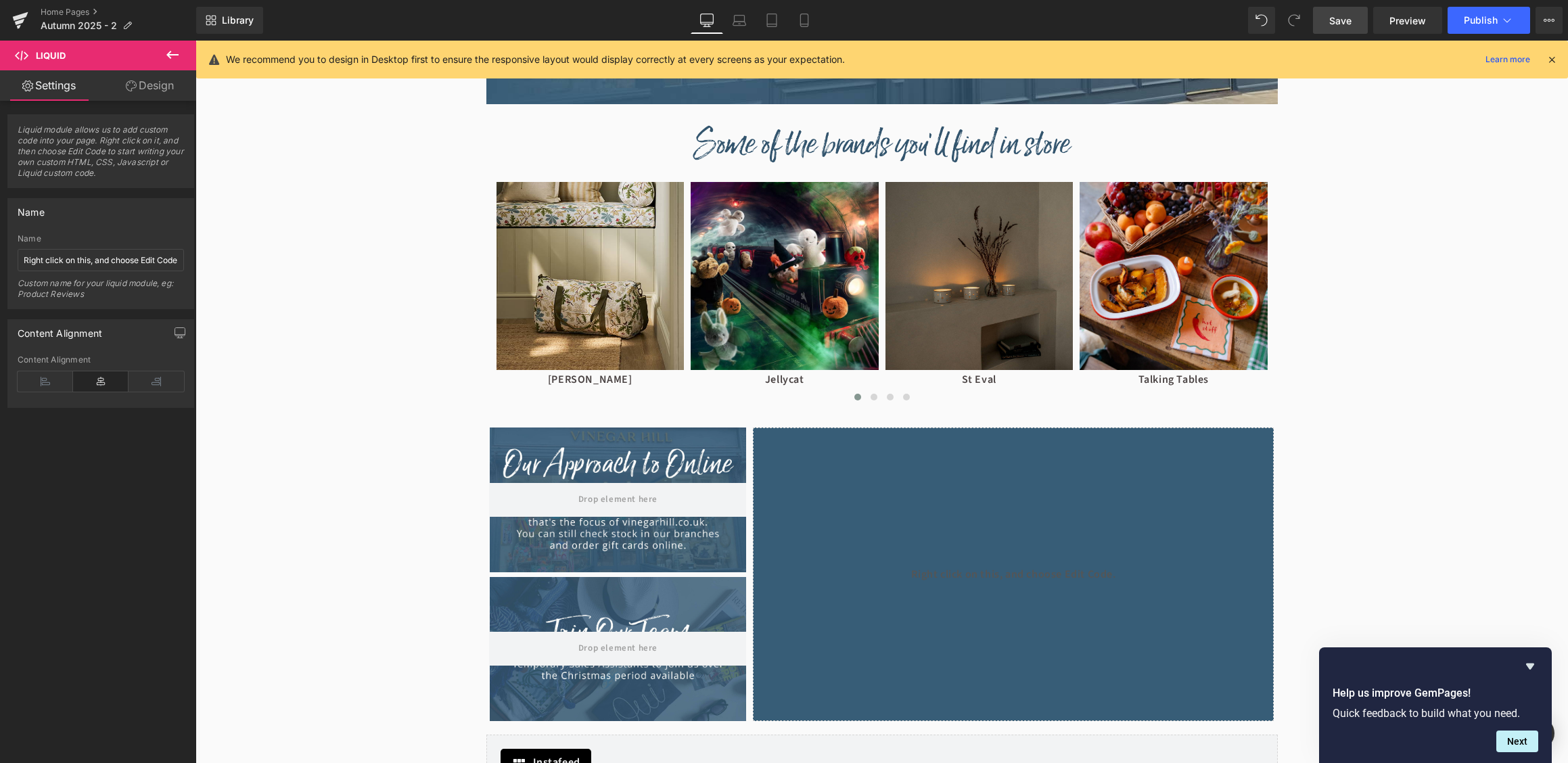
click at [1557, 61] on icon at bounding box center [1551, 59] width 12 height 12
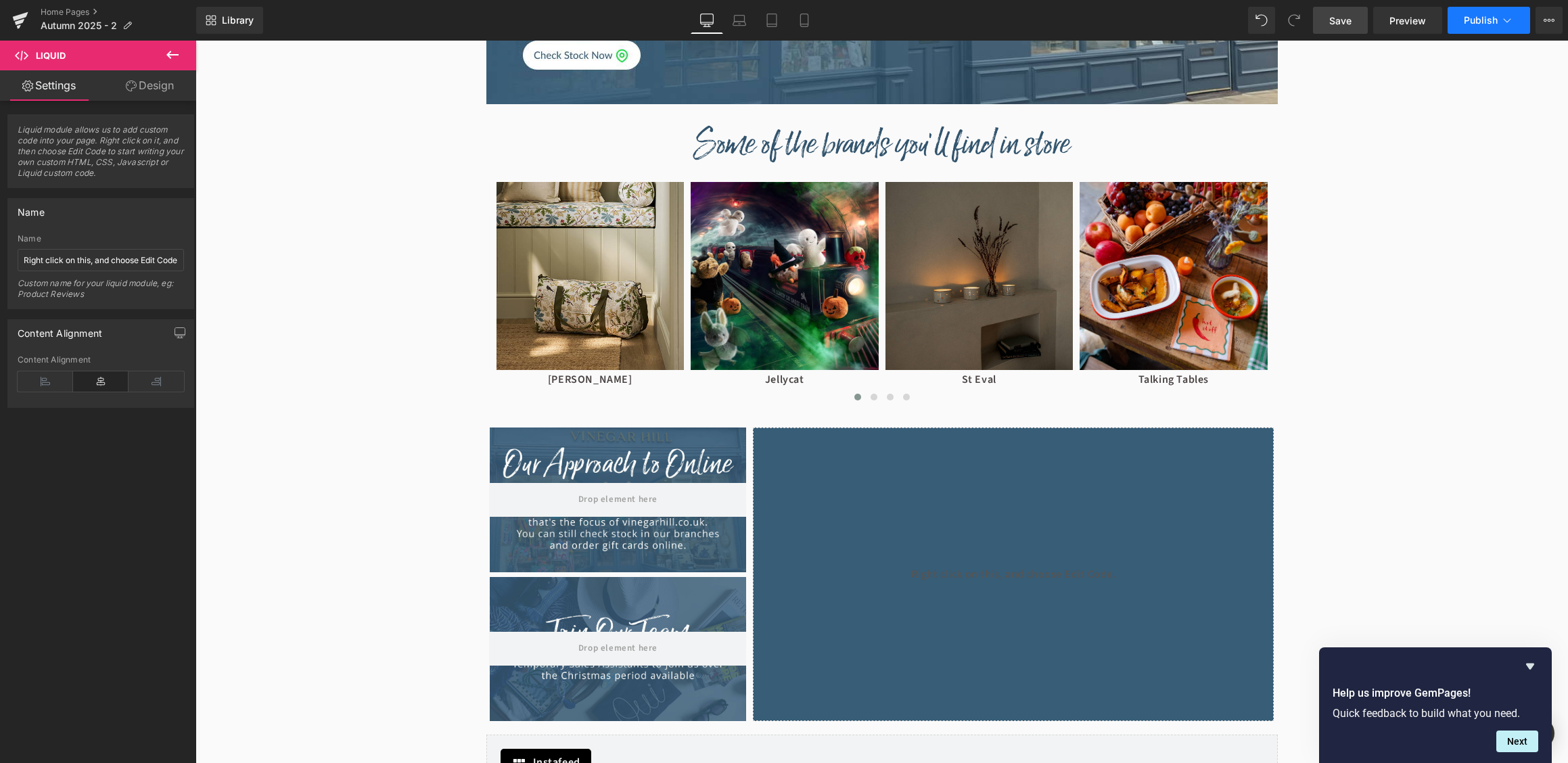
click at [1505, 26] on icon at bounding box center [1507, 20] width 13 height 13
drag, startPoint x: 1608, startPoint y: 295, endPoint x: 1413, endPoint y: 254, distance: 199.3
click at [1489, 23] on span "Publish" at bounding box center [1481, 20] width 34 height 11
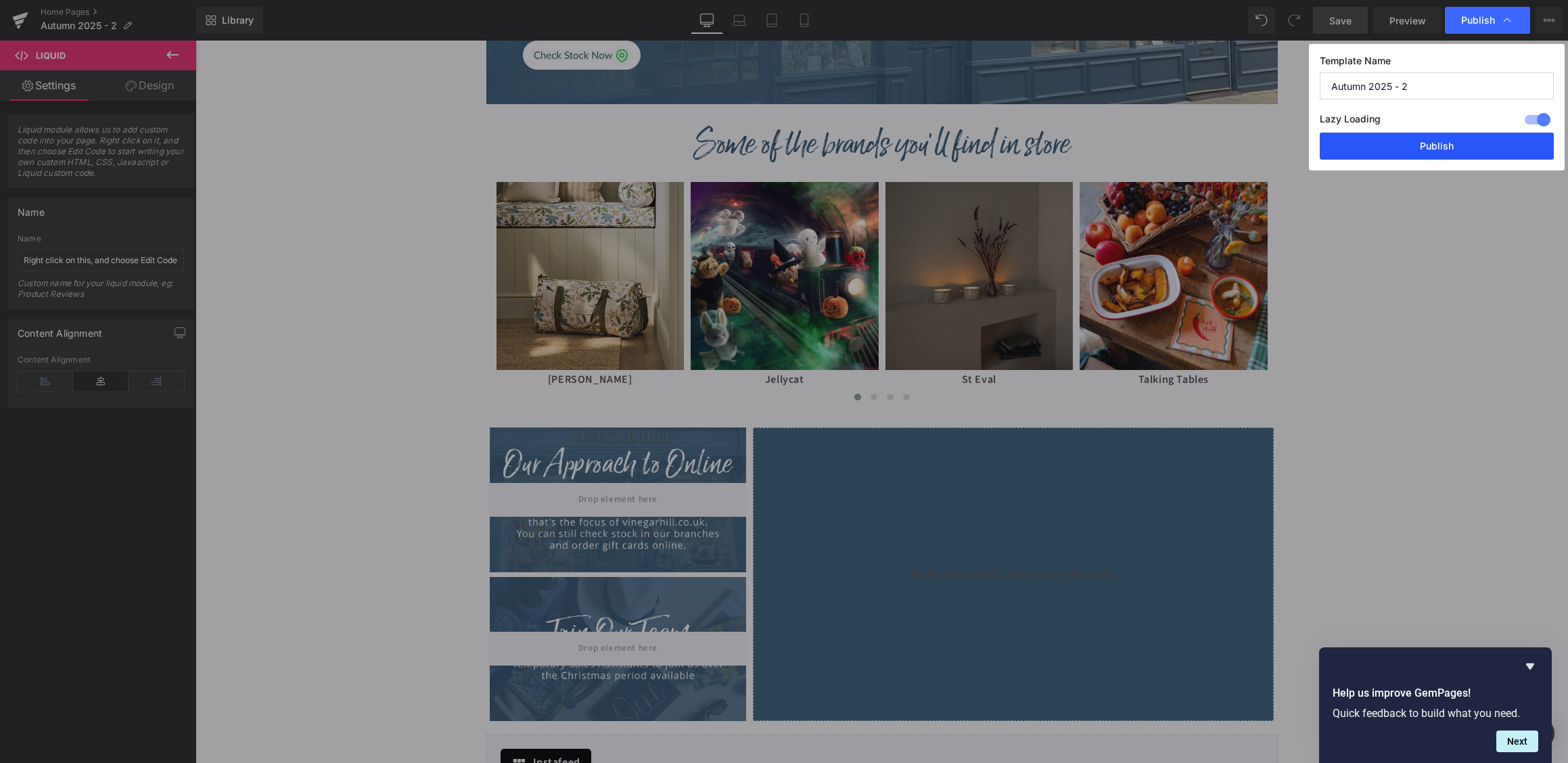
click at [1451, 149] on button "Publish" at bounding box center [1437, 146] width 234 height 27
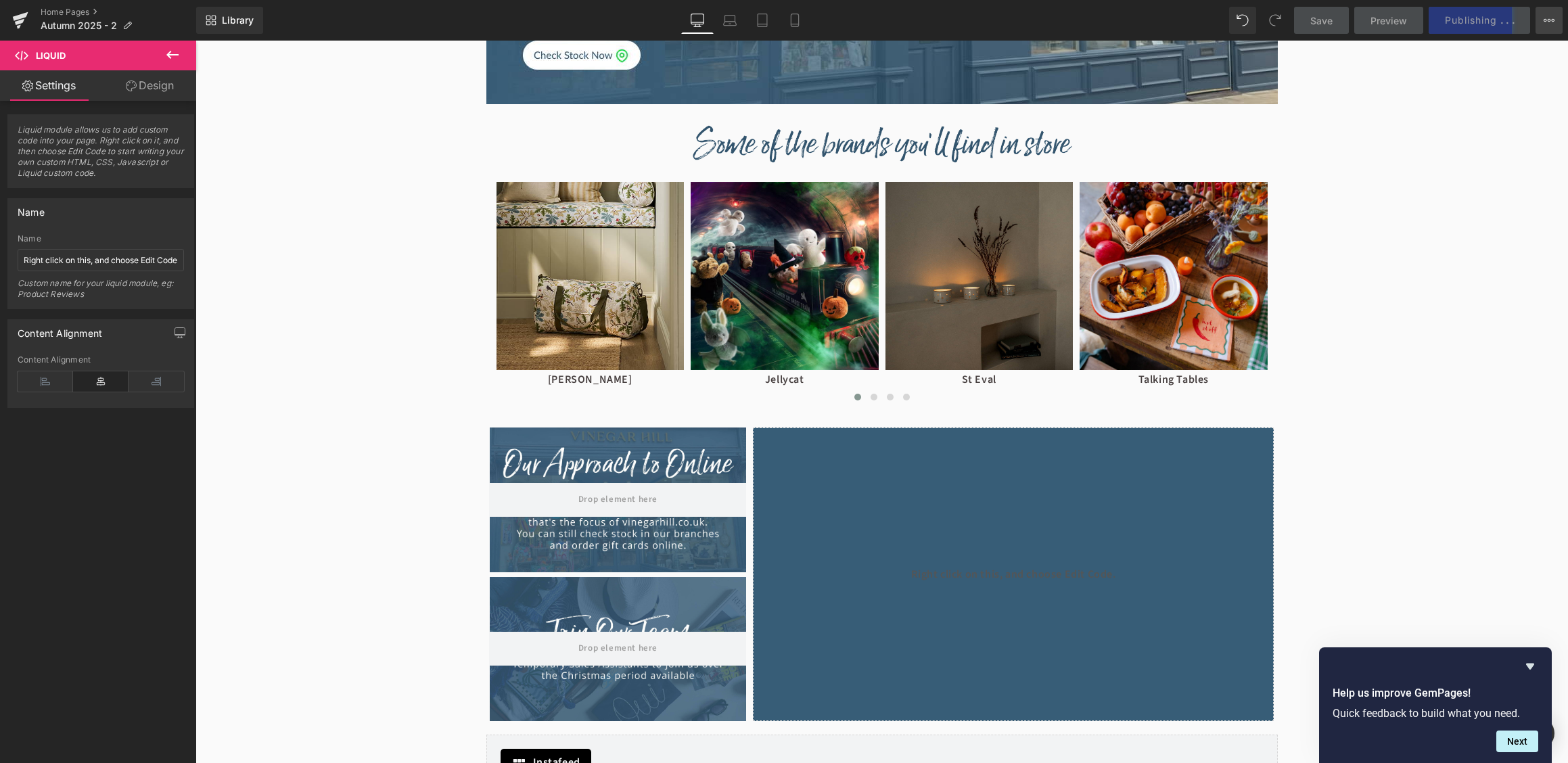
click at [1538, 24] on button "View Live Page View with current Template Save Template to Library Schedule Pub…" at bounding box center [1548, 20] width 27 height 27
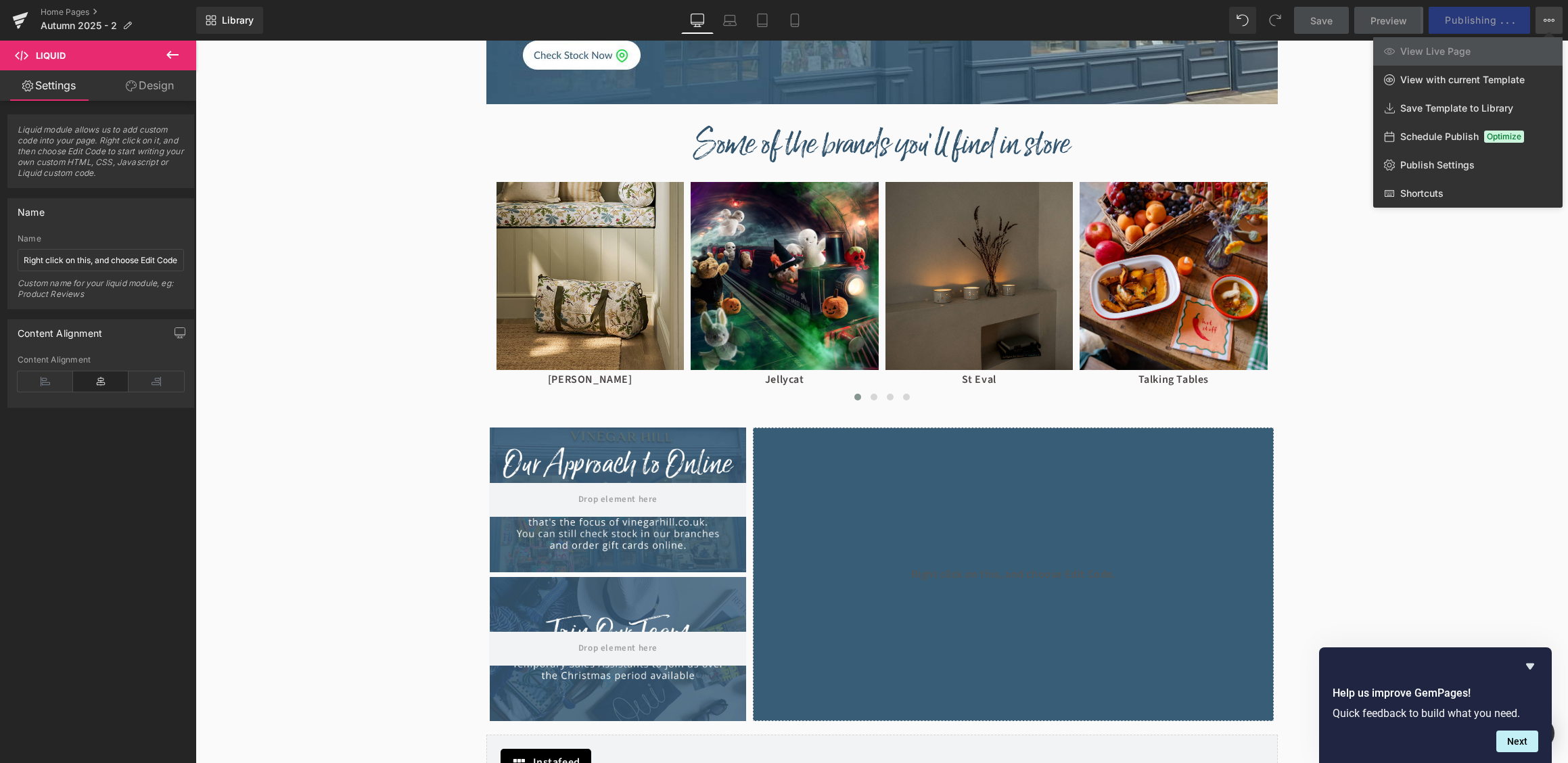
click at [1538, 24] on button "View Live Page View with current Template Save Template to Library Schedule Pub…" at bounding box center [1548, 20] width 27 height 27
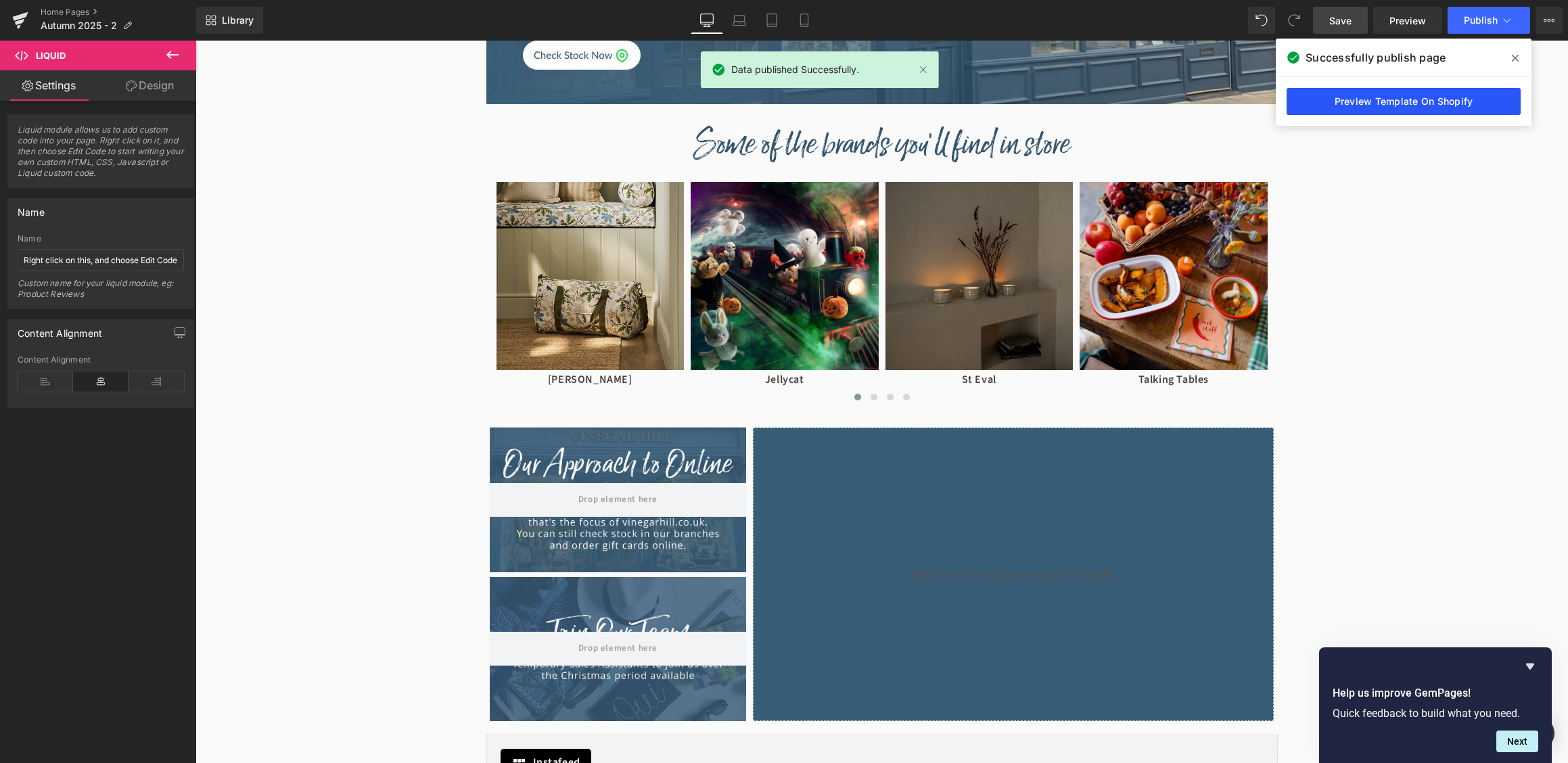
click at [1460, 105] on link "Preview Template On Shopify" at bounding box center [1404, 101] width 234 height 27
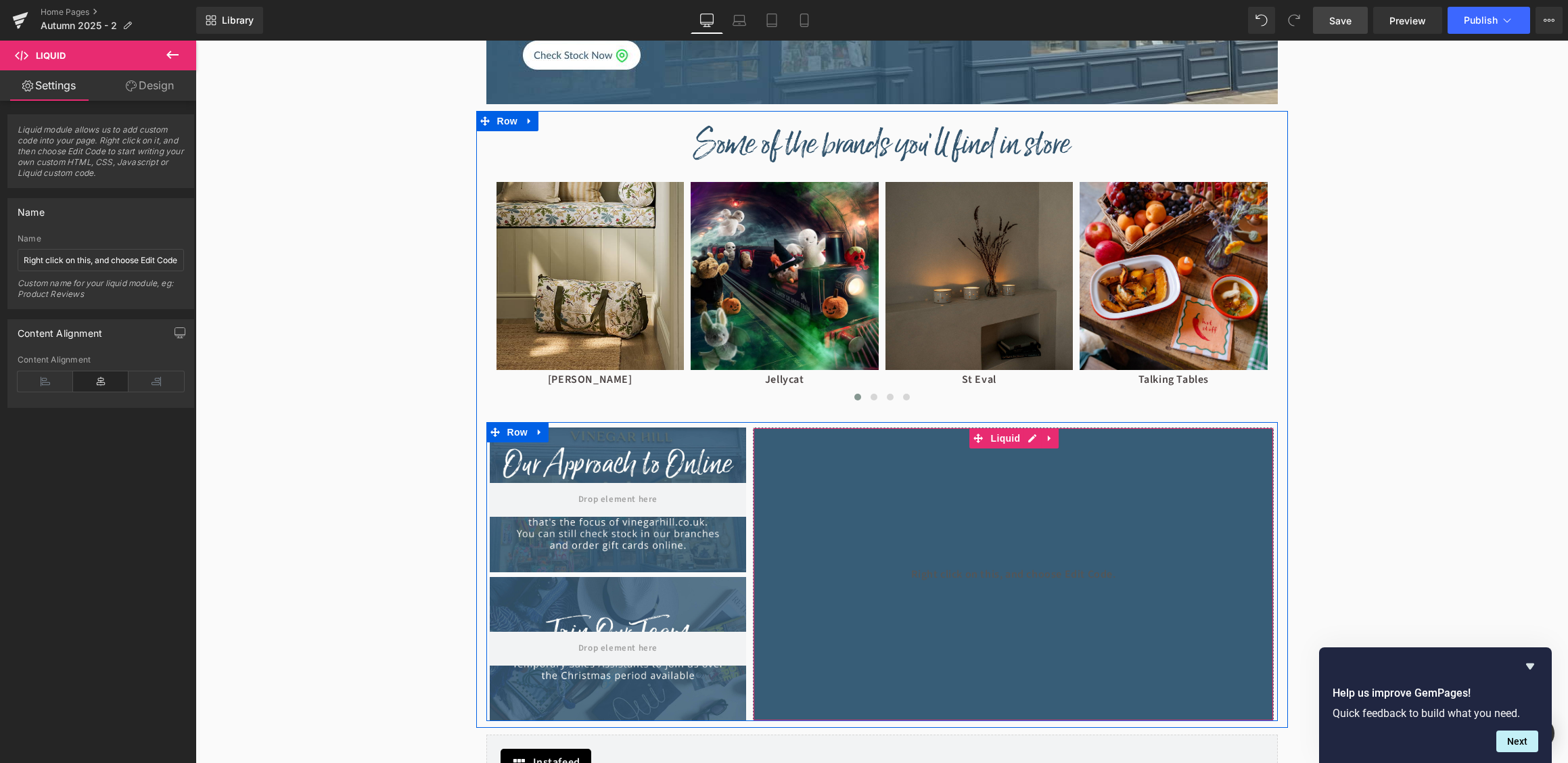
scroll to position [1117, 0]
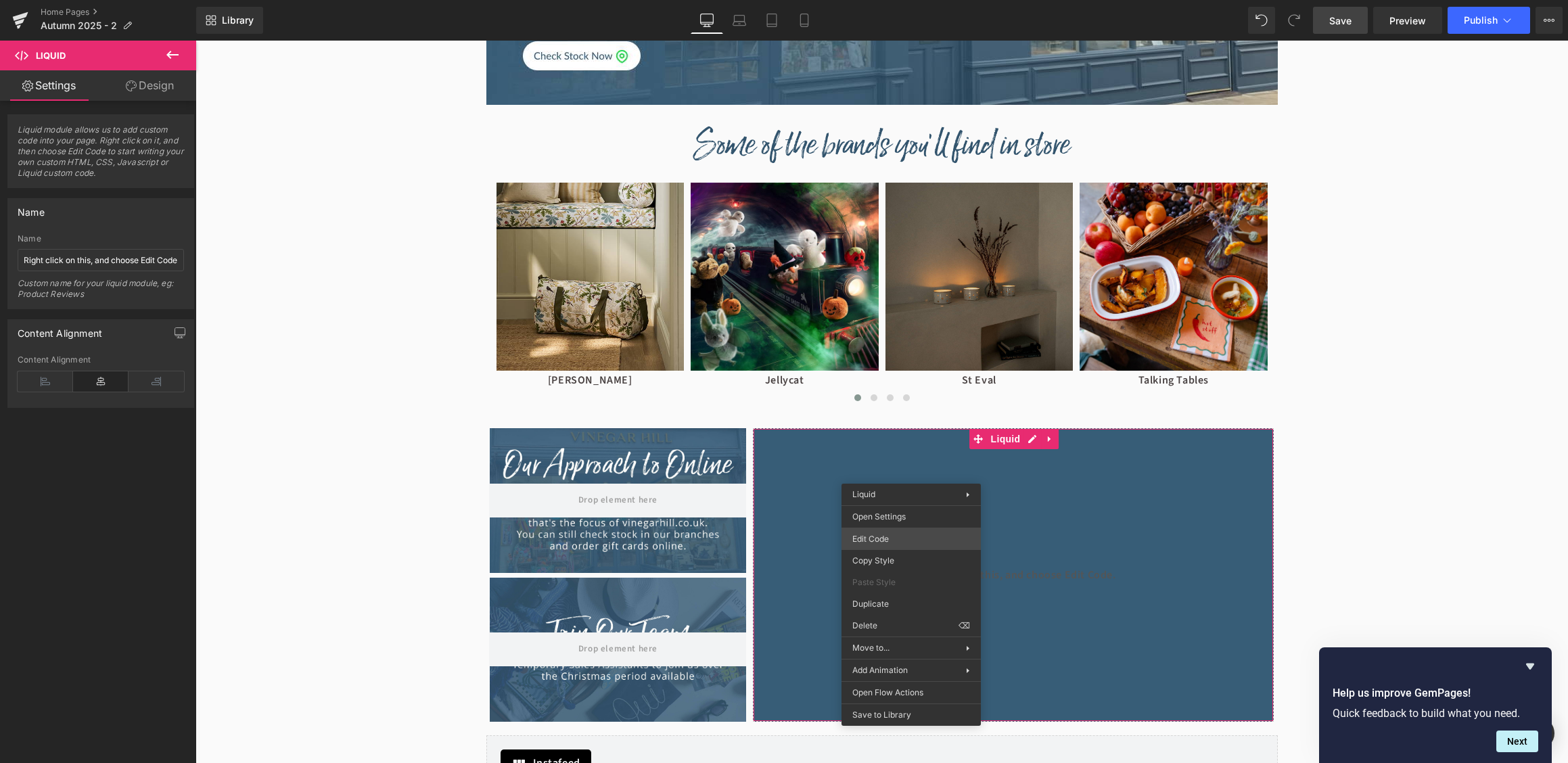
click at [898, 0] on div "Liquid You are previewing how the will restyle your page. You can not edit Elem…" at bounding box center [784, 0] width 1568 height 0
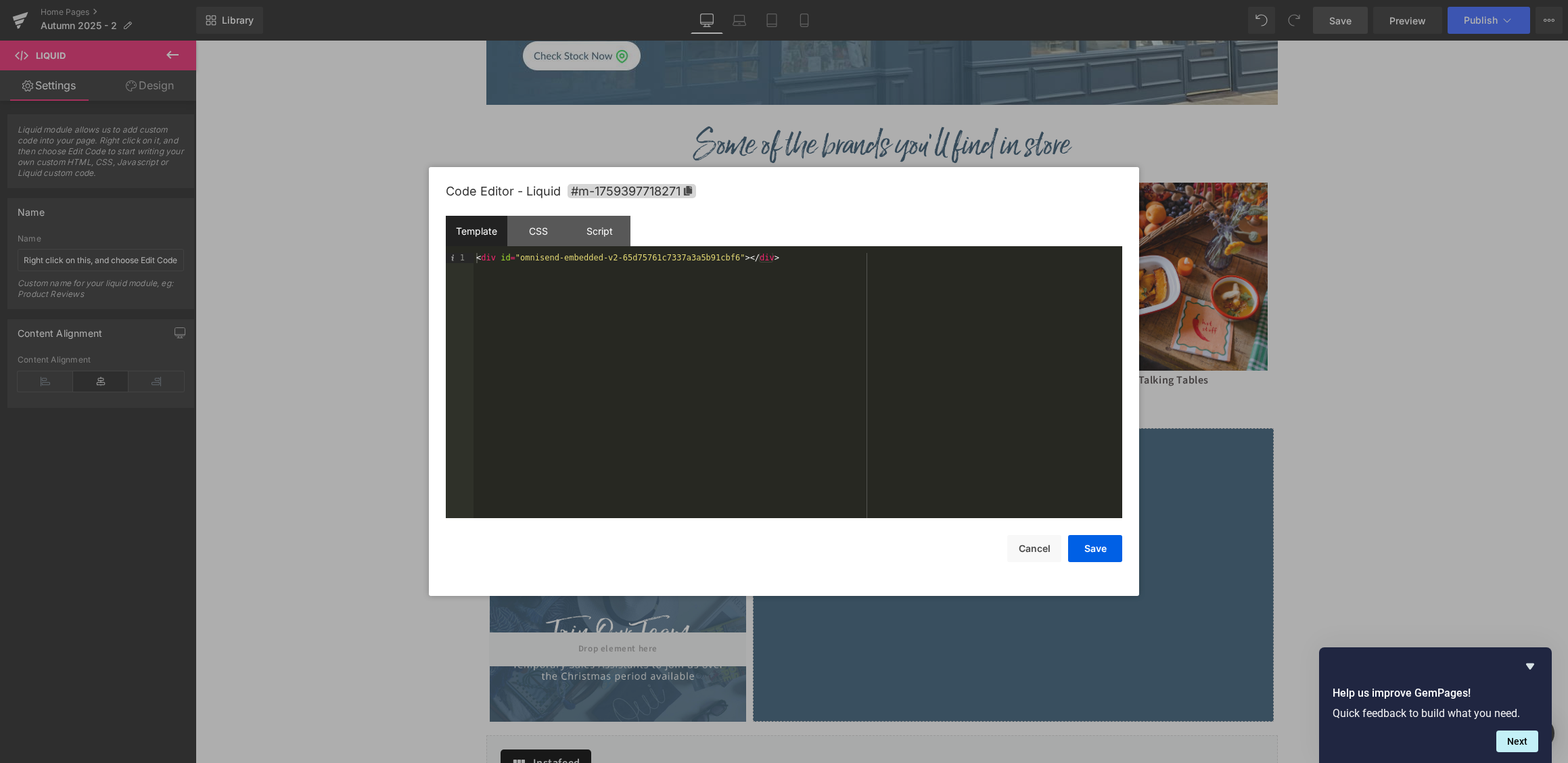
click at [656, 307] on div "< div id = "omnisend-embedded-v2-65d75761c7337a3a5b91cbf6" > </ div >" at bounding box center [797, 395] width 649 height 285
click at [611, 217] on div "Script" at bounding box center [599, 231] width 61 height 31
click at [489, 237] on div "Template" at bounding box center [477, 231] width 61 height 31
click at [1095, 554] on button "Save" at bounding box center [1096, 548] width 54 height 27
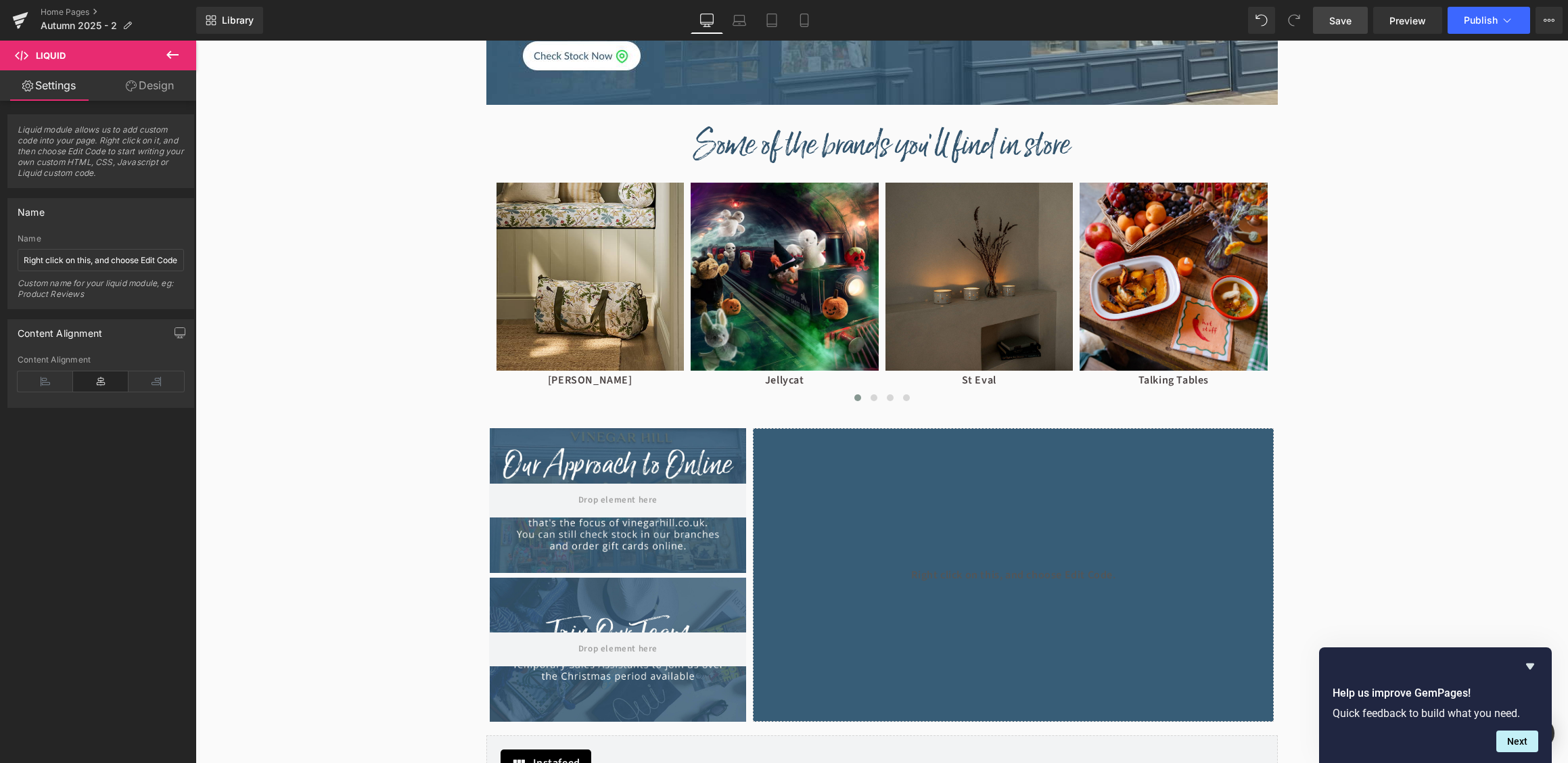
click at [1344, 24] on span "Save" at bounding box center [1340, 20] width 22 height 14
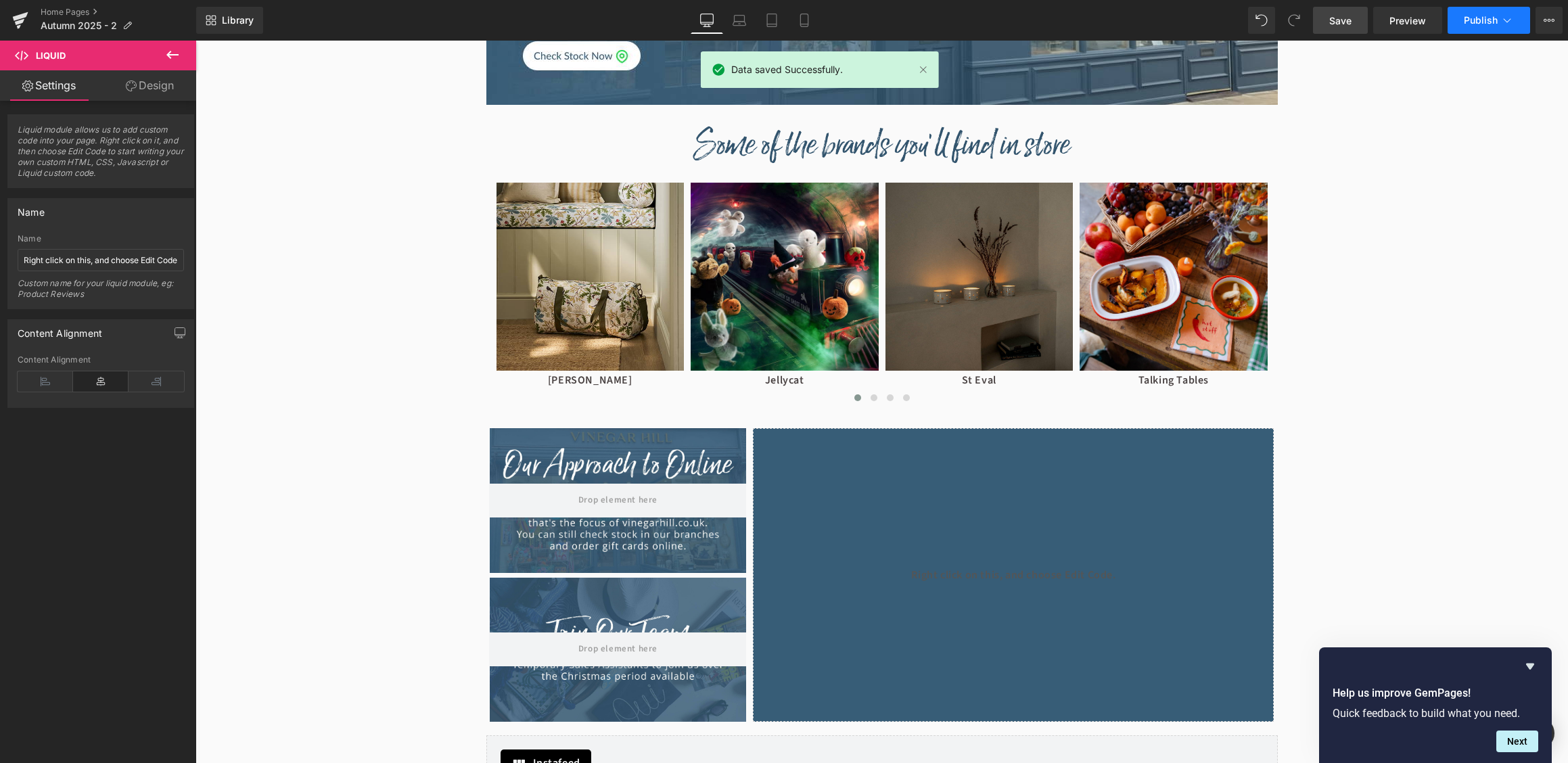
click at [1498, 18] on button "Publish" at bounding box center [1489, 20] width 82 height 27
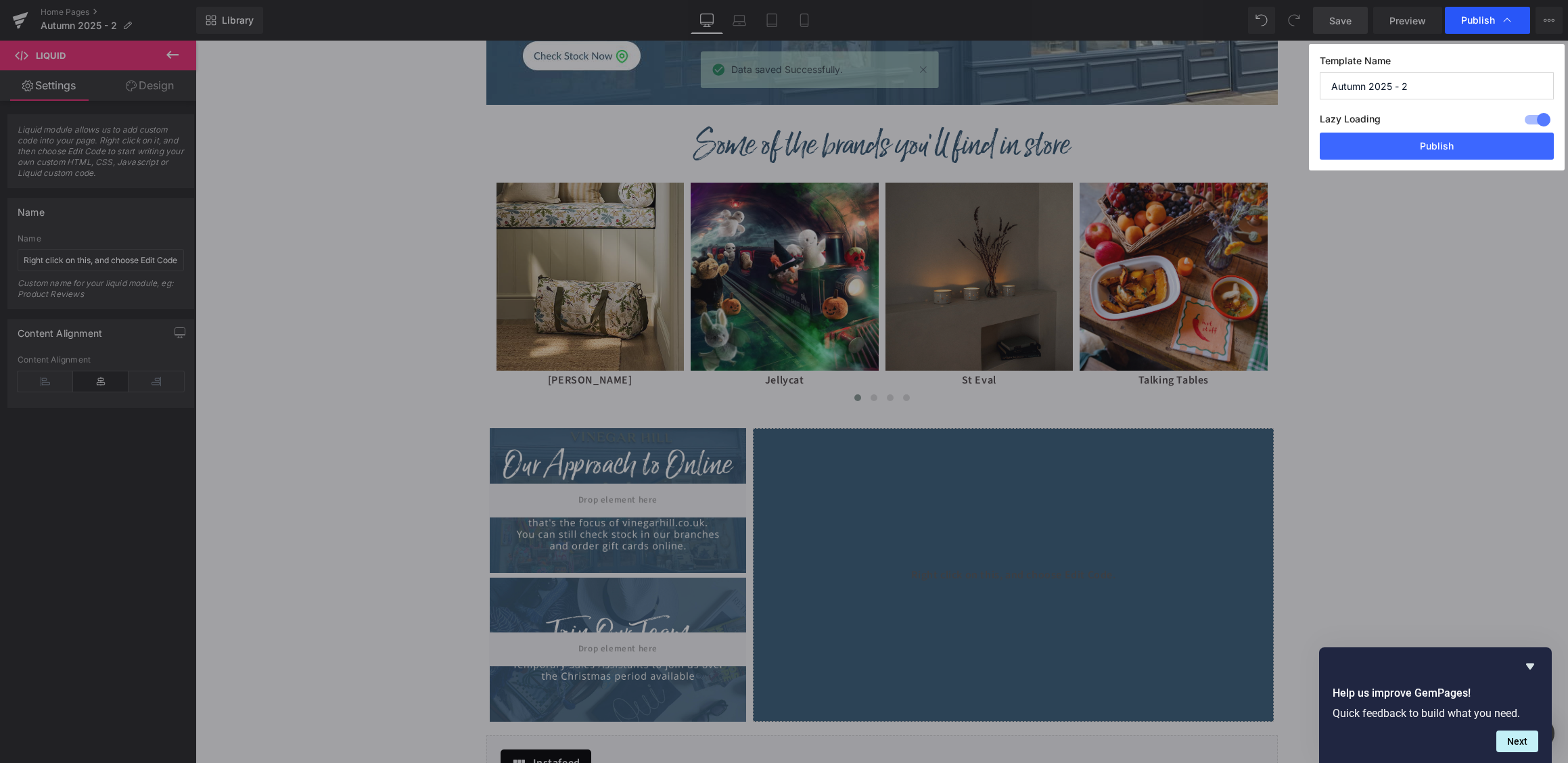
click at [1491, 24] on span "Publish" at bounding box center [1478, 20] width 34 height 12
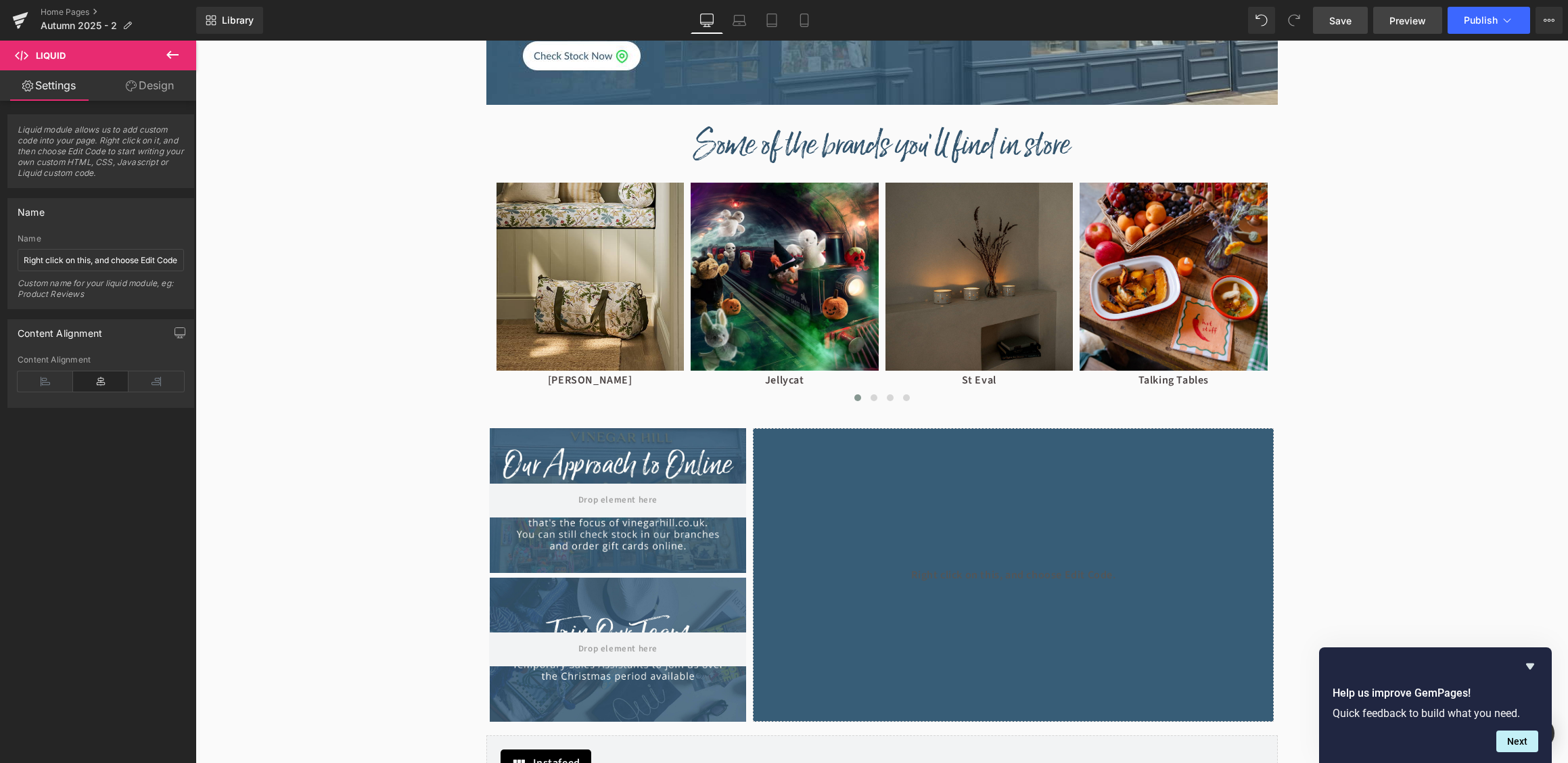
click at [1415, 24] on span "Preview" at bounding box center [1408, 20] width 36 height 14
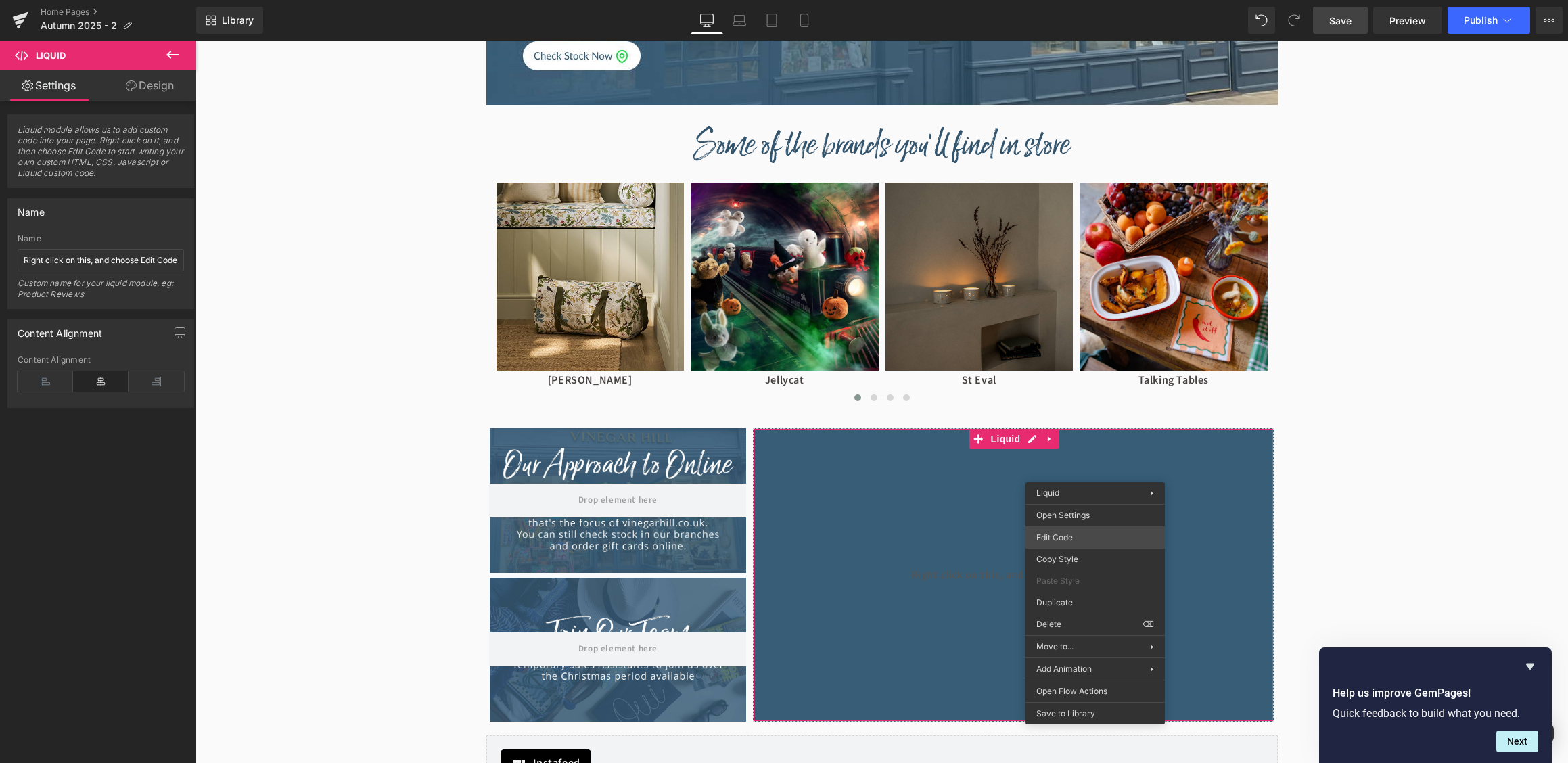
click at [1085, 0] on div "Liquid You are previewing how the will restyle your page. You can not edit Elem…" at bounding box center [784, 0] width 1568 height 0
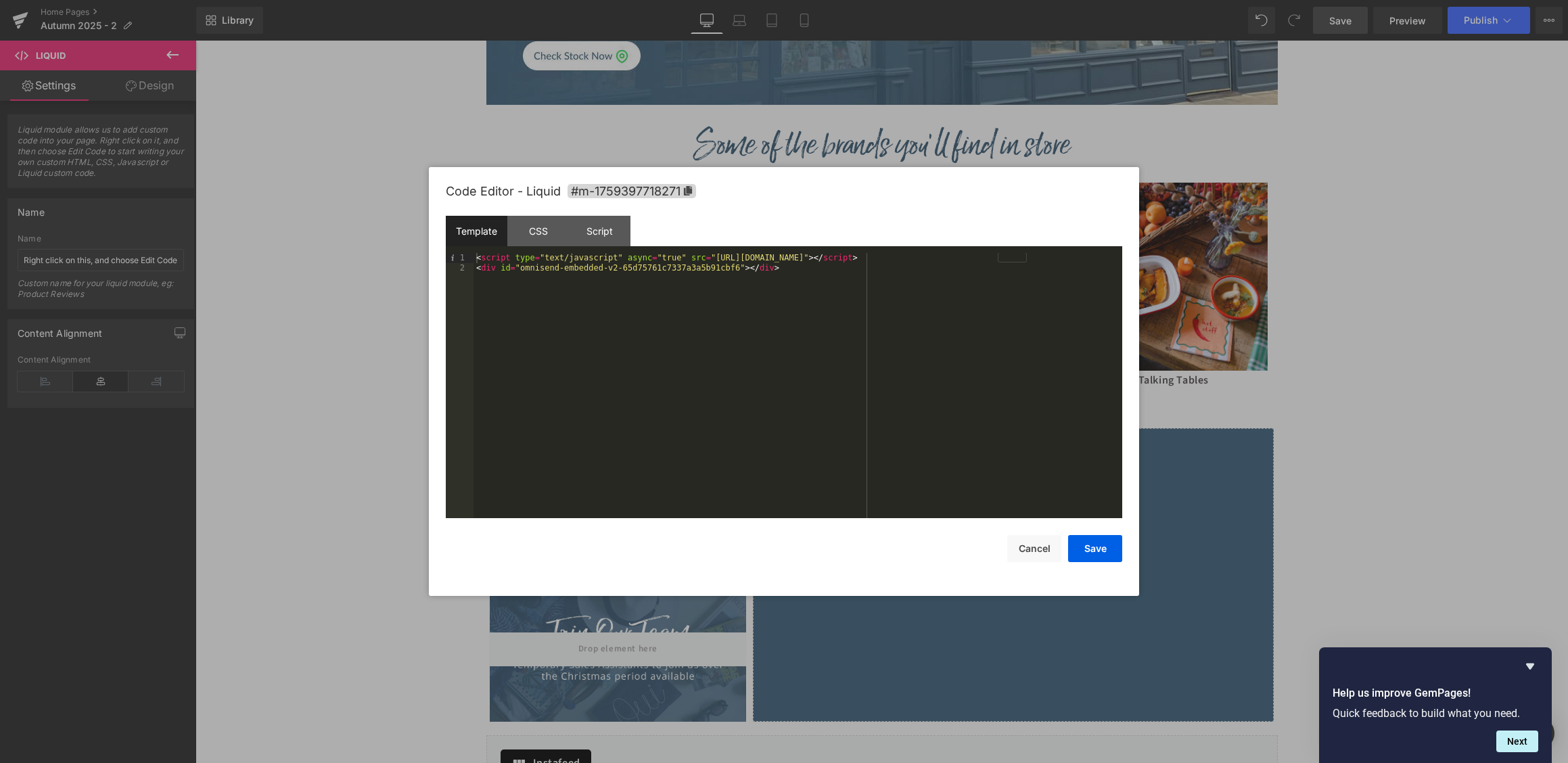
click at [1054, 265] on div "< script type = "text/javascript" async = "true" src = "[URL][DOMAIN_NAME]" > <…" at bounding box center [797, 395] width 649 height 285
click at [1099, 546] on button "Save" at bounding box center [1096, 548] width 54 height 27
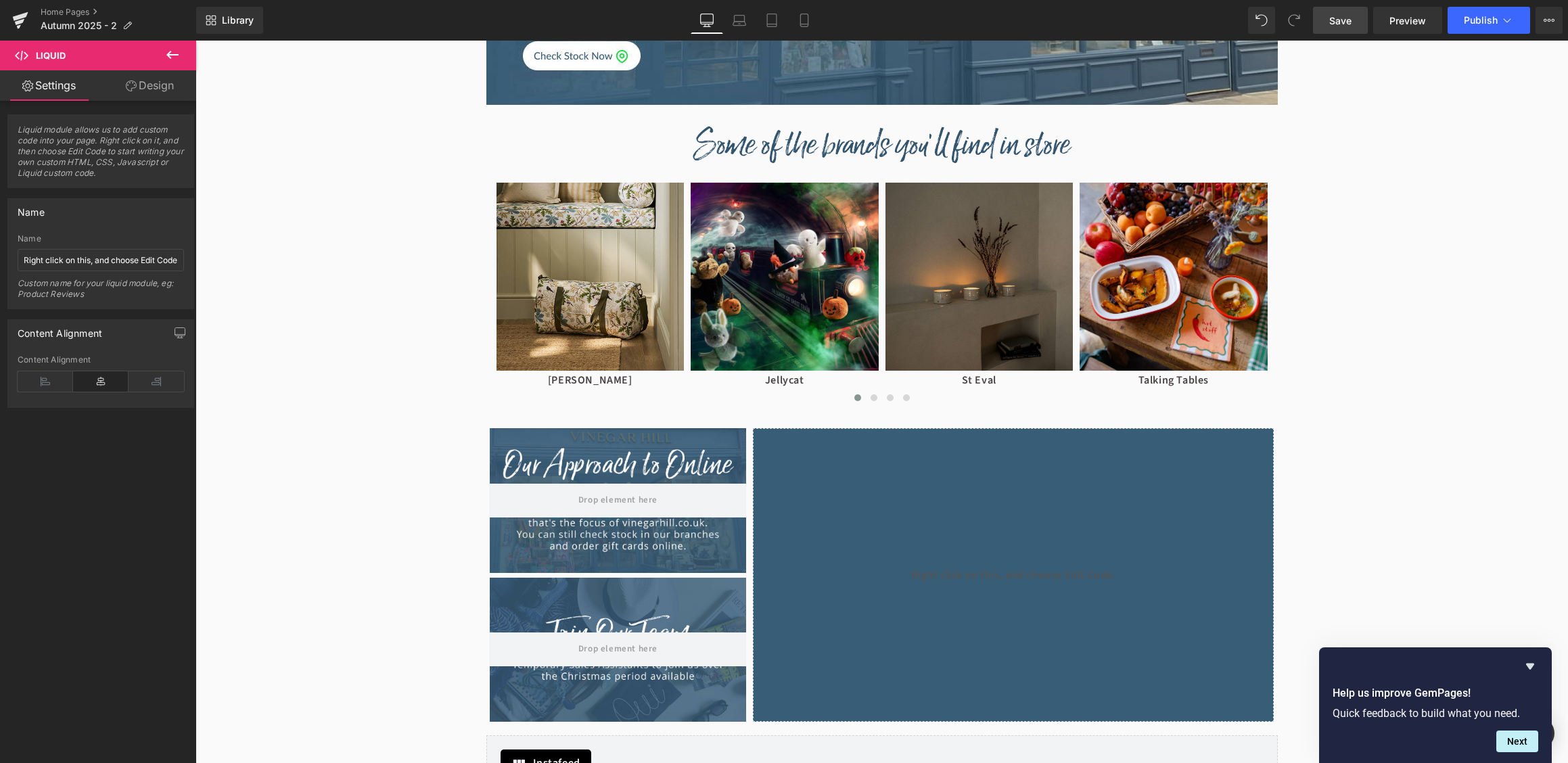
click at [1350, 24] on span "Save" at bounding box center [1340, 20] width 22 height 14
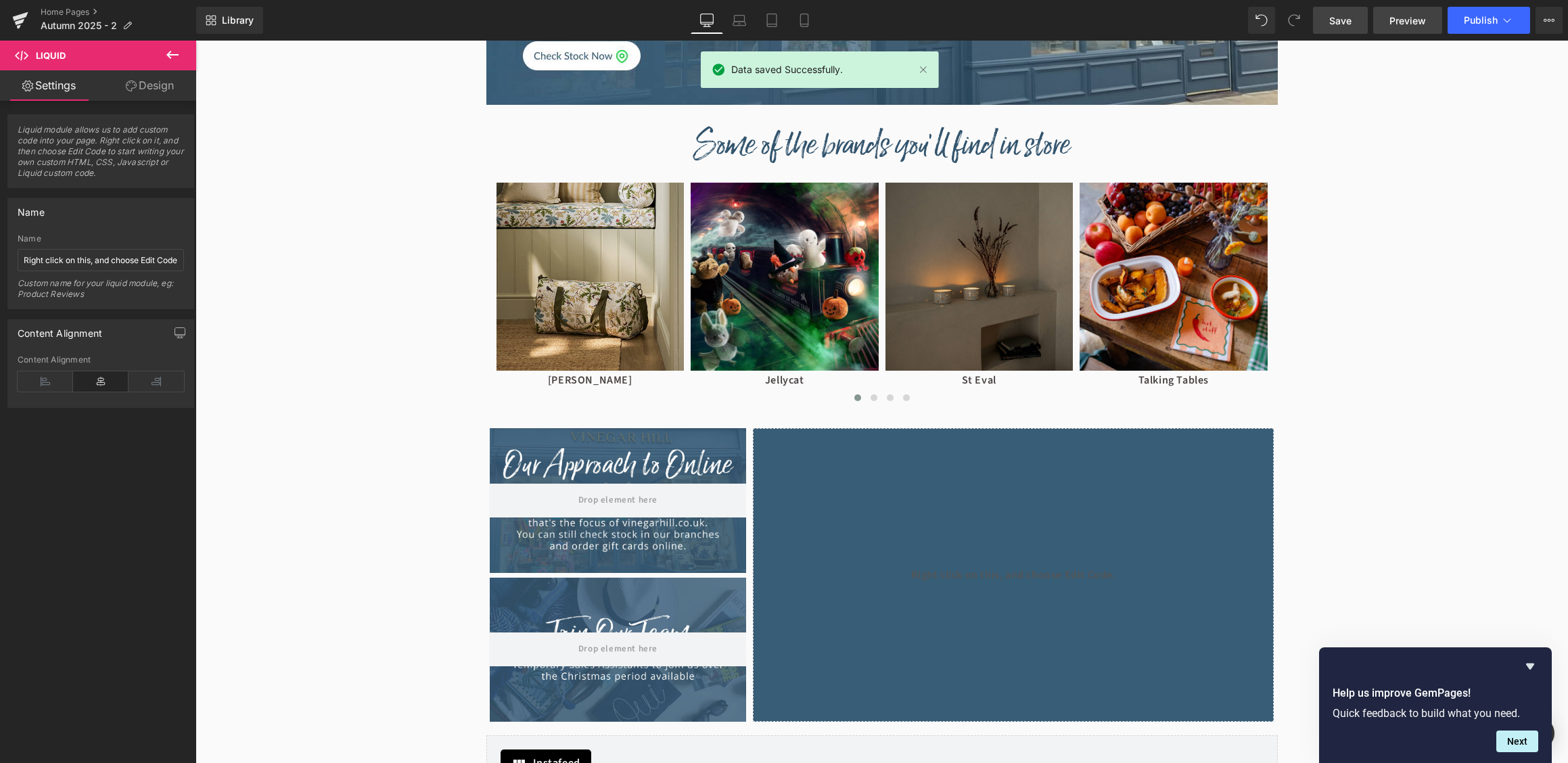
click at [1401, 15] on span "Preview" at bounding box center [1408, 20] width 36 height 14
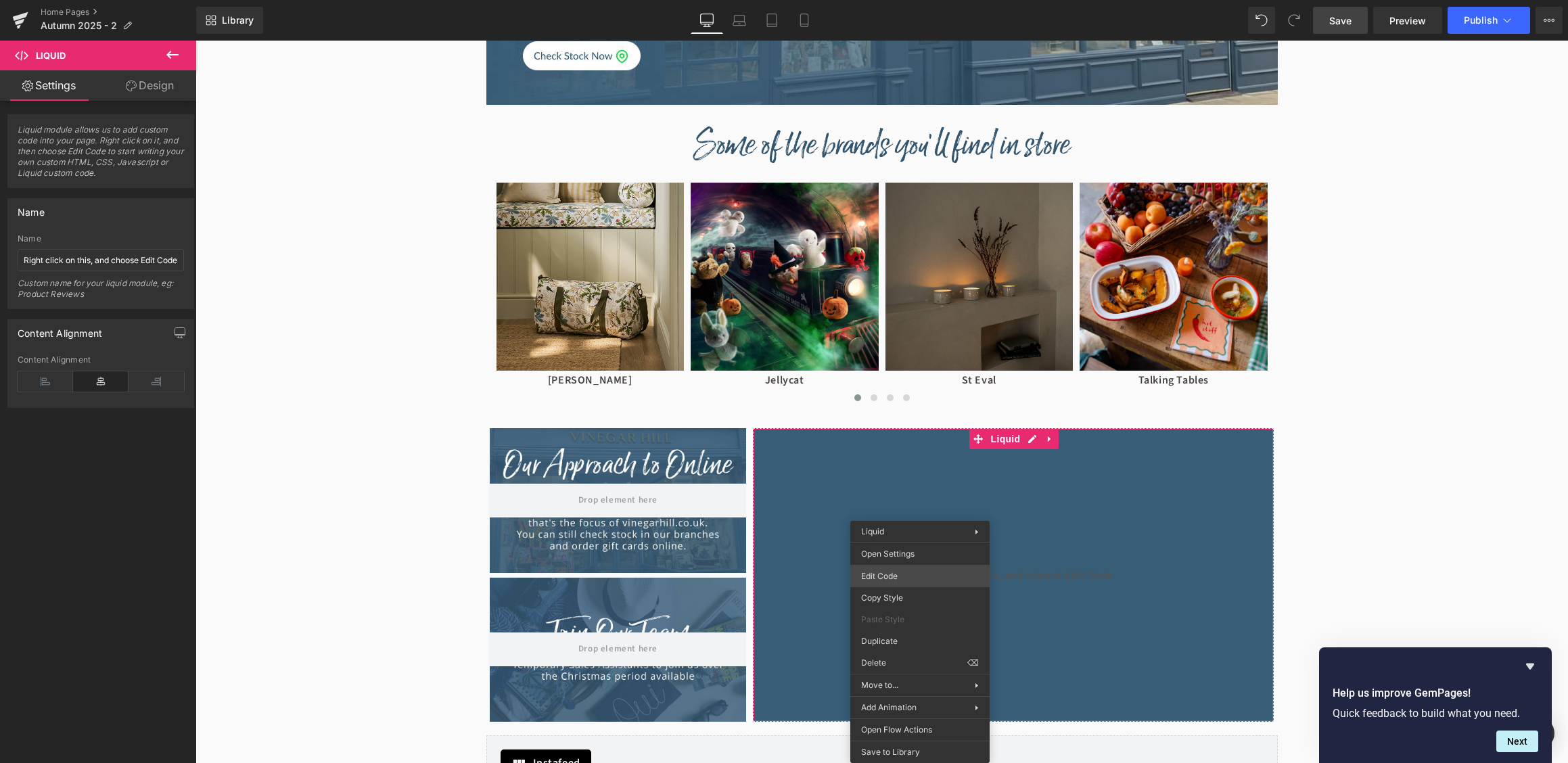
click at [915, 0] on div "Liquid You are previewing how the will restyle your page. You can not edit Elem…" at bounding box center [784, 0] width 1568 height 0
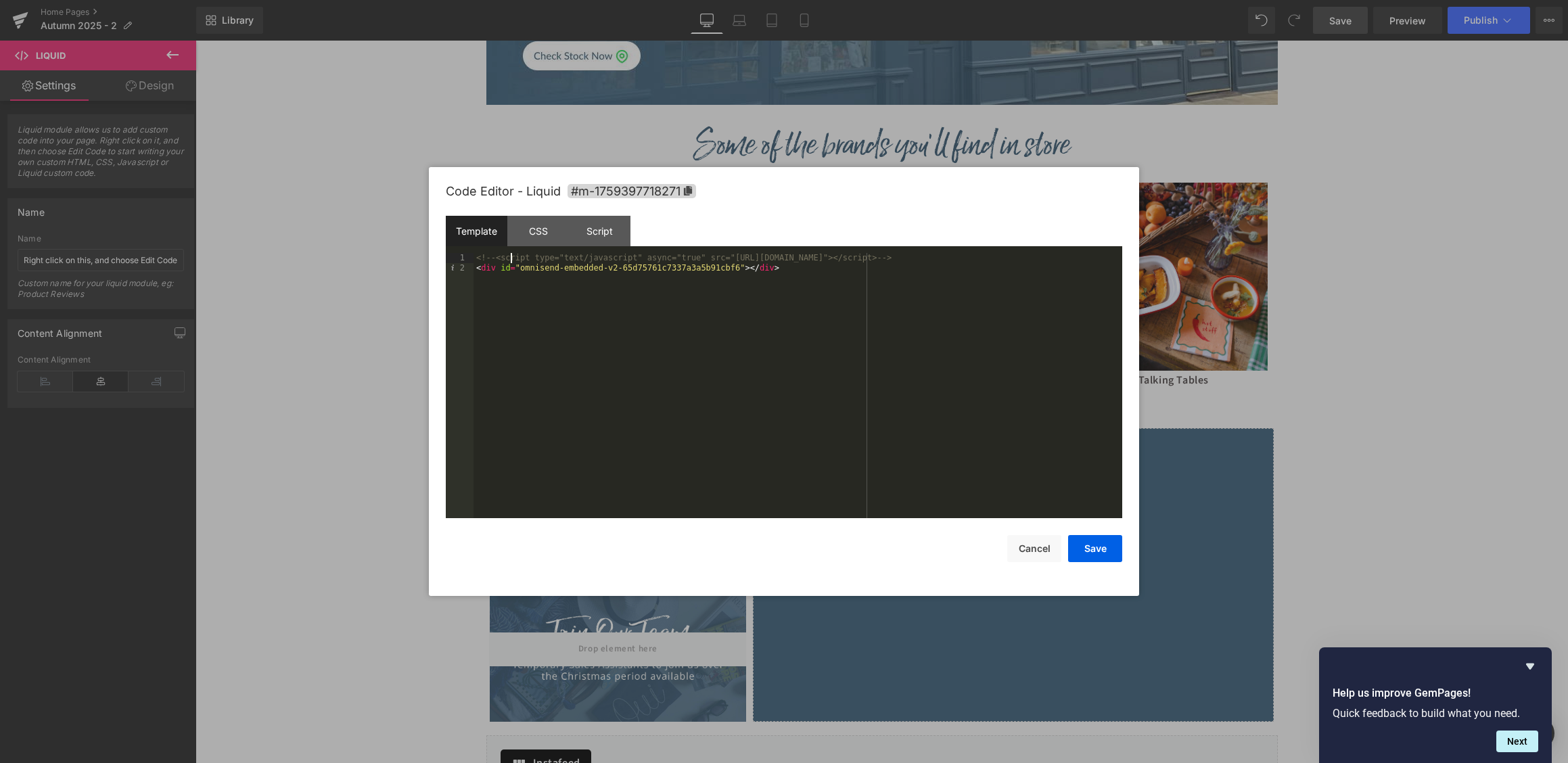
click at [510, 255] on div "<!-- <script type="text/javascript" async="true" src="[URL][DOMAIN_NAME]"></scr…" at bounding box center [797, 395] width 649 height 285
click at [499, 255] on div "<!-- <script type="text/javascript" async="true" src="[URL][DOMAIN_NAME]"></scr…" at bounding box center [797, 395] width 649 height 285
click at [1031, 265] on div "< script type = "text/javascript" async = "" src = "[URL][DOMAIN_NAME]" > </ sc…" at bounding box center [797, 395] width 649 height 285
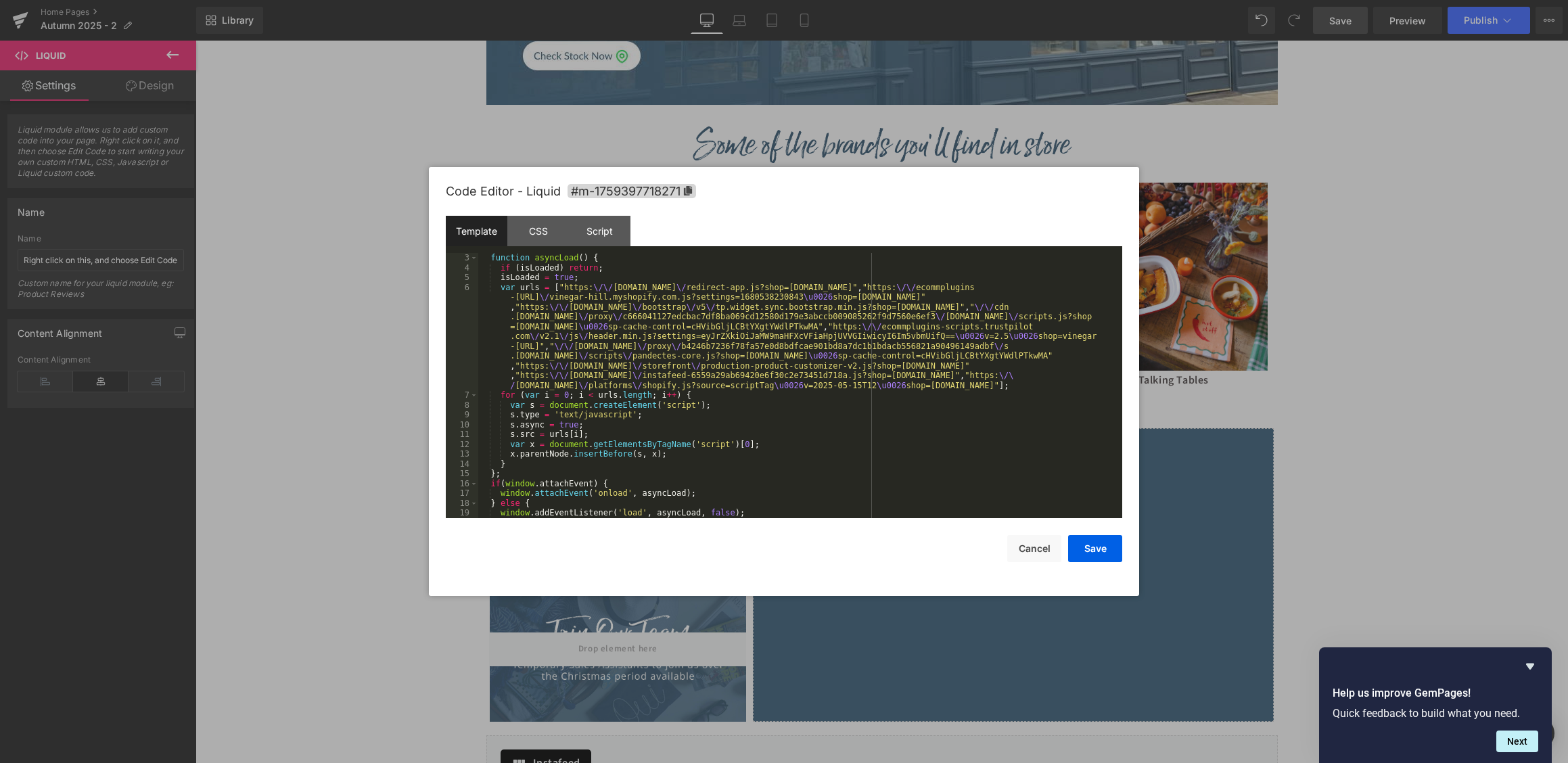
scroll to position [0, 0]
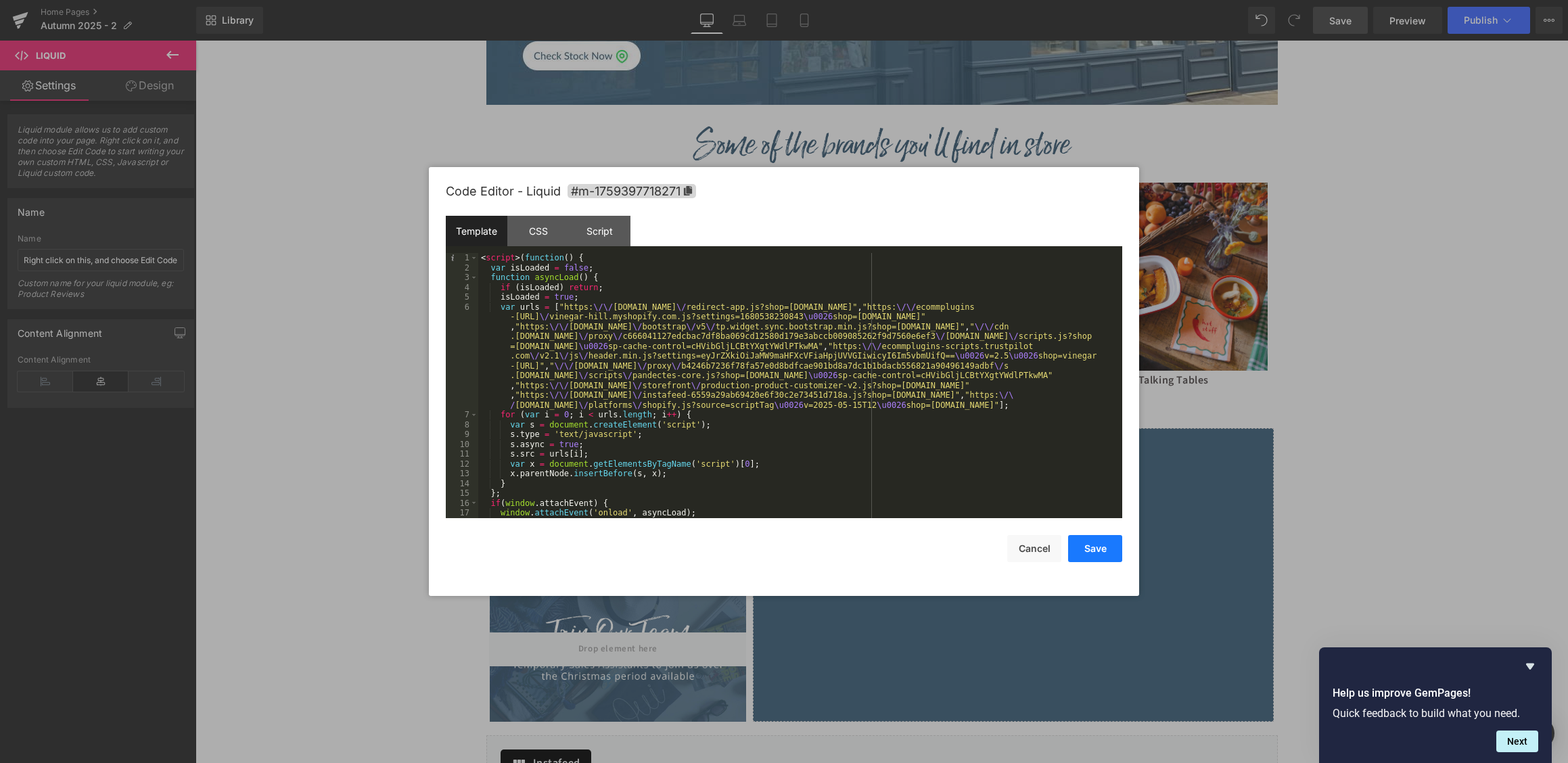
click at [1114, 548] on button "Save" at bounding box center [1096, 548] width 54 height 27
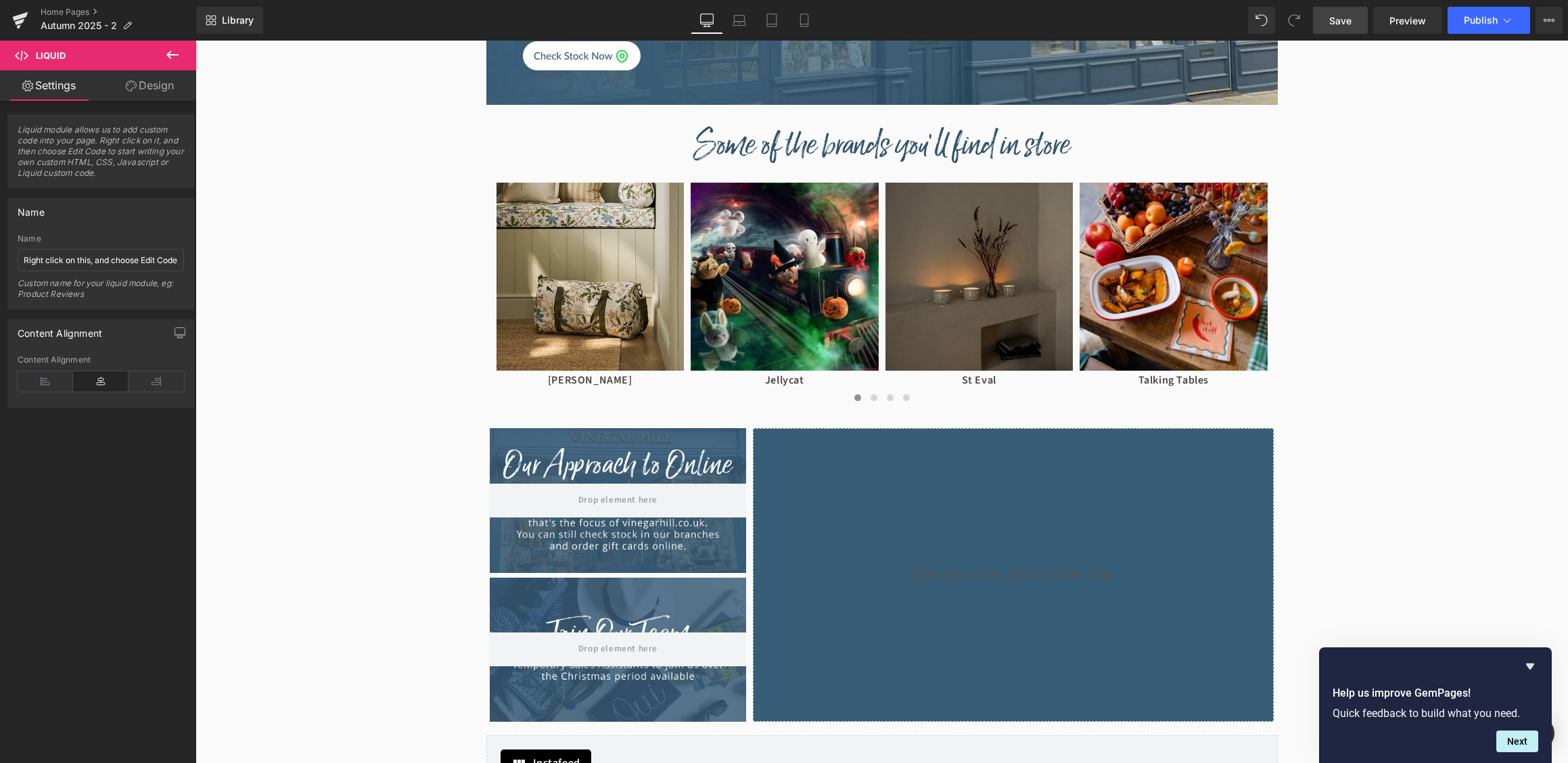
click at [1335, 22] on span "Save" at bounding box center [1340, 20] width 22 height 14
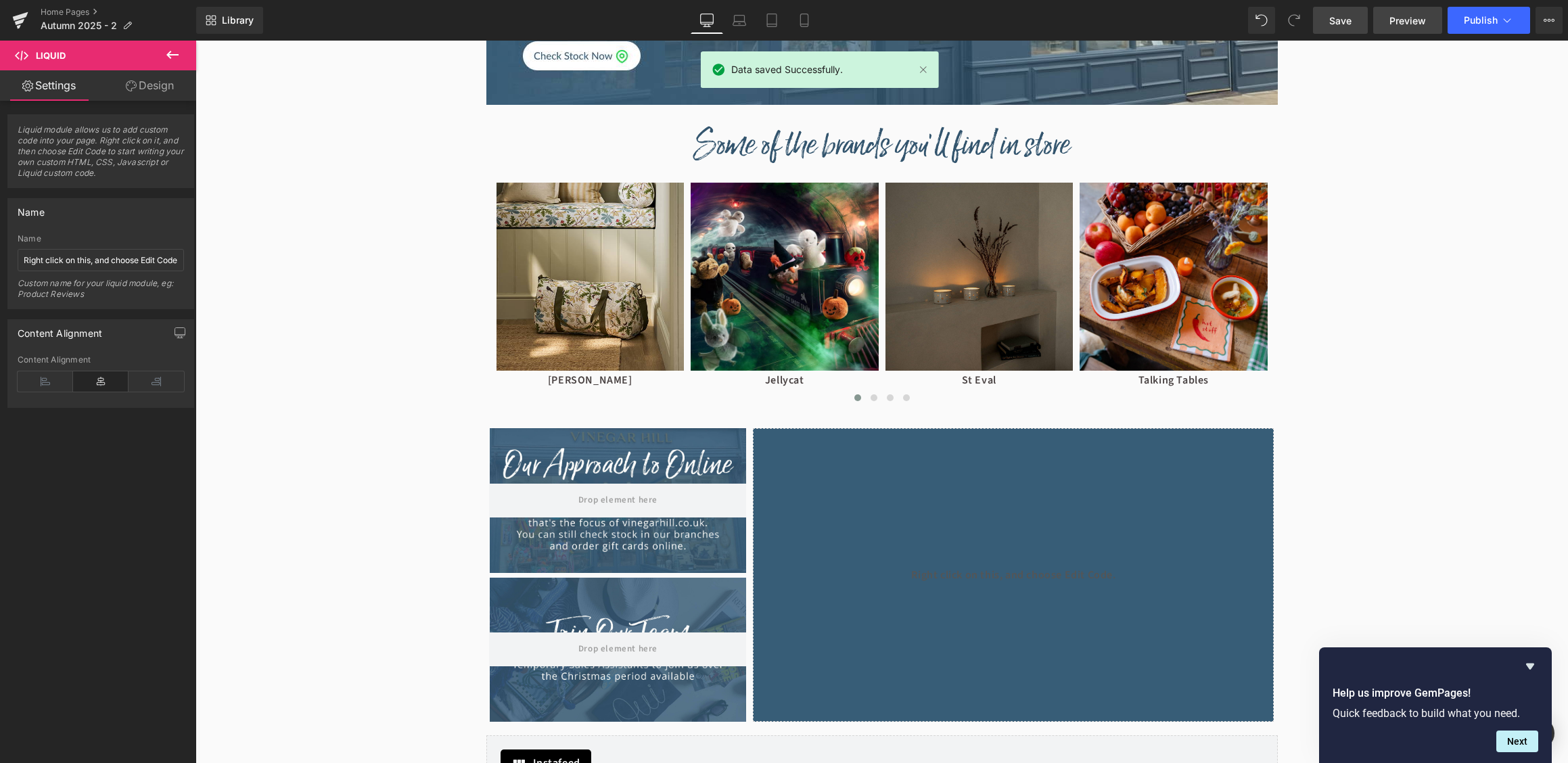
click at [1397, 24] on span "Preview" at bounding box center [1408, 20] width 36 height 14
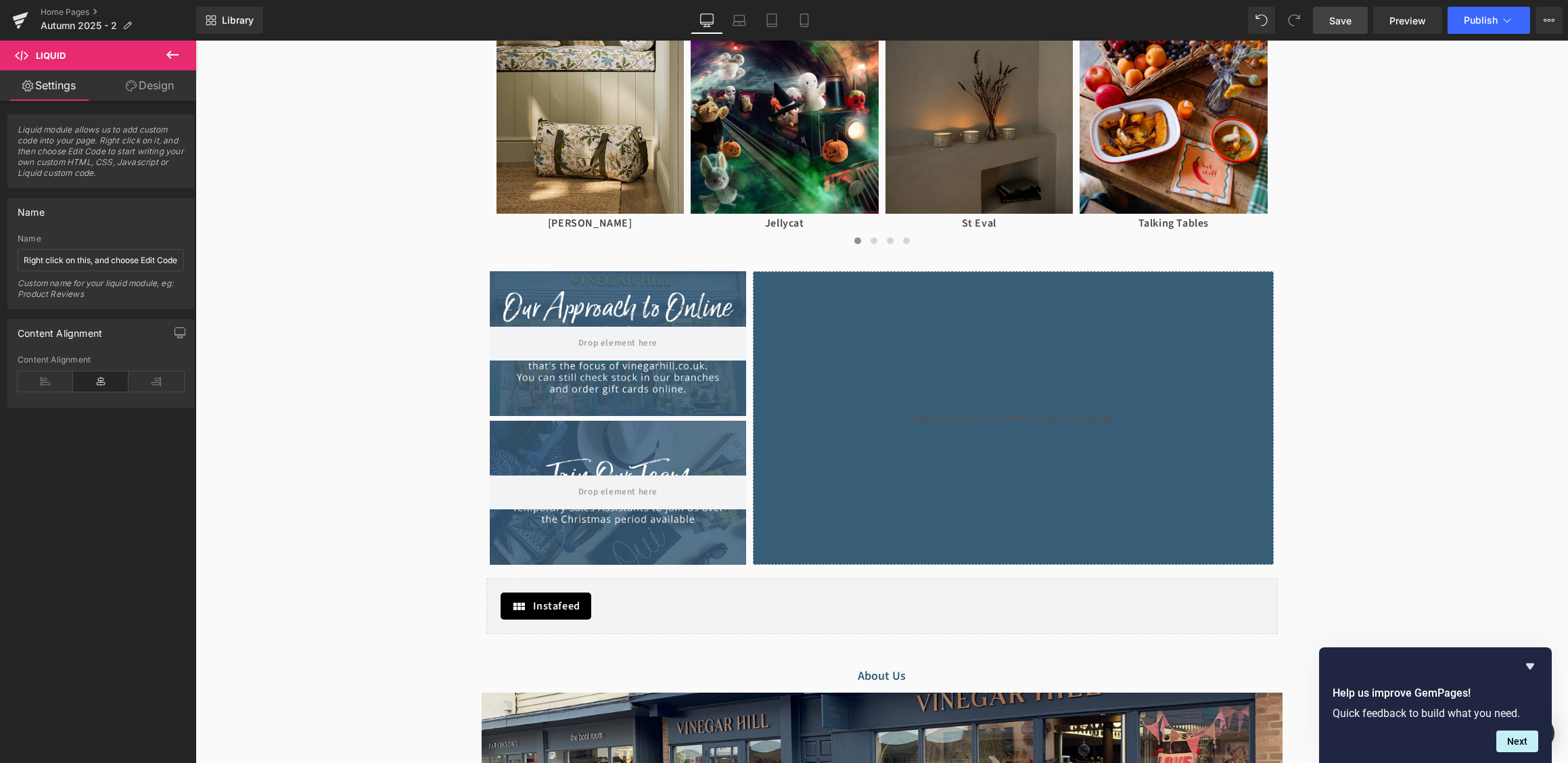
scroll to position [1281, 0]
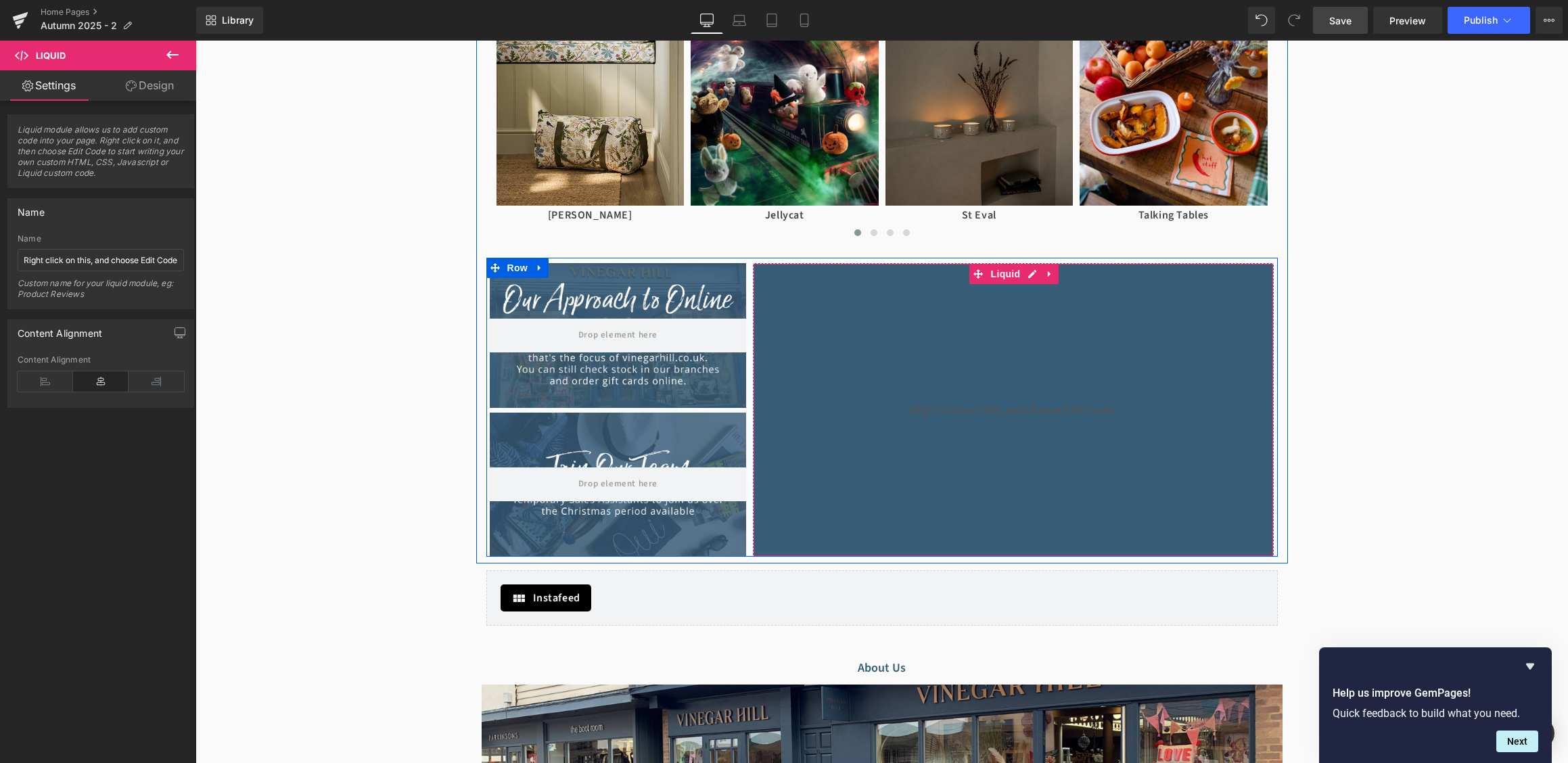
click at [1084, 357] on div "Liquid" at bounding box center [1013, 410] width 521 height 293
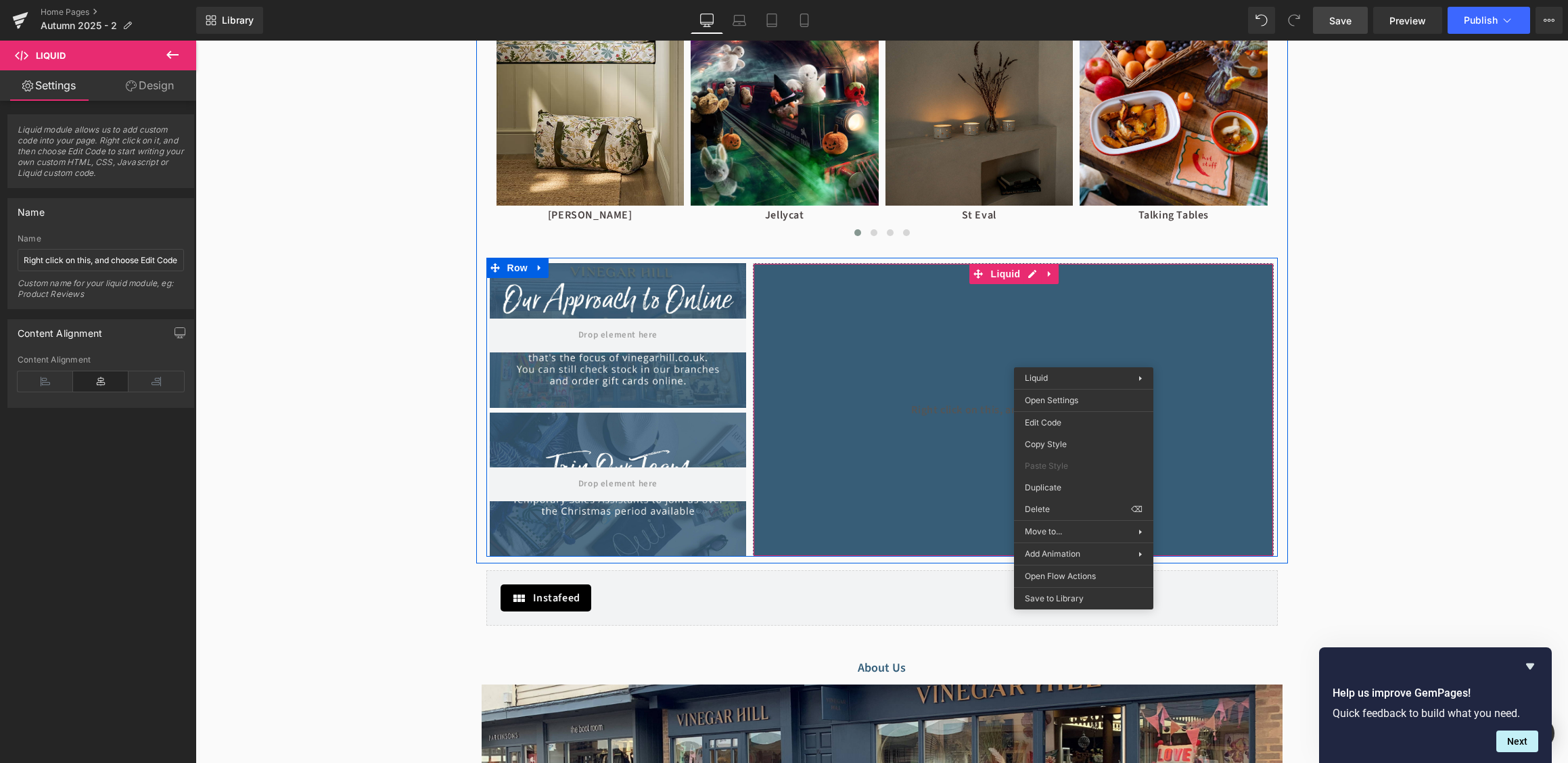
click at [1030, 351] on div "Liquid" at bounding box center [1013, 410] width 521 height 293
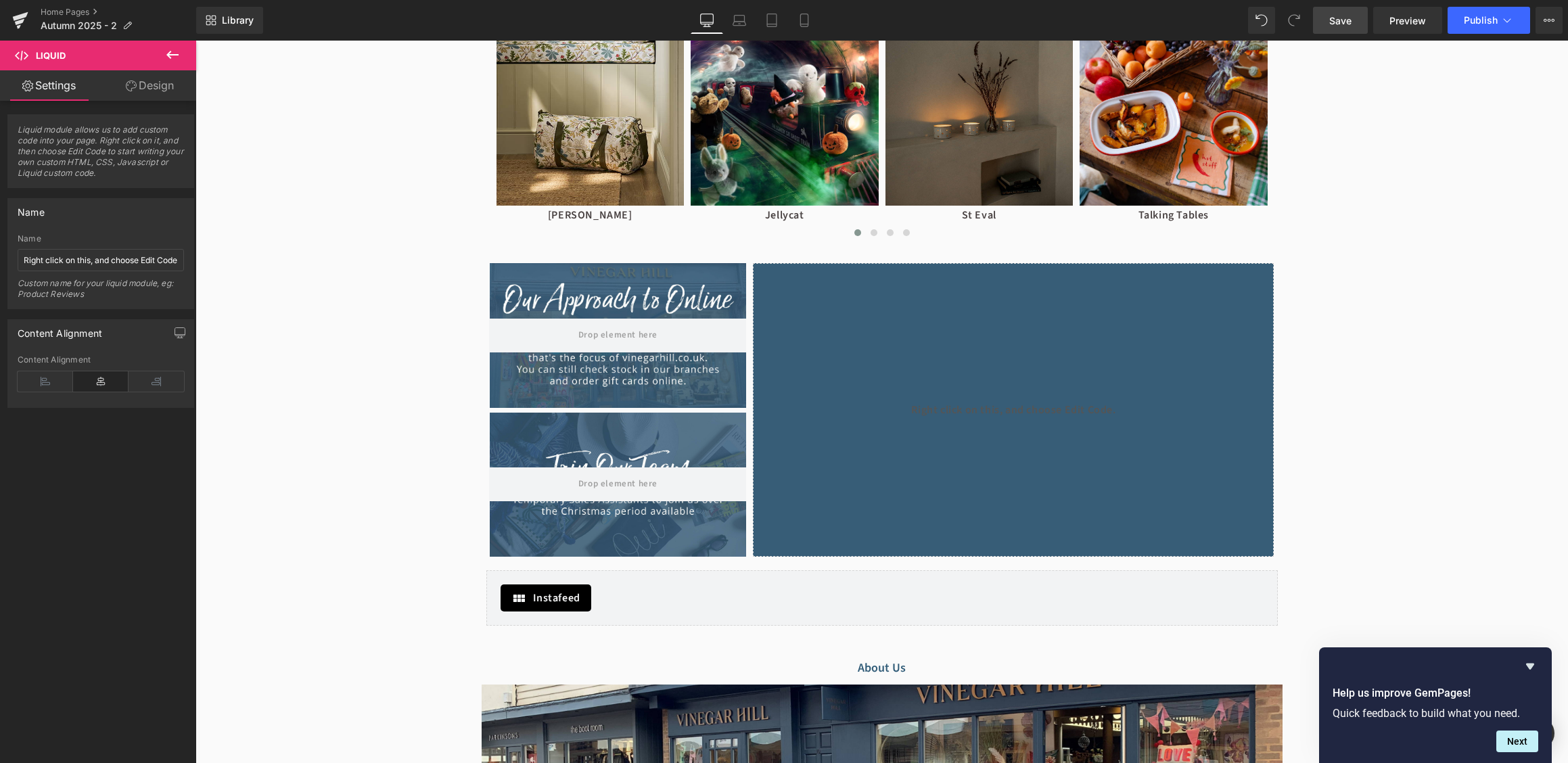
click at [1338, 23] on span "Save" at bounding box center [1340, 20] width 22 height 14
click at [1408, 17] on span "Preview" at bounding box center [1408, 20] width 36 height 14
